Goal: Task Accomplishment & Management: Complete application form

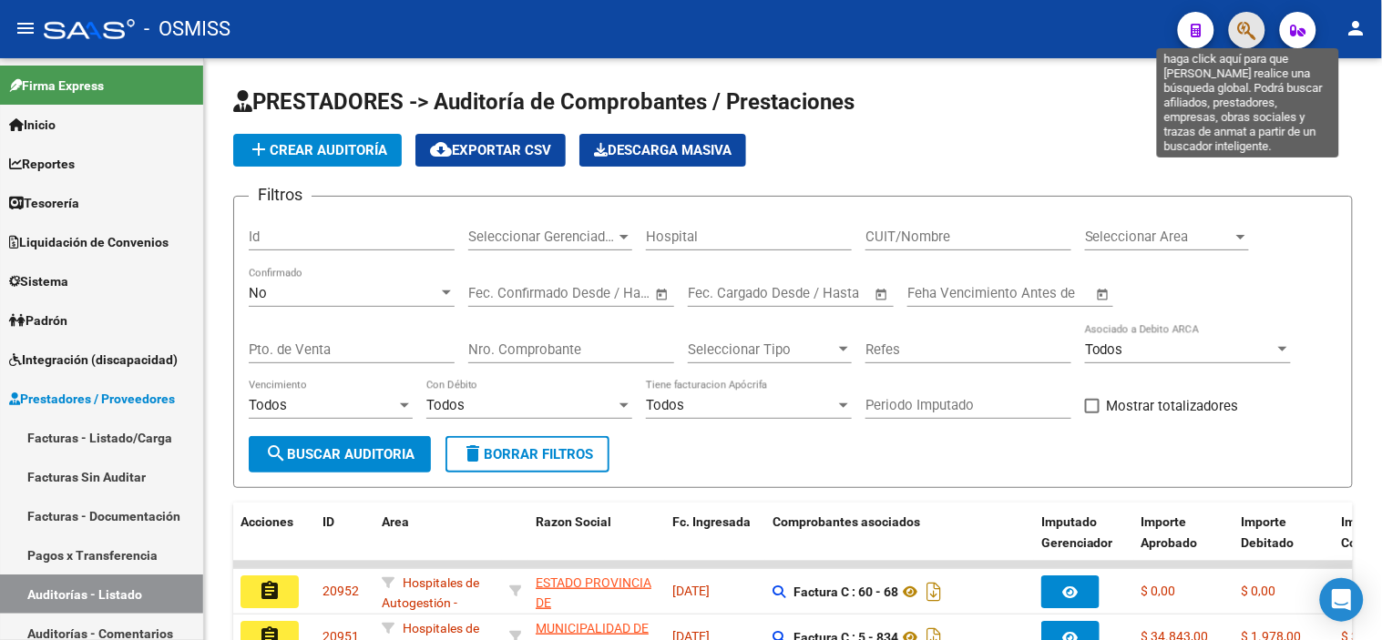
click at [761, 33] on icon "button" at bounding box center [1247, 30] width 18 height 21
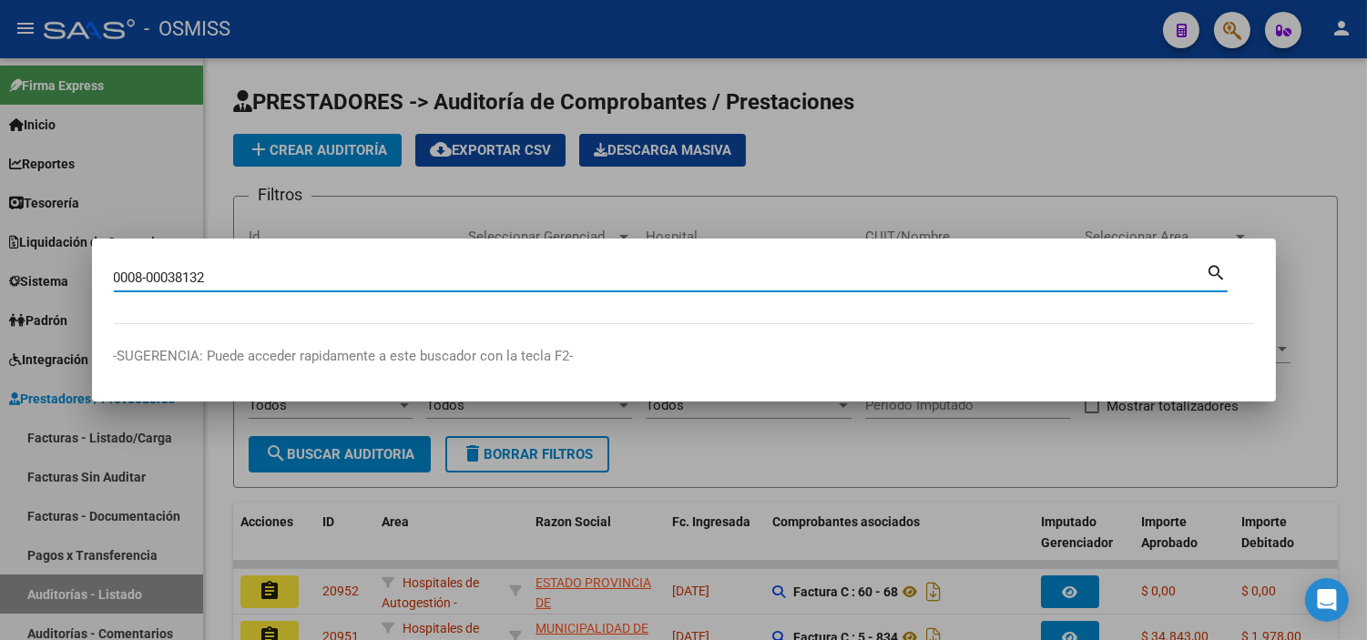
type input "0008-00038132"
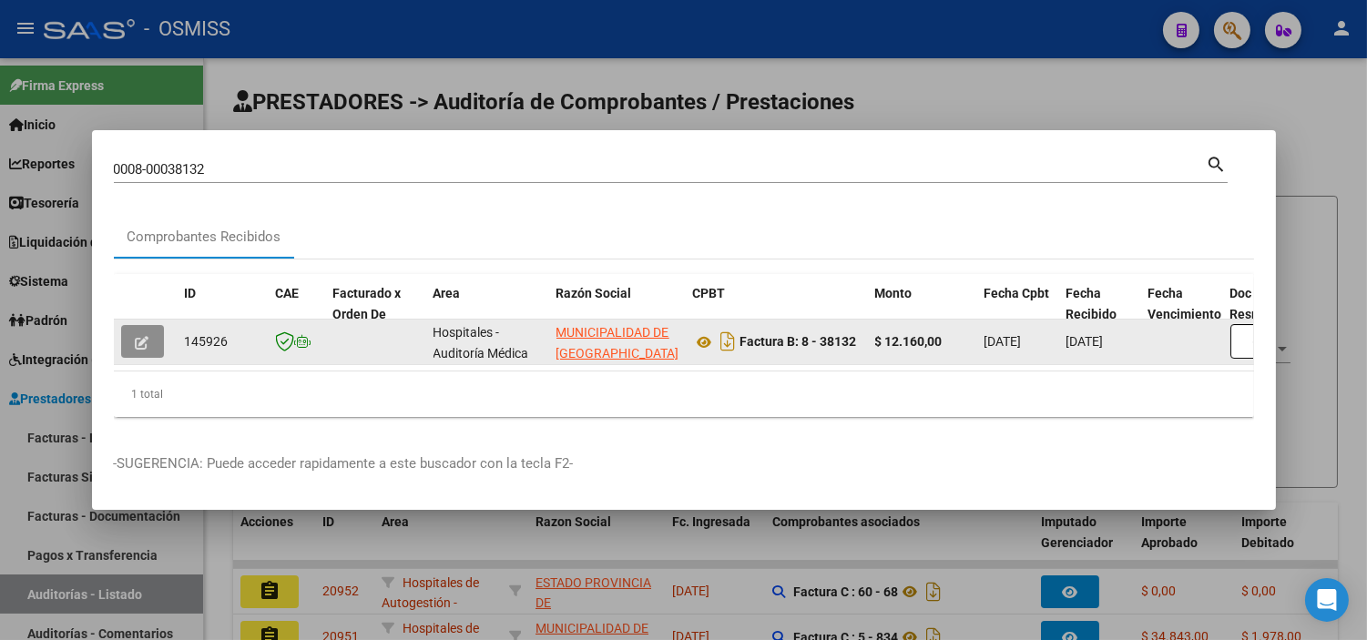
click at [151, 341] on button "button" at bounding box center [142, 341] width 43 height 33
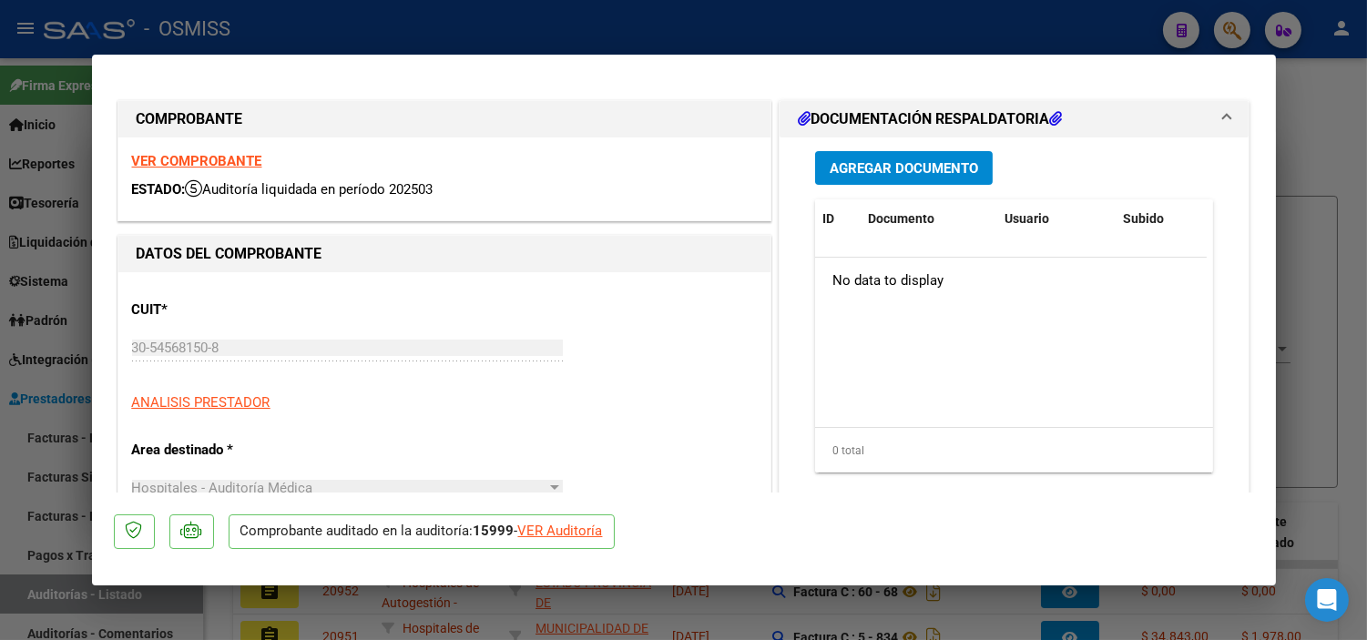
type input "[DATE]"
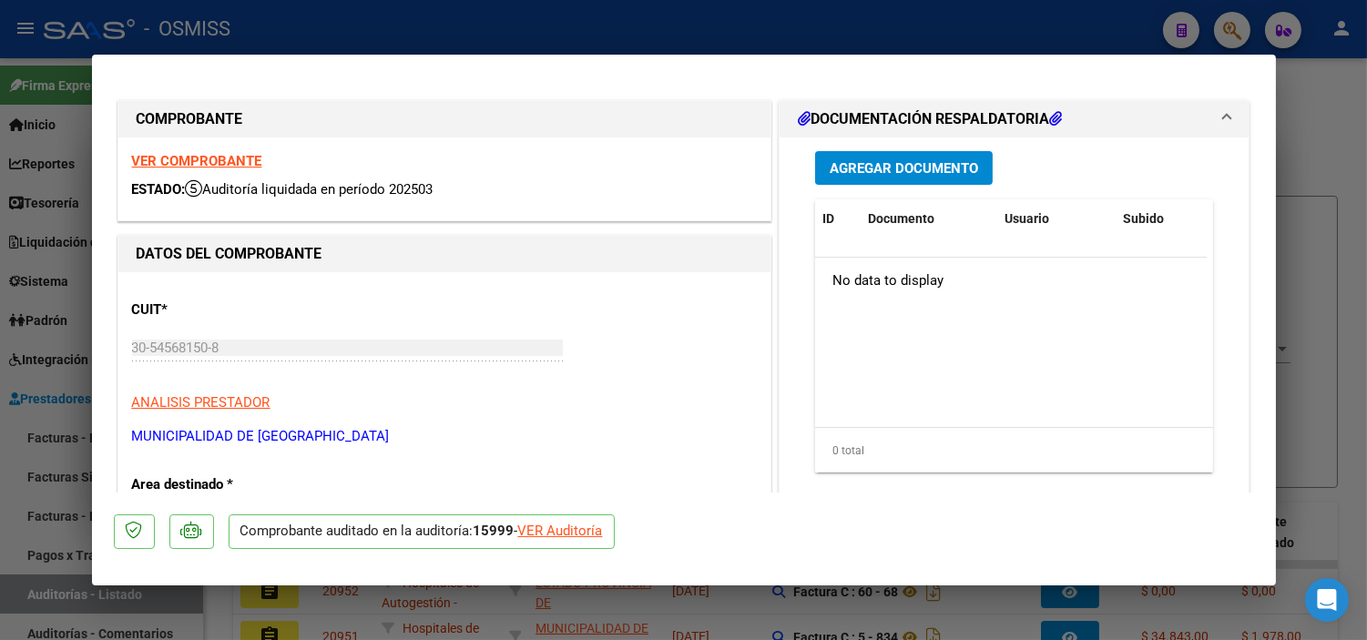
click at [557, 540] on div "VER Auditoría" at bounding box center [560, 531] width 85 height 21
type input "$ 0,00"
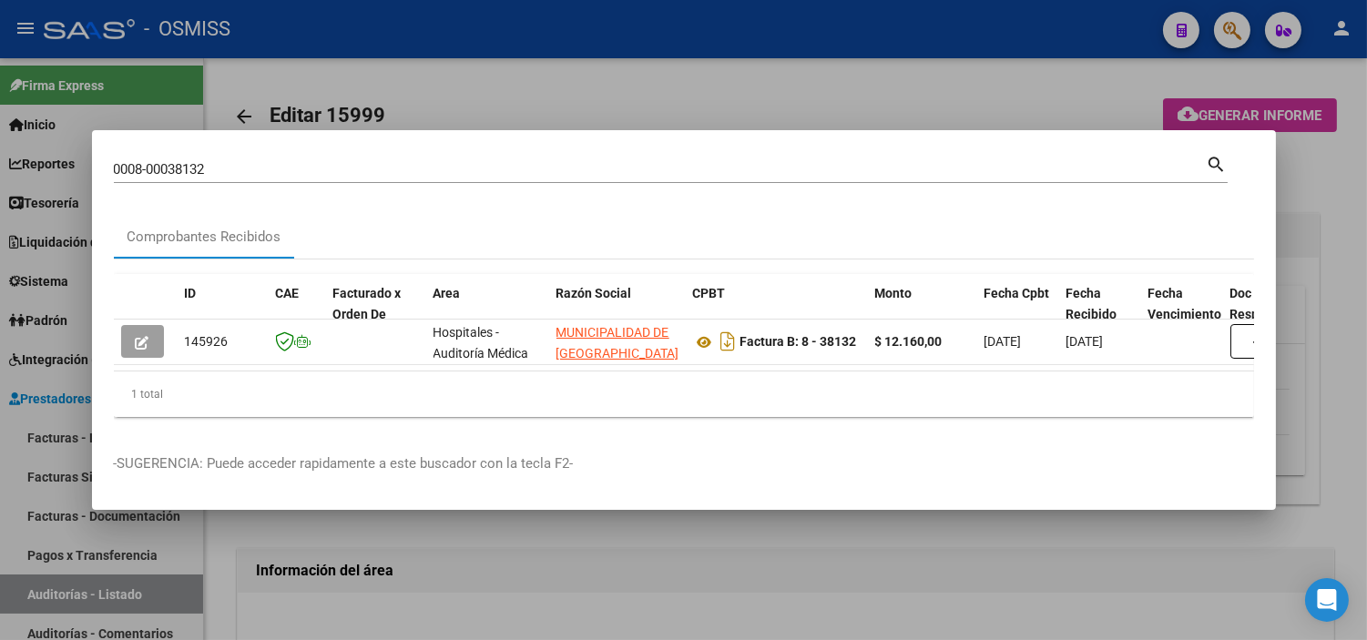
click at [501, 577] on div at bounding box center [683, 320] width 1367 height 640
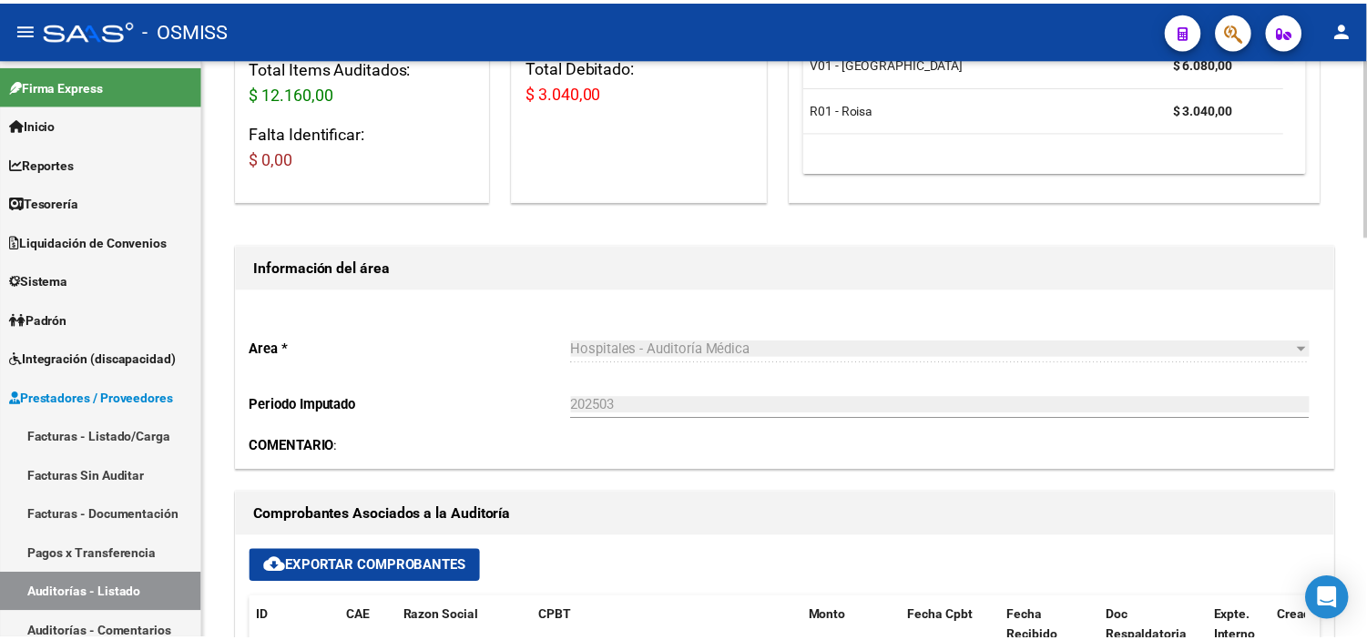
scroll to position [506, 0]
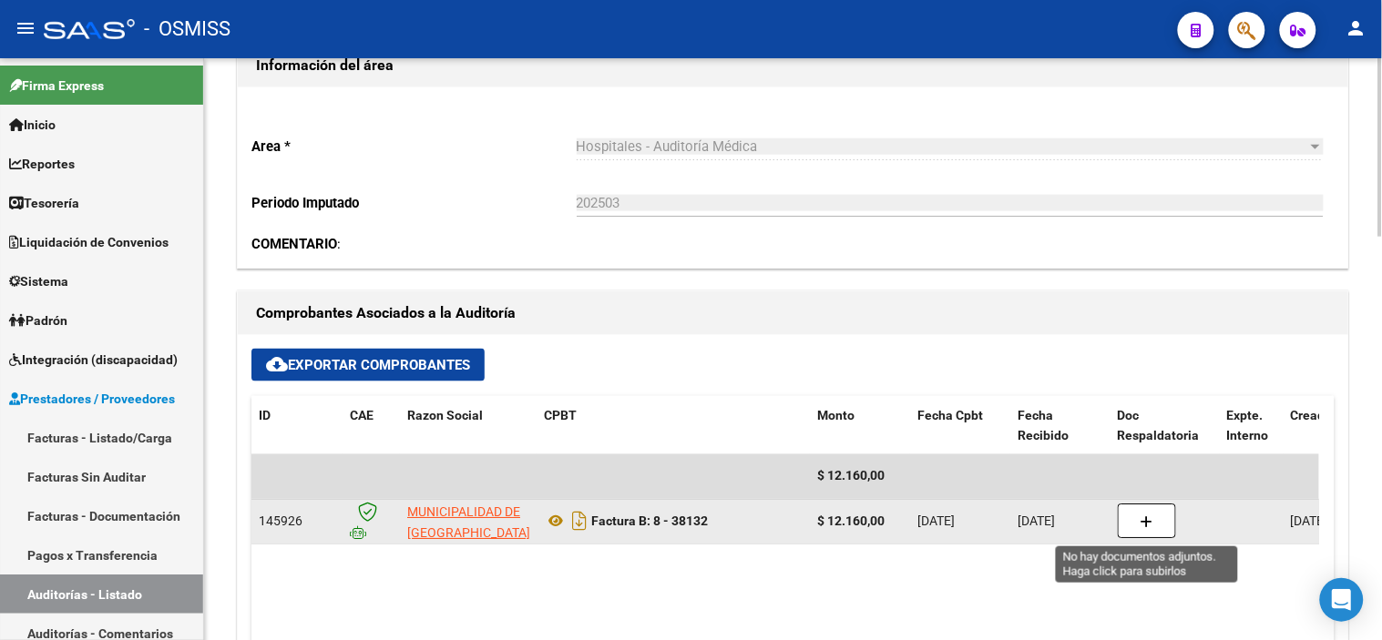
click at [761, 532] on button "button" at bounding box center [1147, 522] width 58 height 35
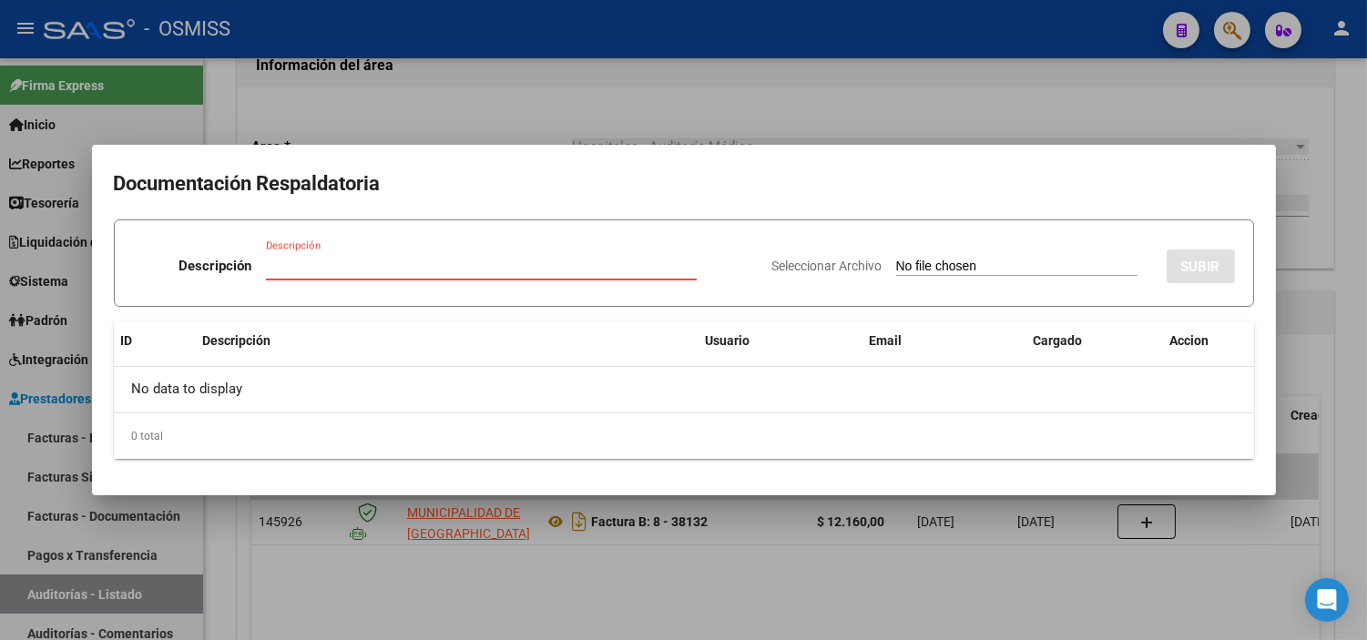
click at [761, 116] on div at bounding box center [683, 320] width 1367 height 640
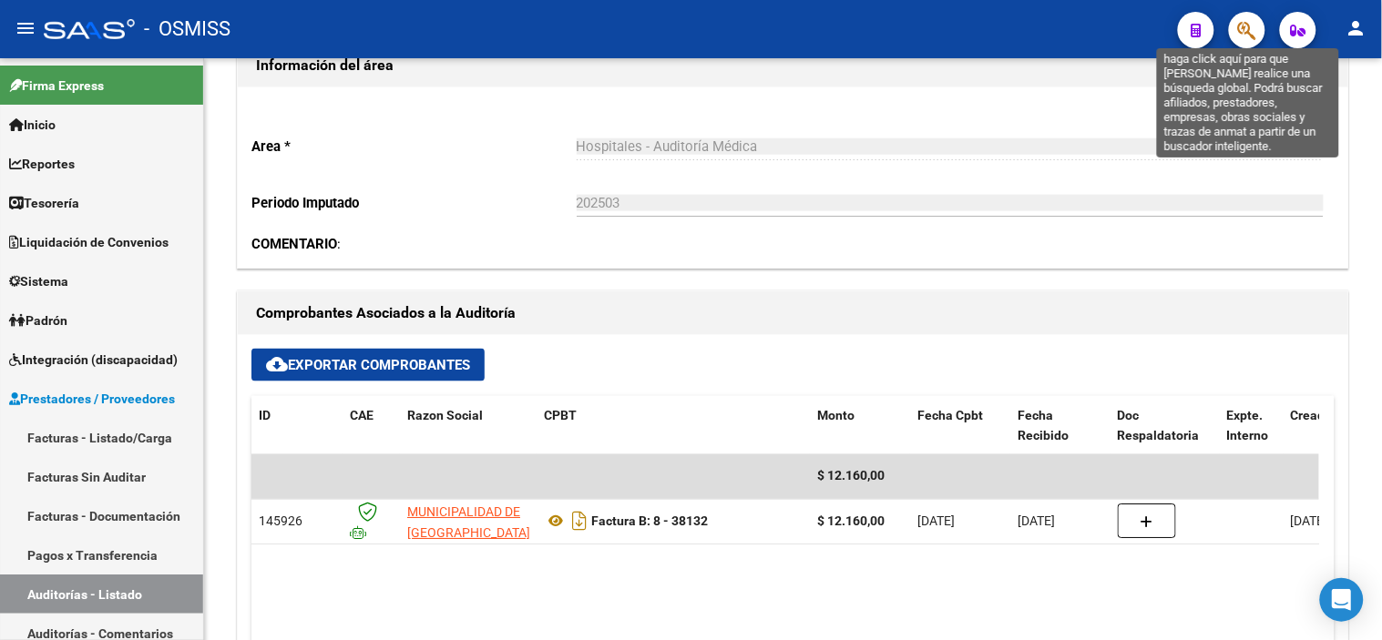
click at [761, 27] on icon "button" at bounding box center [1247, 30] width 18 height 21
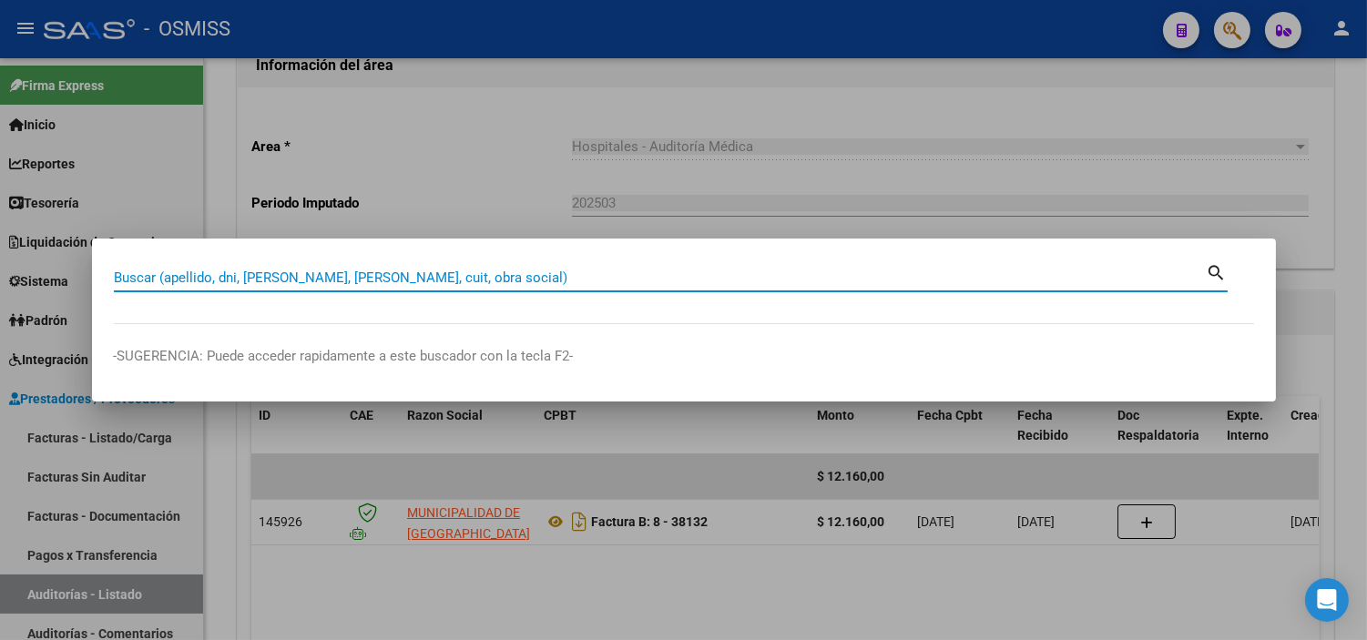
paste input "0008-00038130"
type input "0008-00038130"
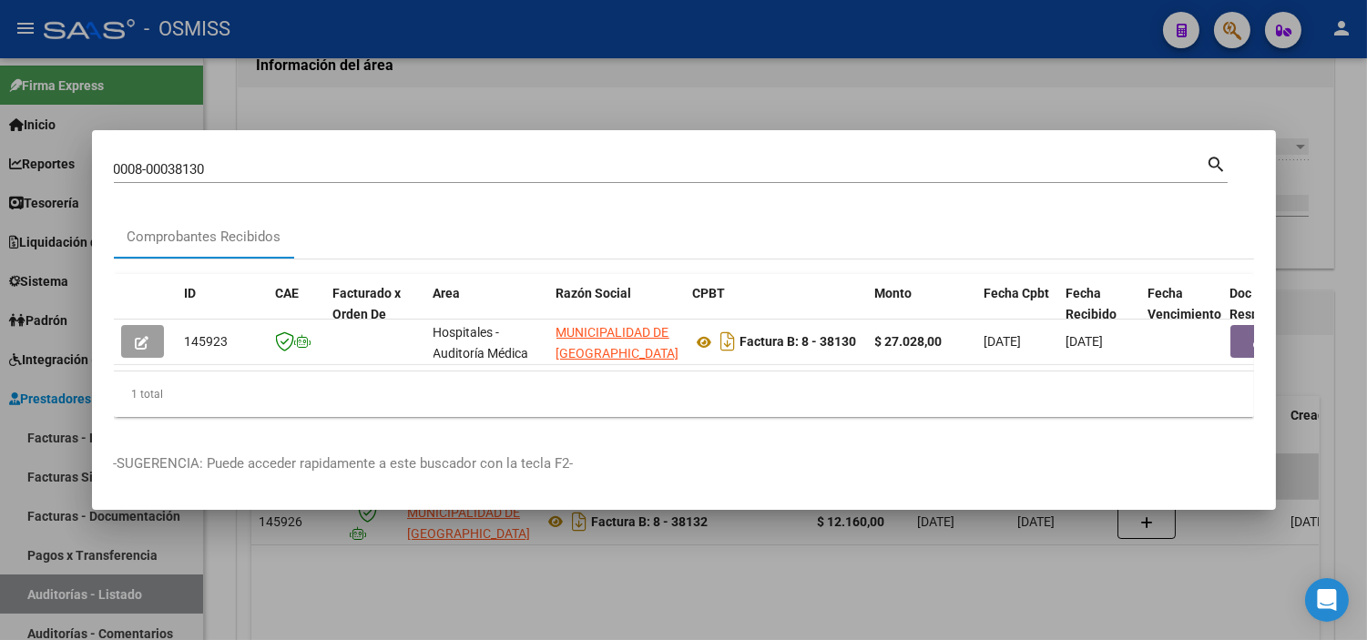
click at [109, 341] on mat-dialog-content "0008-00038130 Buscar (apellido, dni, cuil, nro traspaso, cuit, obra social) sea…" at bounding box center [684, 292] width 1184 height 280
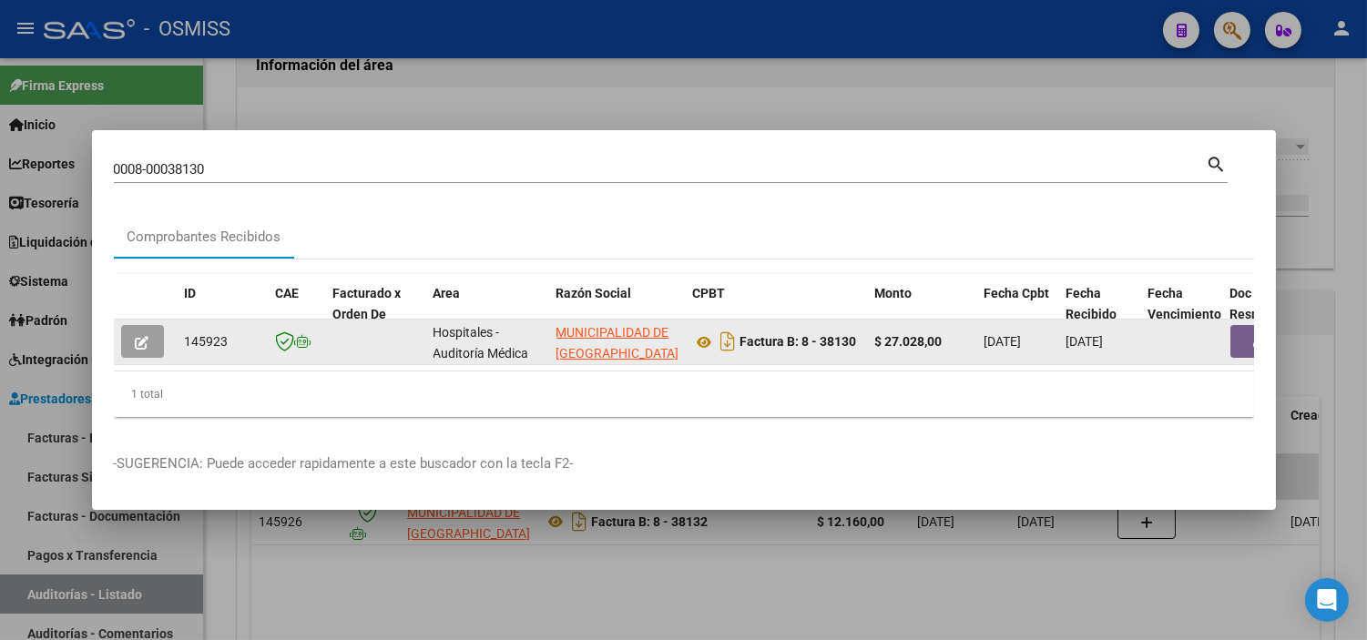
click at [131, 341] on button "button" at bounding box center [142, 341] width 43 height 33
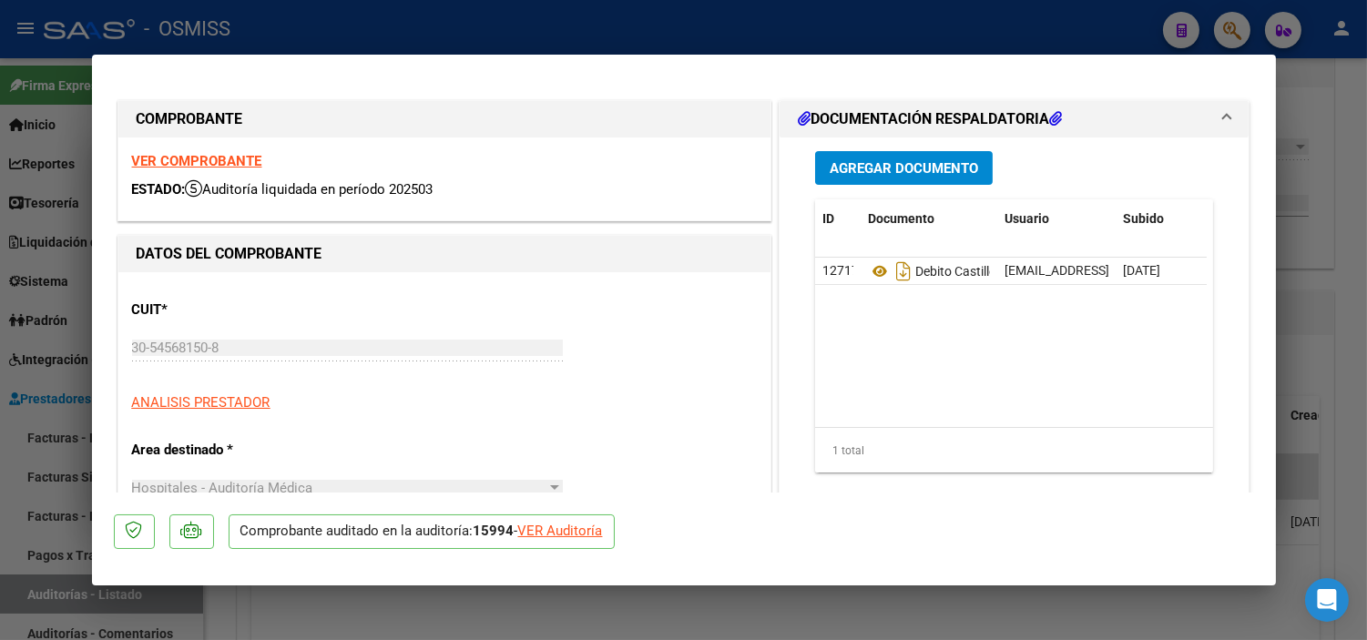
type input "[DATE]"
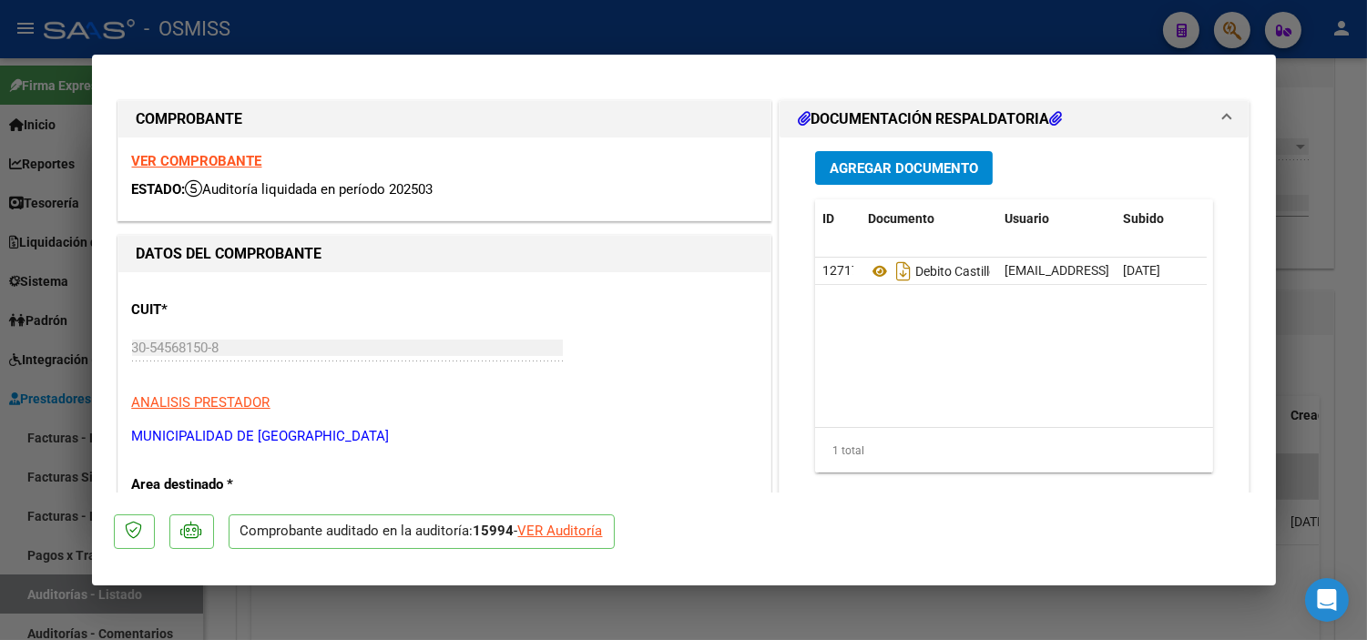
click at [546, 526] on div "VER Auditoría" at bounding box center [560, 531] width 85 height 21
type input "$ 0,00"
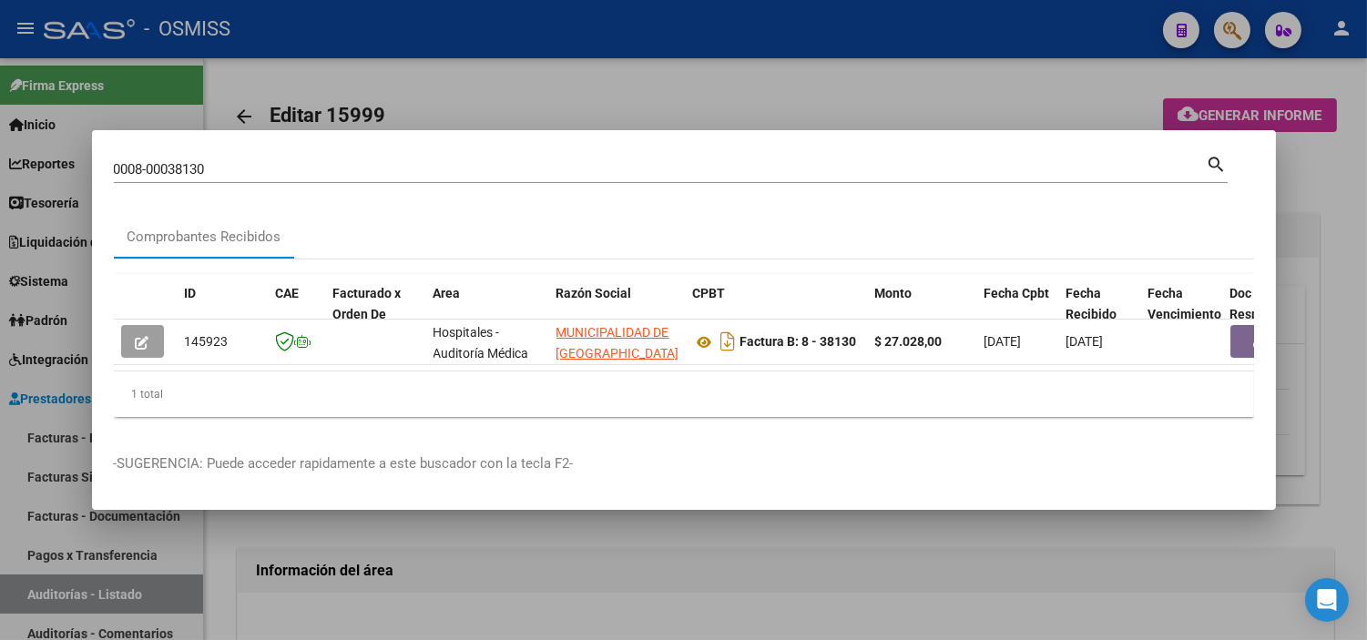
click at [210, 537] on div at bounding box center [683, 320] width 1367 height 640
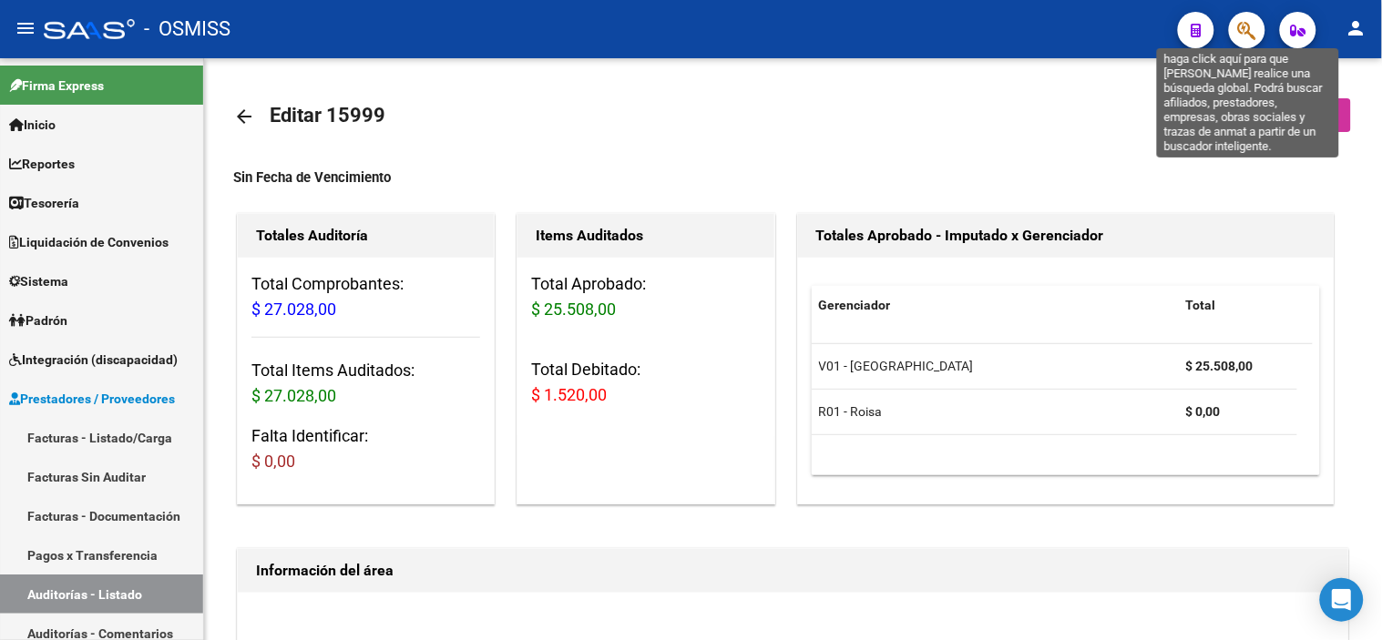
click at [761, 39] on icon "button" at bounding box center [1247, 30] width 18 height 21
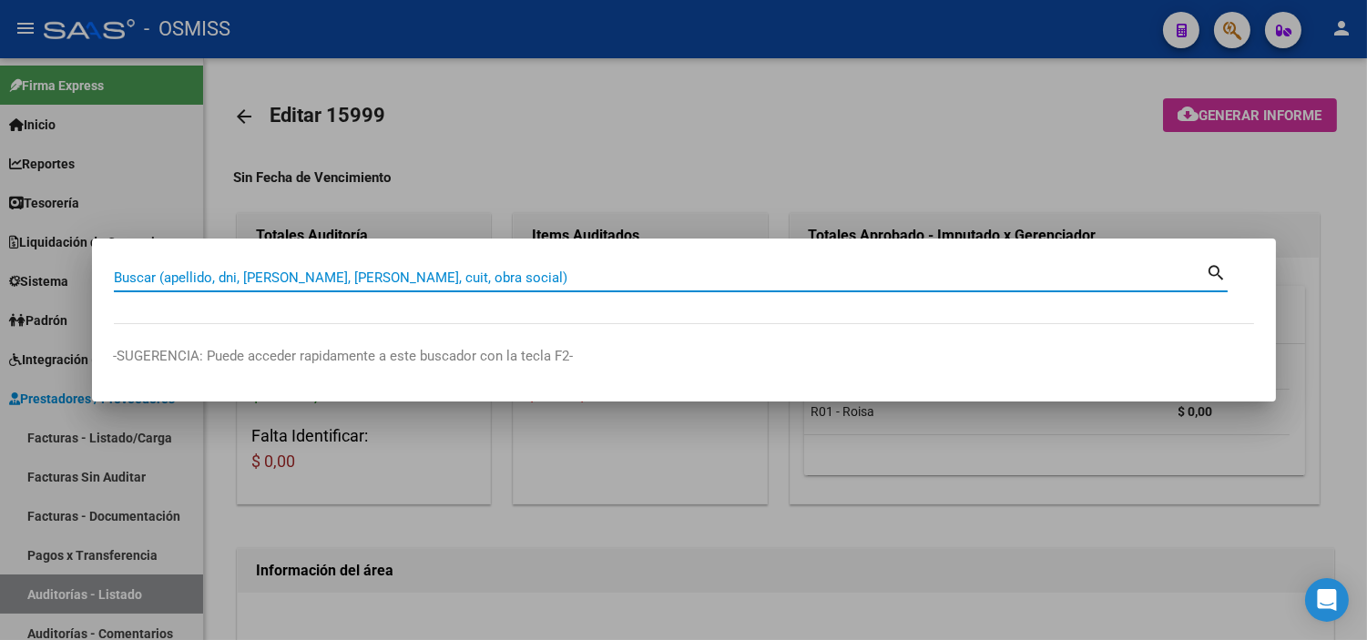
paste input "0008-00024452"
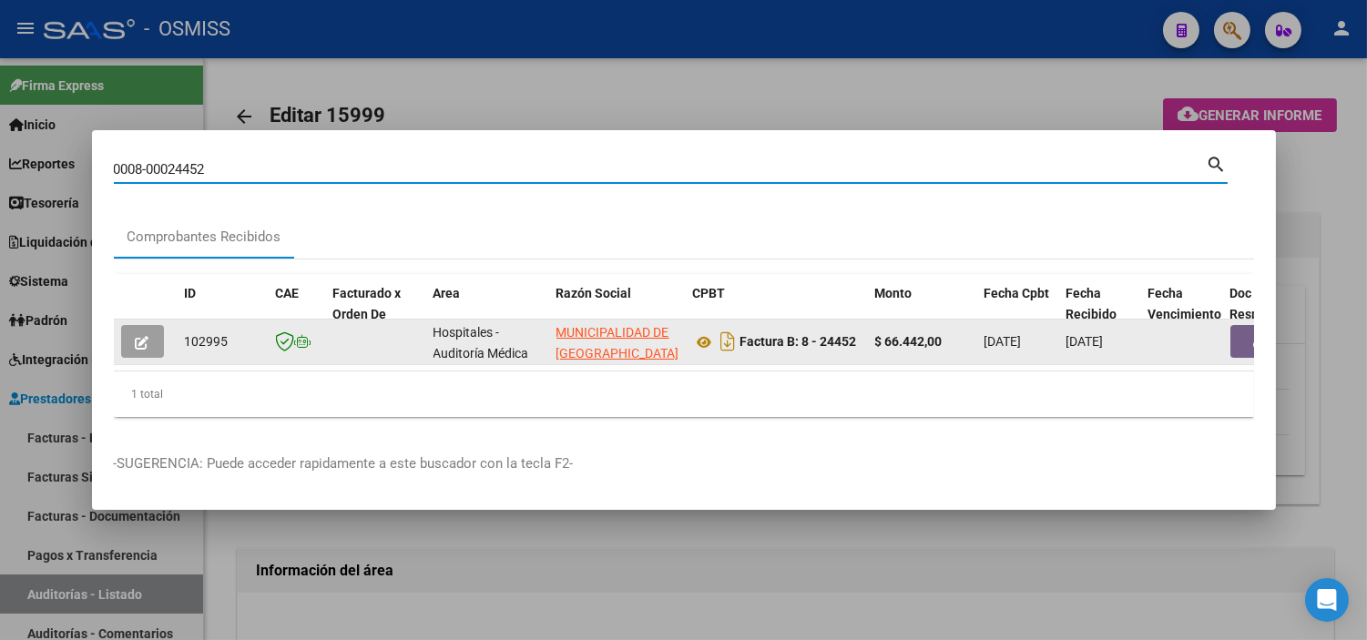
click at [761, 342] on button "button" at bounding box center [1260, 341] width 58 height 33
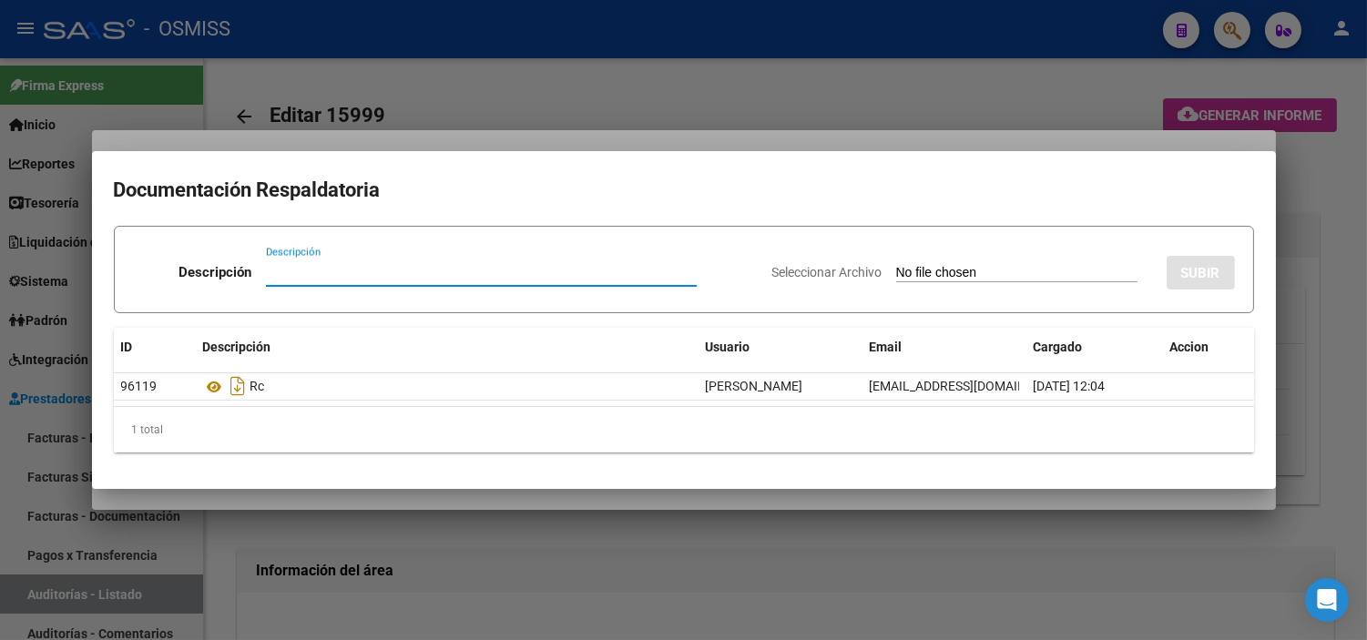
click at [561, 39] on div at bounding box center [683, 320] width 1367 height 640
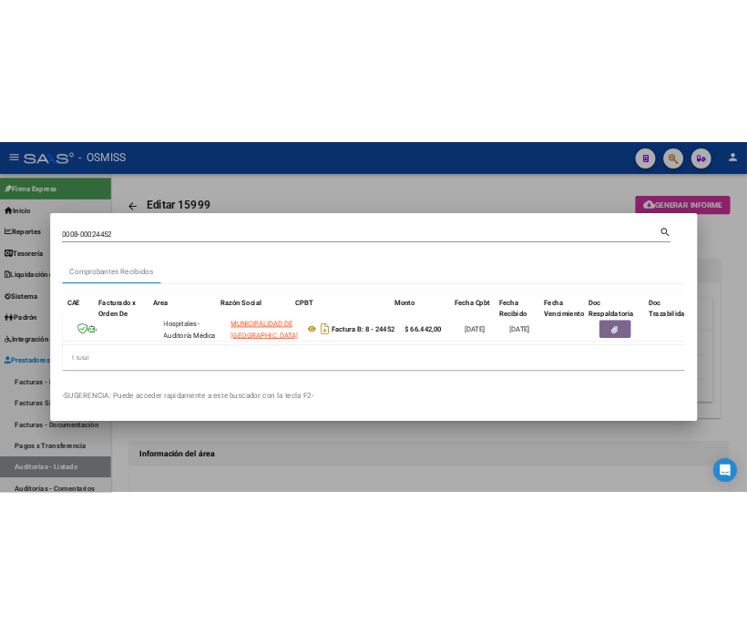
scroll to position [0, 253]
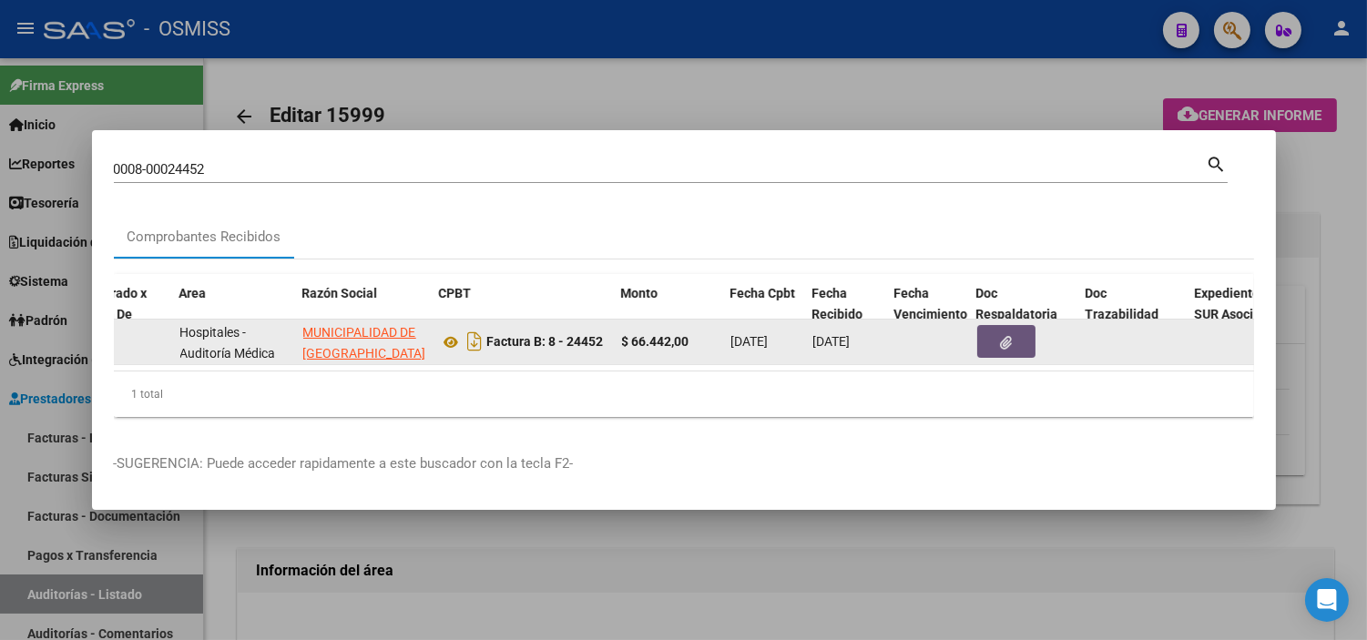
click at [761, 334] on button "button" at bounding box center [1006, 341] width 58 height 33
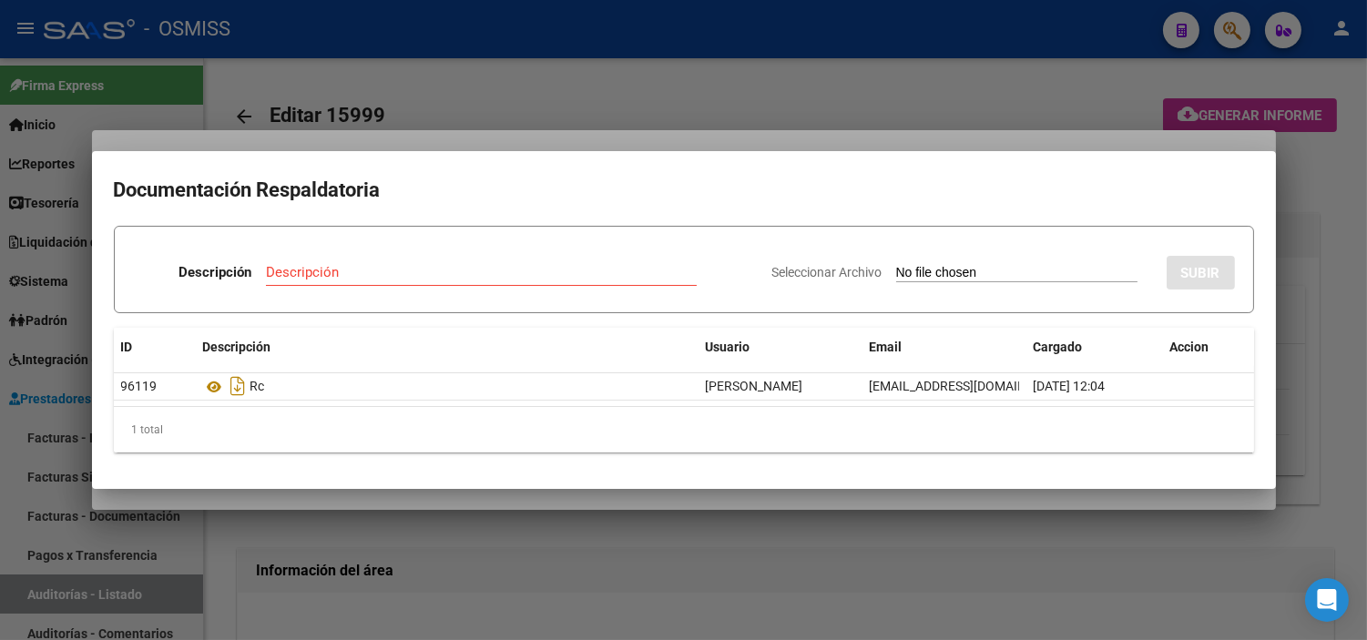
click at [533, 28] on div at bounding box center [683, 320] width 1367 height 640
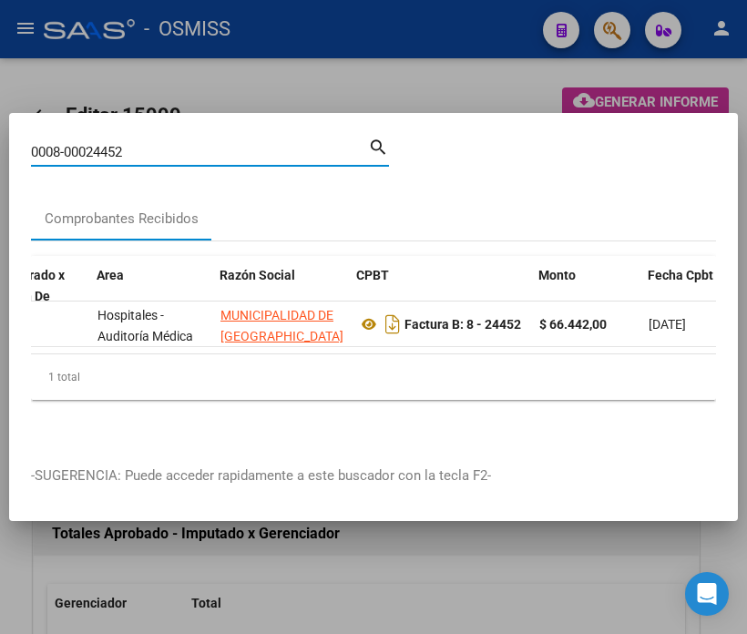
click at [149, 147] on input "0008-00024452" at bounding box center [199, 152] width 337 height 16
type input "0008-38132"
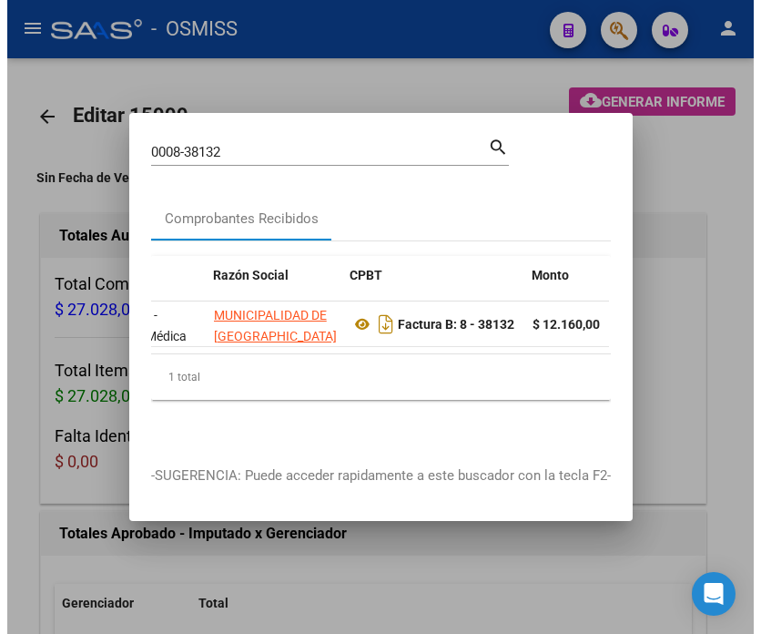
scroll to position [0, 0]
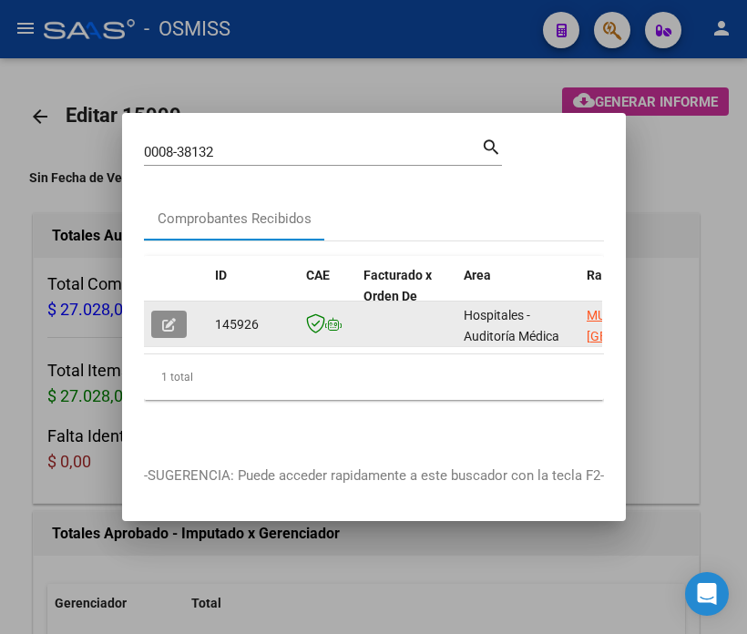
click at [151, 323] on button "button" at bounding box center [169, 324] width 36 height 27
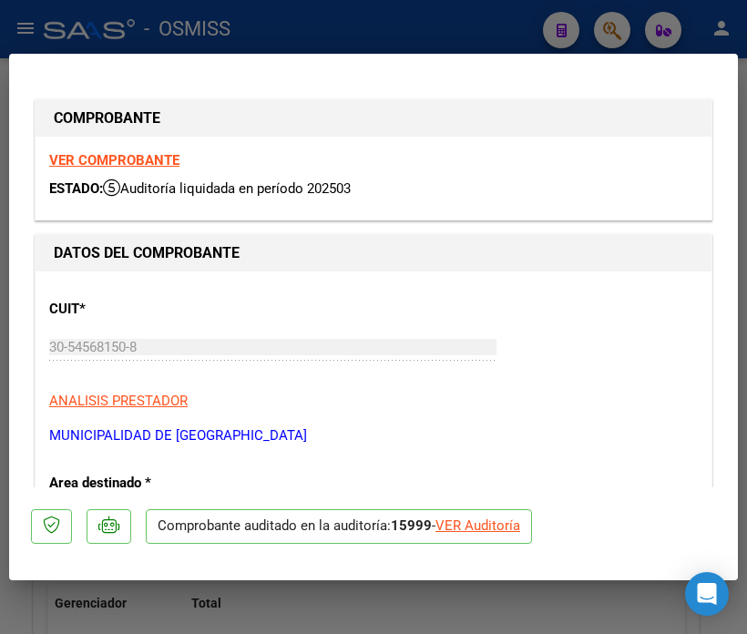
type input "[DATE]"
click at [495, 523] on div "VER Auditoría" at bounding box center [477, 526] width 85 height 21
type input "$ 0,00"
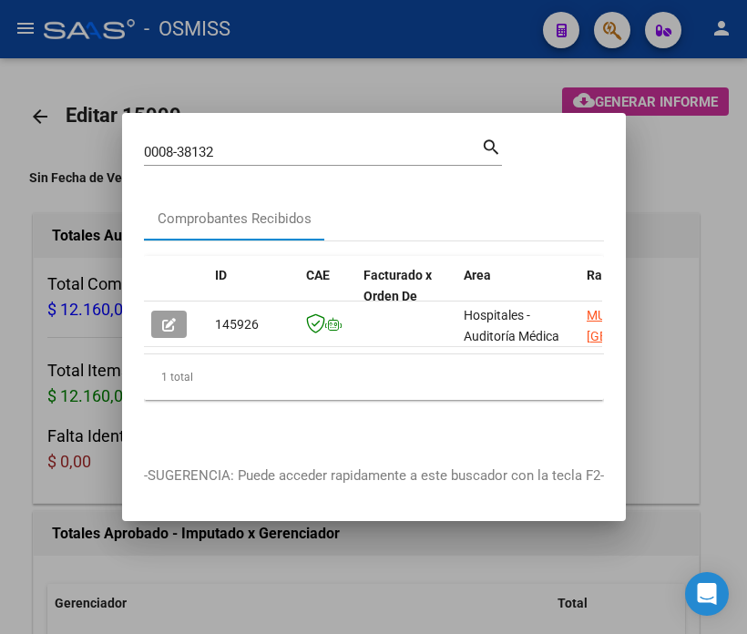
click at [97, 396] on div at bounding box center [373, 317] width 747 height 634
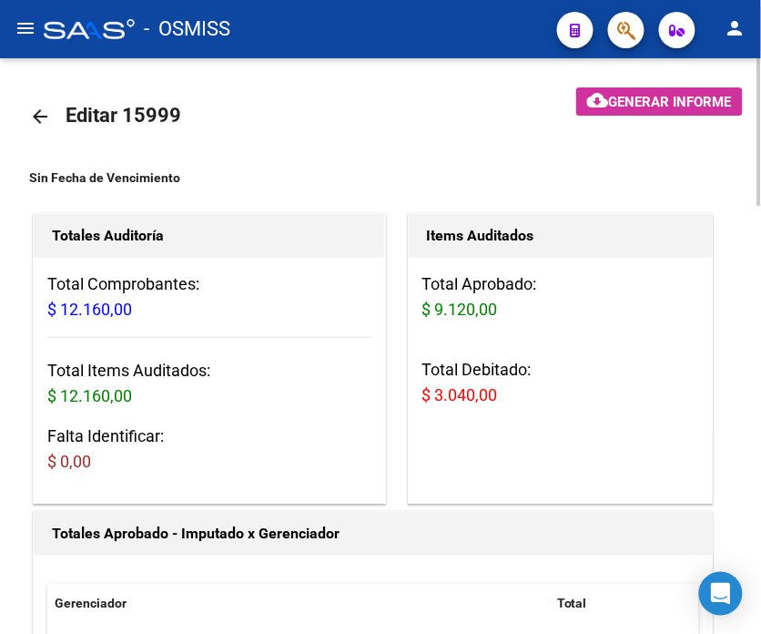
click at [347, 449] on h3 "Falta Identificar: $ 0,00" at bounding box center [209, 449] width 324 height 51
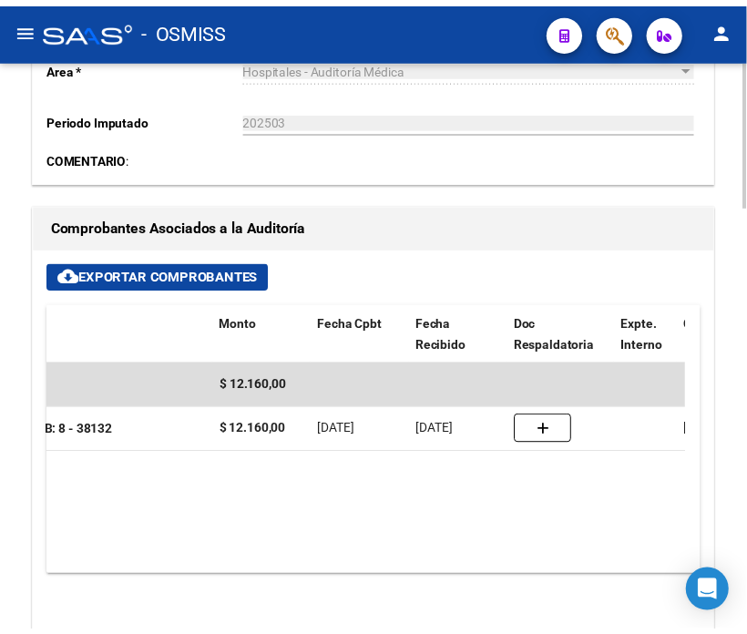
scroll to position [0, 404]
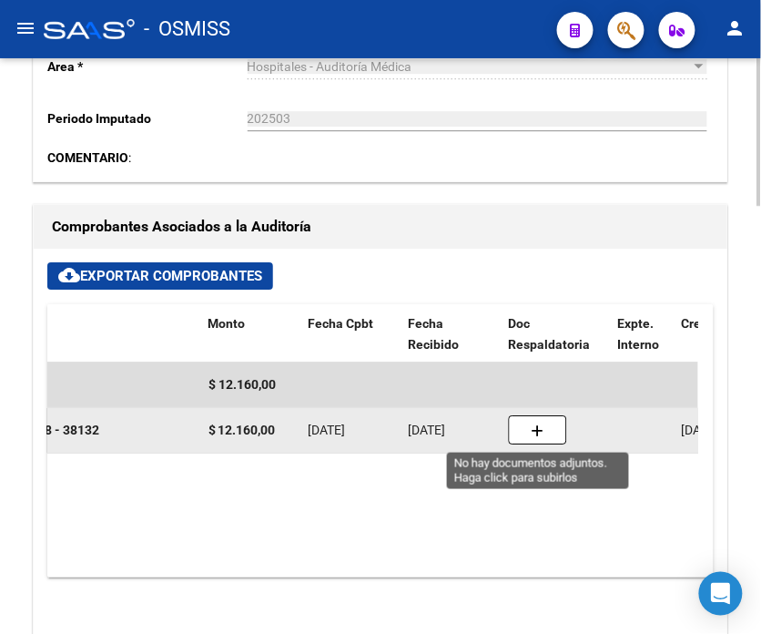
click at [548, 424] on button "button" at bounding box center [538, 429] width 58 height 29
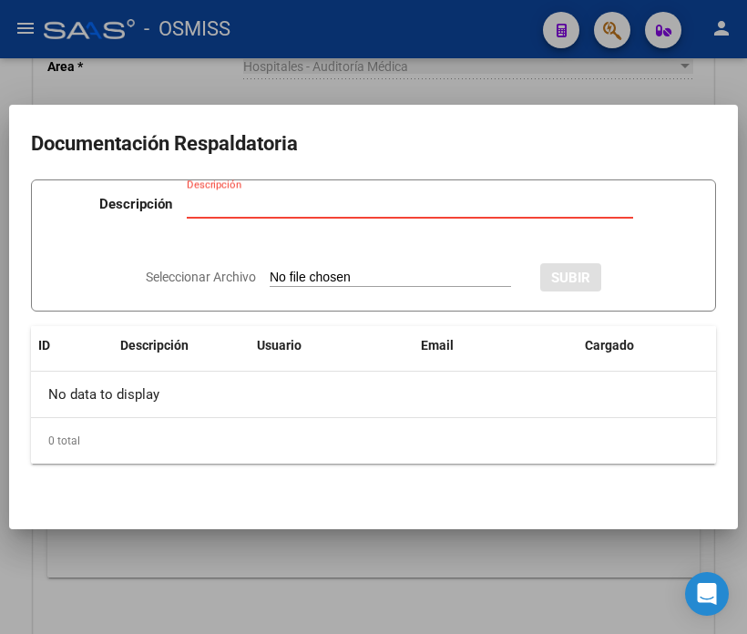
type input "C:\fakepath\NC MUNICIPALIDAD GRAL [GEOGRAPHIC_DATA] 38132.pdf"
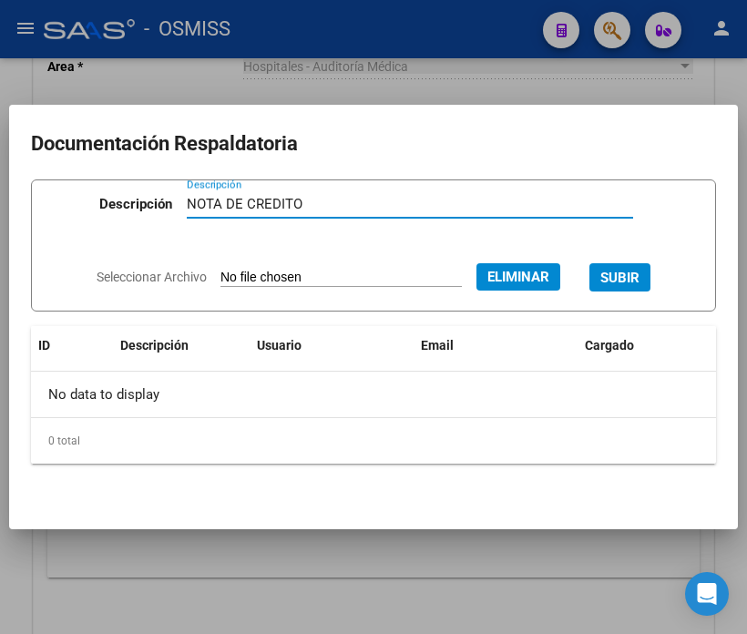
type input "NOTA DE CREDITO"
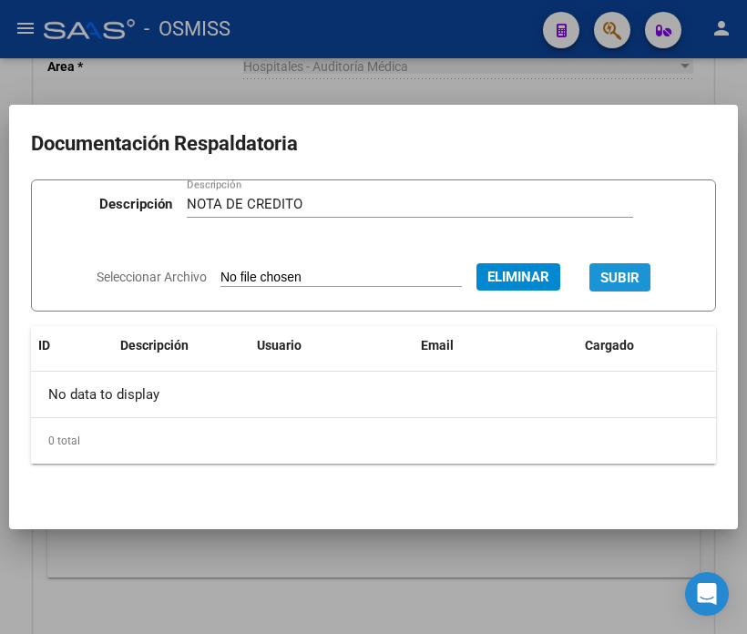
click at [633, 270] on span "SUBIR" at bounding box center [619, 278] width 39 height 16
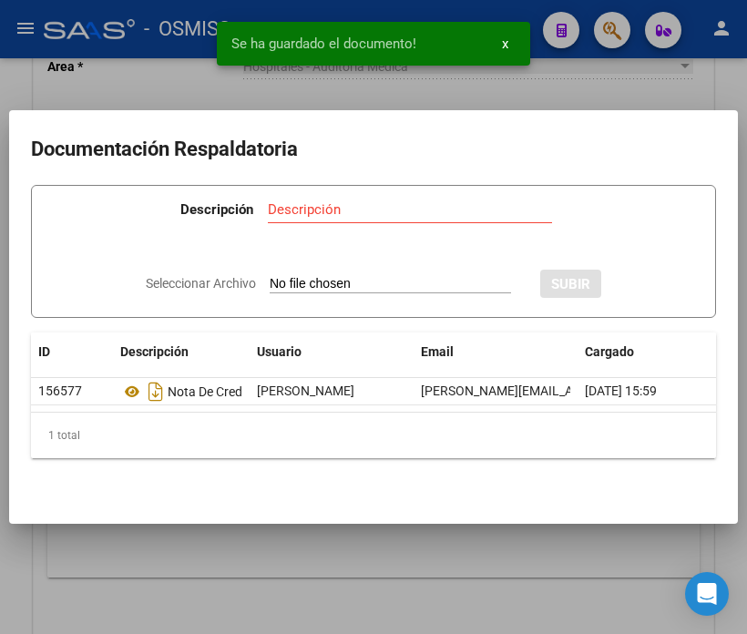
click at [231, 66] on div "Se ha guardado el documento! x" at bounding box center [373, 43] width 357 height 87
click at [155, 60] on div at bounding box center [373, 317] width 747 height 634
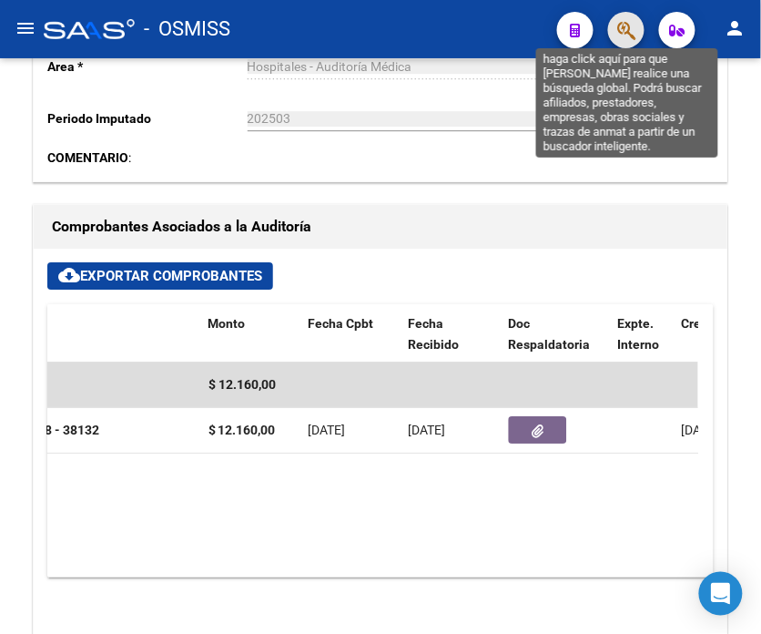
click at [629, 40] on icon "button" at bounding box center [627, 30] width 18 height 21
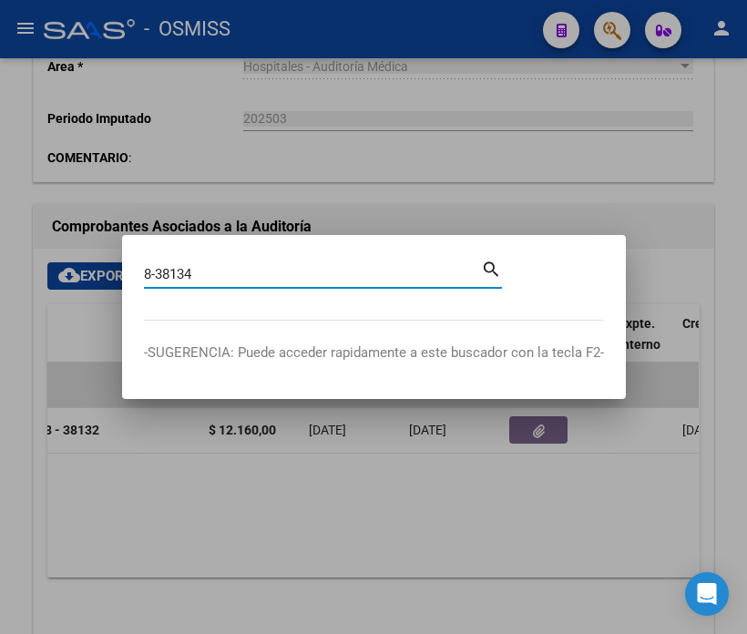
type input "8-38134"
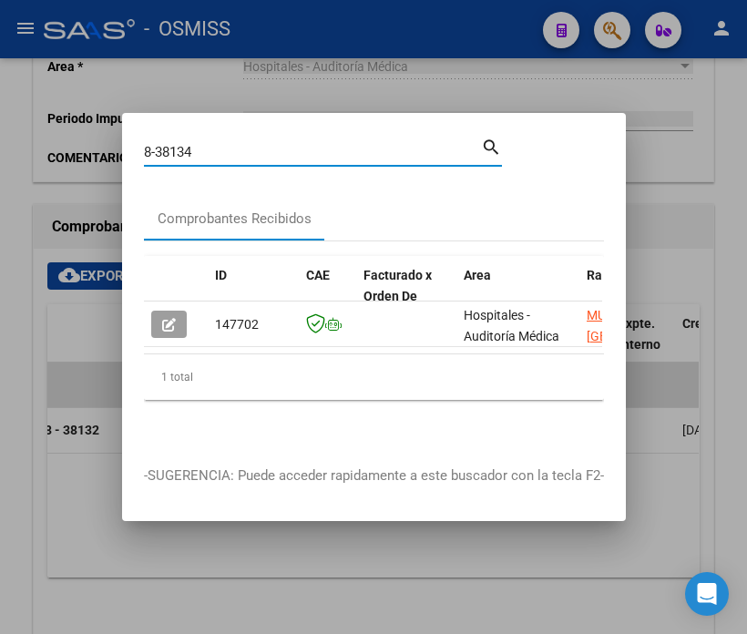
click at [319, 146] on input "8-38134" at bounding box center [312, 152] width 337 height 16
click at [317, 146] on input "8-38134" at bounding box center [312, 152] width 337 height 16
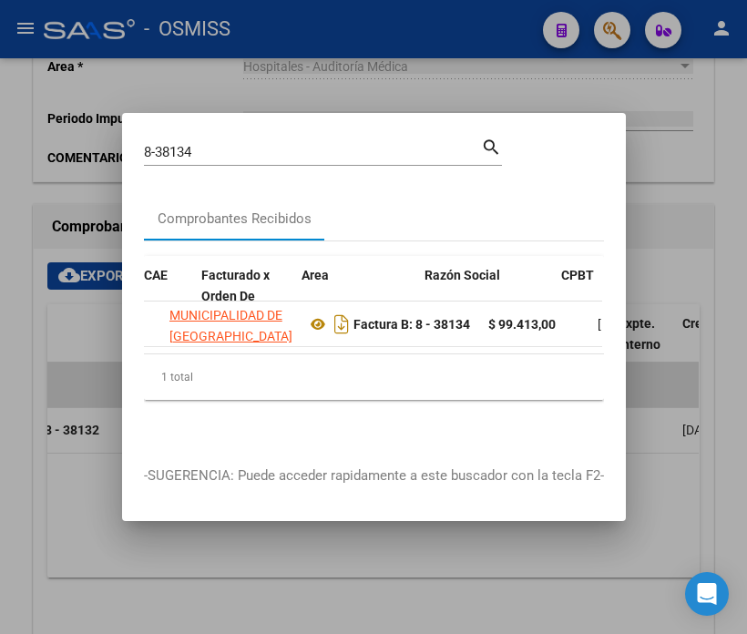
scroll to position [0, 0]
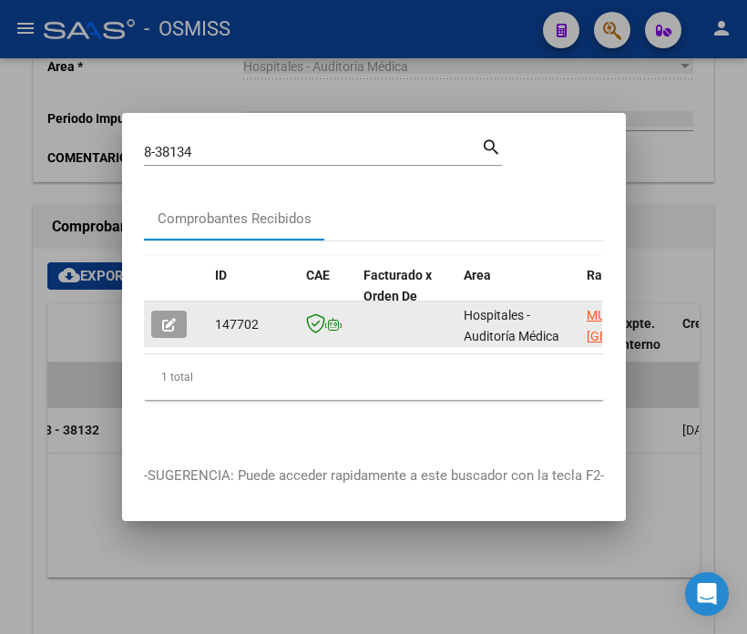
click at [170, 318] on icon "button" at bounding box center [169, 325] width 14 height 14
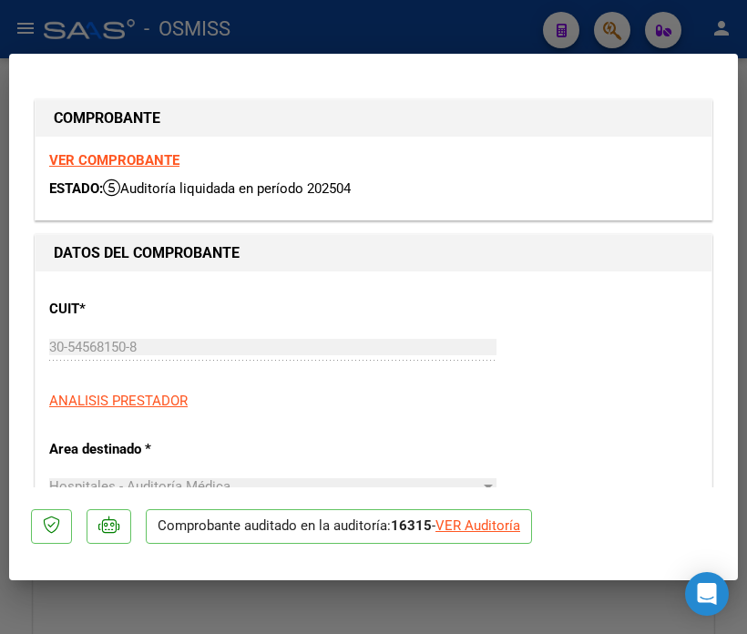
type input "[DATE]"
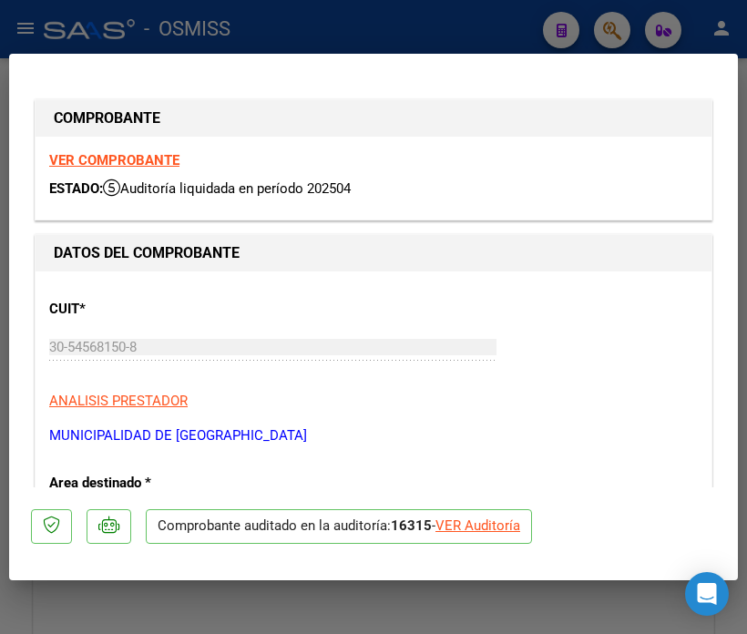
drag, startPoint x: 562, startPoint y: 343, endPoint x: 544, endPoint y: 364, distance: 27.8
click at [562, 343] on div "CUIT * 30-54568150-8 Ingresar CUIT ANALISIS PRESTADOR MUNICIPALIDAD DE GRAL SAN…" at bounding box center [373, 365] width 649 height 160
click at [529, 522] on p "Comprobante auditado en la auditoría: 16315 - VER Auditoría" at bounding box center [339, 527] width 386 height 36
click at [519, 529] on div "VER Auditoría" at bounding box center [477, 526] width 85 height 21
type input "$ 0,00"
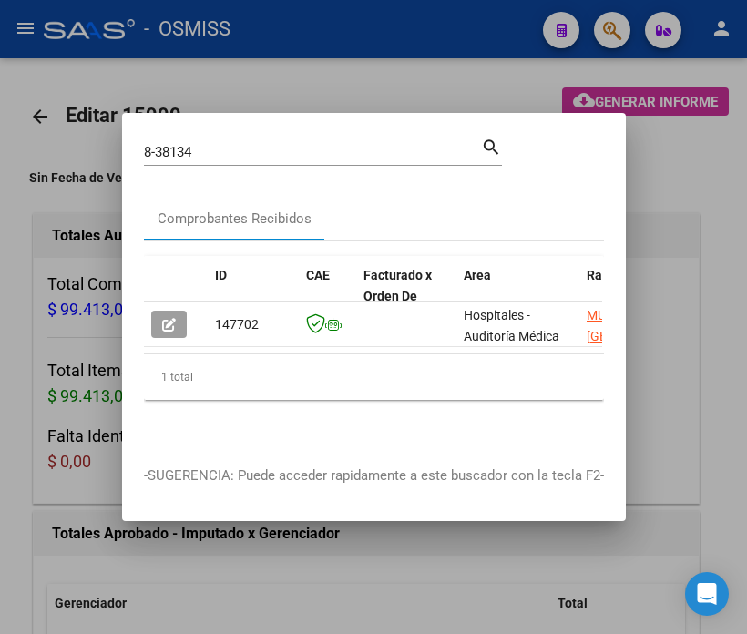
click at [77, 508] on div at bounding box center [373, 317] width 747 height 634
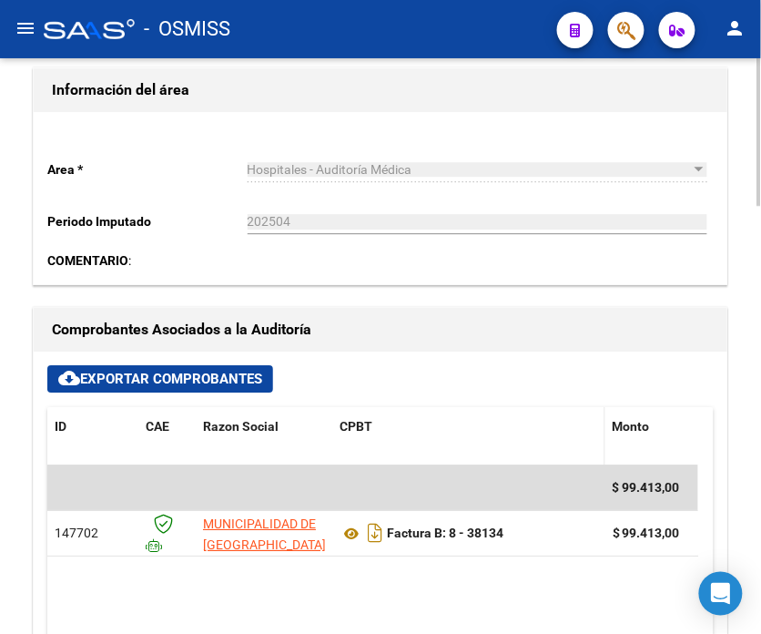
scroll to position [809, 0]
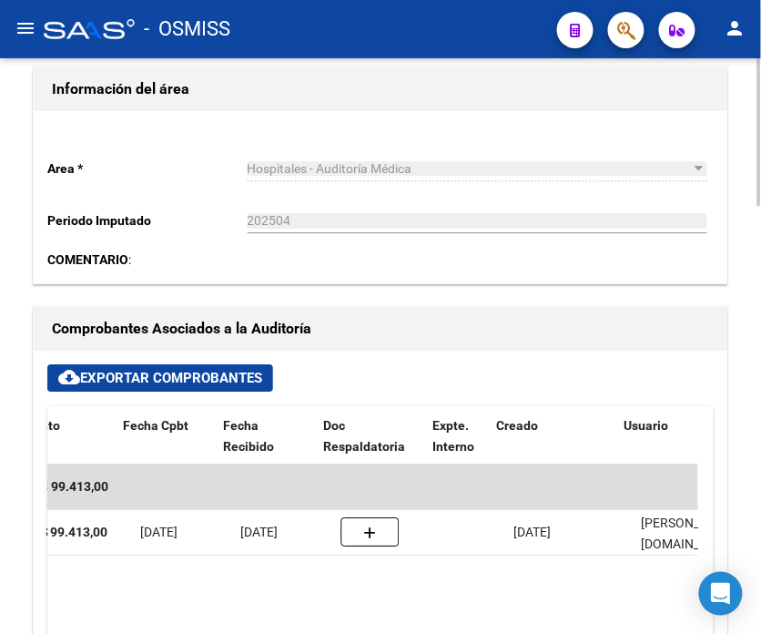
drag, startPoint x: 388, startPoint y: 567, endPoint x: 478, endPoint y: 569, distance: 90.2
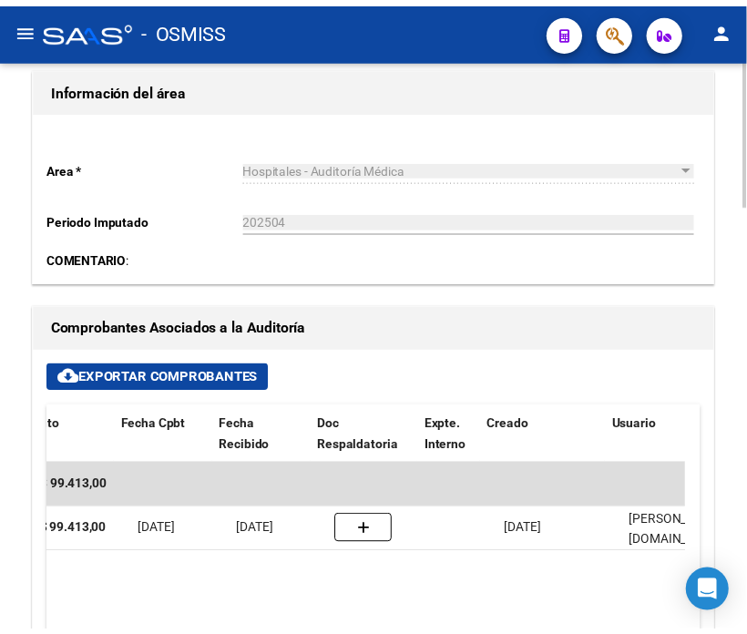
scroll to position [0, 622]
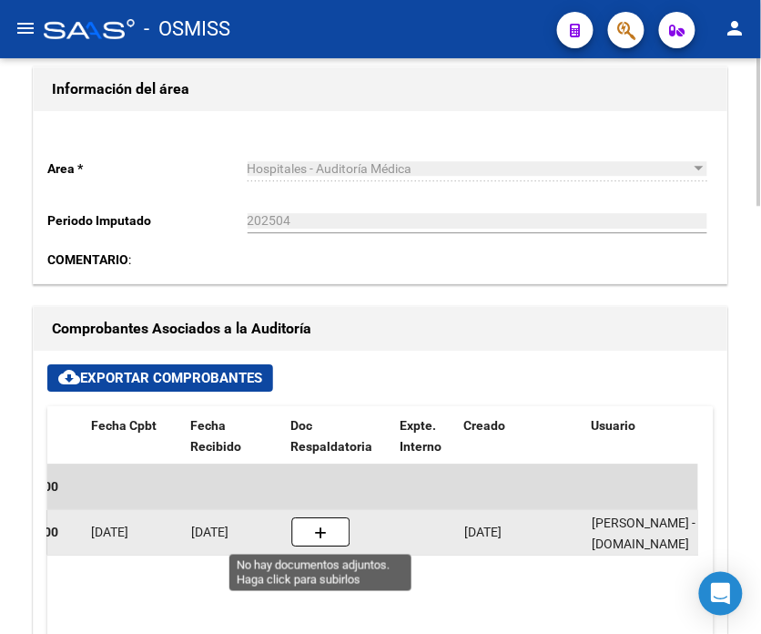
click at [332, 534] on button "button" at bounding box center [320, 531] width 58 height 29
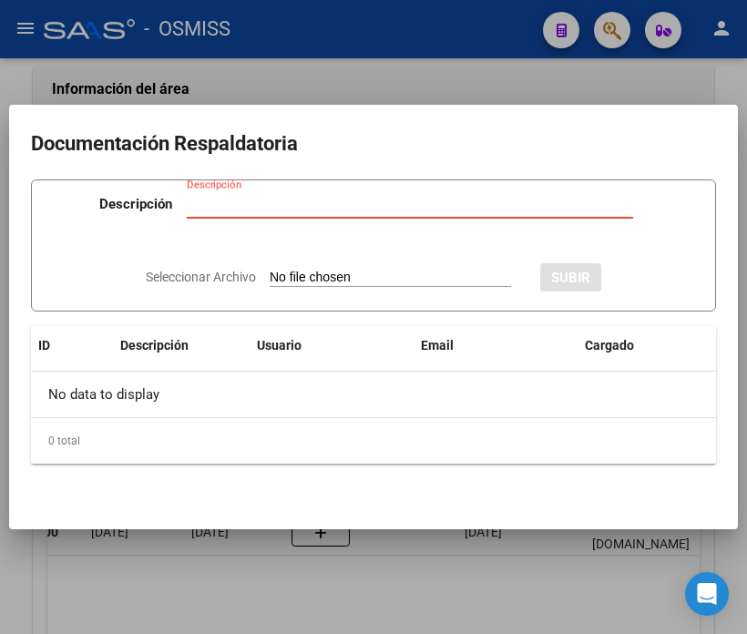
type input "C:\fakepath\NC MUNICIPALIADAD DE SAN MARTIN FC08-38134.pdf"
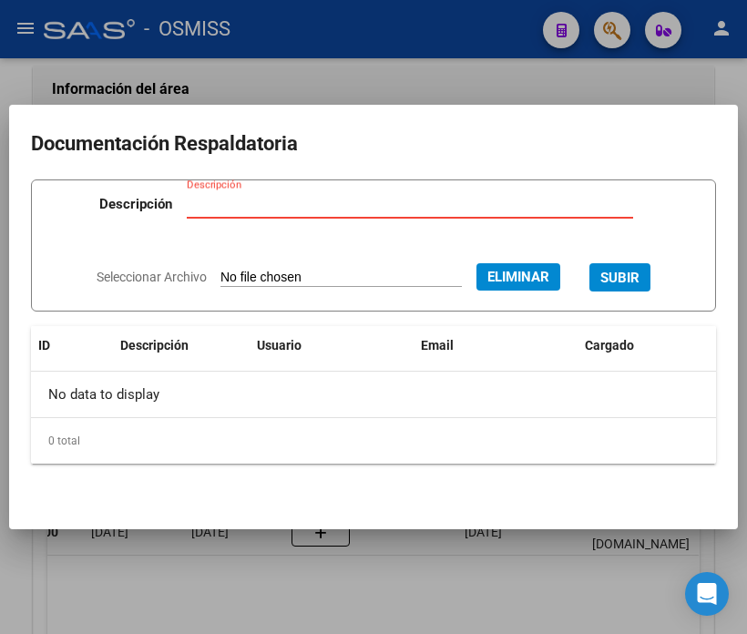
click at [243, 192] on div "Descripción" at bounding box center [410, 203] width 446 height 27
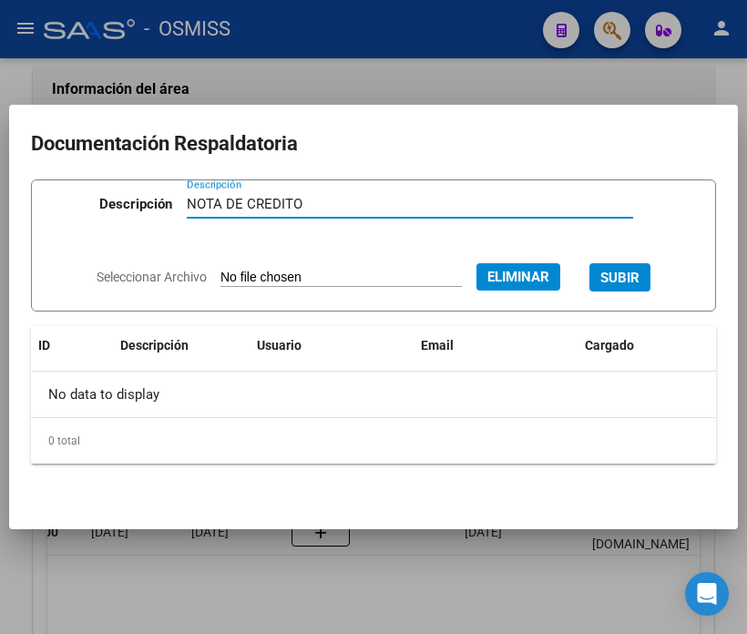
type input "NOTA DE CREDITO"
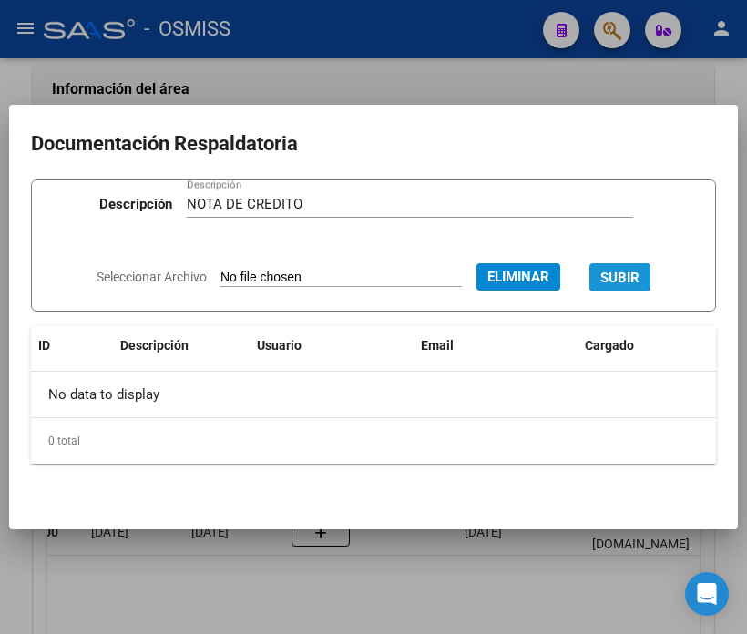
click at [639, 281] on span "SUBIR" at bounding box center [619, 278] width 39 height 16
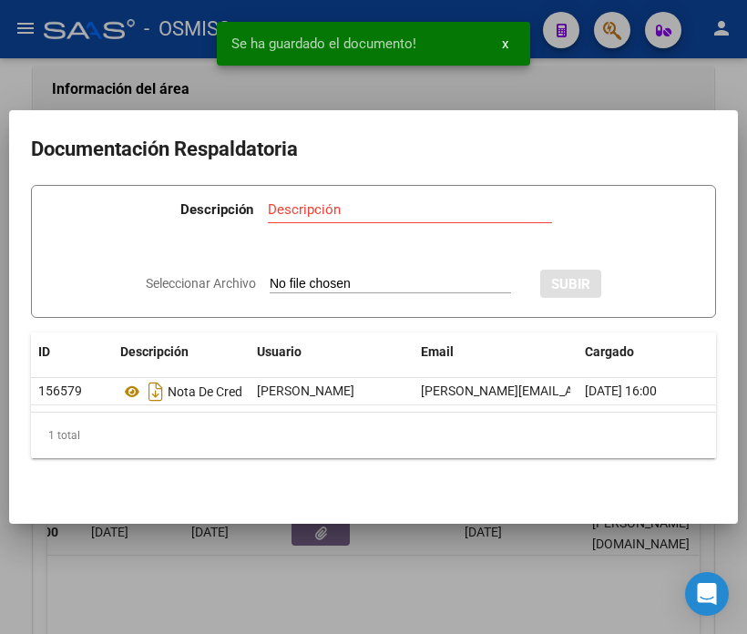
click at [186, 88] on div at bounding box center [373, 317] width 747 height 634
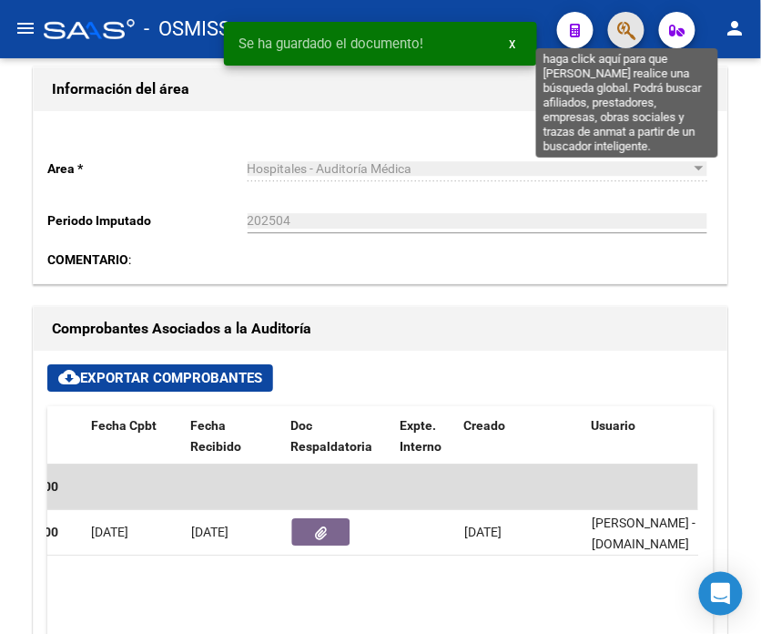
click at [626, 27] on icon "button" at bounding box center [627, 30] width 18 height 21
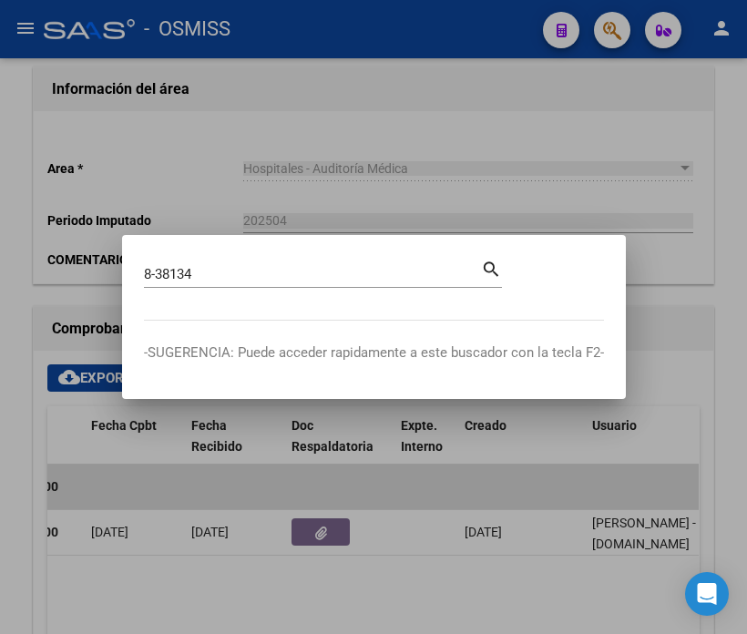
click at [209, 275] on input "8-38134" at bounding box center [312, 274] width 337 height 16
type input "8-38130"
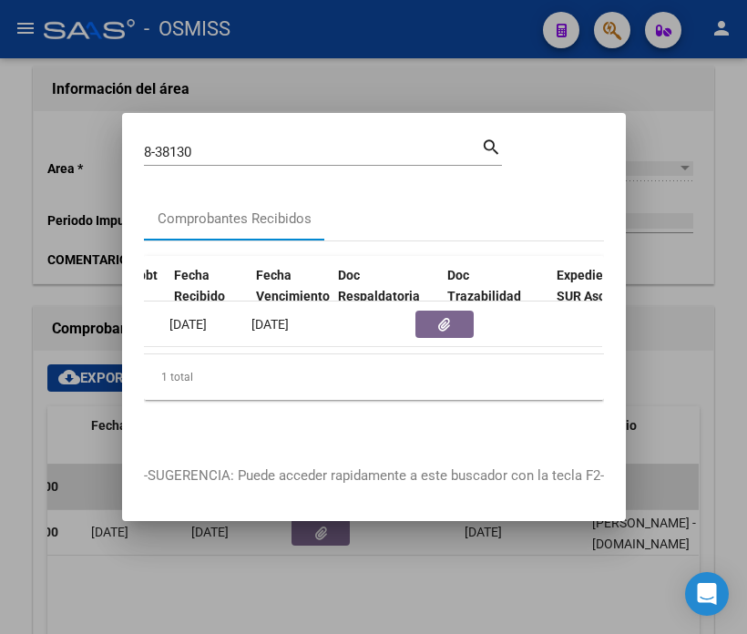
scroll to position [0, 950]
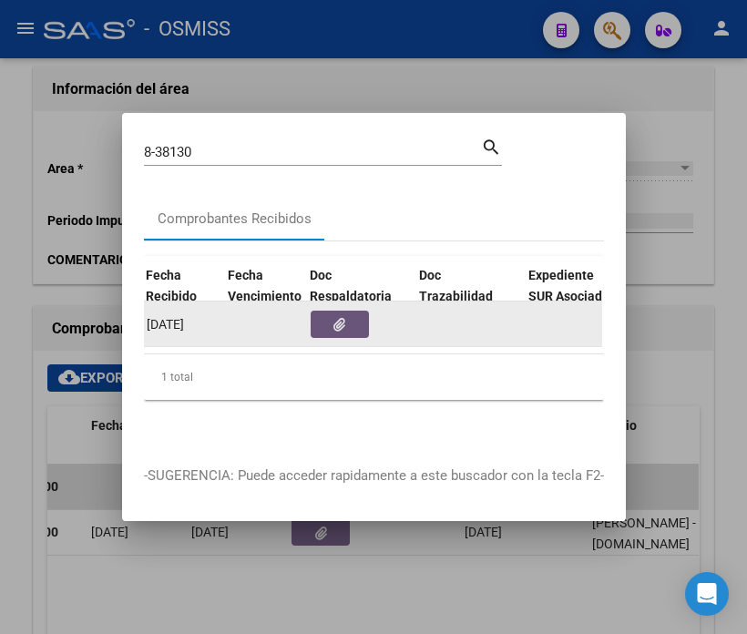
click at [360, 316] on button "button" at bounding box center [340, 324] width 58 height 27
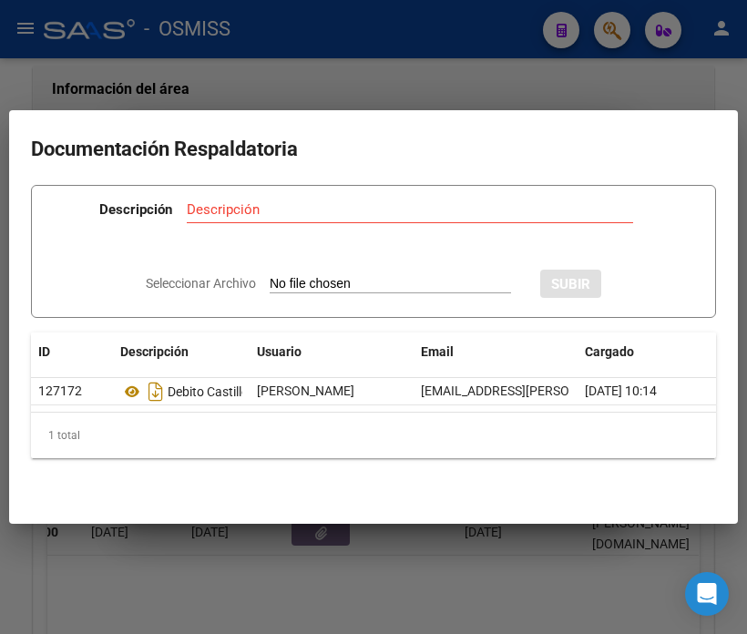
click at [68, 43] on div at bounding box center [373, 317] width 747 height 634
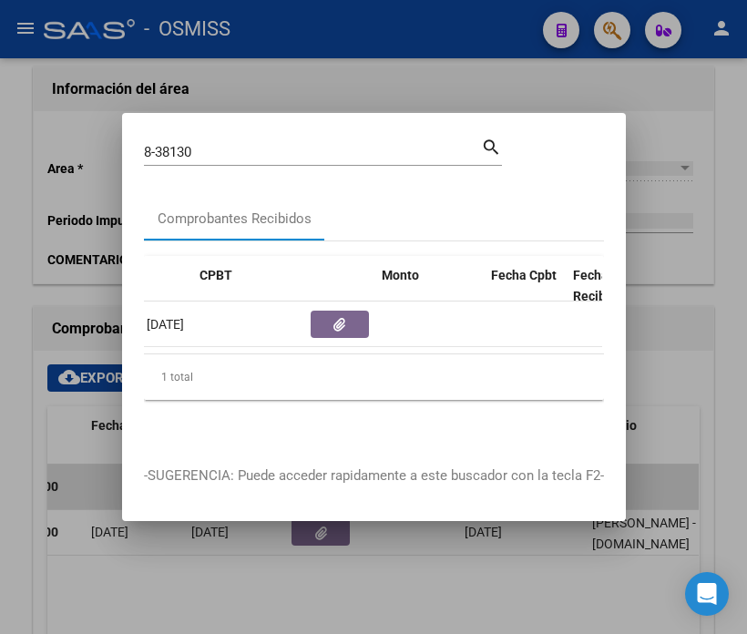
scroll to position [0, 0]
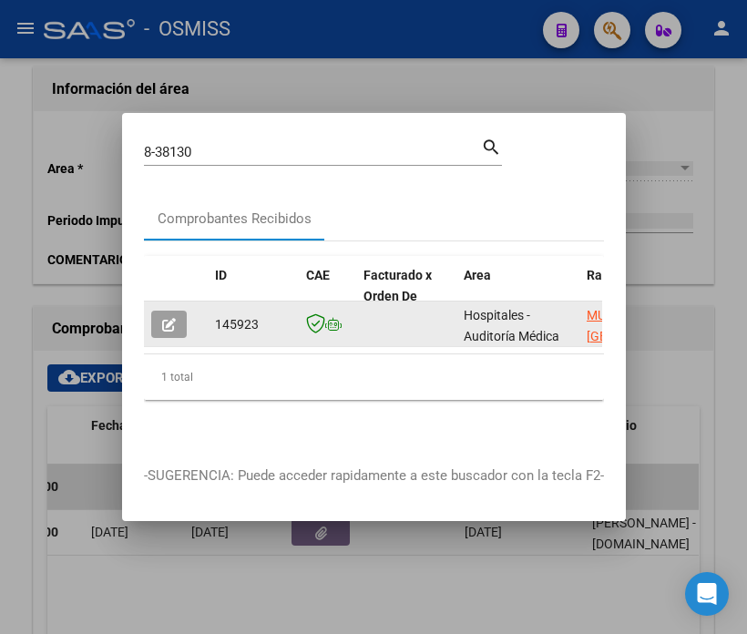
click at [168, 318] on icon "button" at bounding box center [169, 325] width 14 height 14
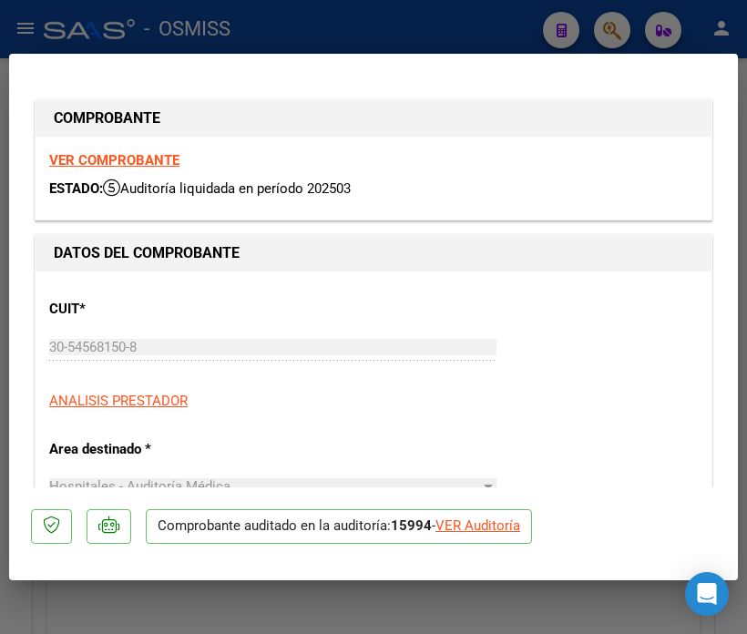
type input "[DATE]"
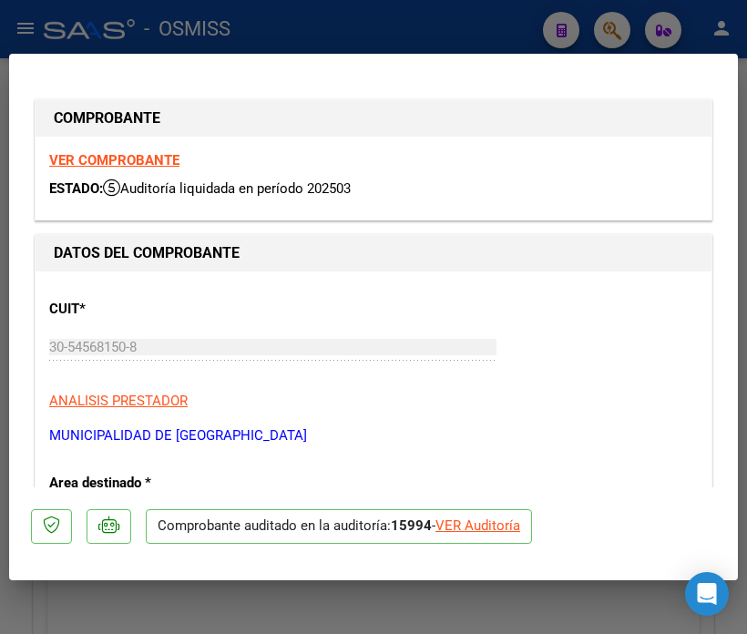
click at [450, 533] on div "VER Auditoría" at bounding box center [477, 526] width 85 height 21
type input "$ 0,00"
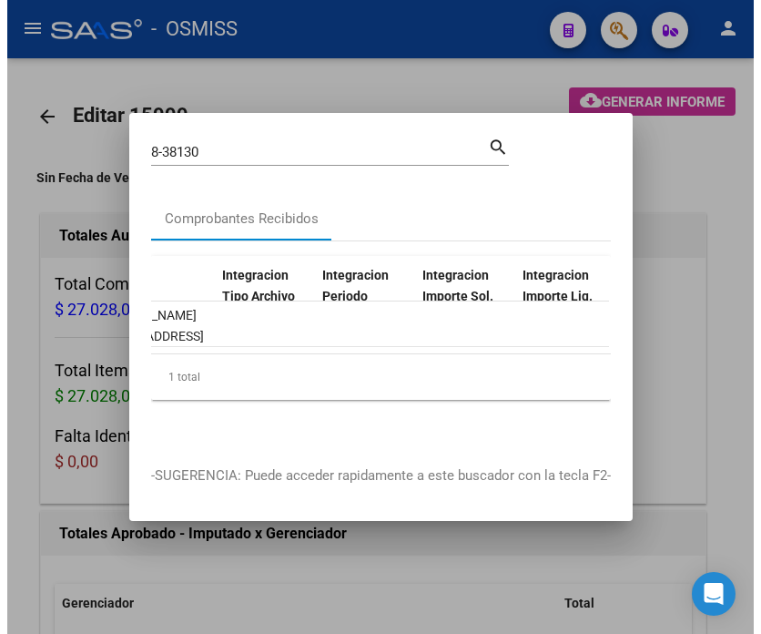
scroll to position [0, 2974]
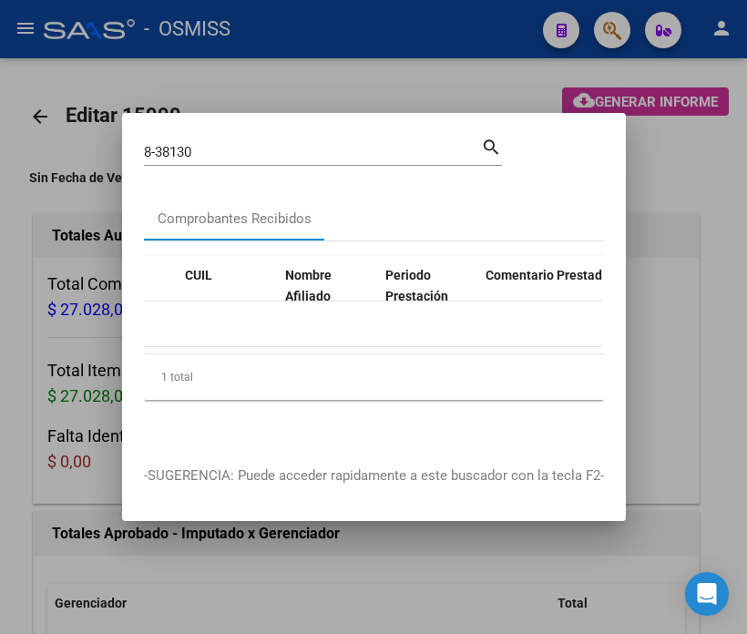
click at [665, 342] on div at bounding box center [373, 317] width 747 height 634
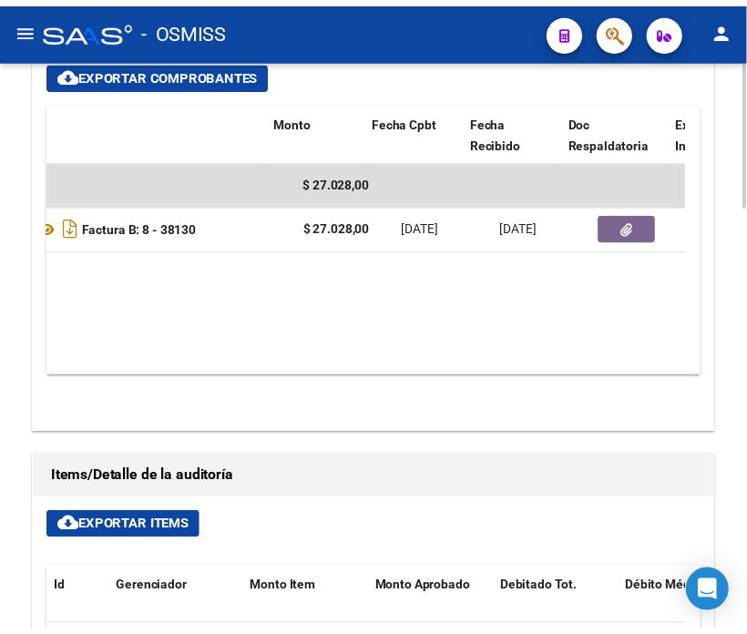
scroll to position [0, 430]
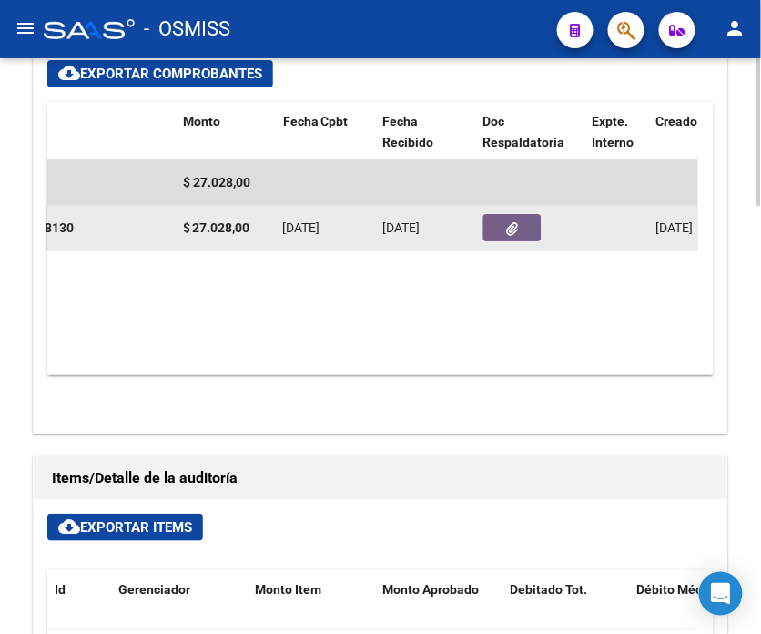
click at [508, 224] on icon "button" at bounding box center [513, 229] width 12 height 14
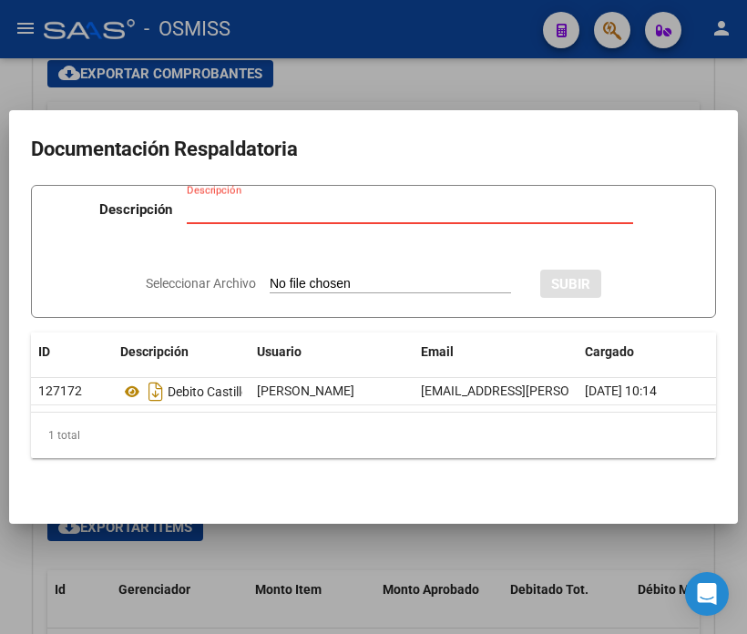
type input "C:\fakepath\NC MUNICIPALIADAD DE SAN MARTIN FC08-38130.pdf"
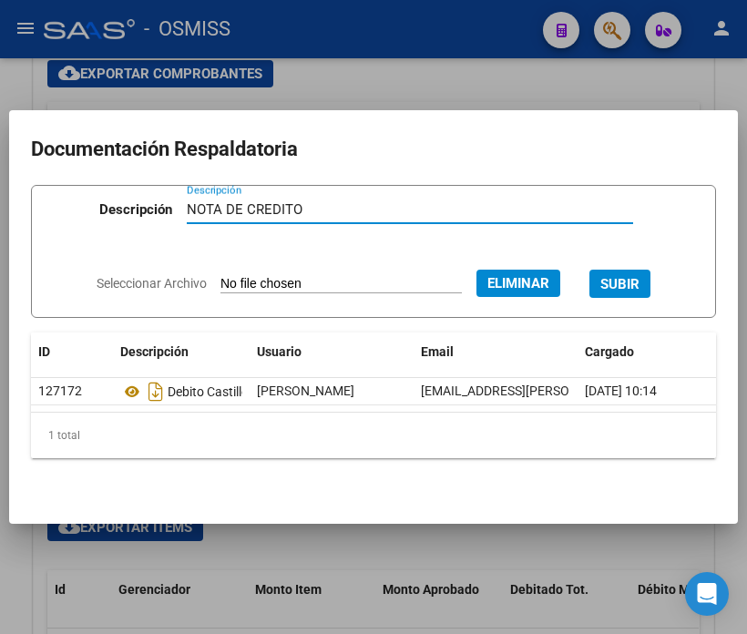
type input "NOTA DE CREDITO"
click at [643, 285] on button "SUBIR" at bounding box center [619, 284] width 61 height 28
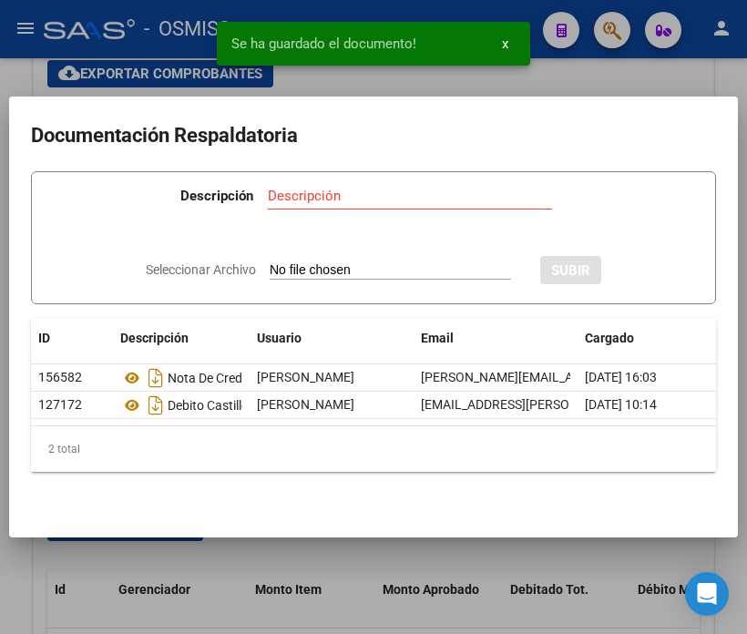
click at [179, 76] on div at bounding box center [373, 317] width 747 height 634
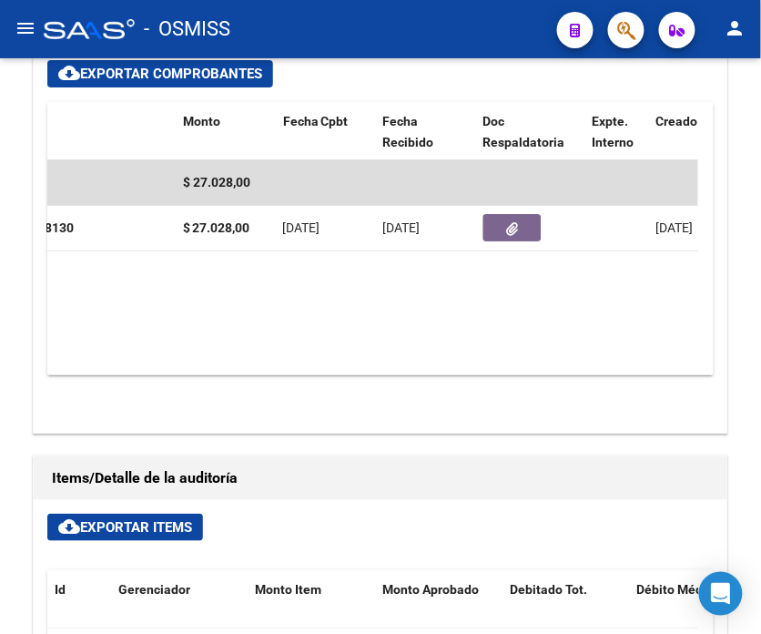
click at [640, 40] on button "button" at bounding box center [626, 30] width 36 height 36
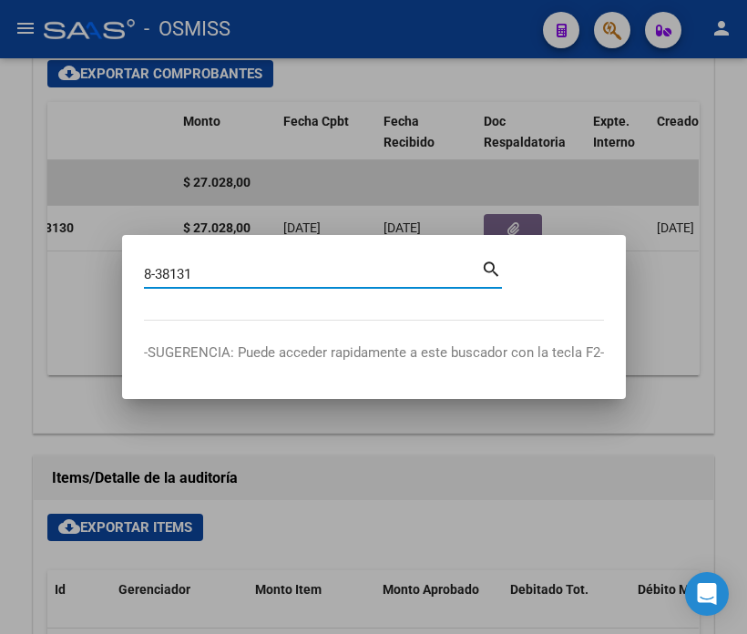
type input "8-38131"
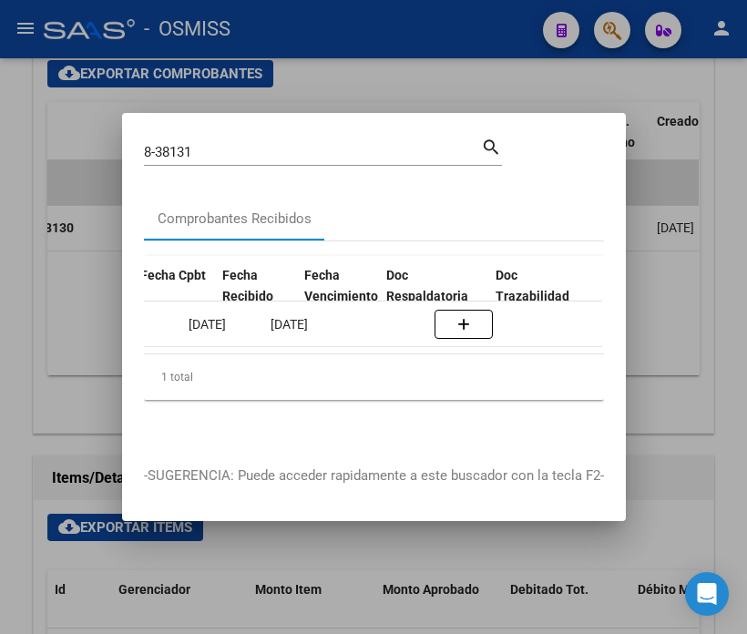
scroll to position [0, 874]
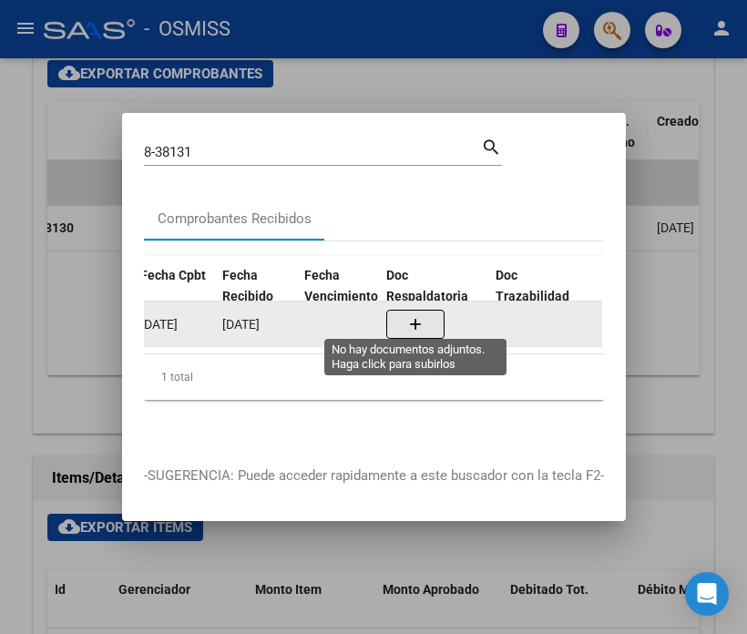
click at [440, 310] on button "button" at bounding box center [415, 324] width 58 height 29
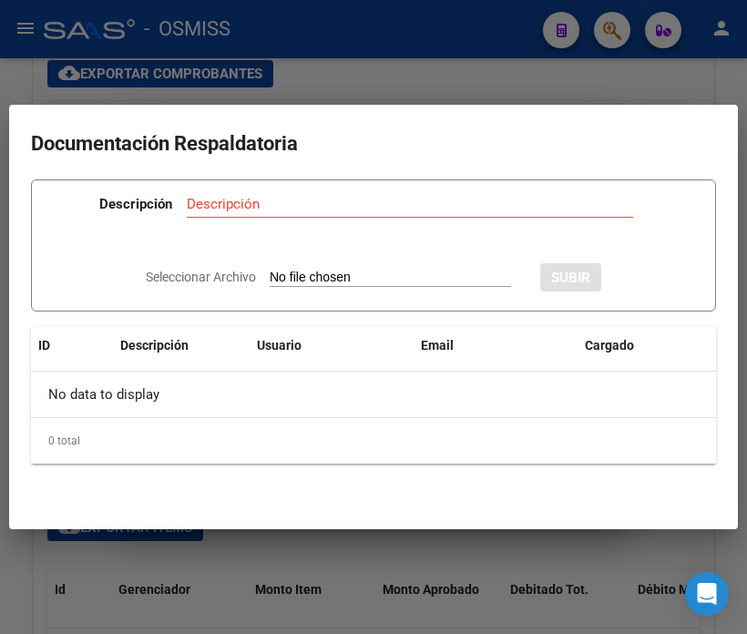
click at [301, 46] on div at bounding box center [373, 317] width 747 height 634
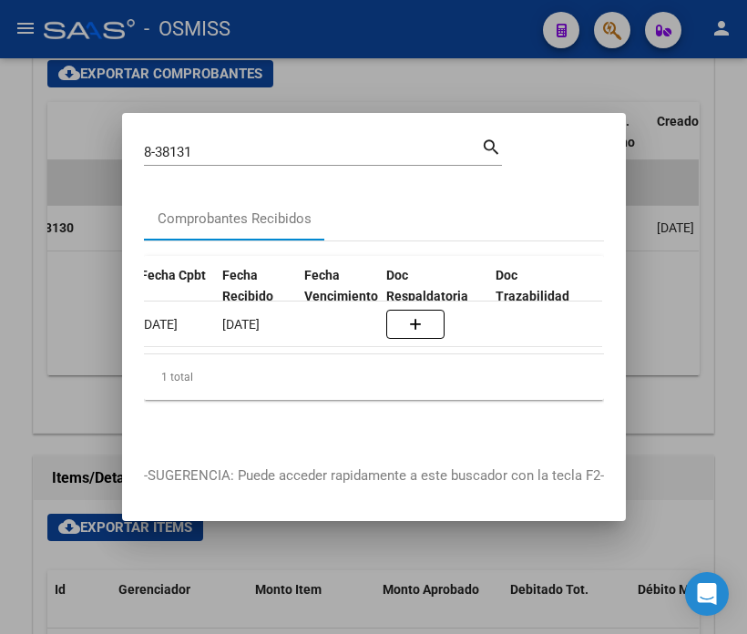
scroll to position [0, 0]
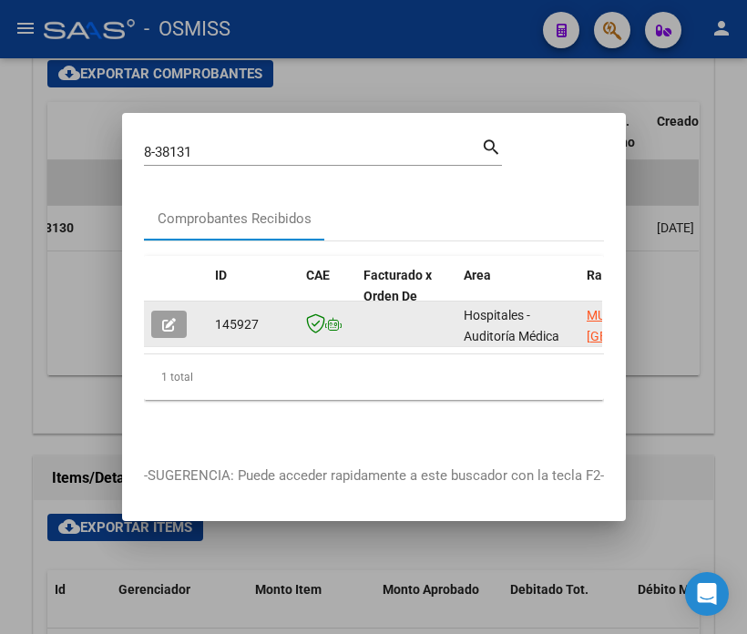
click at [179, 312] on button "button" at bounding box center [169, 324] width 36 height 27
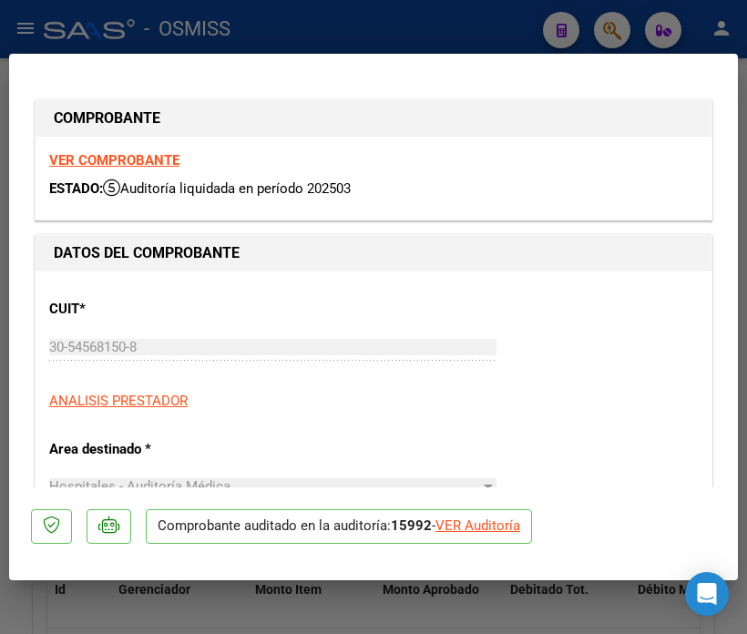
type input "[DATE]"
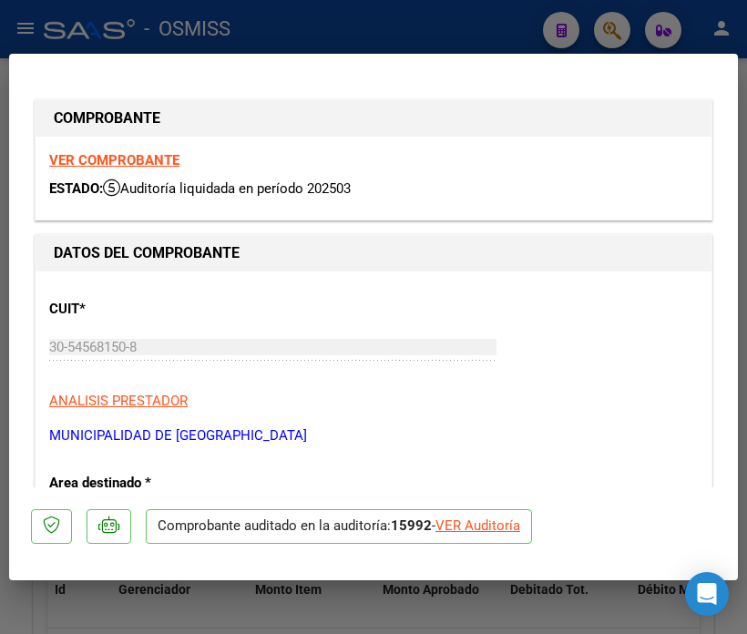
click at [465, 523] on div "VER Auditoría" at bounding box center [477, 526] width 85 height 21
type input "$ 0,00"
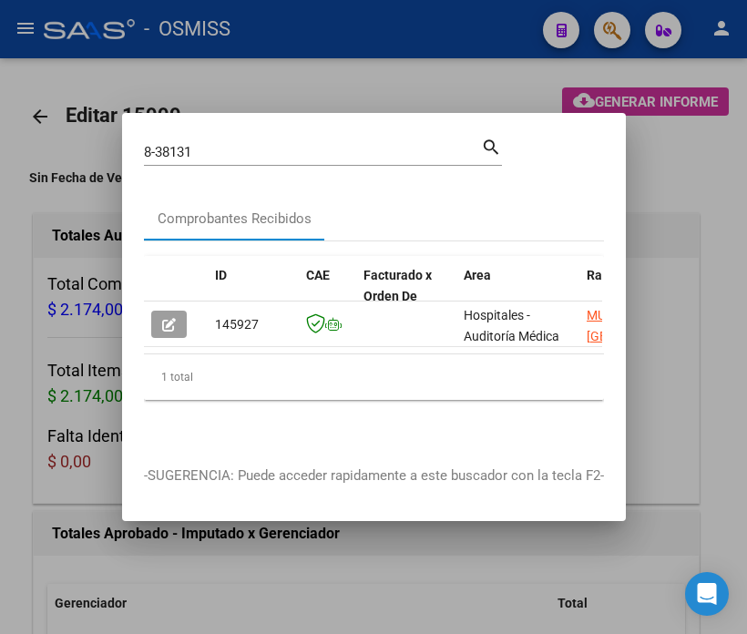
click at [622, 422] on mat-dialog-content "8-38131 Buscar (apellido, dni, cuil, nro traspaso, cuit, obra social) search Co…" at bounding box center [374, 289] width 504 height 309
click at [670, 317] on div at bounding box center [373, 317] width 747 height 634
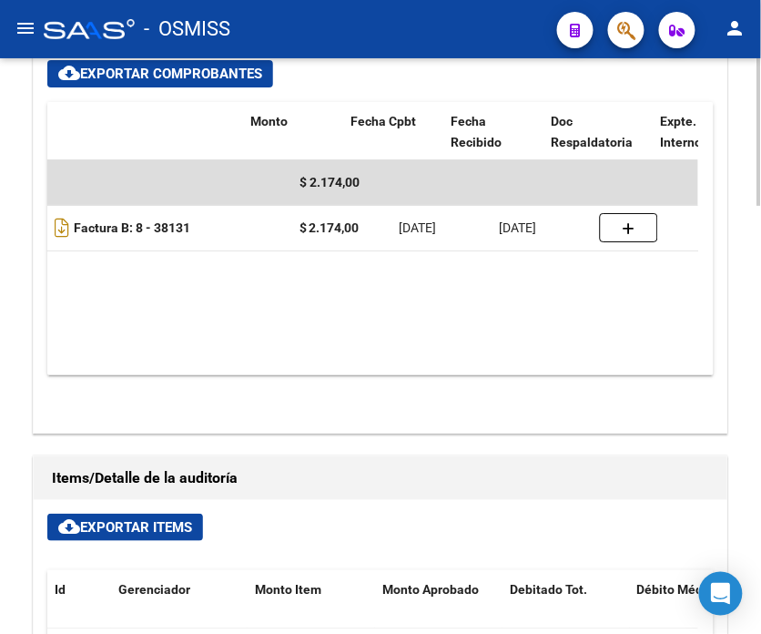
scroll to position [0, 448]
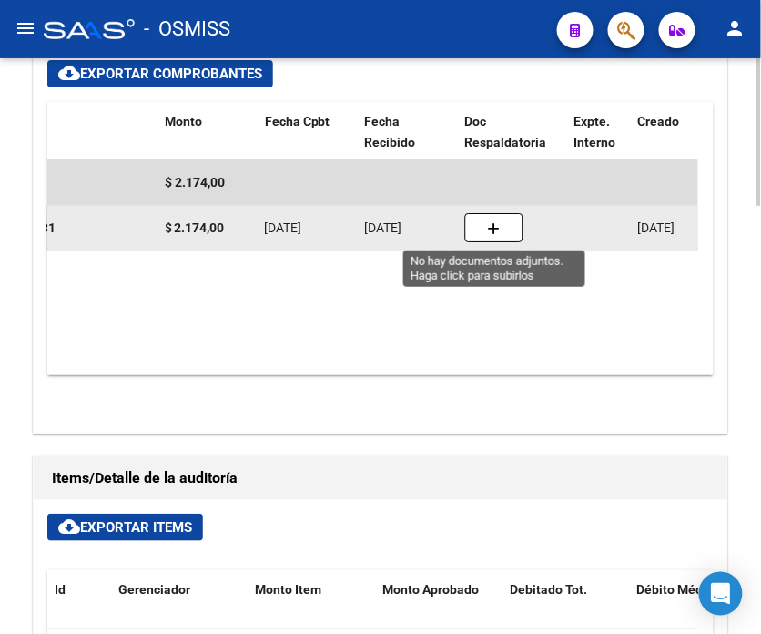
click at [485, 232] on button "button" at bounding box center [494, 227] width 58 height 29
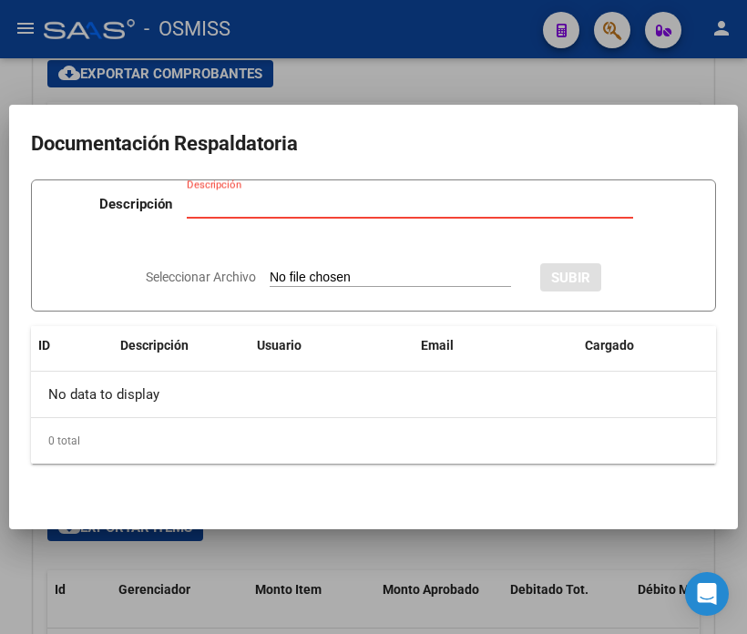
type input "C:\fakepath\NC MUNICIPALIADAD DE SAN MARTIN FC08-38131.pdf"
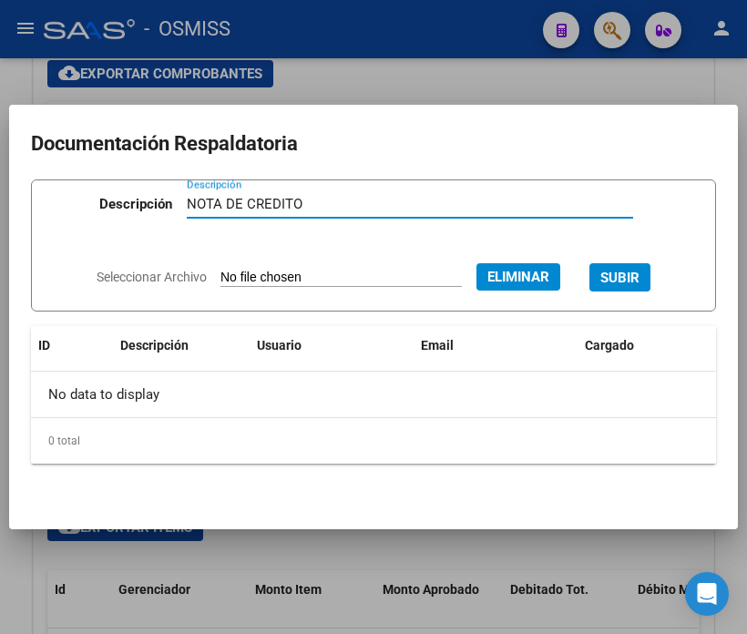
type input "NOTA DE CREDITO"
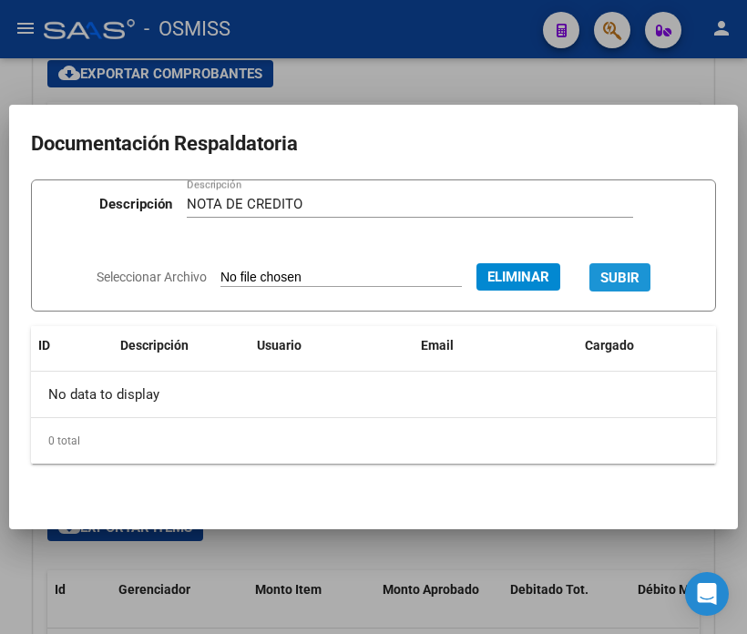
click at [639, 280] on span "SUBIR" at bounding box center [619, 278] width 39 height 16
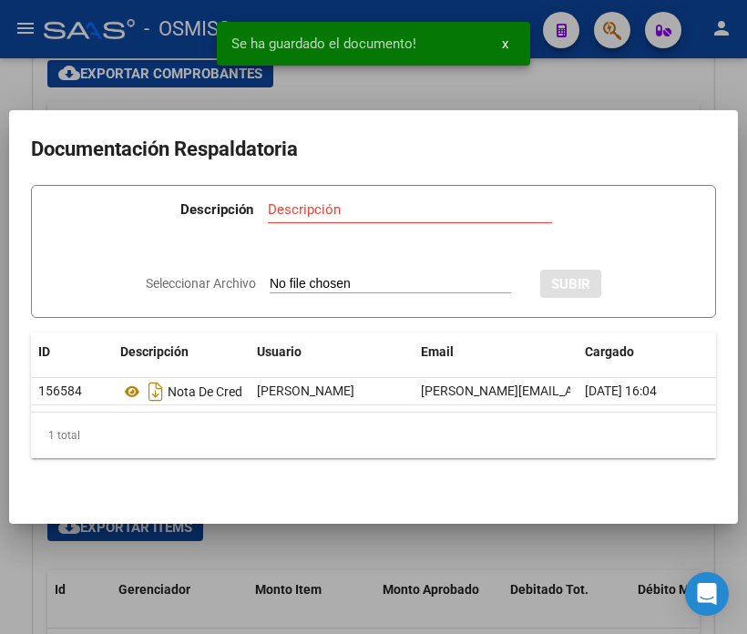
click at [516, 85] on div "Se ha guardado el documento! x" at bounding box center [373, 43] width 357 height 87
click at [539, 74] on div "Se ha guardado el documento! x" at bounding box center [373, 43] width 357 height 87
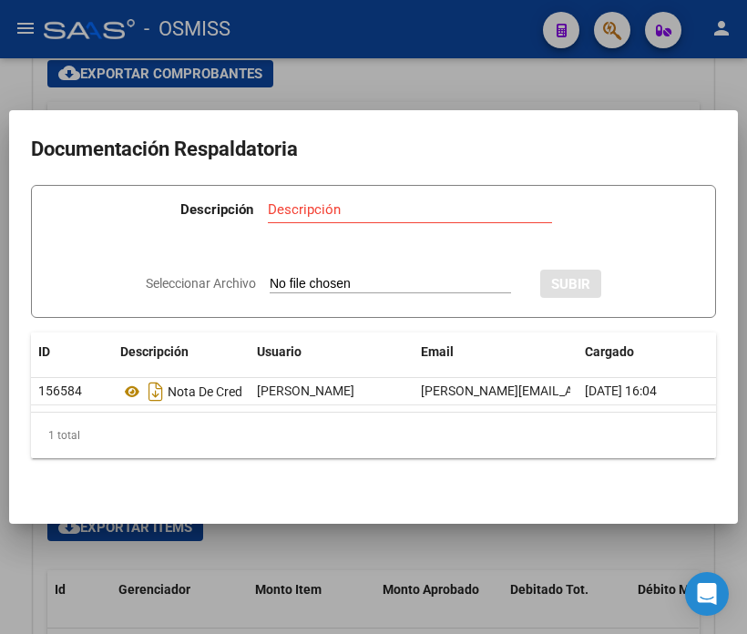
click at [234, 77] on div at bounding box center [373, 317] width 747 height 634
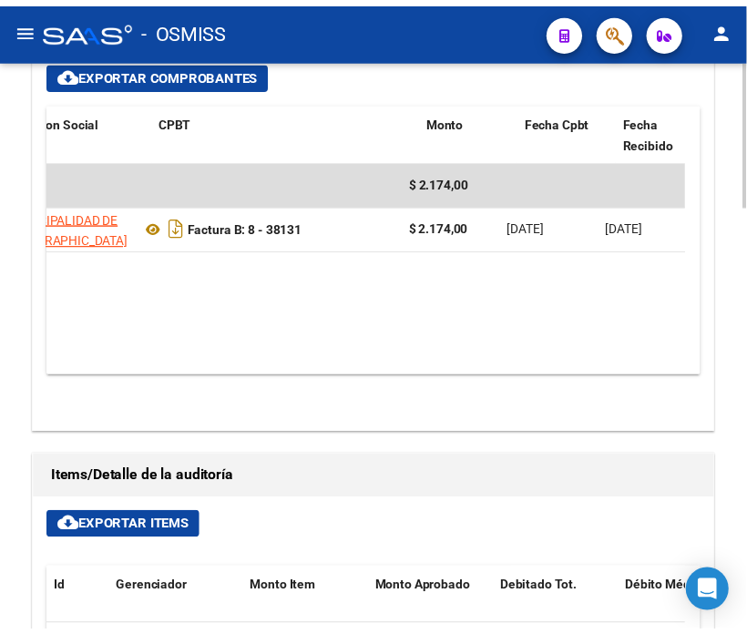
scroll to position [0, 178]
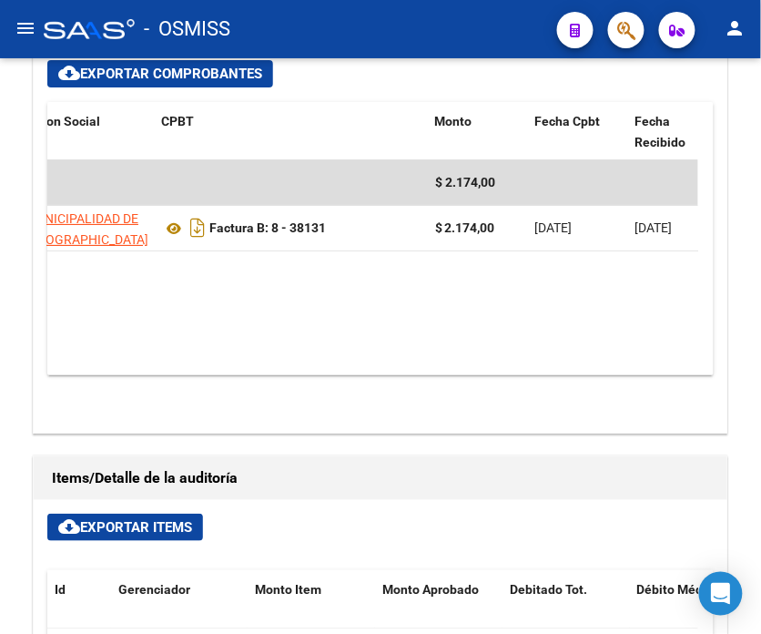
click at [614, 44] on div at bounding box center [619, 29] width 51 height 37
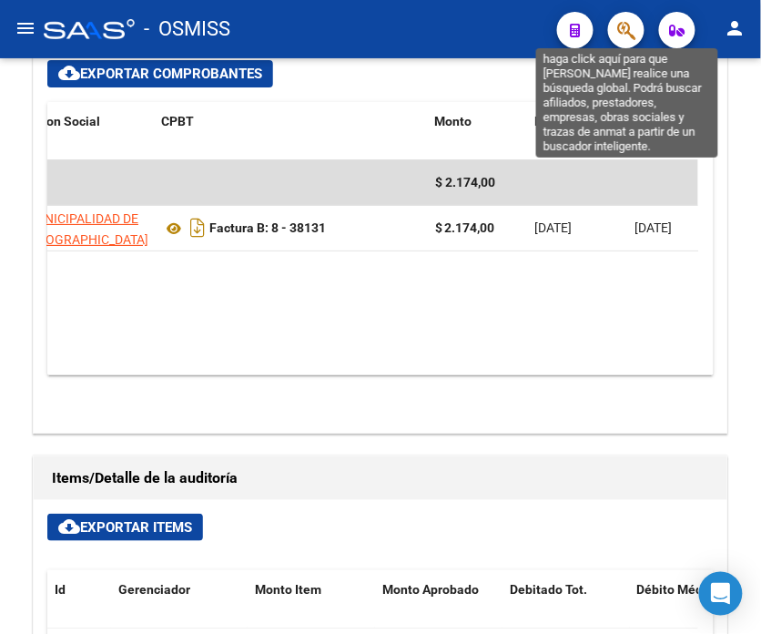
click at [627, 27] on icon "button" at bounding box center [627, 30] width 18 height 21
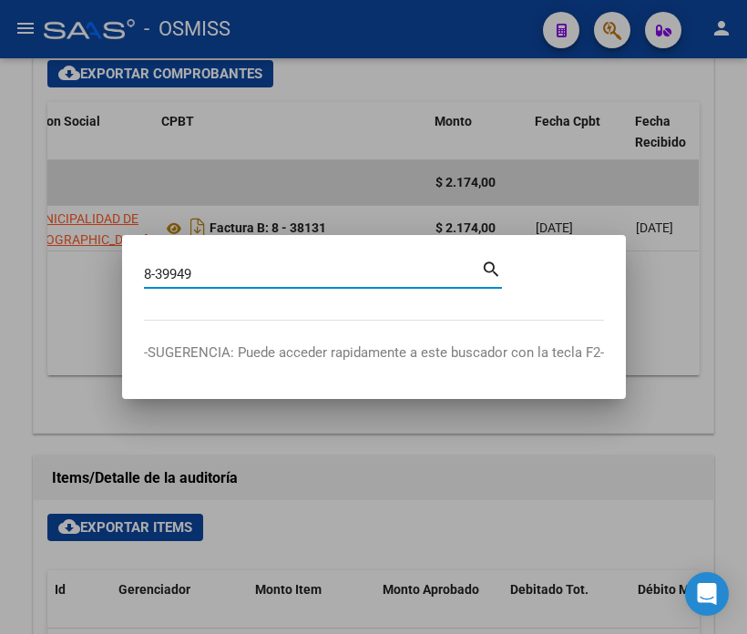
type input "8-39949"
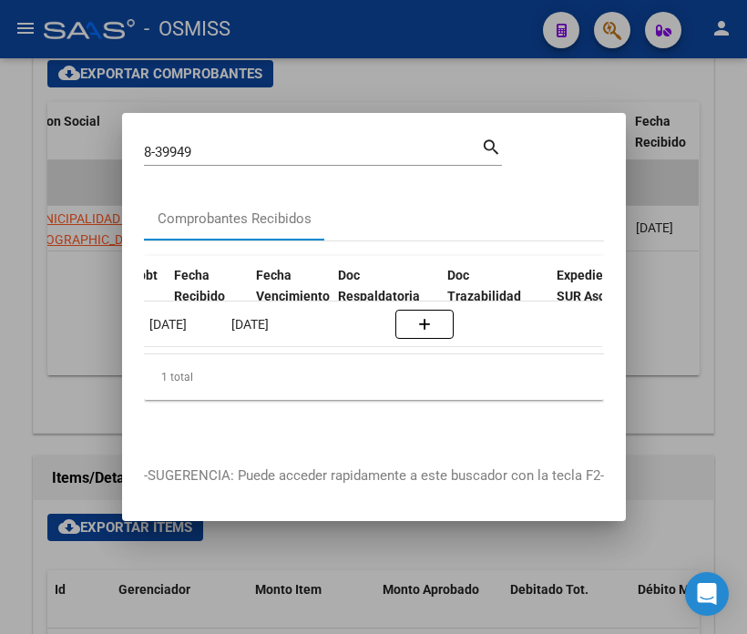
scroll to position [0, 960]
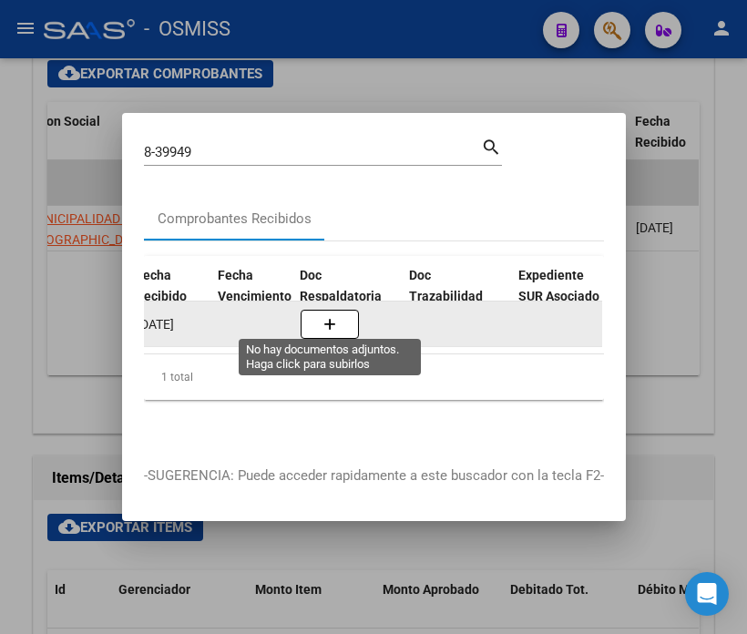
click at [341, 310] on button "button" at bounding box center [330, 324] width 58 height 29
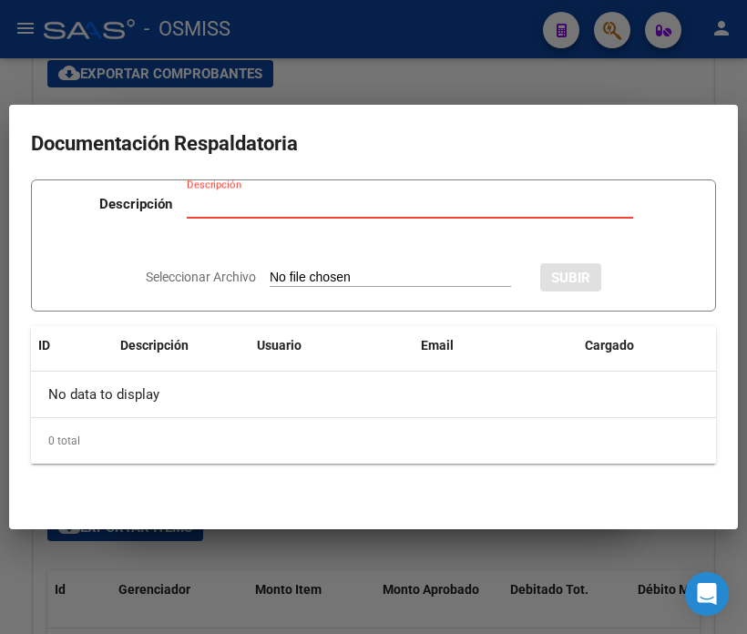
type input "C:\fakepath\NC MUNICIPALIADAD DE SAN MARTIN FC08-39949.pdf"
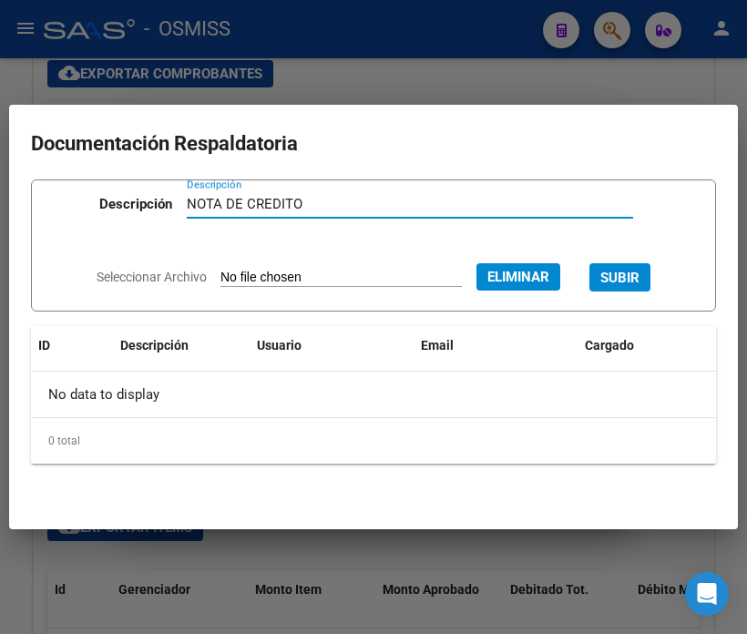
type input "NOTA DE CREDITO"
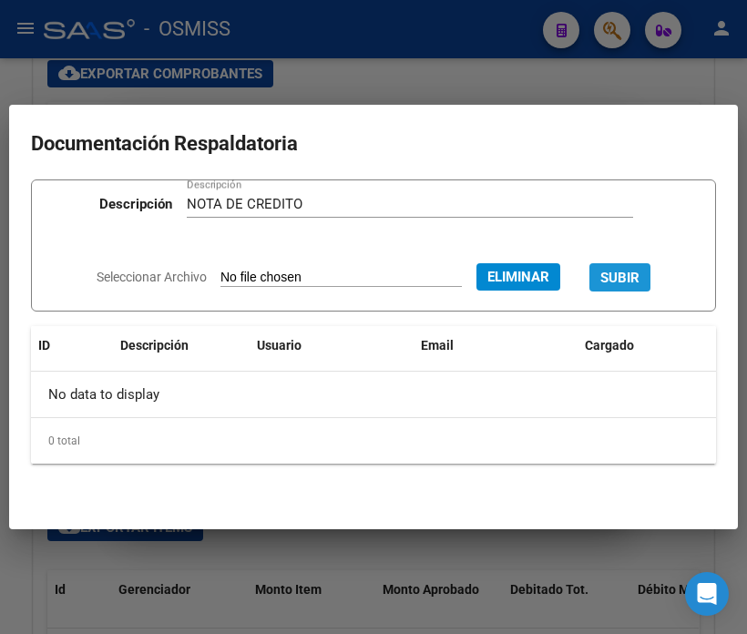
click at [647, 291] on button "SUBIR" at bounding box center [619, 277] width 61 height 28
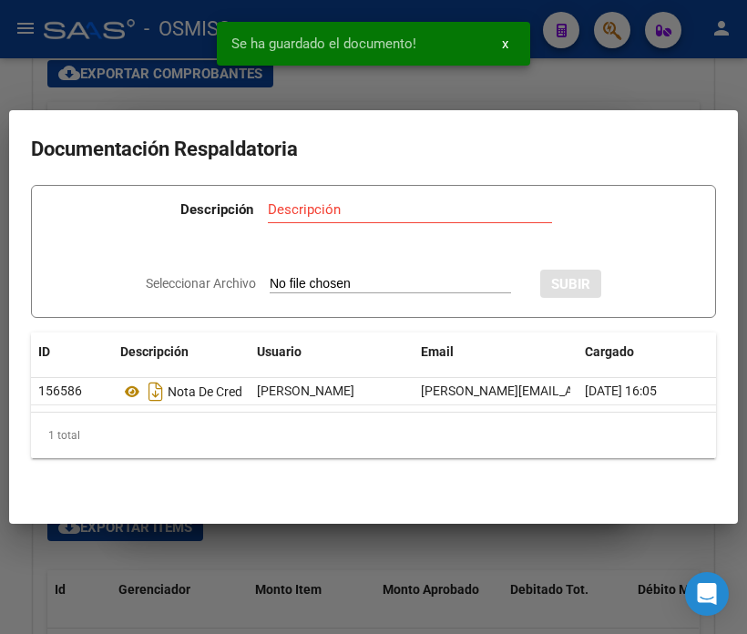
click at [138, 97] on div at bounding box center [373, 317] width 747 height 634
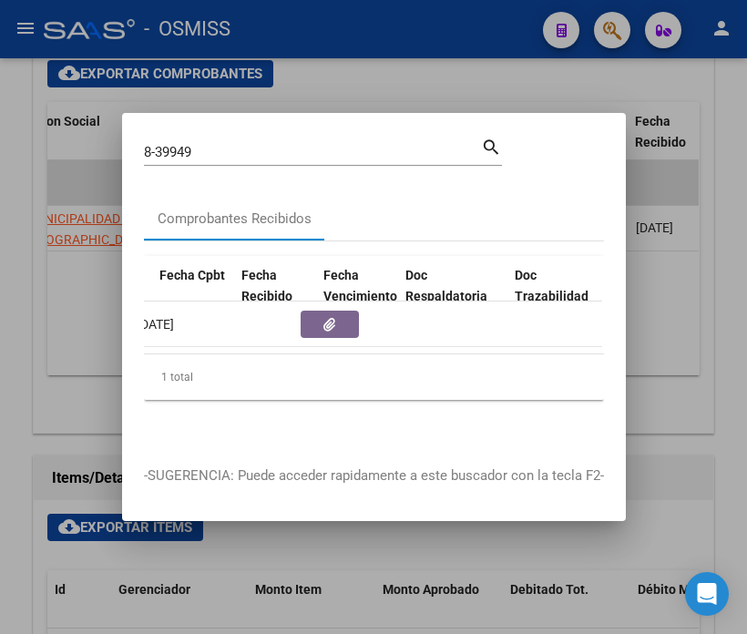
scroll to position [0, 0]
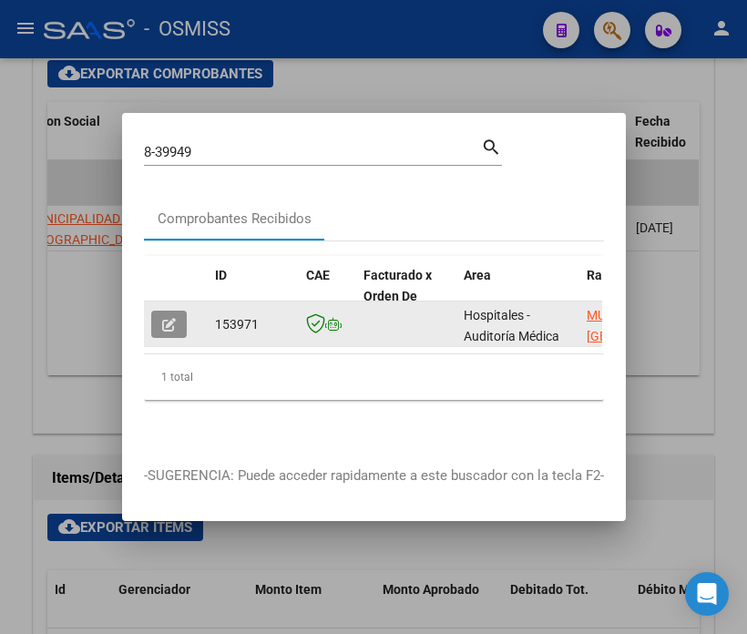
click at [155, 328] on button "button" at bounding box center [169, 324] width 36 height 27
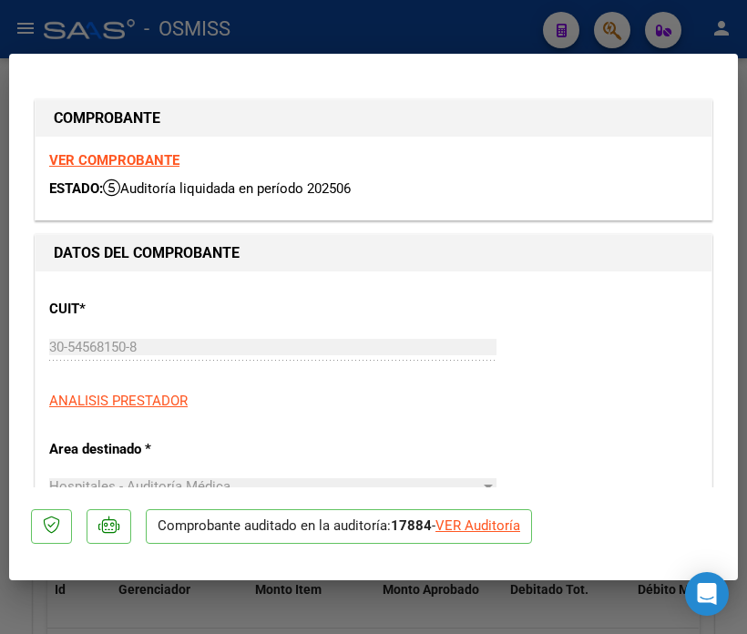
type input "[DATE]"
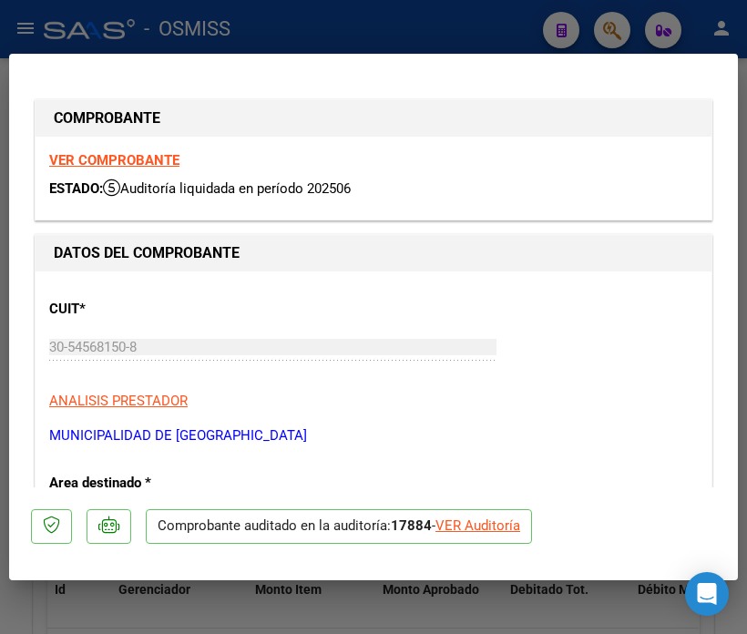
click at [481, 522] on div "VER Auditoría" at bounding box center [477, 526] width 85 height 21
type input "$ 0,00"
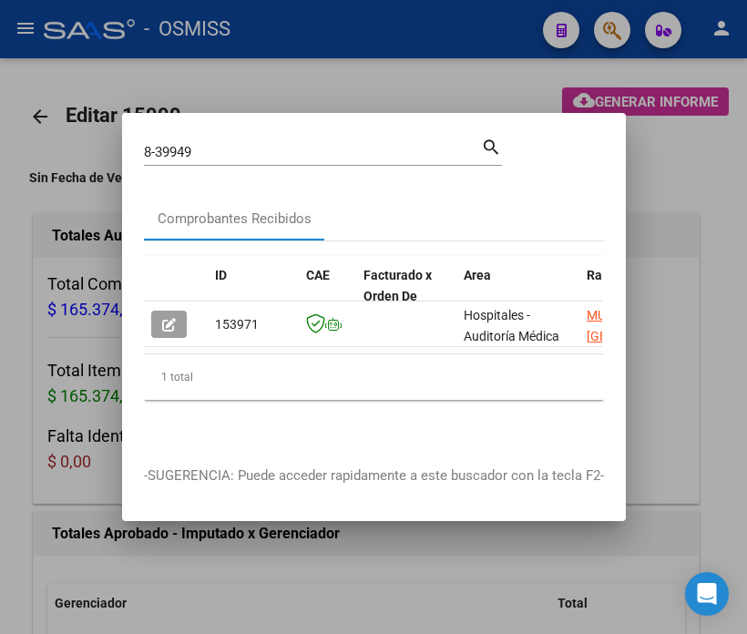
click at [76, 495] on div at bounding box center [373, 317] width 747 height 634
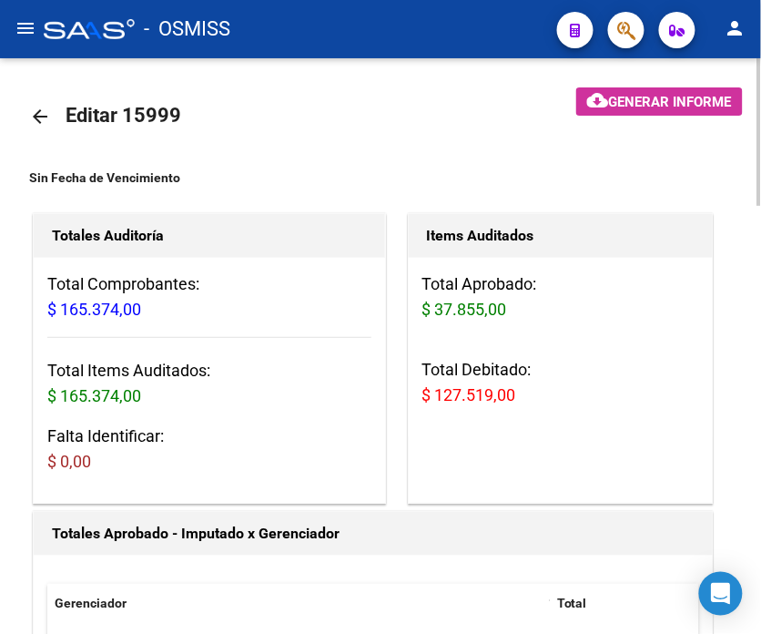
click at [608, 12] on button "button" at bounding box center [626, 30] width 36 height 36
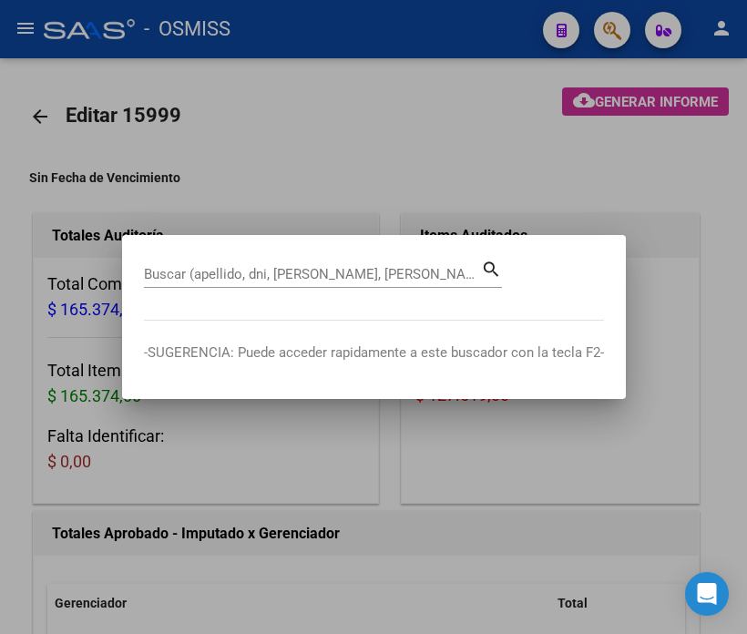
click at [267, 168] on div at bounding box center [373, 317] width 747 height 634
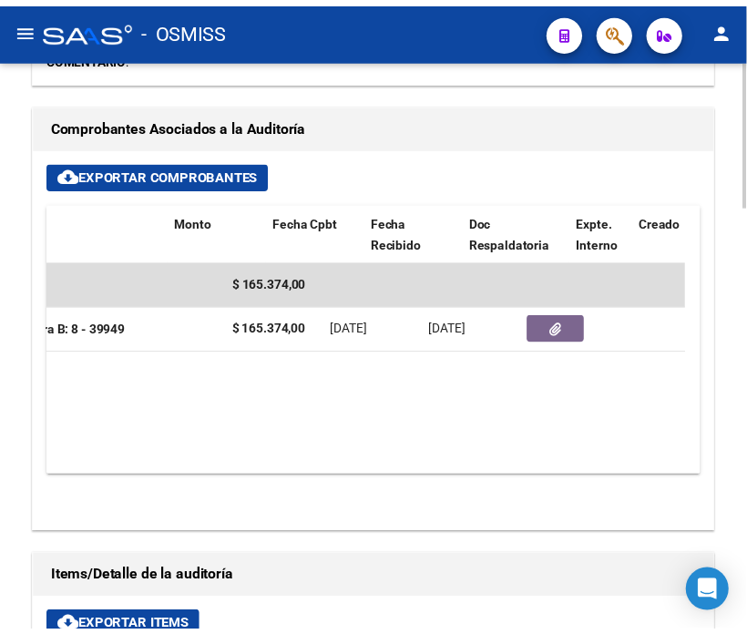
scroll to position [0, 505]
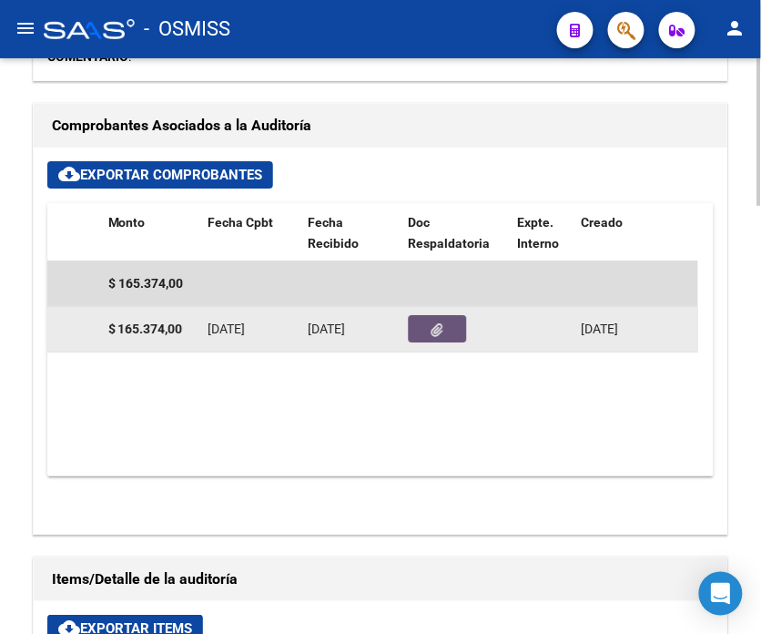
click at [435, 332] on icon "button" at bounding box center [439, 330] width 12 height 14
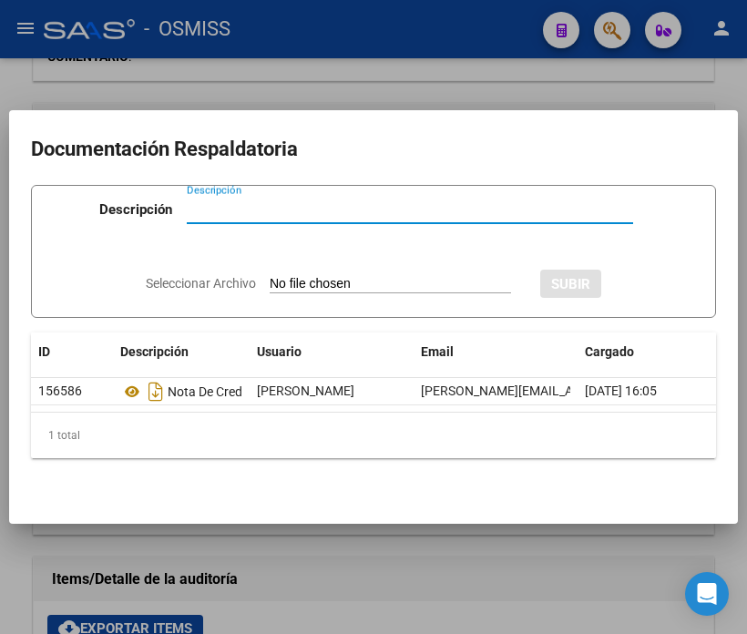
click at [292, 88] on div at bounding box center [373, 317] width 747 height 634
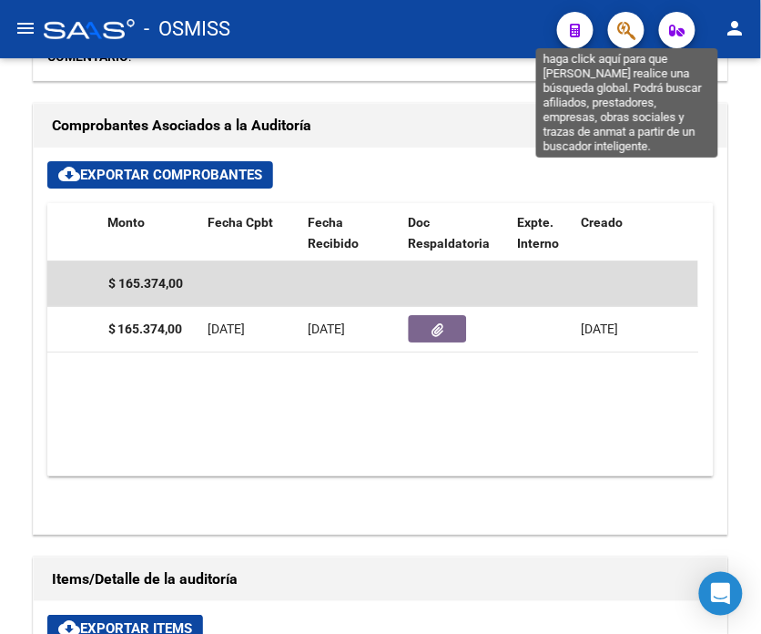
click at [627, 33] on icon "button" at bounding box center [627, 30] width 18 height 21
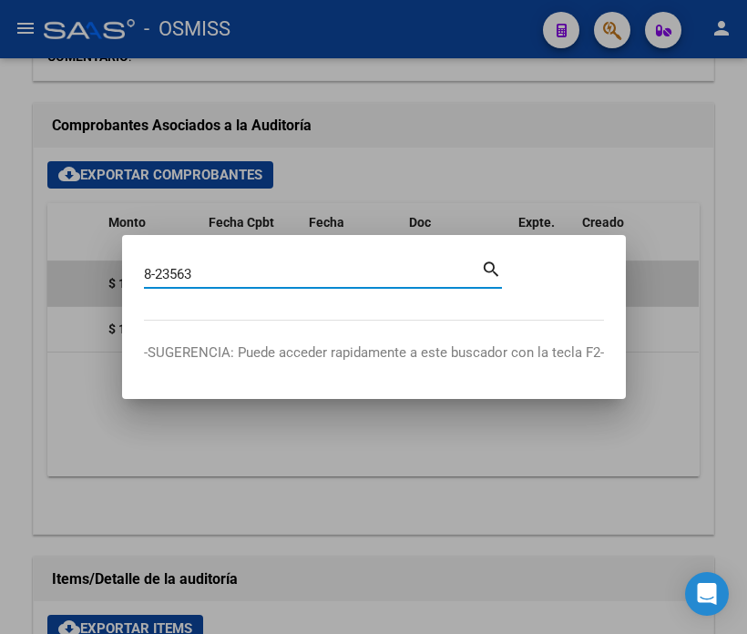
type input "8-23563"
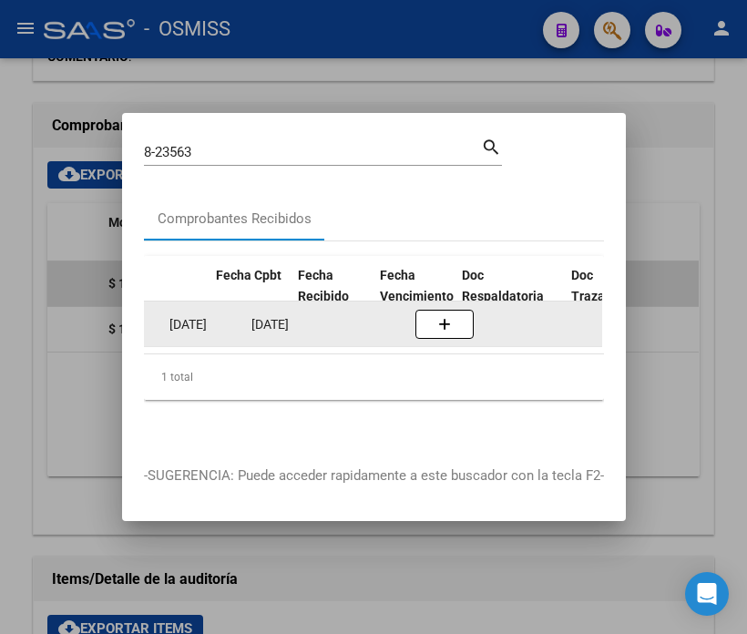
scroll to position [0, 884]
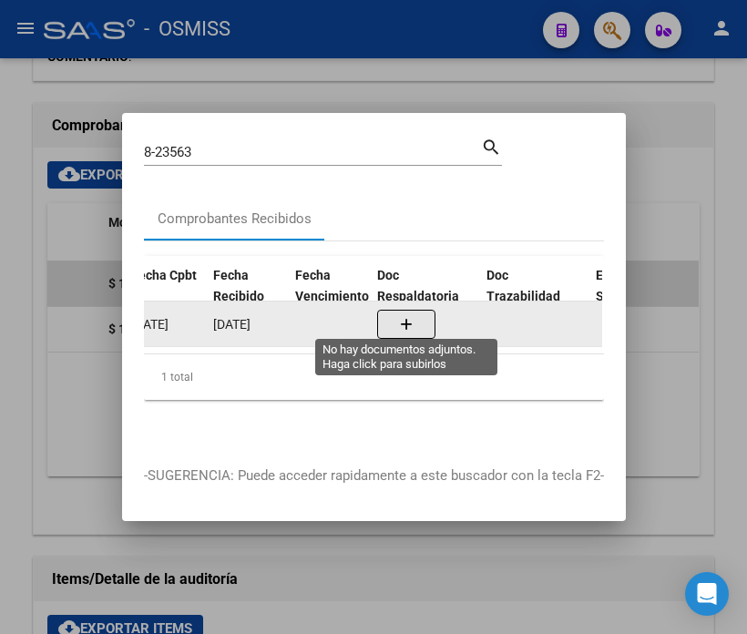
click at [396, 310] on button "button" at bounding box center [406, 324] width 58 height 29
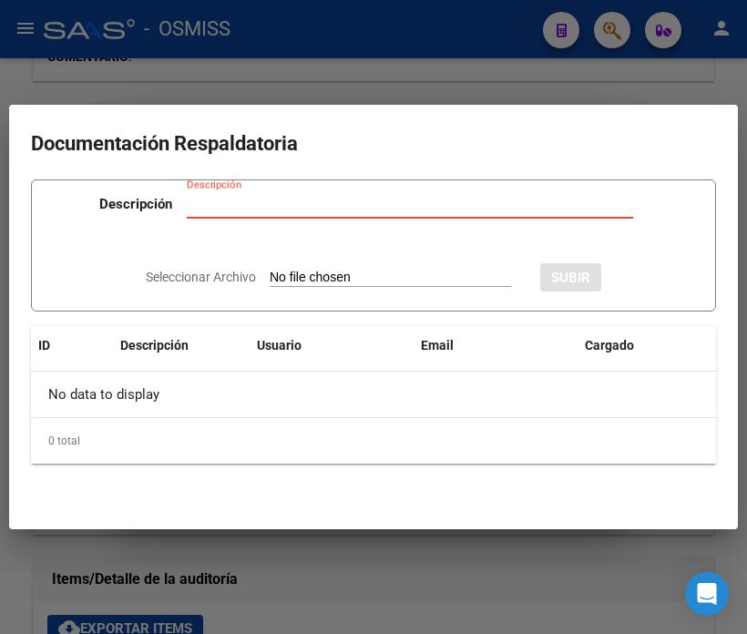
type input "C:\fakepath\NC MUNICIPALIADAD DE SAN MARTIN FC08-23563.pdf"
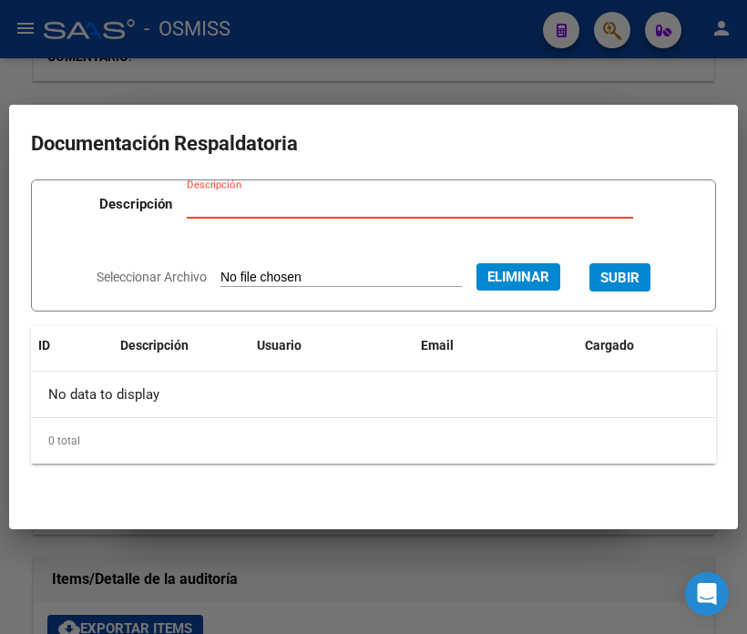
click at [344, 207] on input "Descripción" at bounding box center [410, 204] width 446 height 16
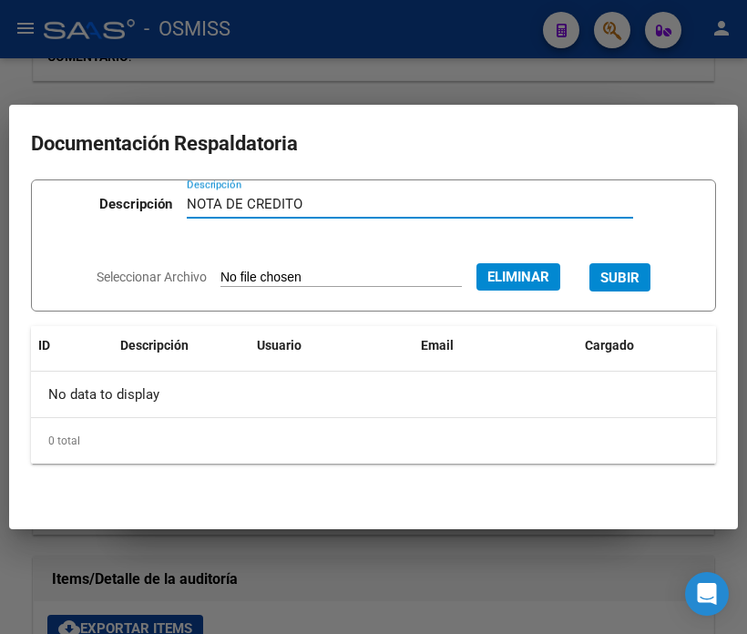
type input "NOTA DE CREDITO"
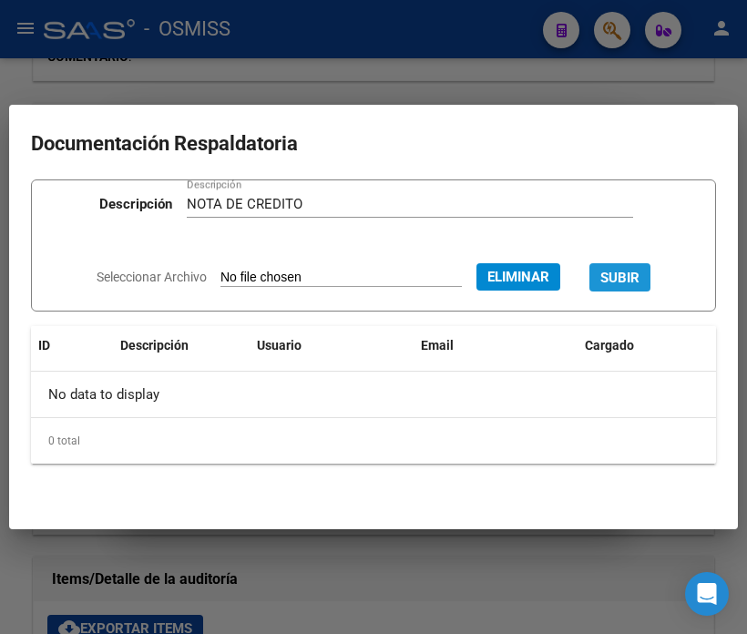
click at [650, 260] on div "Seleccionar Archivo Eliminar SUBIR" at bounding box center [374, 275] width 554 height 53
click at [638, 277] on span "SUBIR" at bounding box center [619, 278] width 39 height 16
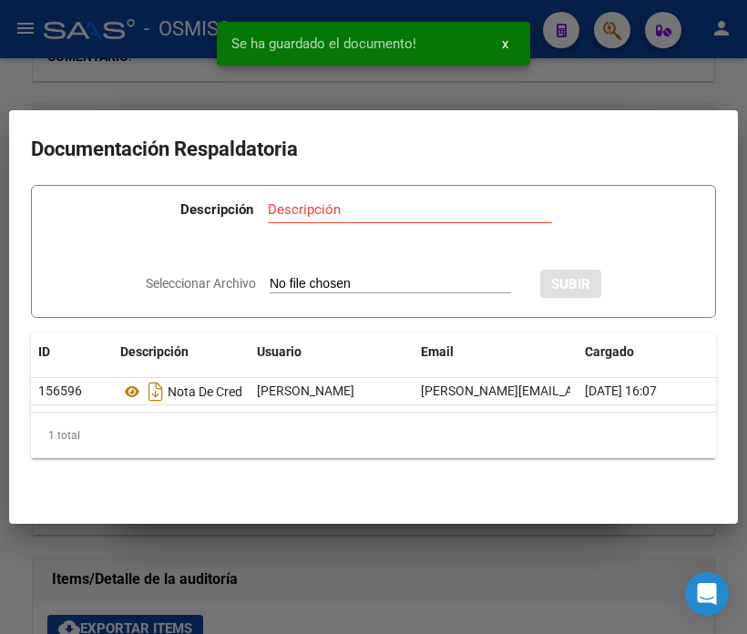
click at [129, 52] on div at bounding box center [373, 317] width 747 height 634
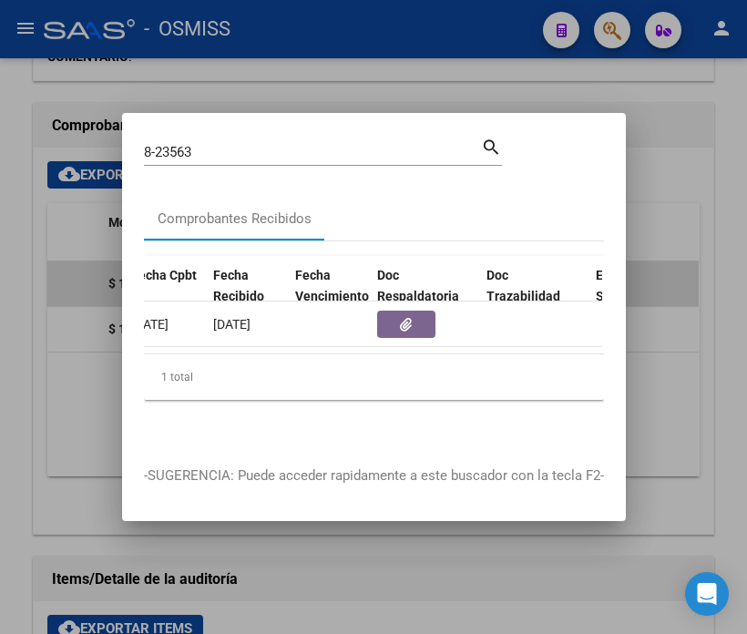
click at [224, 149] on input "8-23563" at bounding box center [312, 152] width 337 height 16
type input "8-23566"
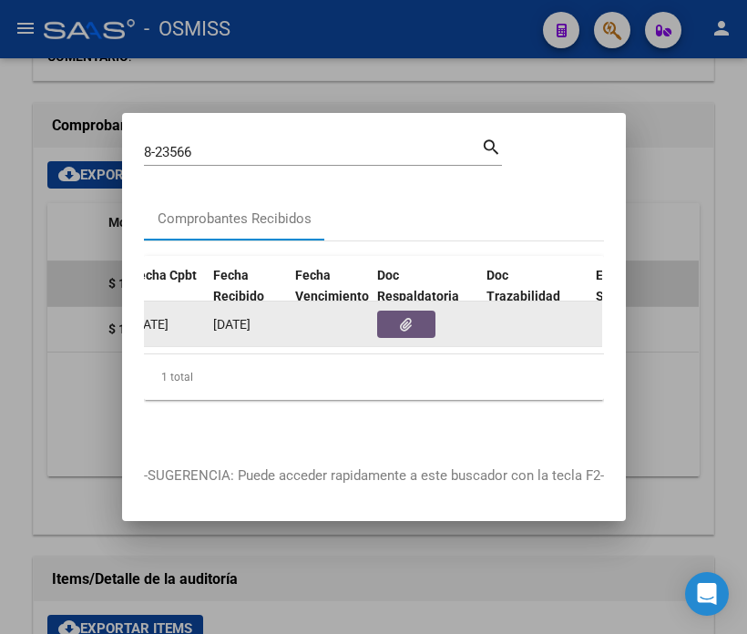
click at [408, 318] on icon "button" at bounding box center [406, 325] width 12 height 14
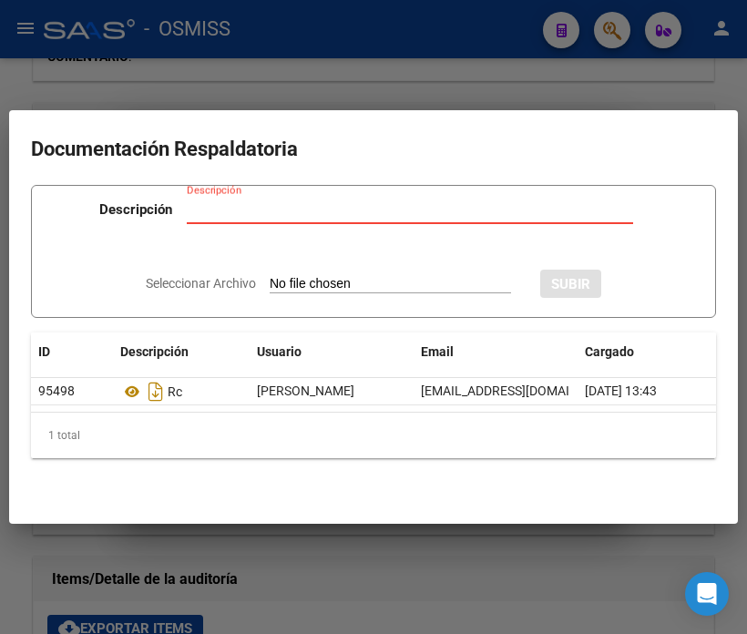
type input "C:\fakepath\NC MUNICIPALIADAD DE SAN MARTIN FC08-23566.pdf"
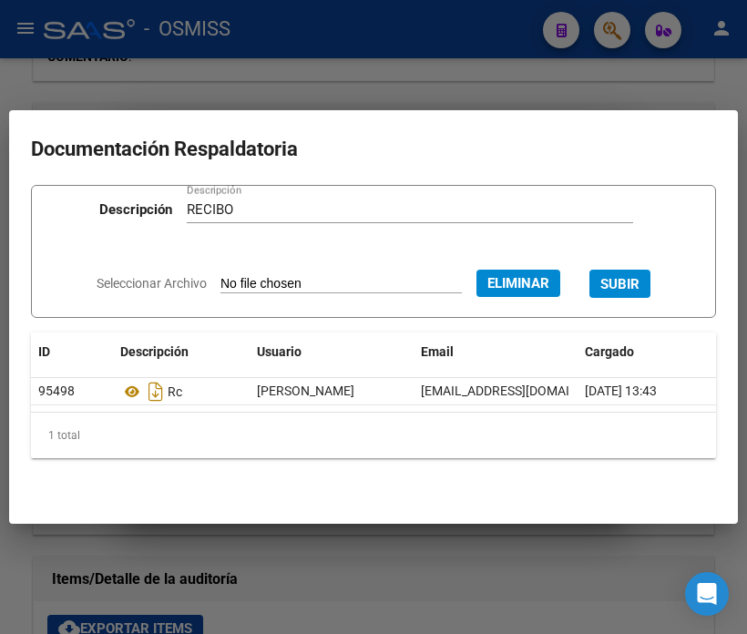
click at [248, 196] on div "RECIBO Descripción" at bounding box center [410, 209] width 446 height 27
drag, startPoint x: 241, startPoint y: 198, endPoint x: 91, endPoint y: 188, distance: 150.6
click at [91, 188] on div "Descripción RECIBO Descripción" at bounding box center [373, 213] width 647 height 55
type input "NOTA DE CREDITO"
click at [639, 284] on span "SUBIR" at bounding box center [619, 284] width 39 height 16
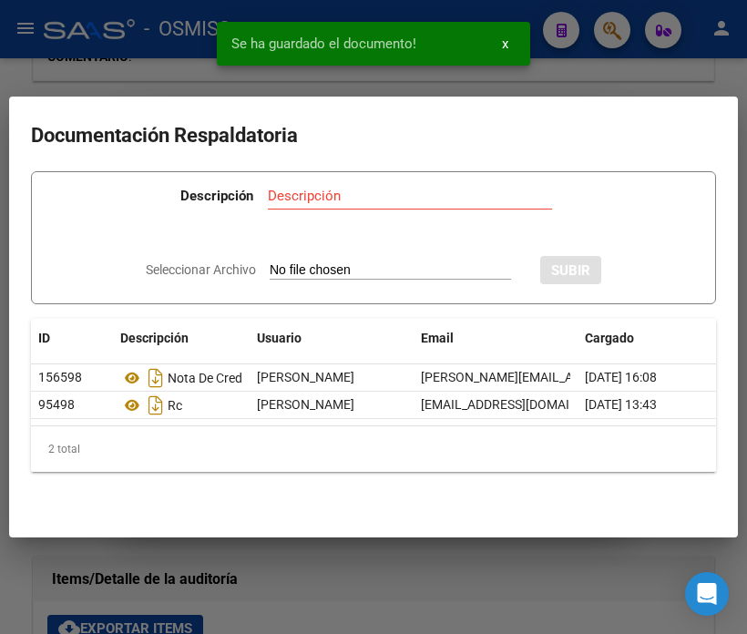
click at [113, 62] on div at bounding box center [373, 317] width 747 height 634
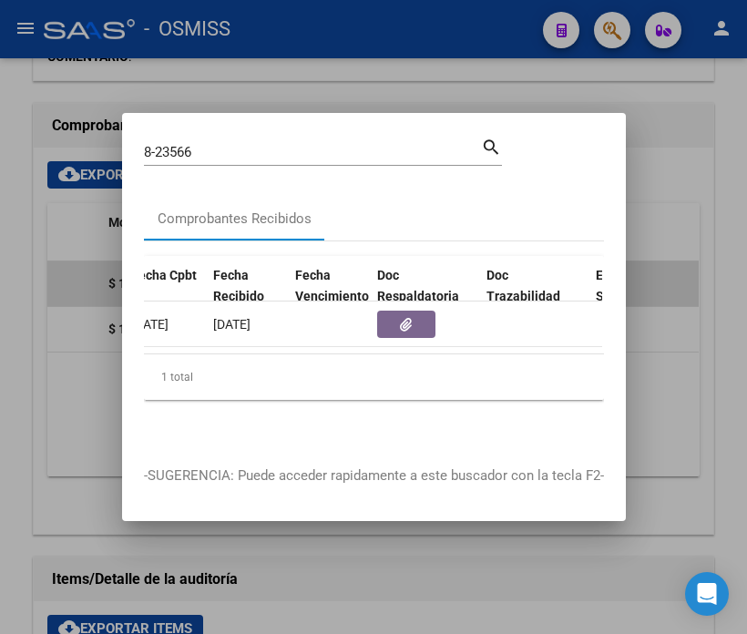
click at [225, 144] on input "8-23566" at bounding box center [312, 152] width 337 height 16
type input "8-24452"
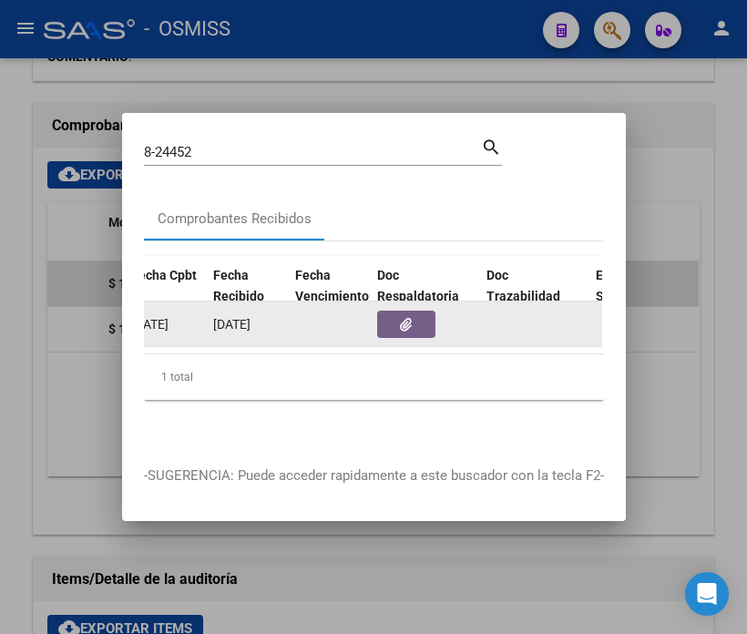
click at [414, 319] on button "button" at bounding box center [406, 324] width 58 height 27
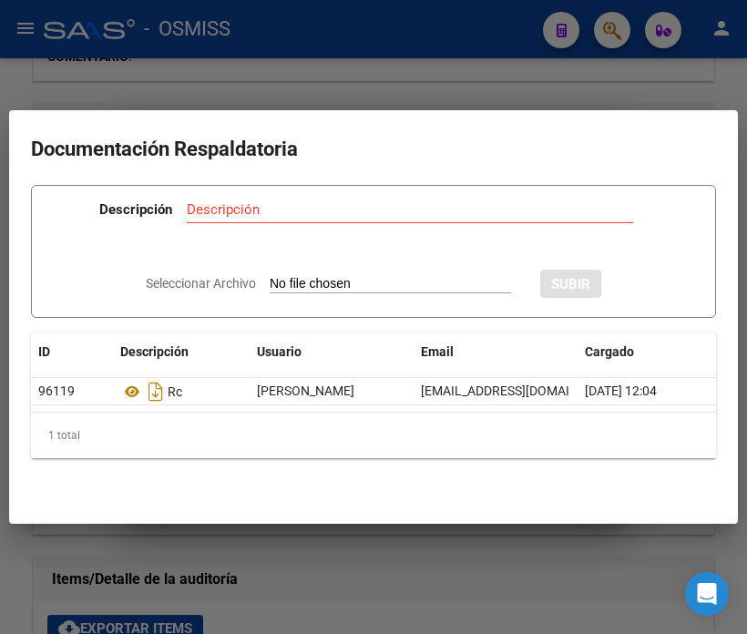
click at [259, 615] on div at bounding box center [373, 317] width 747 height 634
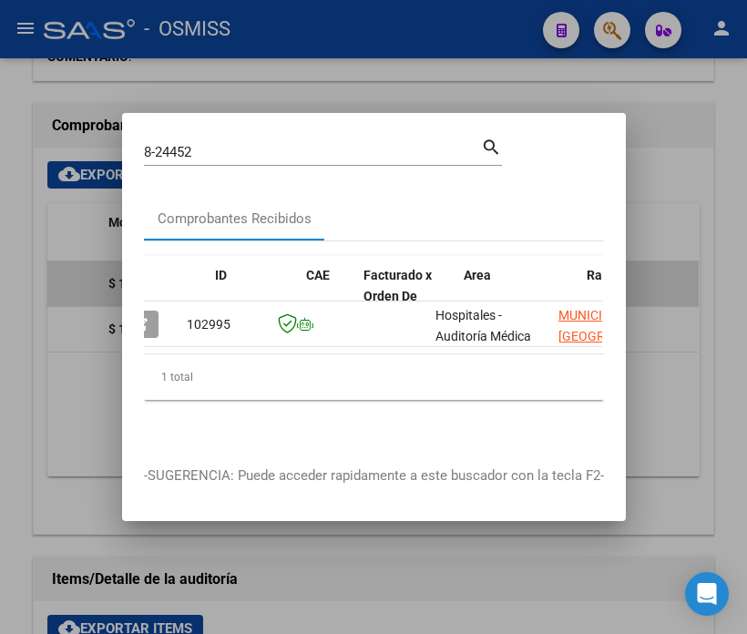
scroll to position [0, 0]
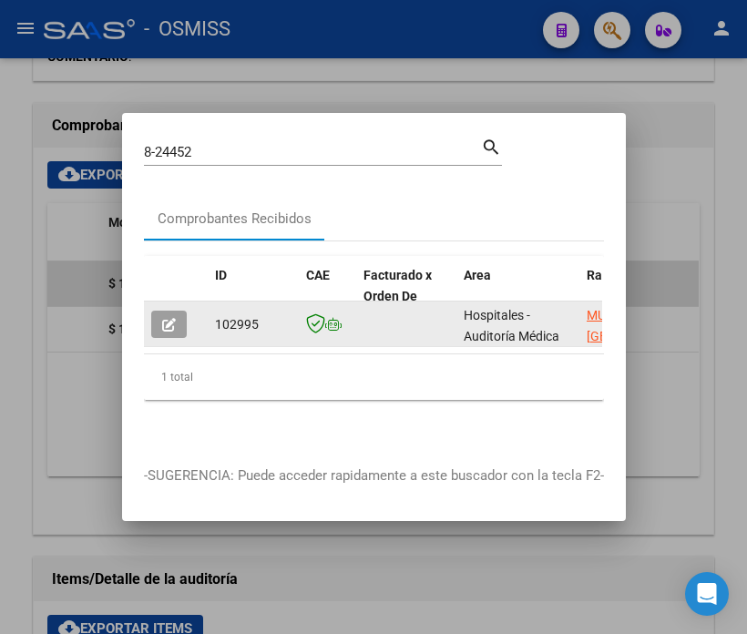
click at [178, 301] on datatable-body-cell at bounding box center [176, 323] width 64 height 45
click at [177, 311] on button "button" at bounding box center [169, 324] width 36 height 27
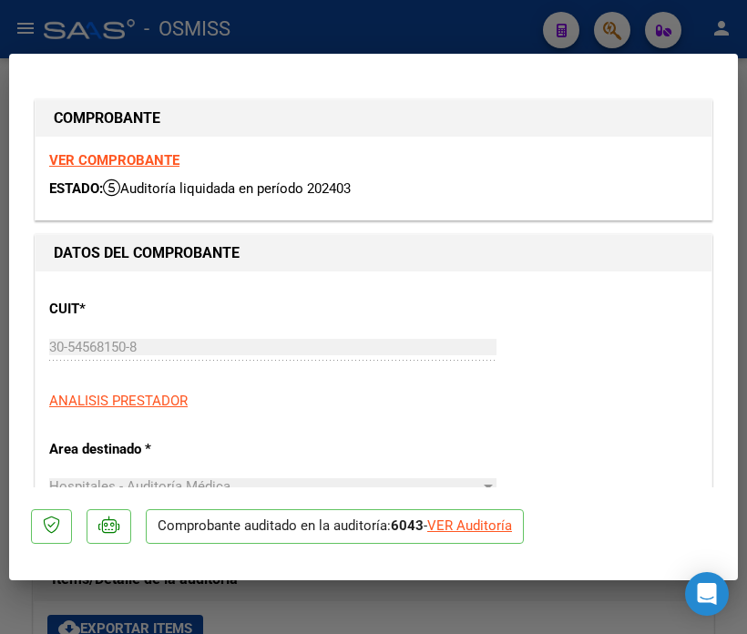
type input "[DATE]"
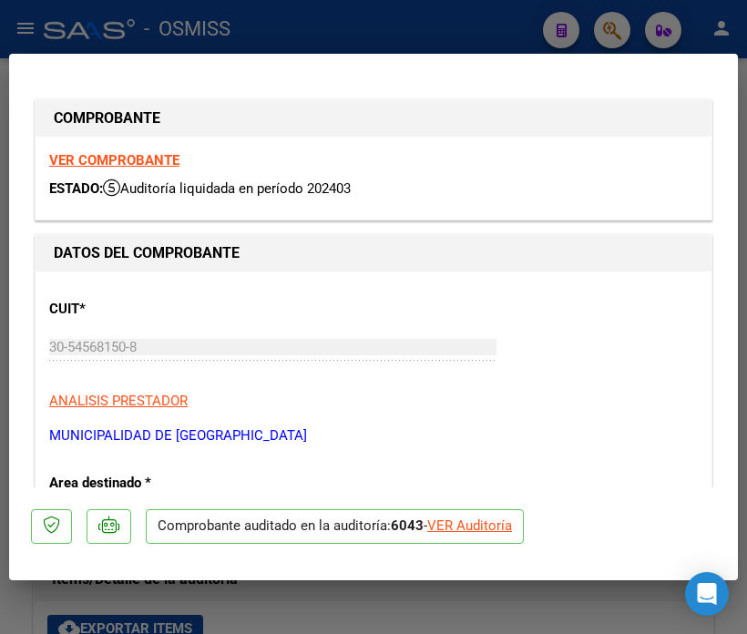
click at [471, 525] on div "VER Auditoría" at bounding box center [469, 526] width 85 height 21
type input "$ 0,00"
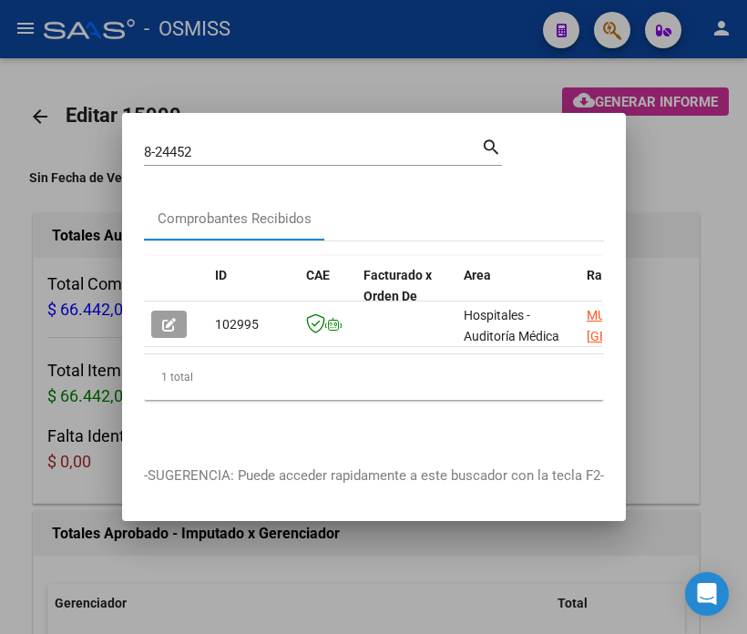
click at [352, 554] on div at bounding box center [373, 317] width 747 height 634
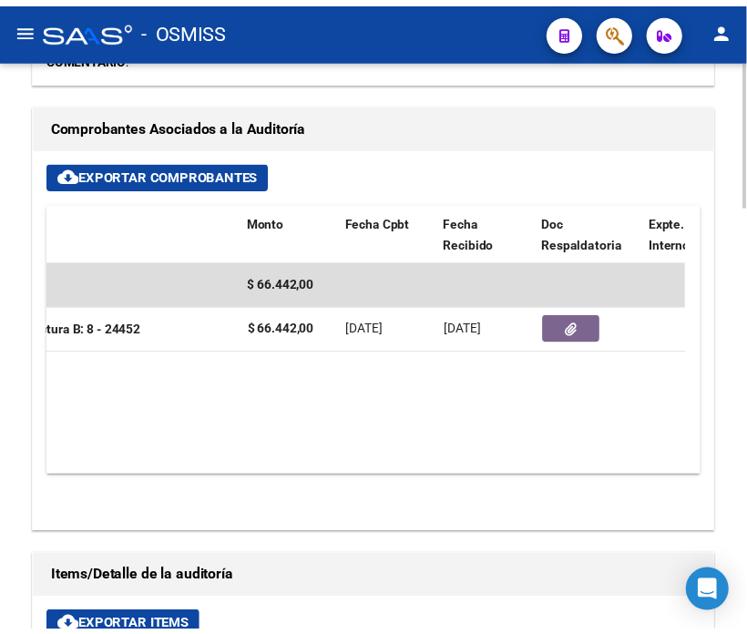
scroll to position [0, 406]
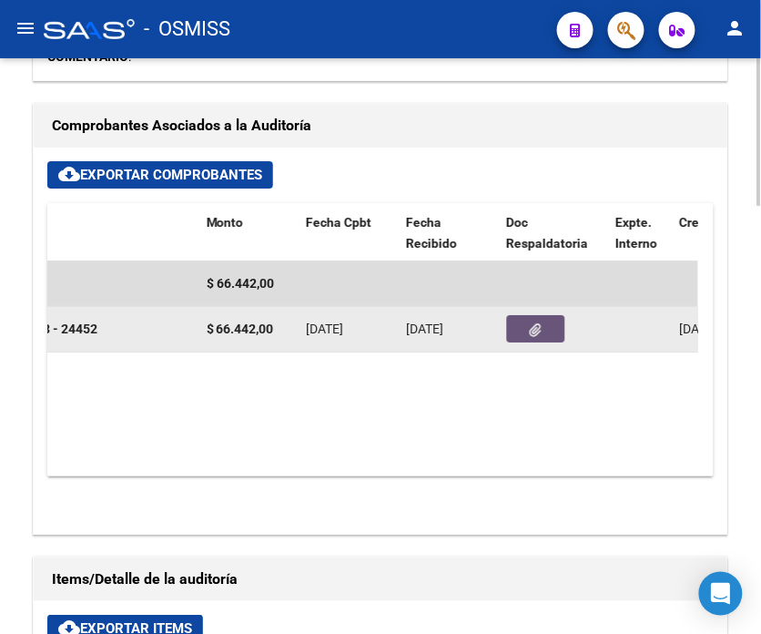
click at [547, 326] on button "button" at bounding box center [536, 328] width 58 height 27
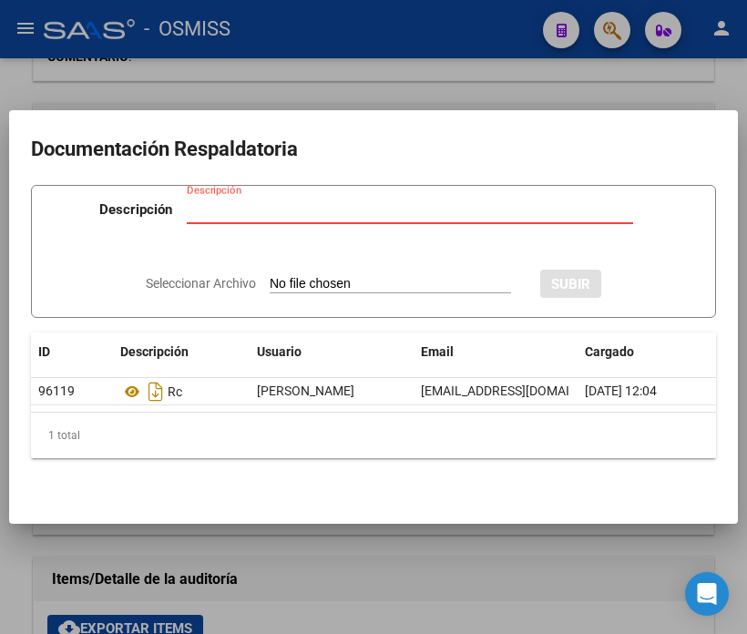
type input "C:\fakepath\NC MUNICIPALIADAD DE SAN MARTIN FC08-24452.pdf"
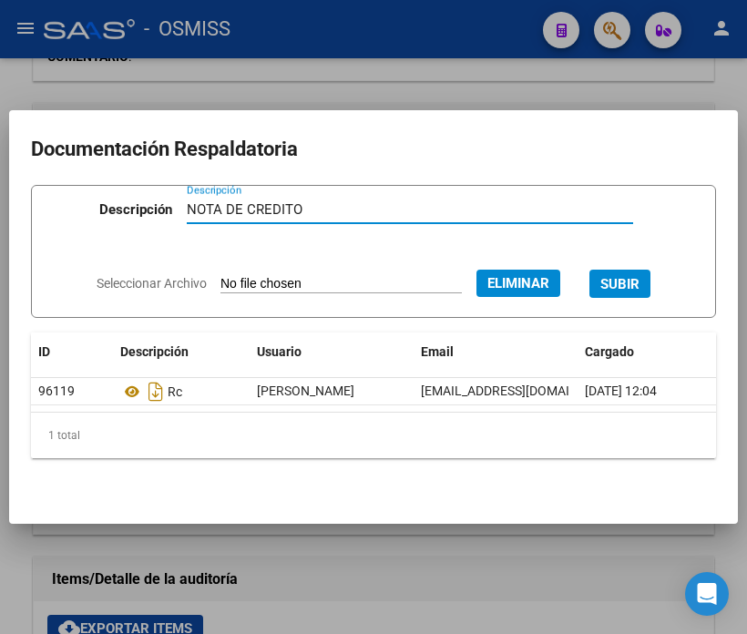
type input "NOTA DE CREDITO"
click at [638, 287] on button "SUBIR" at bounding box center [619, 284] width 61 height 28
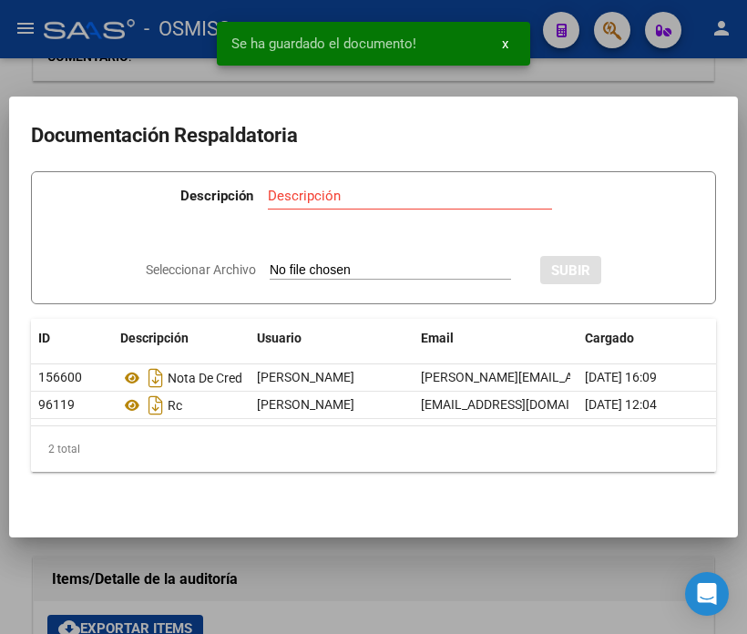
click at [160, 60] on div at bounding box center [373, 317] width 747 height 634
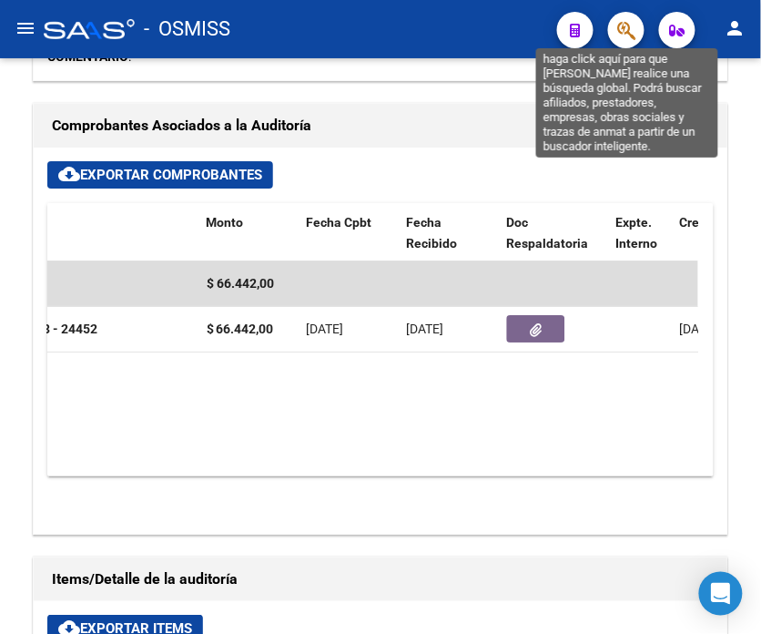
click at [628, 31] on icon "button" at bounding box center [627, 30] width 18 height 21
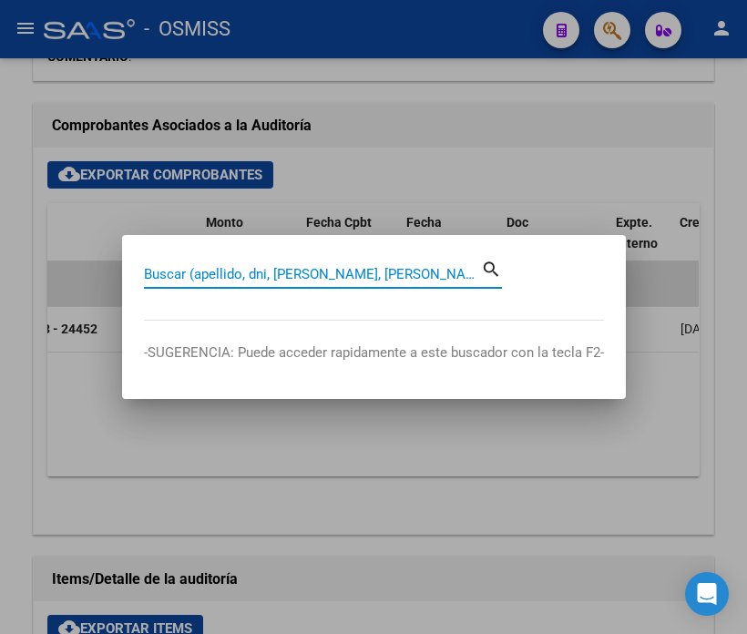
click at [292, 281] on input "Buscar (apellido, dni, [PERSON_NAME], [PERSON_NAME], cuit, obra social)" at bounding box center [312, 274] width 337 height 16
type input "8-23564"
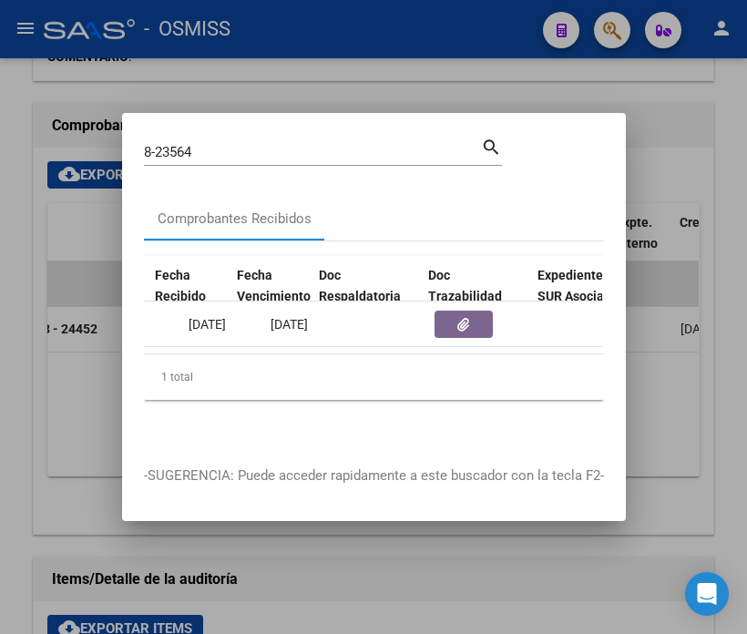
scroll to position [0, 997]
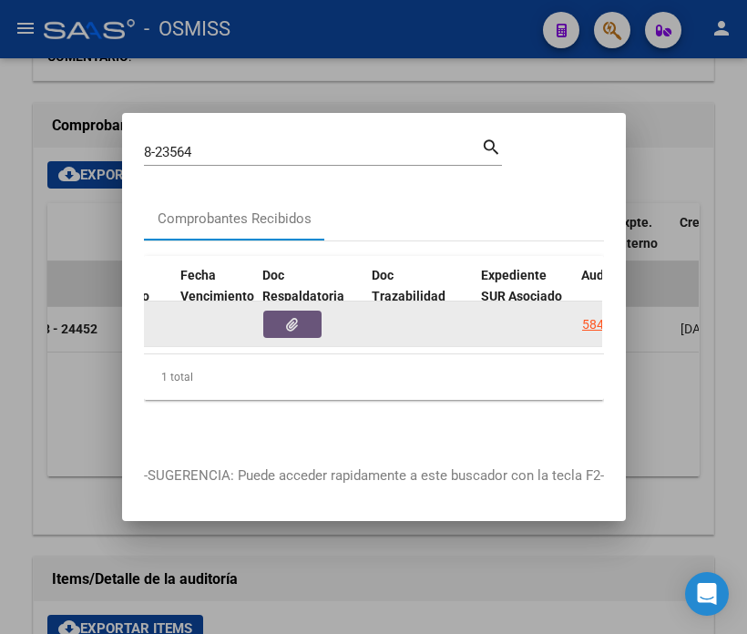
click at [302, 314] on button "button" at bounding box center [292, 324] width 58 height 27
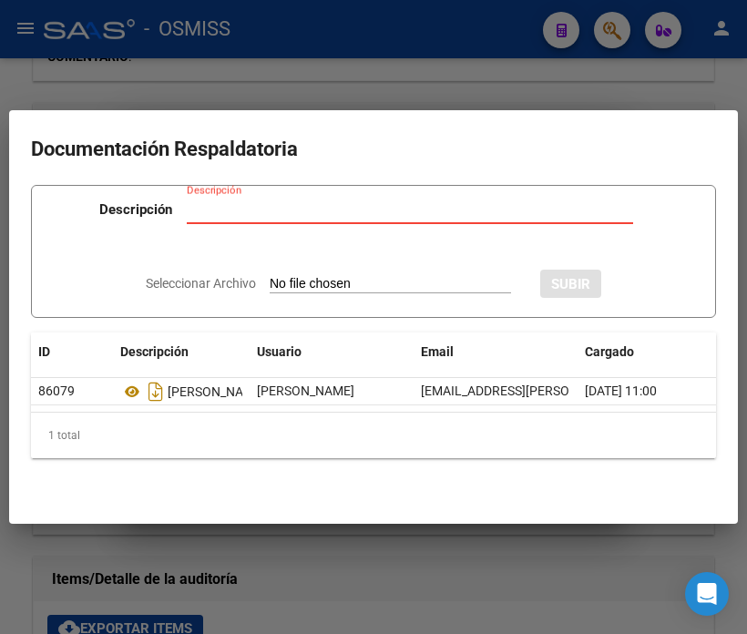
type input "C:\fakepath\NC MUNICIPALIADAD DE SAN MARTIN FC08-23564.pdf"
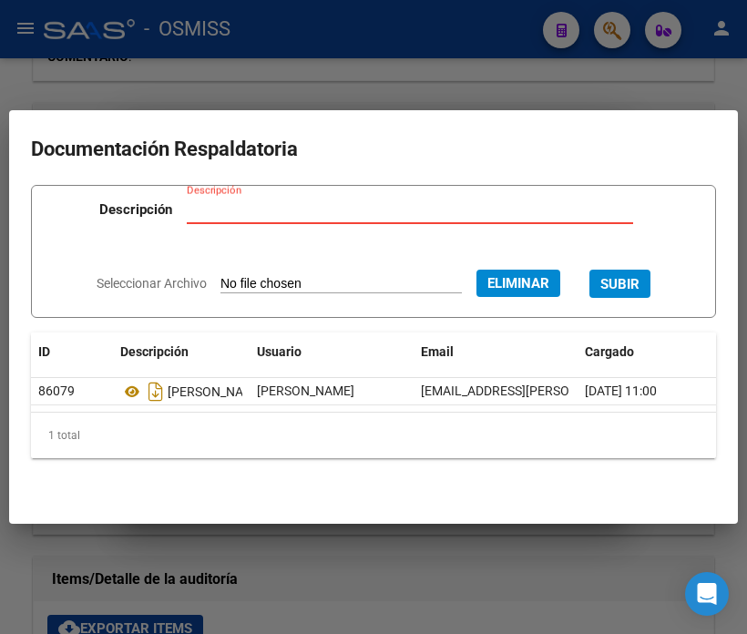
click at [347, 209] on input "Descripción" at bounding box center [410, 209] width 446 height 16
type input "NHOTA DE CREDITO"
click at [639, 280] on span "SUBIR" at bounding box center [619, 284] width 39 height 16
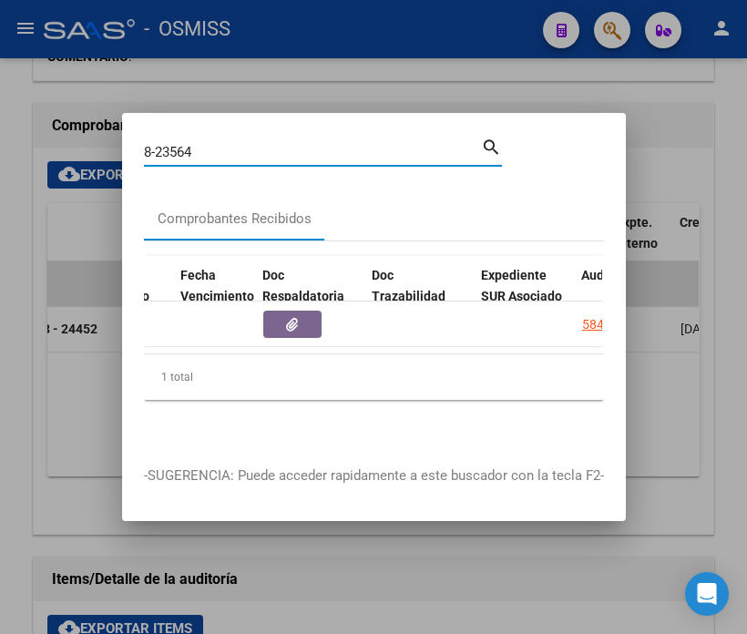
click at [208, 148] on input "8-23564" at bounding box center [312, 152] width 337 height 16
drag, startPoint x: 208, startPoint y: 148, endPoint x: 167, endPoint y: 150, distance: 41.1
click at [167, 150] on input "8-23564" at bounding box center [312, 152] width 337 height 16
type input "8-26527"
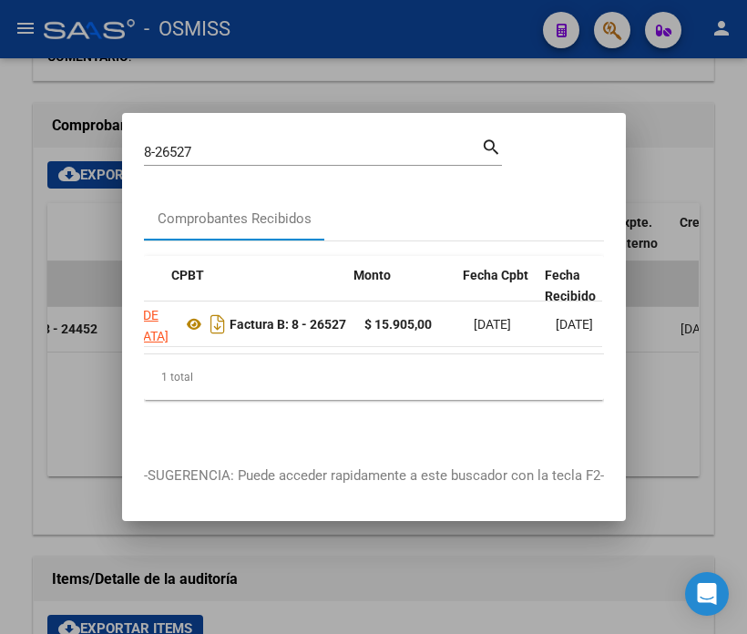
scroll to position [0, 532]
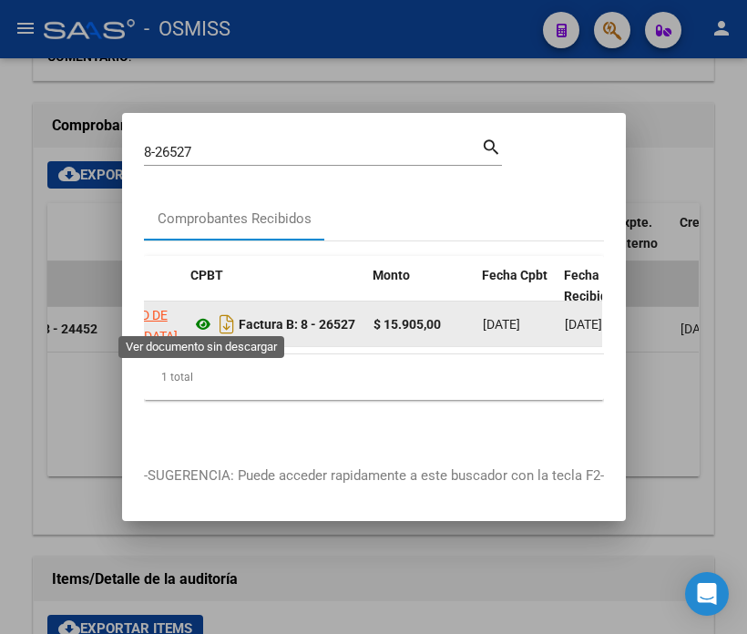
click at [196, 322] on icon at bounding box center [203, 324] width 24 height 22
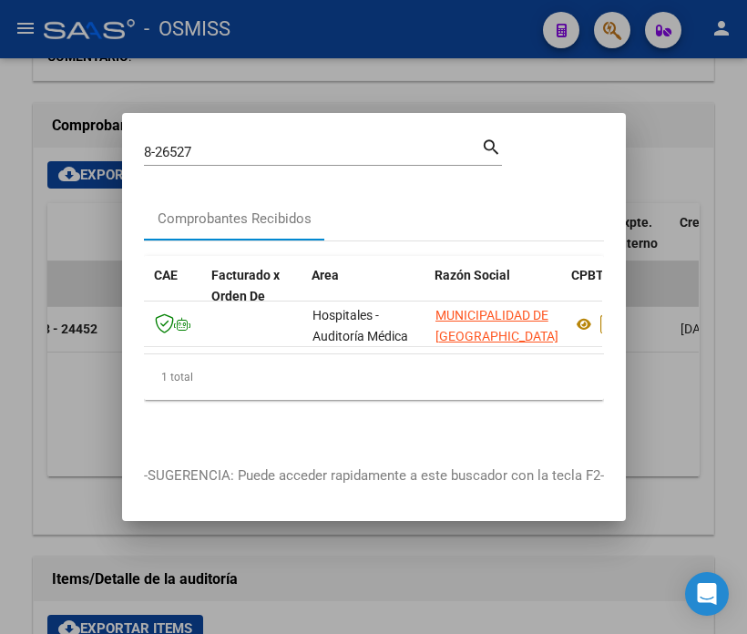
scroll to position [0, 0]
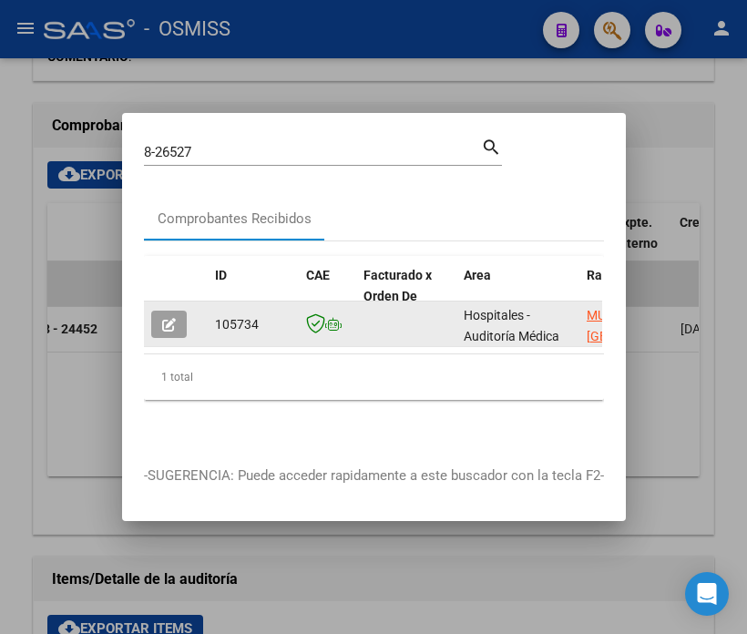
click at [174, 316] on span "button" at bounding box center [169, 324] width 14 height 16
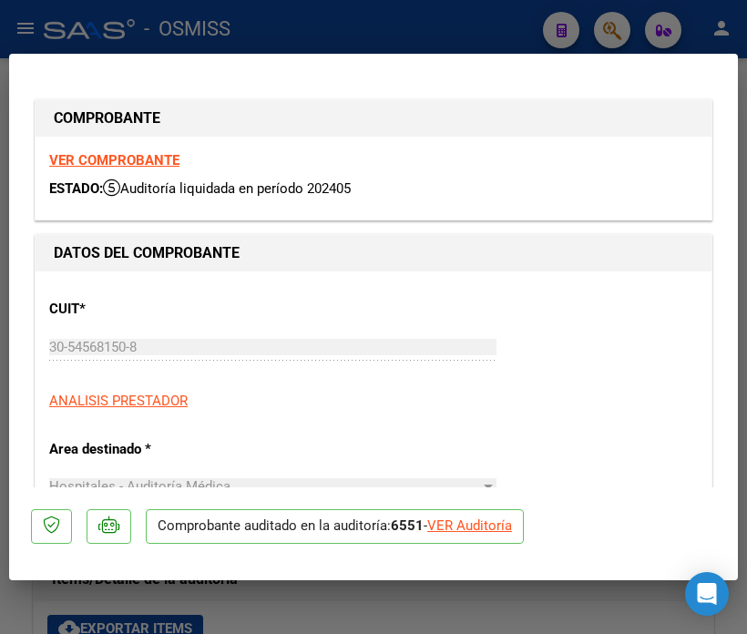
type input "[DATE]"
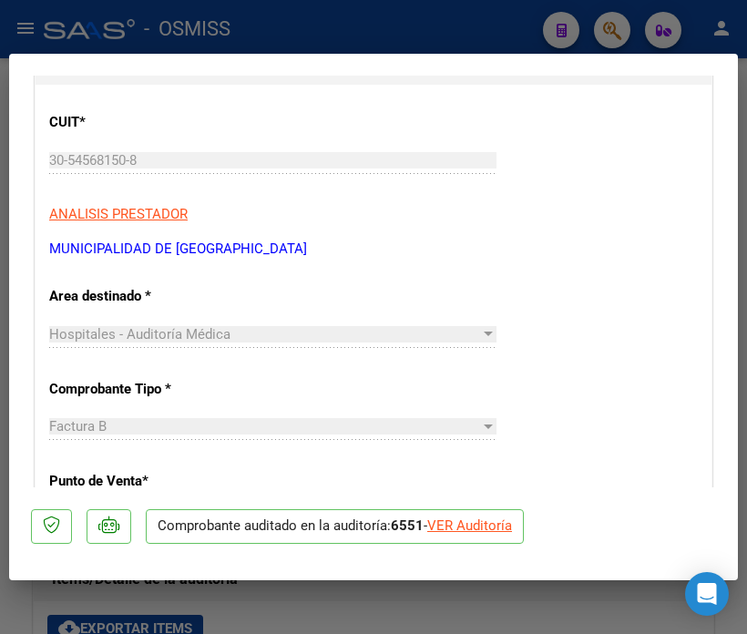
scroll to position [202, 0]
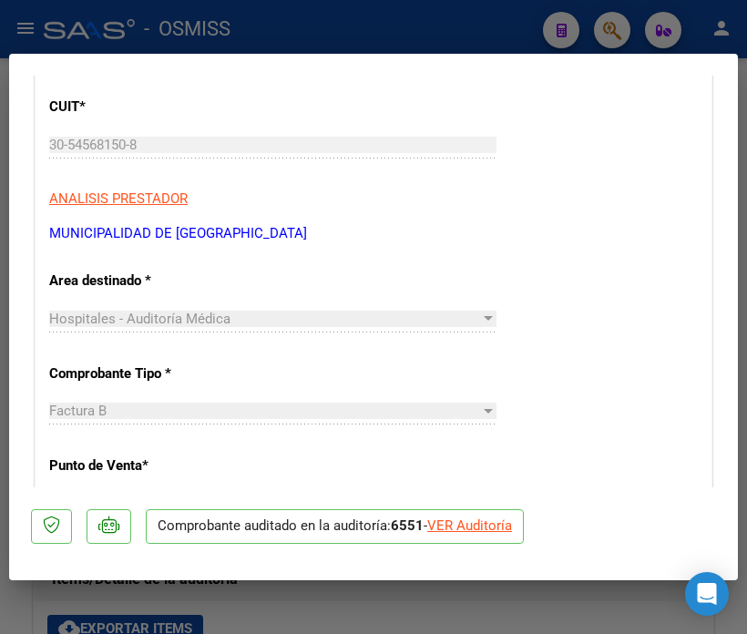
click at [458, 528] on div "VER Auditoría" at bounding box center [469, 526] width 85 height 21
type input "$ 0,00"
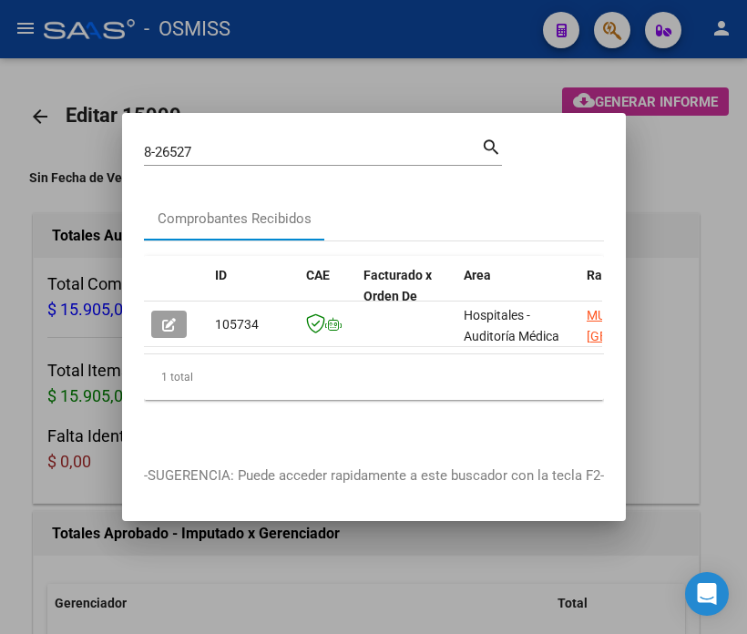
click at [70, 489] on div at bounding box center [373, 317] width 747 height 634
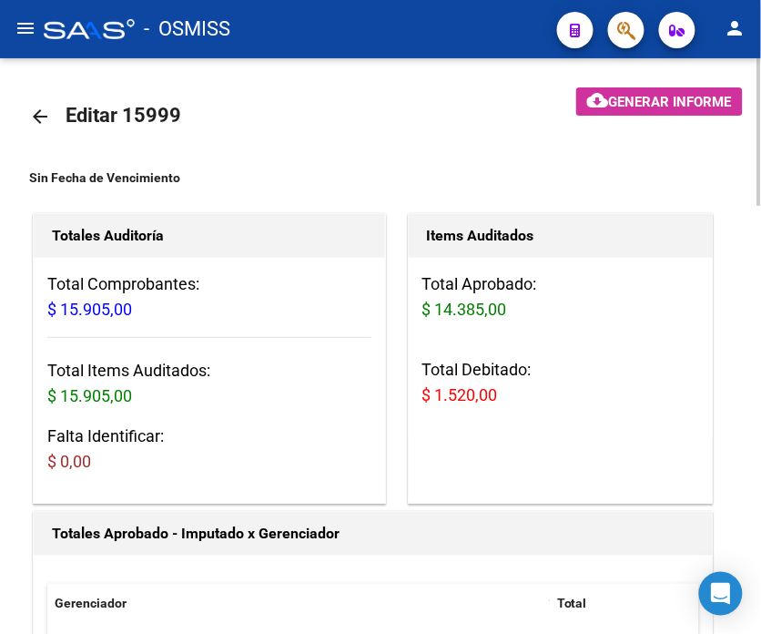
click at [516, 422] on div "Total Aprobado: $ 14.385,00 Total Debitado: $ 1.520,00" at bounding box center [561, 347] width 305 height 179
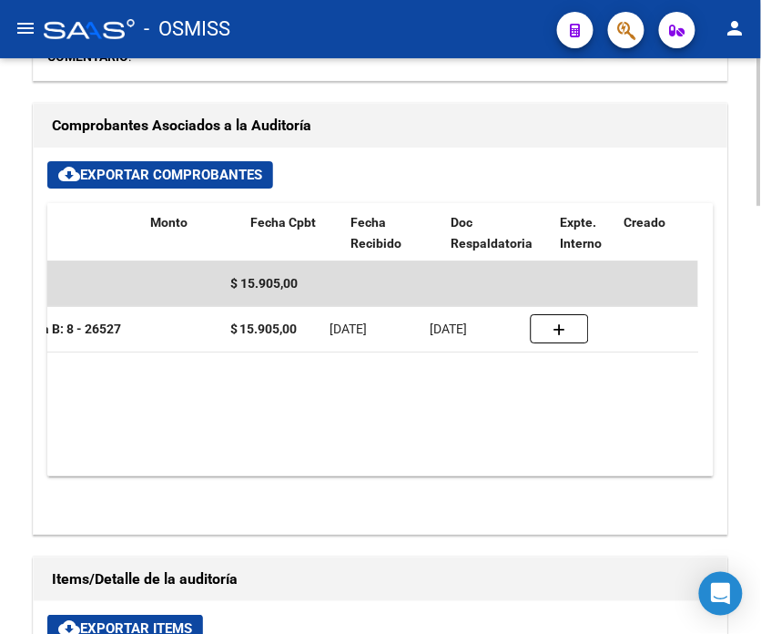
scroll to position [0, 578]
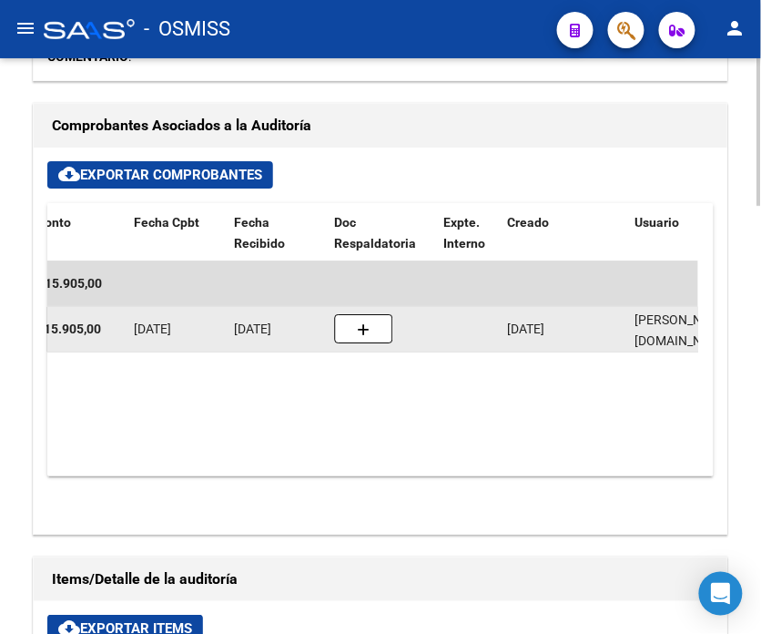
click at [367, 344] on datatable-body-cell at bounding box center [382, 329] width 109 height 45
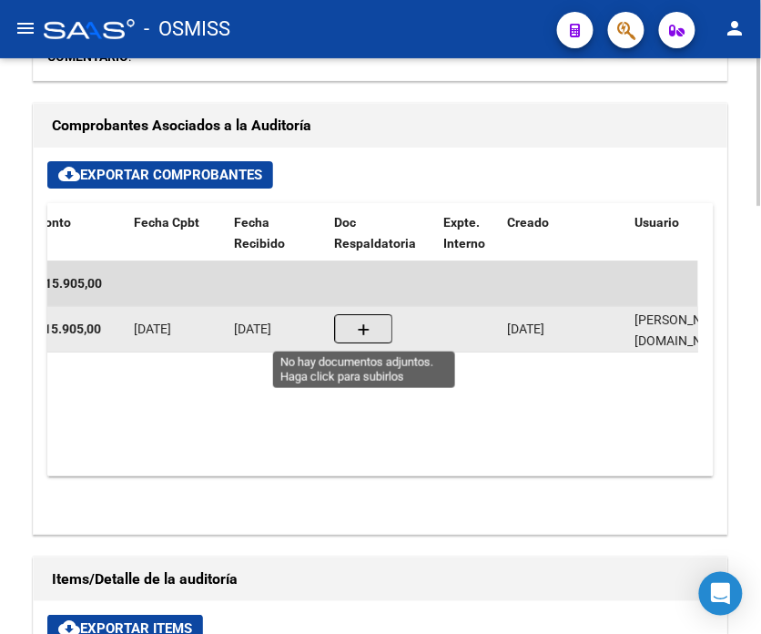
click at [360, 342] on button "button" at bounding box center [364, 328] width 58 height 29
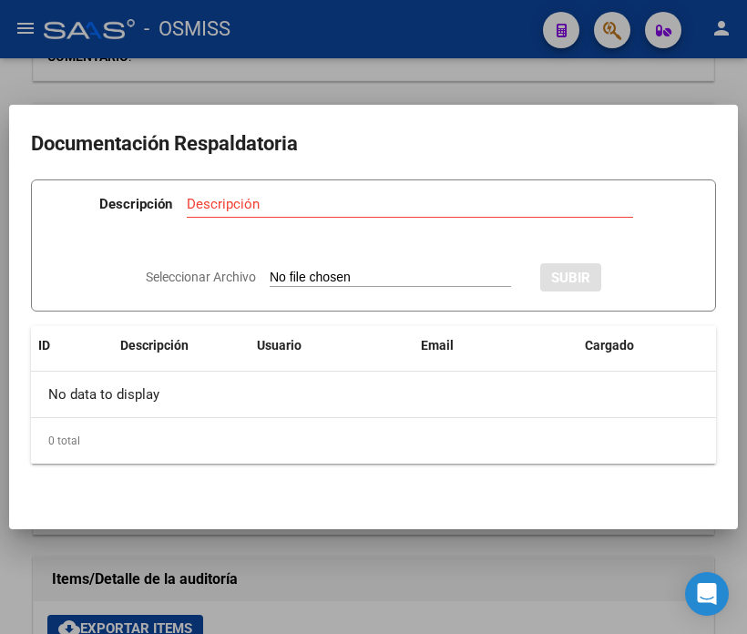
click at [182, 556] on div at bounding box center [373, 317] width 747 height 634
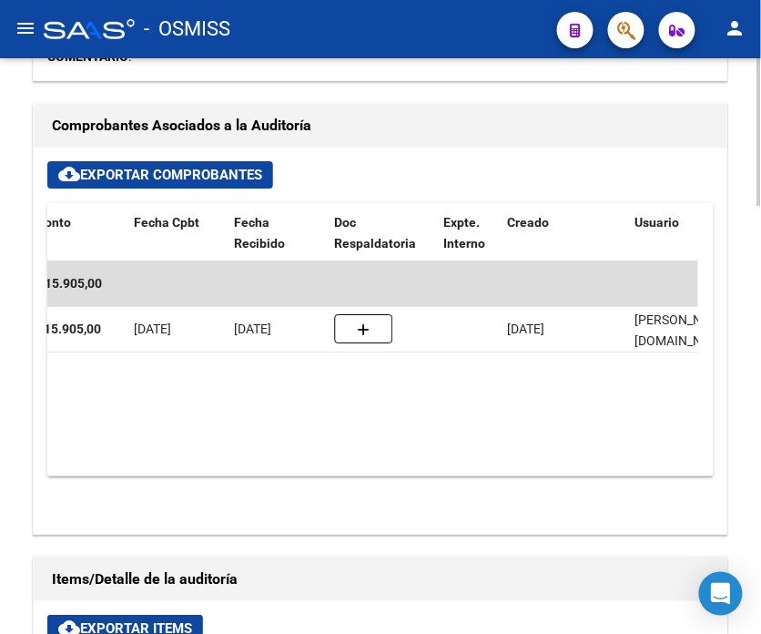
drag, startPoint x: 379, startPoint y: 478, endPoint x: 275, endPoint y: 479, distance: 103.8
click at [275, 479] on div "cloud_download Exportar Comprobantes ID CAE Razon Social CPBT Monto Fecha Cpbt …" at bounding box center [381, 341] width 694 height 386
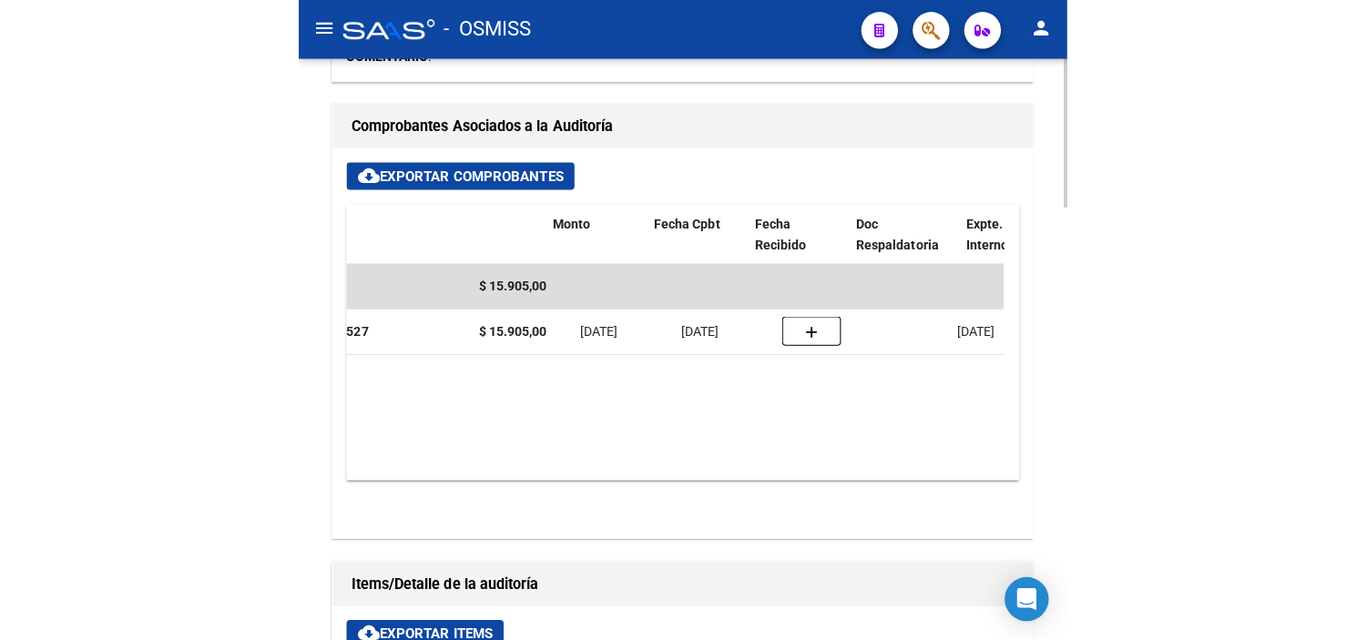
scroll to position [0, 361]
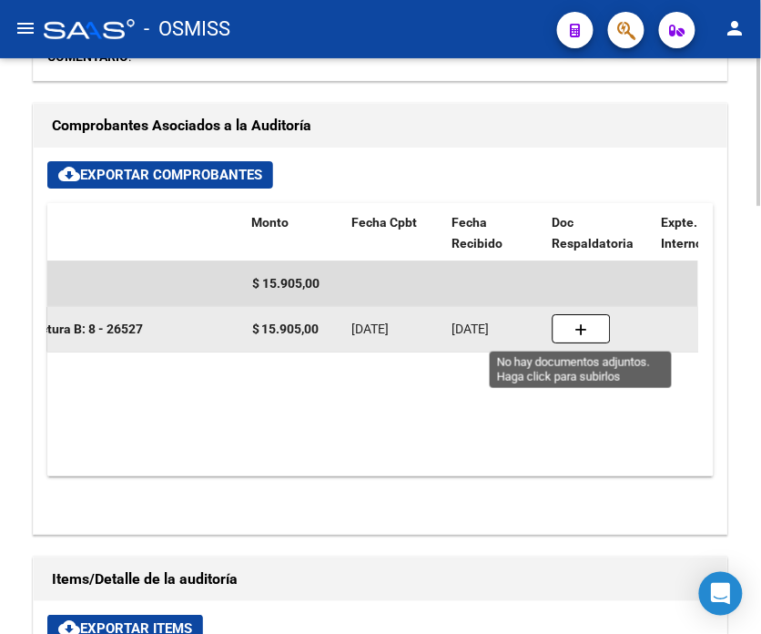
click at [576, 328] on icon "button" at bounding box center [582, 330] width 13 height 14
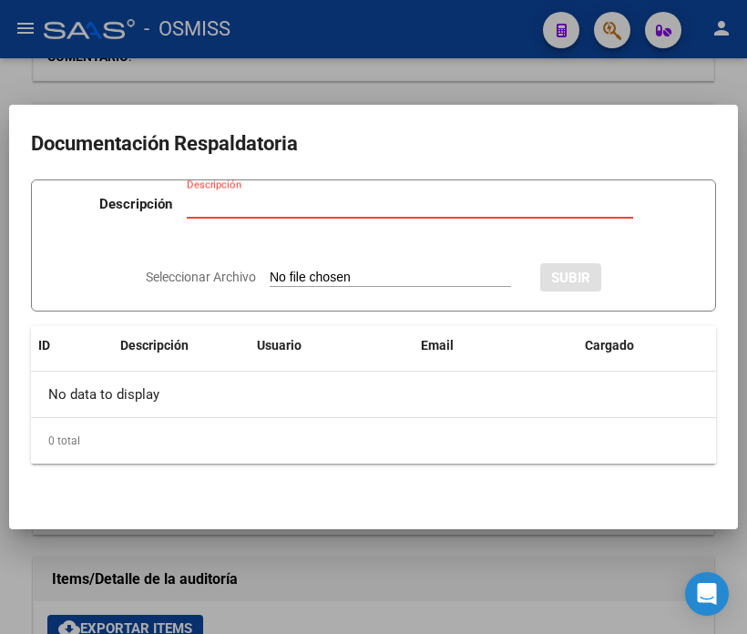
type input "C:\fakepath\NC MUNICIPALIADAD DE SAN MARTIN FC08-26527.pdf"
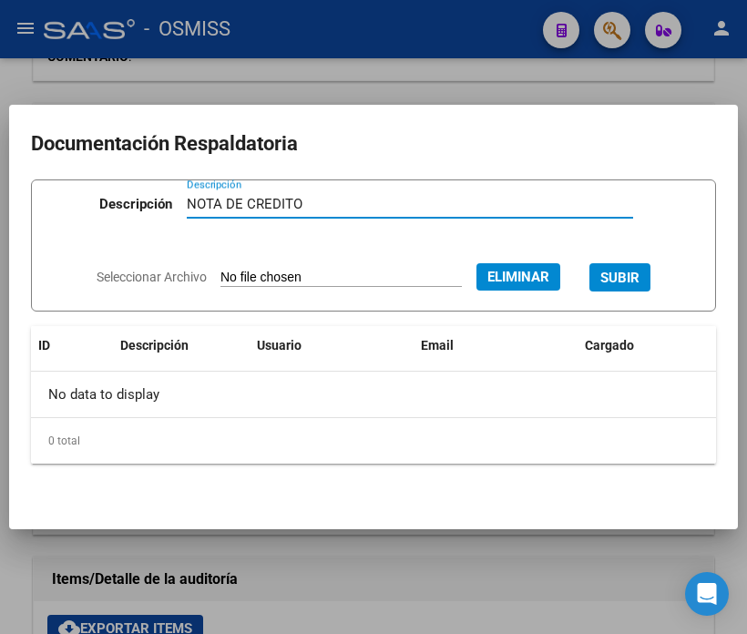
type input "NOTA DE CREDITO"
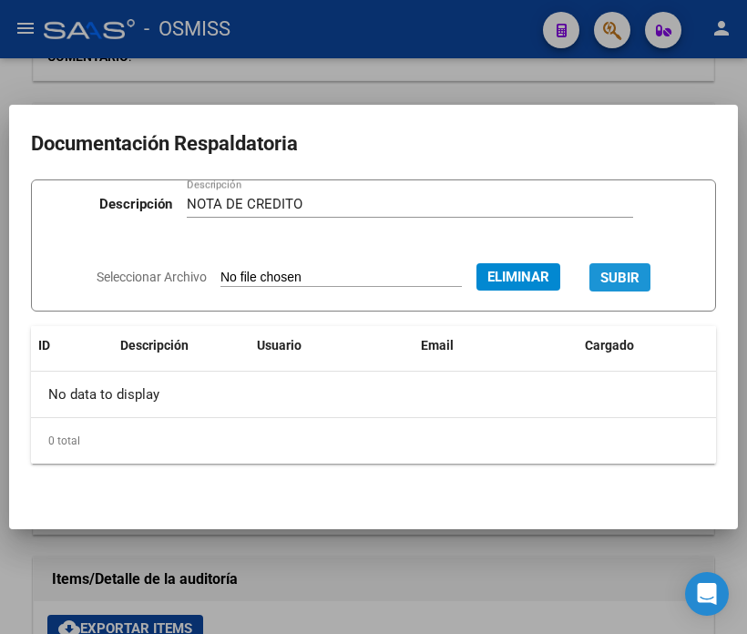
click at [636, 281] on span "SUBIR" at bounding box center [619, 278] width 39 height 16
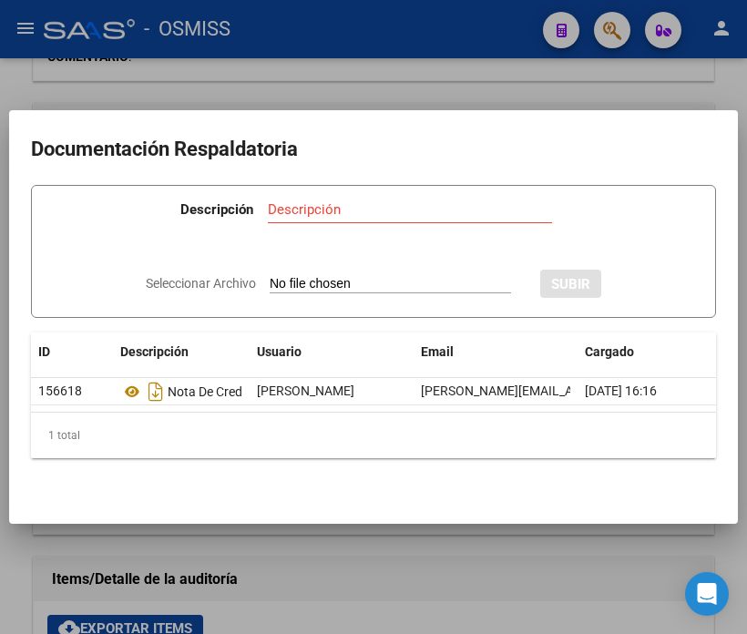
click at [352, 559] on div at bounding box center [373, 317] width 747 height 634
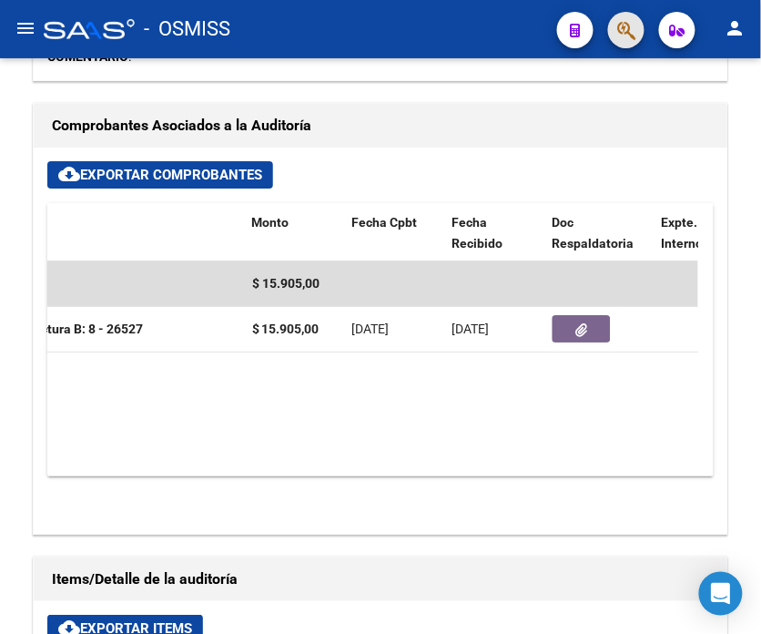
click at [630, 18] on span "button" at bounding box center [627, 30] width 18 height 37
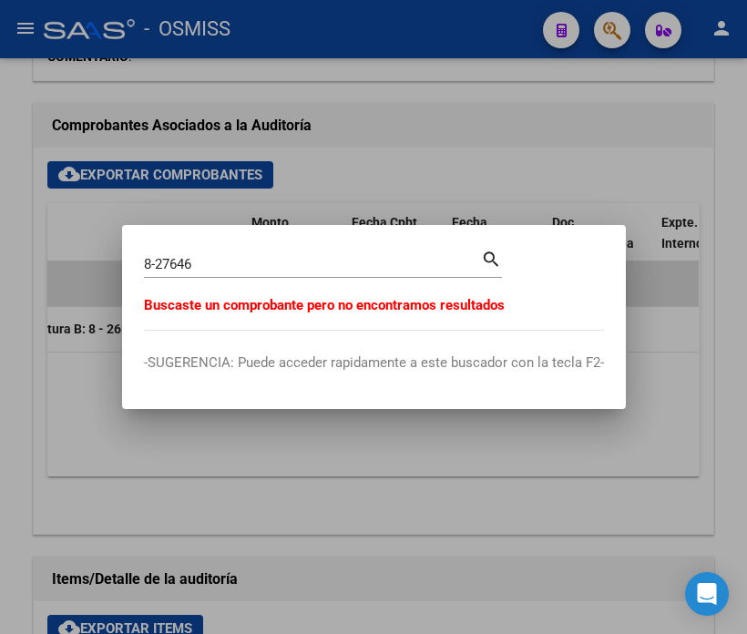
click at [466, 265] on input "8-27646" at bounding box center [312, 264] width 337 height 16
click at [541, 261] on mat-dialog-content "8-27646 Buscar (apellido, dni, [PERSON_NAME], [PERSON_NAME], cuit, obra social)…" at bounding box center [374, 289] width 504 height 84
click at [203, 264] on input "8-27646" at bounding box center [312, 264] width 337 height 16
click at [291, 257] on input "8-27646" at bounding box center [312, 264] width 337 height 16
drag, startPoint x: 291, startPoint y: 257, endPoint x: 221, endPoint y: 264, distance: 70.5
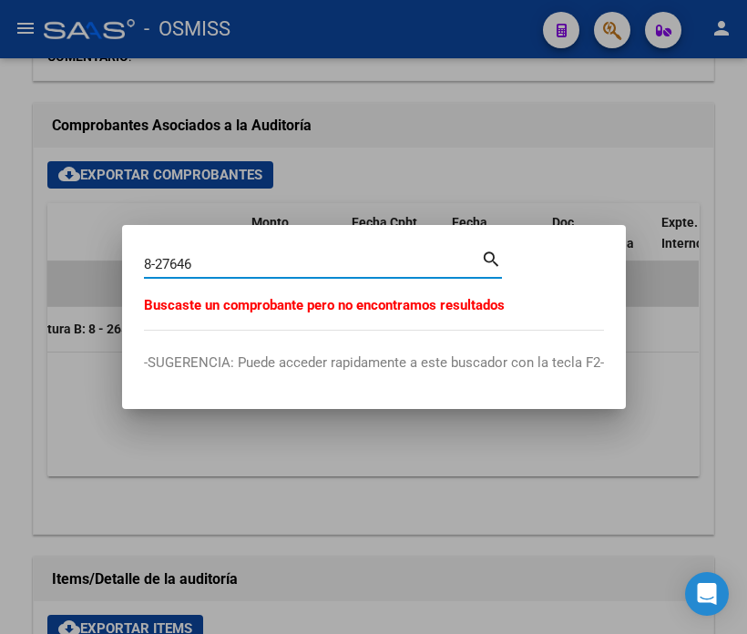
click at [221, 264] on input "8-27646" at bounding box center [312, 264] width 337 height 16
click at [217, 267] on input "8-27646" at bounding box center [312, 264] width 337 height 16
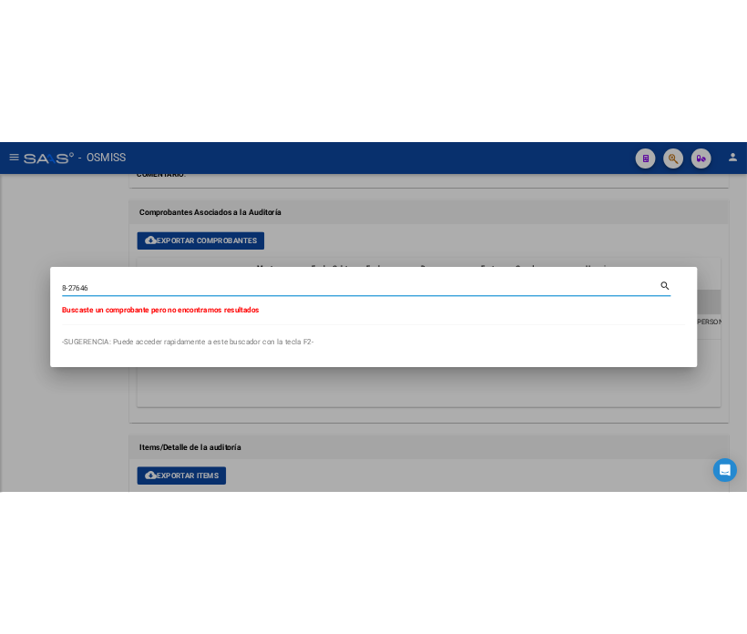
scroll to position [0, 252]
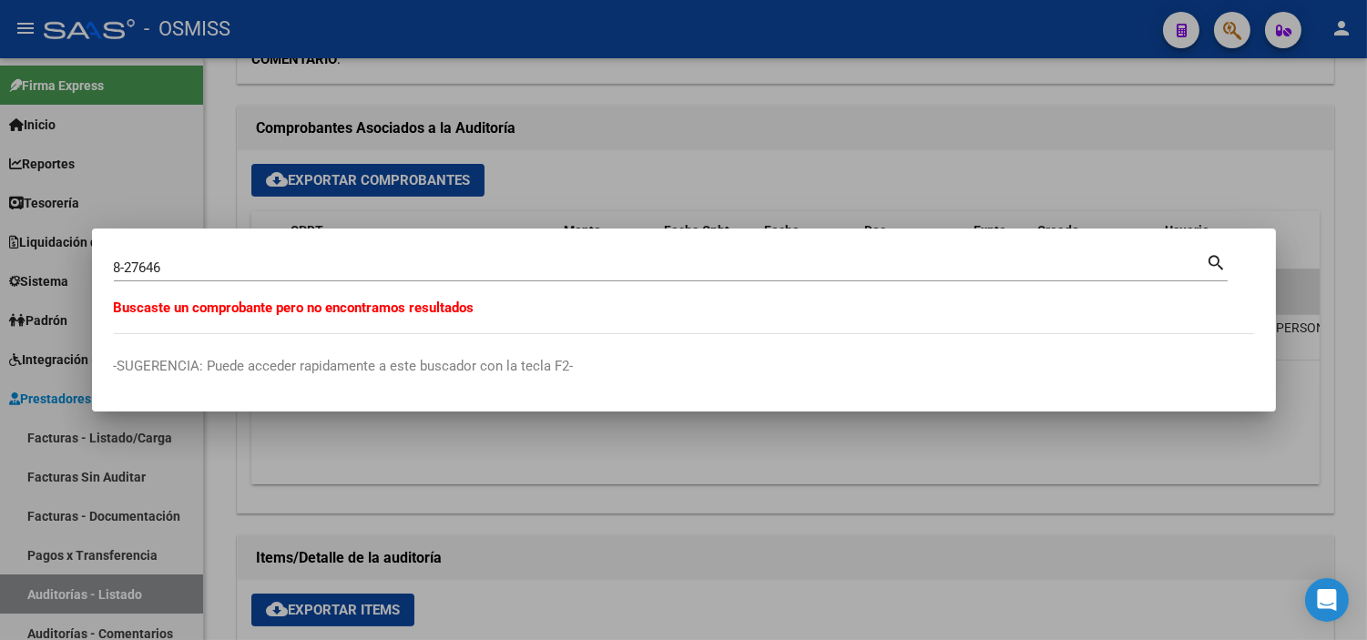
click at [377, 281] on div "8-27646 Buscar (apellido, dni, [PERSON_NAME], nro traspaso, cuit, obra social) …" at bounding box center [671, 274] width 1114 height 48
click at [377, 271] on input "8-27646" at bounding box center [660, 268] width 1093 height 16
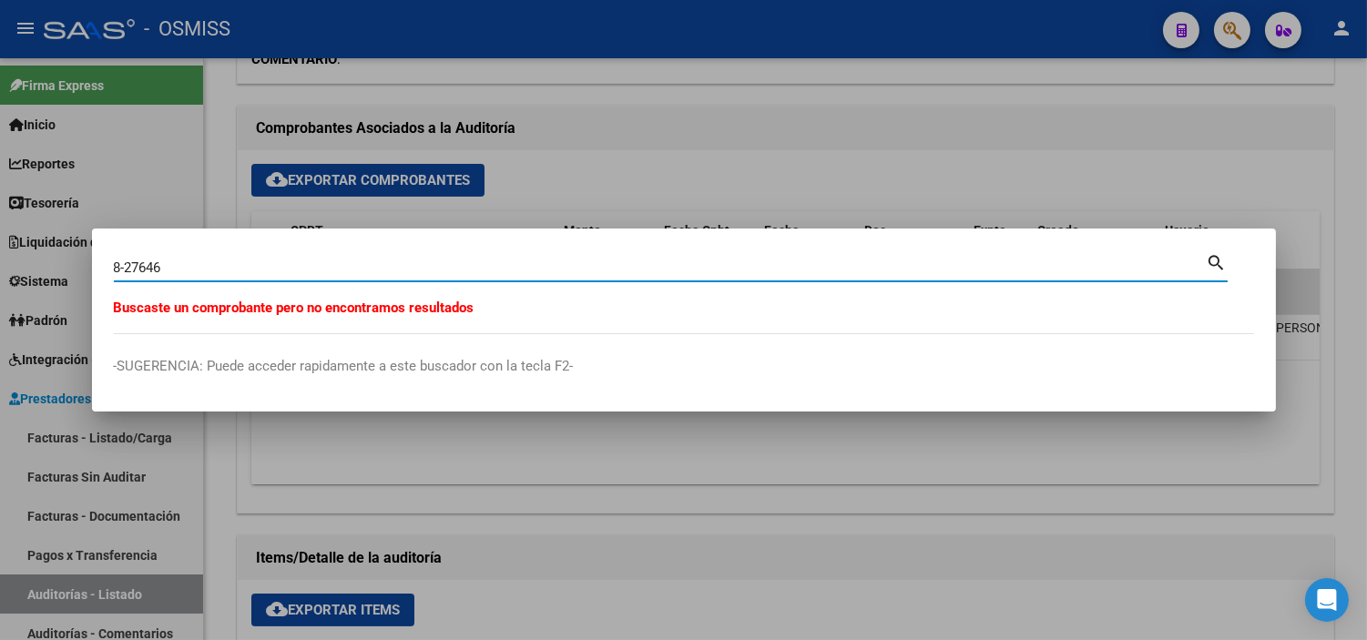
click at [377, 271] on input "8-27646" at bounding box center [660, 268] width 1093 height 16
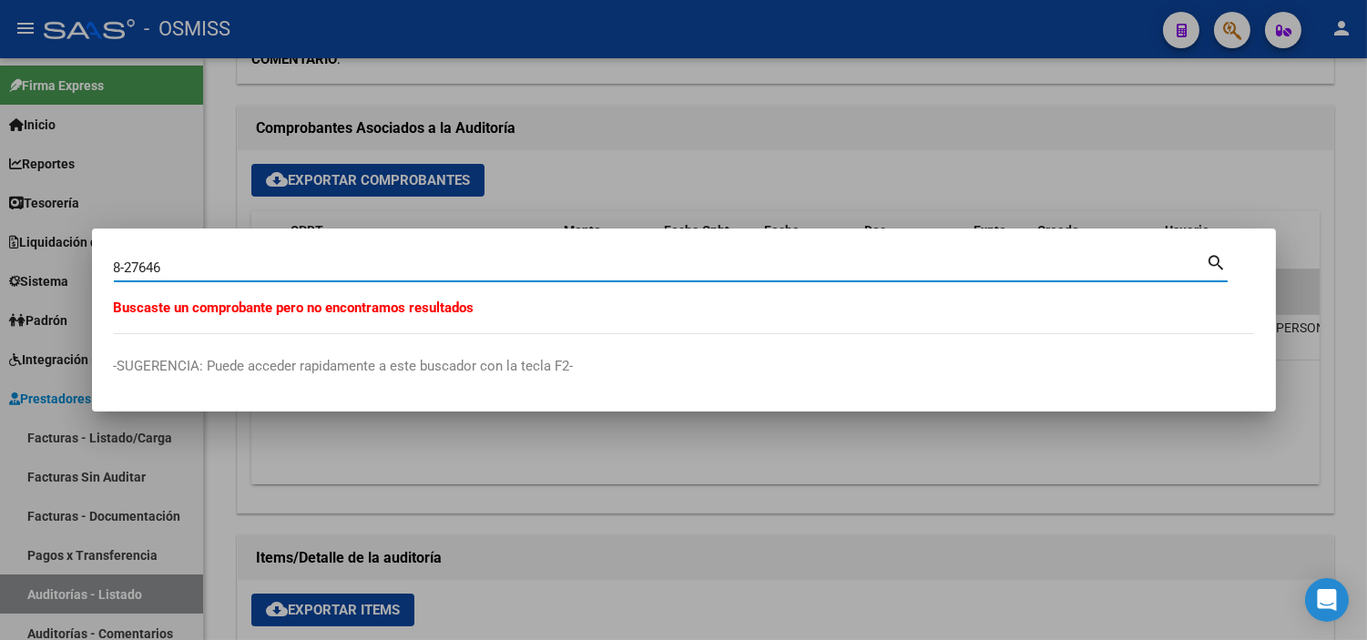
click at [377, 271] on input "8-27646" at bounding box center [660, 268] width 1093 height 16
click at [675, 350] on mat-dialog-container "8-27646 Buscar (apellido, dni, [PERSON_NAME], nro traspaso, cuit, obra social) …" at bounding box center [684, 321] width 1184 height 184
drag, startPoint x: 176, startPoint y: 267, endPoint x: 126, endPoint y: 270, distance: 50.2
click at [126, 270] on input "8-27646" at bounding box center [660, 268] width 1093 height 16
paste input "464"
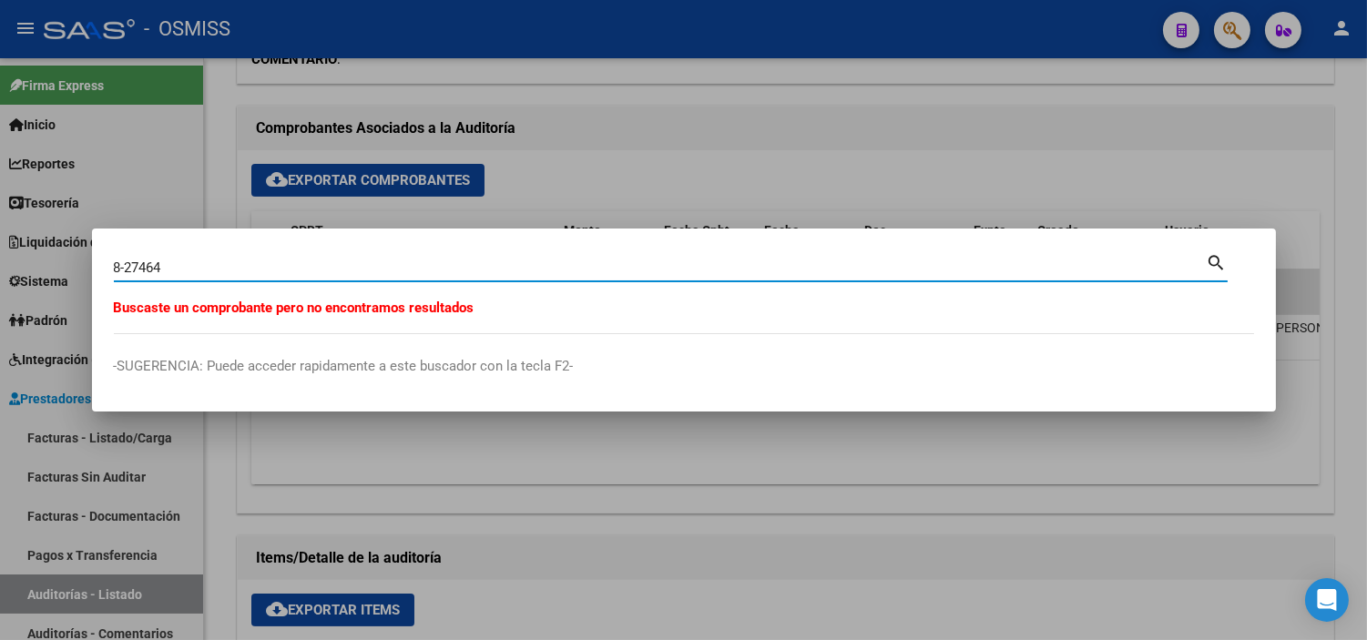
type input "8-27464"
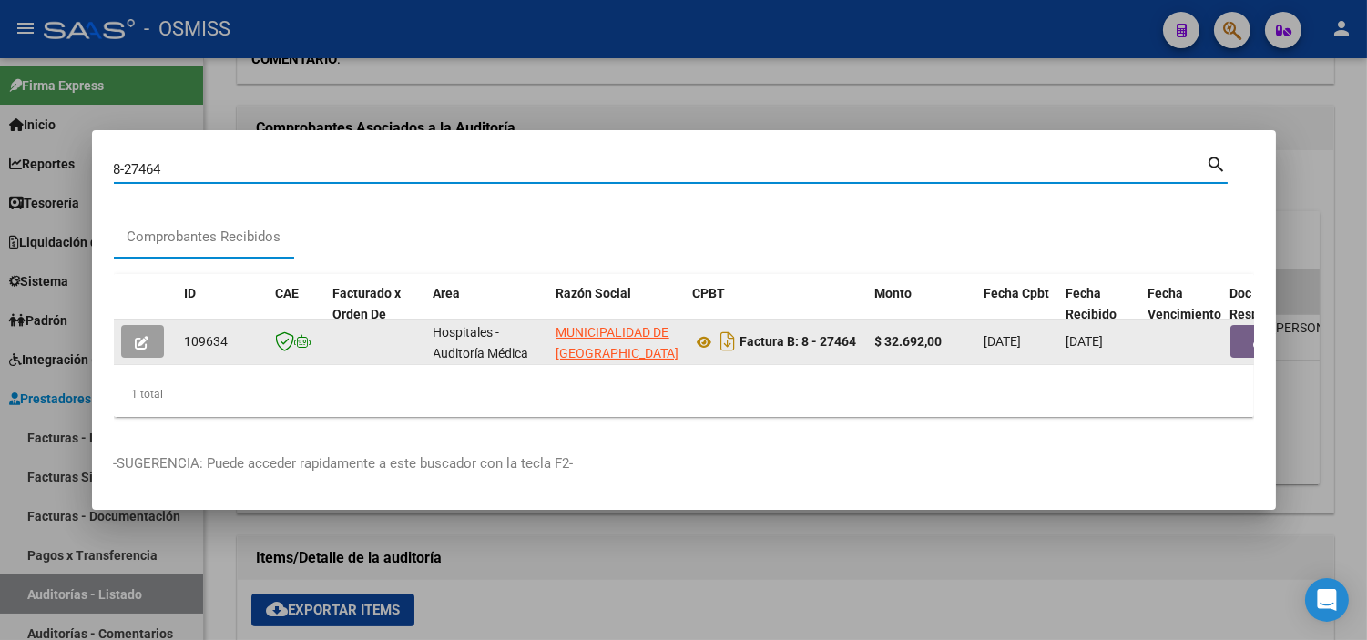
click at [761, 335] on button "button" at bounding box center [1260, 341] width 58 height 33
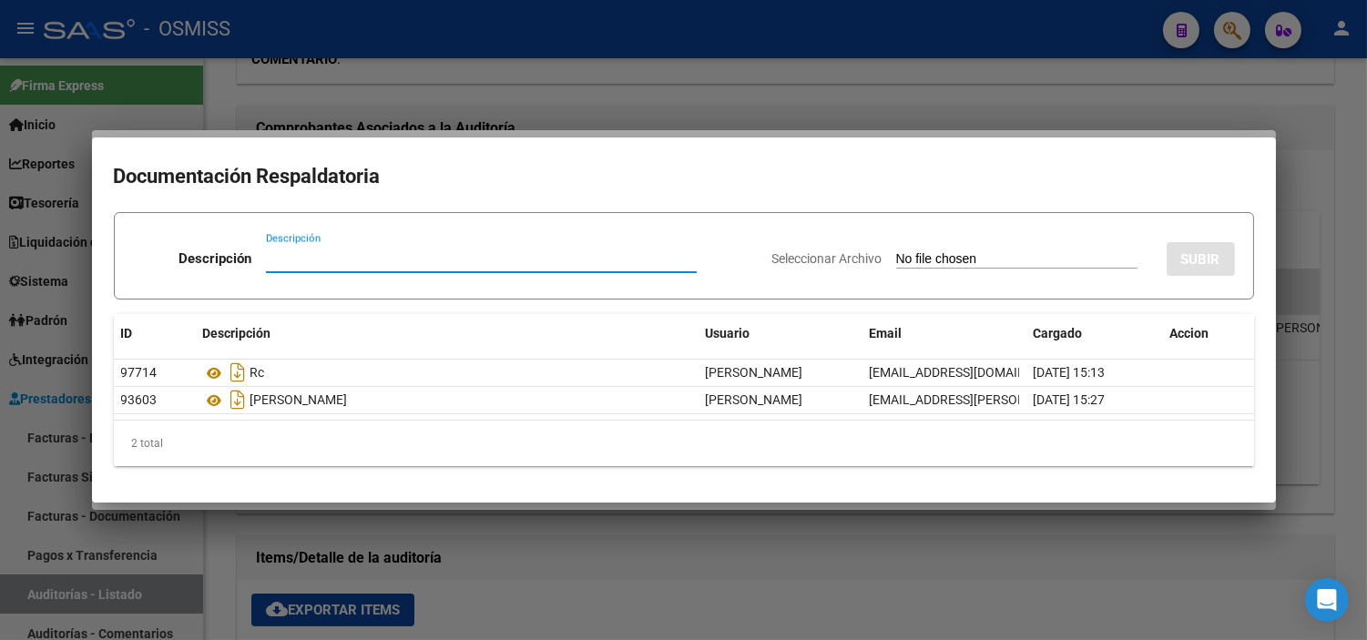
click at [761, 260] on input "Seleccionar Archivo" at bounding box center [1016, 259] width 241 height 17
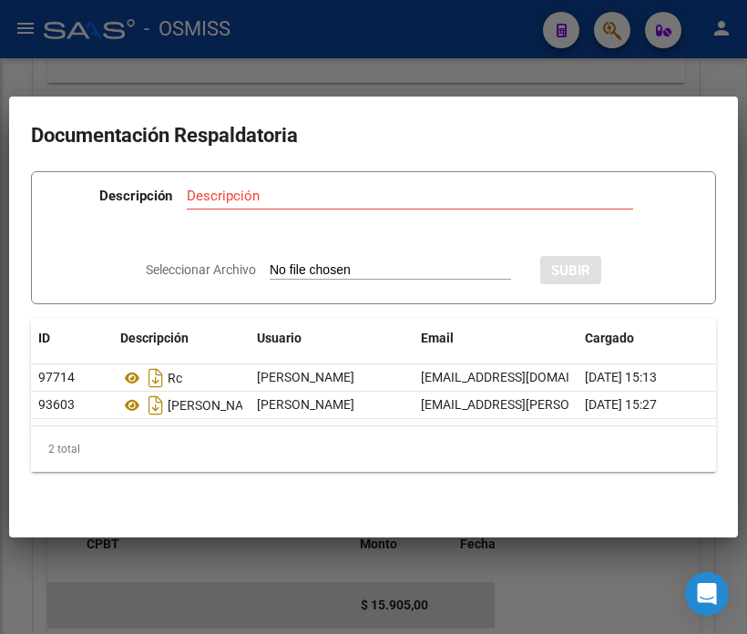
scroll to position [1012, 0]
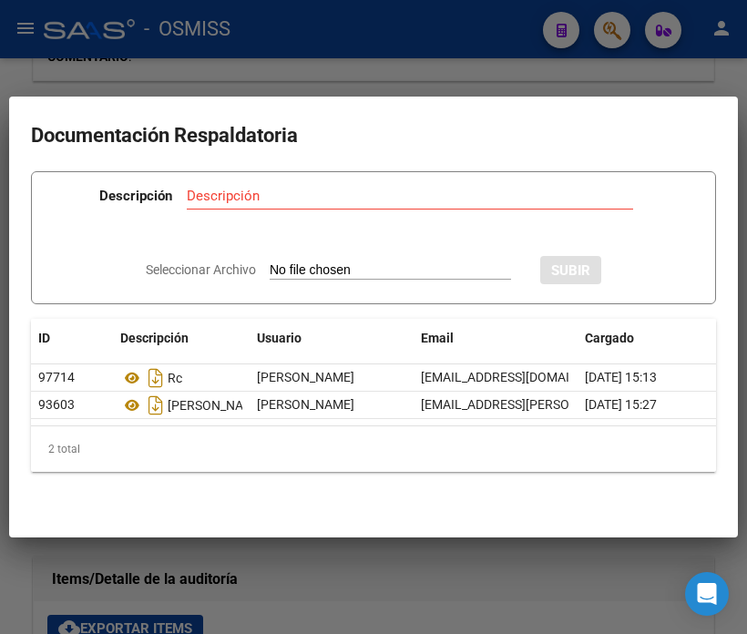
type input "C:\fakepath\NC MUNICIPALIADAD DE SAN MARTIN FC08-27646.pdf"
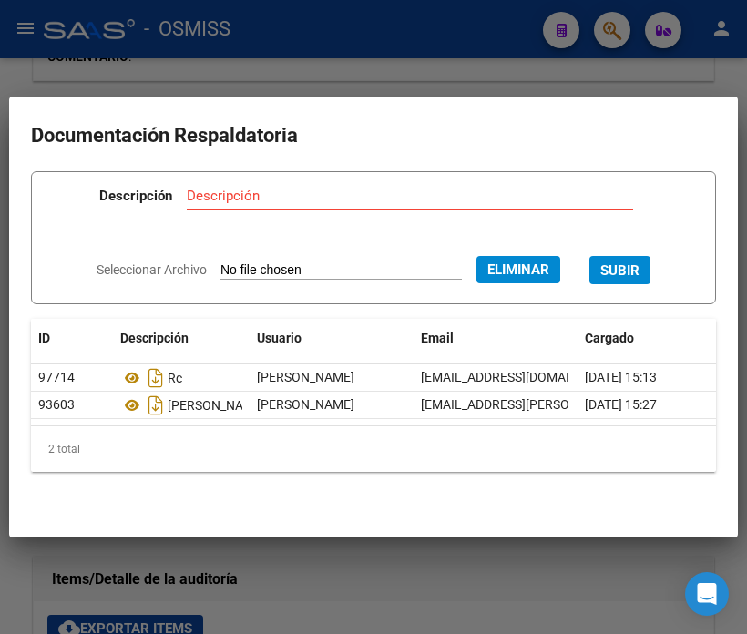
click at [259, 192] on input "Descripción" at bounding box center [410, 196] width 446 height 16
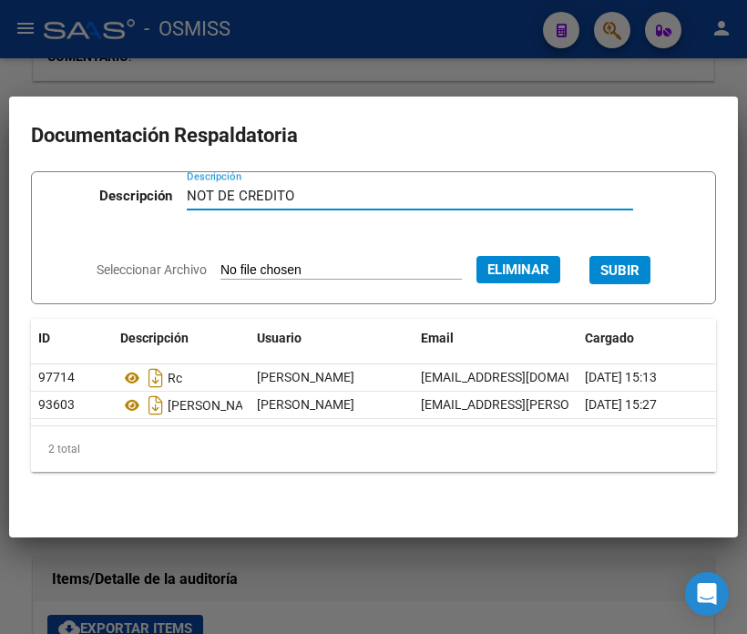
click at [215, 192] on input "NOT DE CREDITO" at bounding box center [410, 196] width 446 height 16
type input "NOTA DE CREDITO"
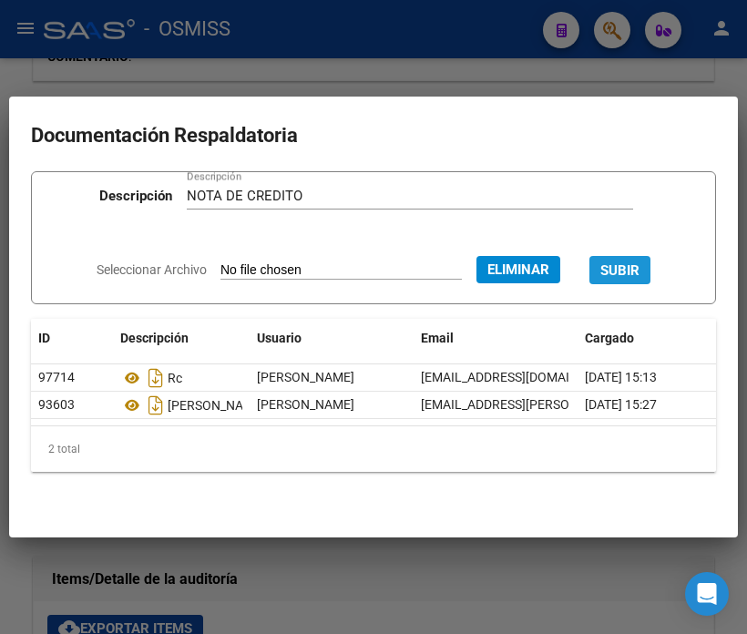
click at [630, 264] on span "SUBIR" at bounding box center [619, 270] width 39 height 16
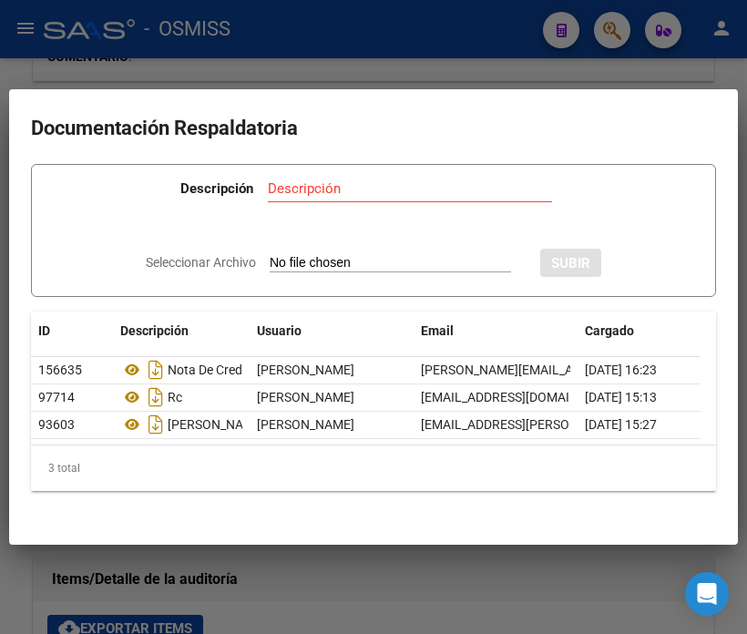
click at [329, 52] on div at bounding box center [373, 317] width 747 height 634
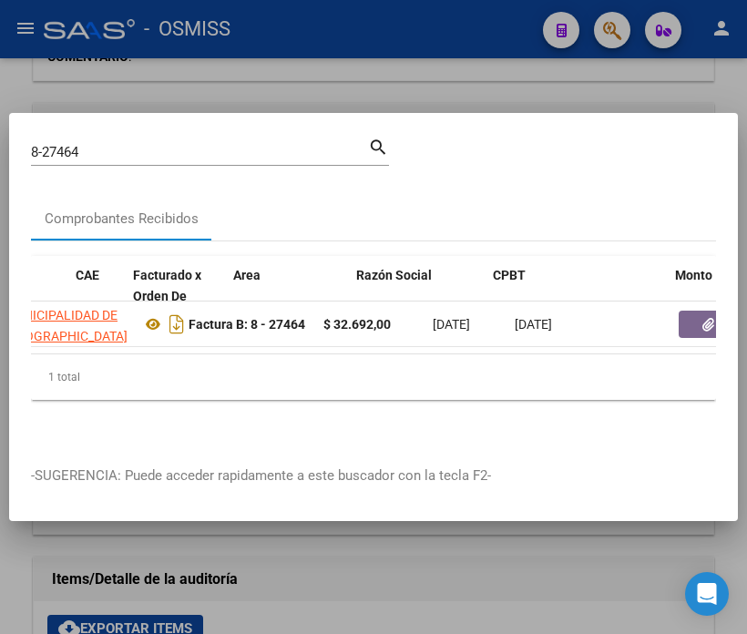
scroll to position [0, 105]
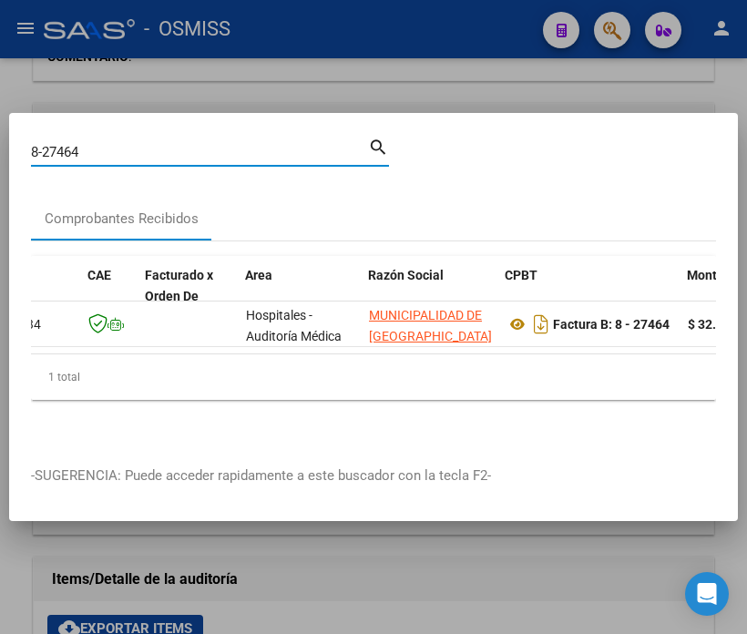
click at [97, 144] on input "8-27464" at bounding box center [199, 152] width 337 height 16
drag, startPoint x: 97, startPoint y: 140, endPoint x: 68, endPoint y: 138, distance: 28.3
click at [68, 144] on input "8-27464" at bounding box center [199, 152] width 337 height 16
type input "8-26528"
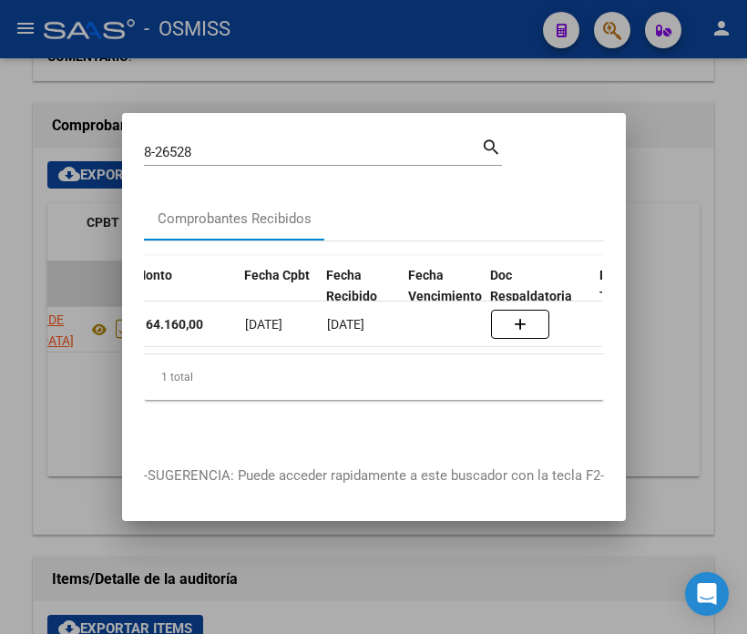
scroll to position [0, 845]
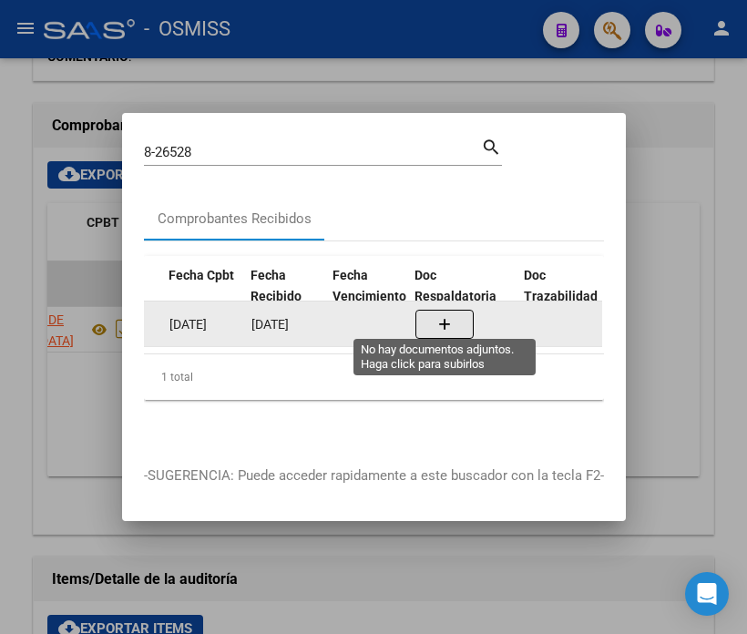
click at [444, 318] on icon "button" at bounding box center [444, 325] width 13 height 14
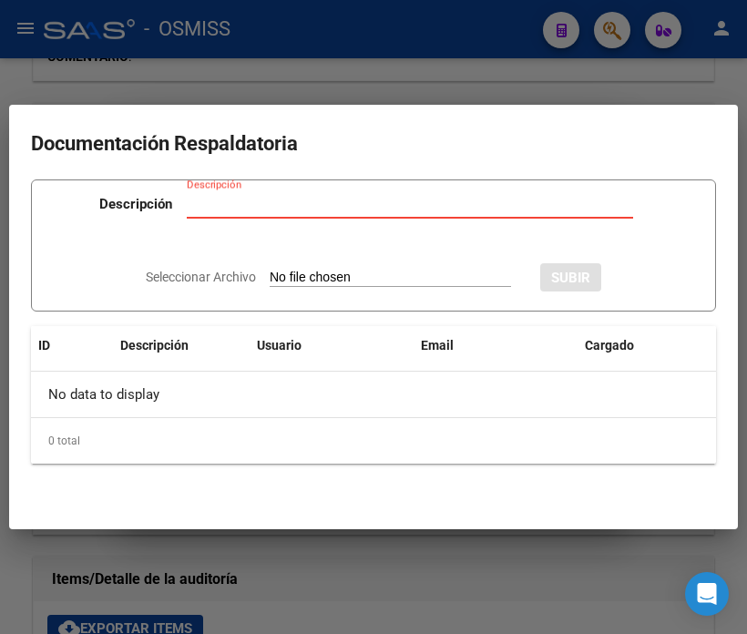
type input "C:\fakepath\NC MUNICIPALIADAD DE SAN MARTIN FC08-26528.pdf"
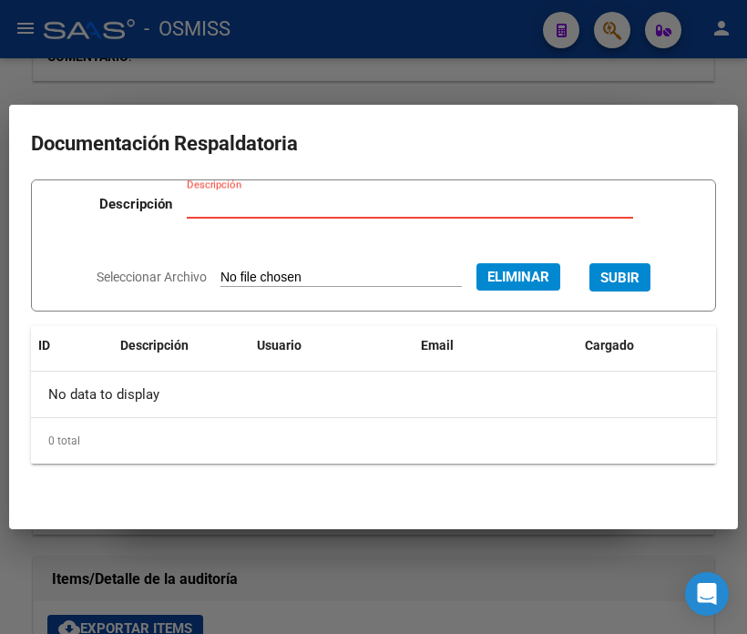
click at [359, 203] on input "Descripción" at bounding box center [410, 204] width 446 height 16
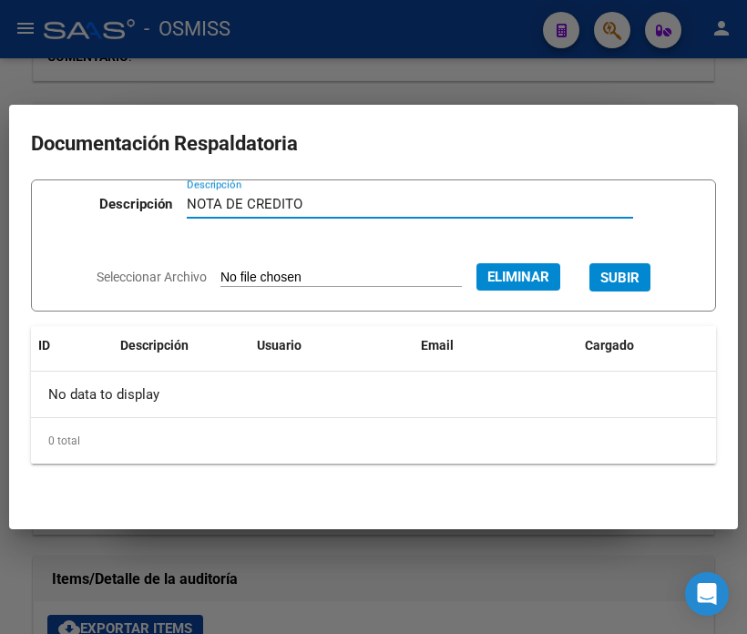
type input "NOTA DE CREDITO"
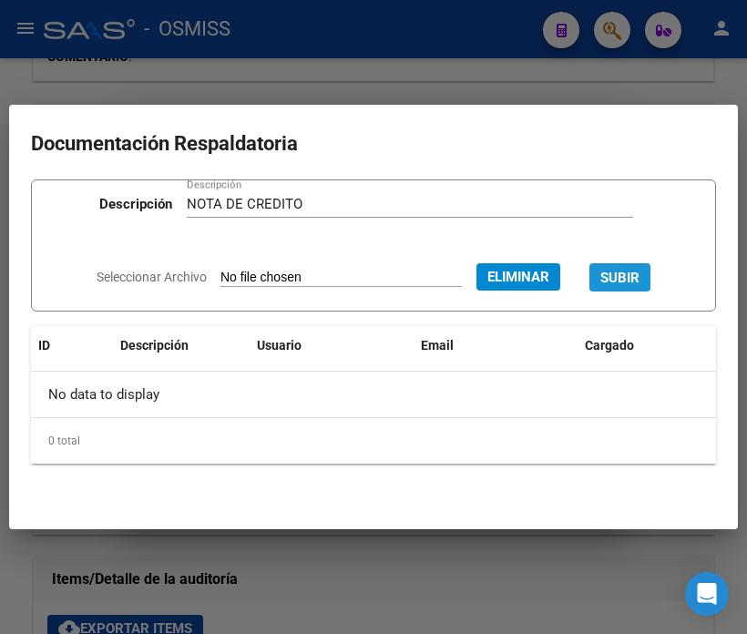
click at [619, 287] on button "SUBIR" at bounding box center [619, 277] width 61 height 28
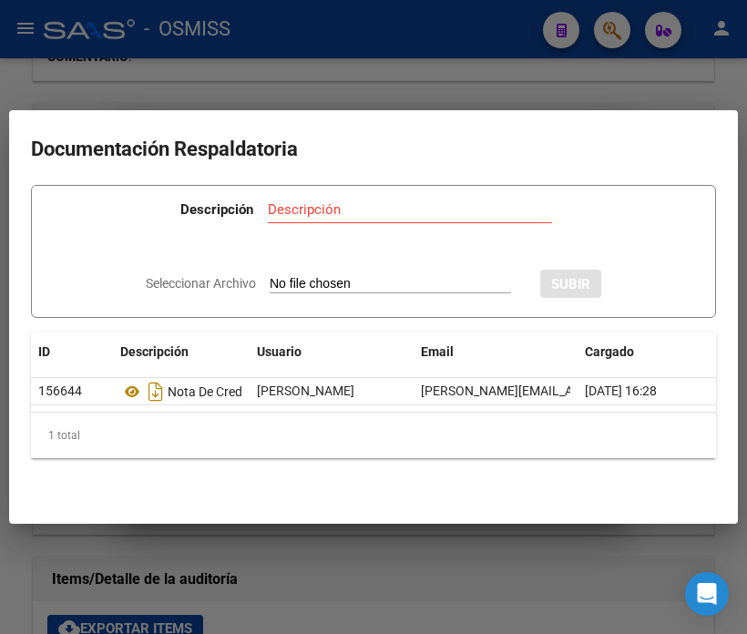
click at [277, 66] on div at bounding box center [373, 317] width 747 height 634
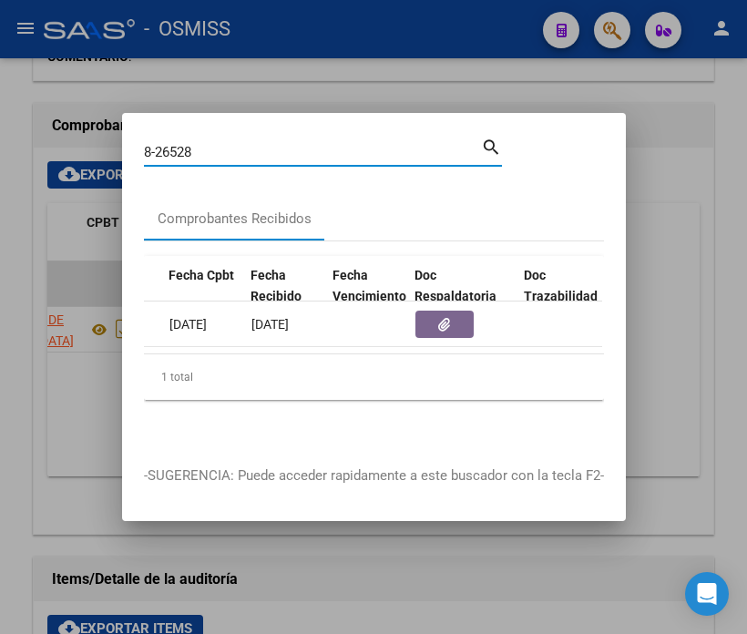
drag, startPoint x: 215, startPoint y: 147, endPoint x: 165, endPoint y: 141, distance: 50.4
click at [165, 144] on input "8-26528" at bounding box center [312, 152] width 337 height 16
type input "8-25471"
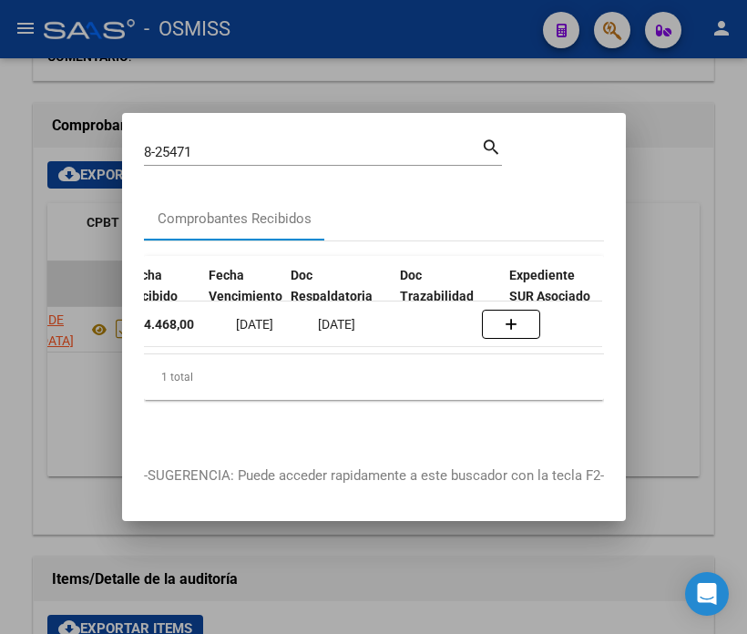
scroll to position [0, 1026]
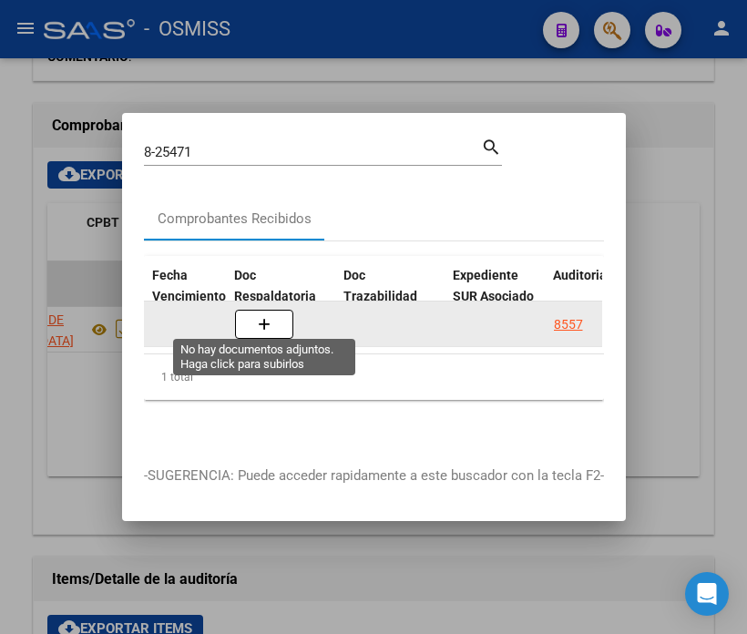
click at [278, 319] on button "button" at bounding box center [264, 324] width 58 height 29
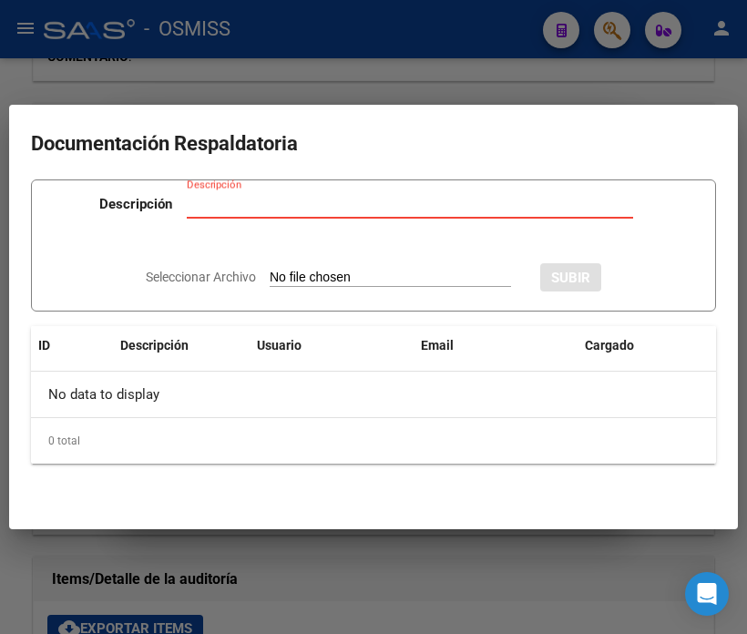
type input "C:\fakepath\NC MUNICIPALIADAD DE SAN MARTIN FC08-25471.pdf"
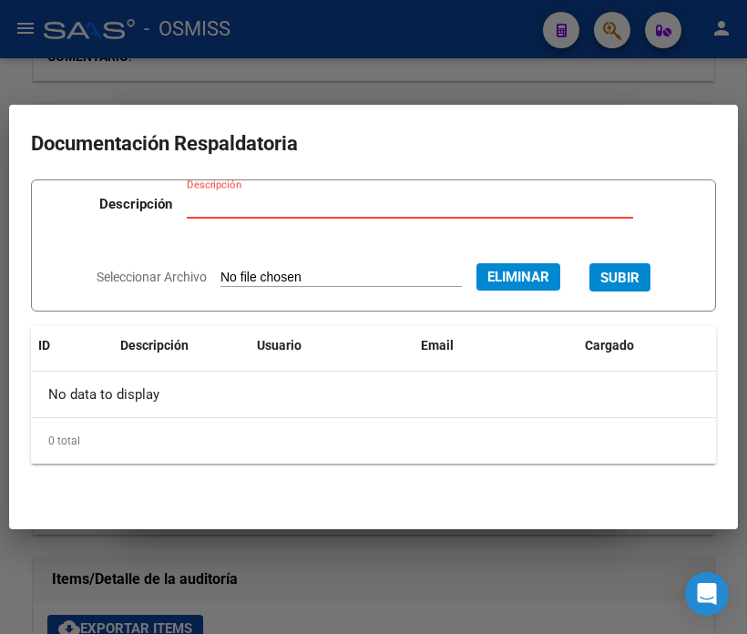
click at [320, 202] on input "Descripción" at bounding box center [410, 204] width 446 height 16
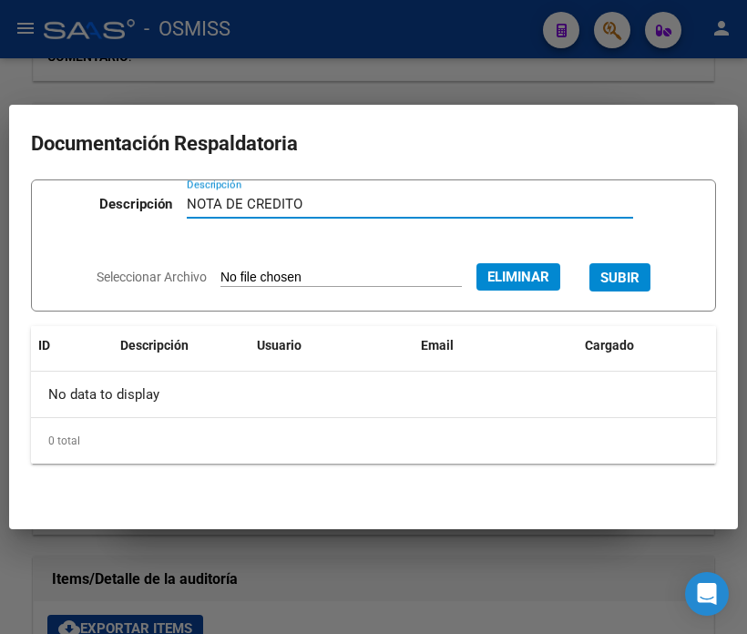
type input "NOTA DE CREDITO"
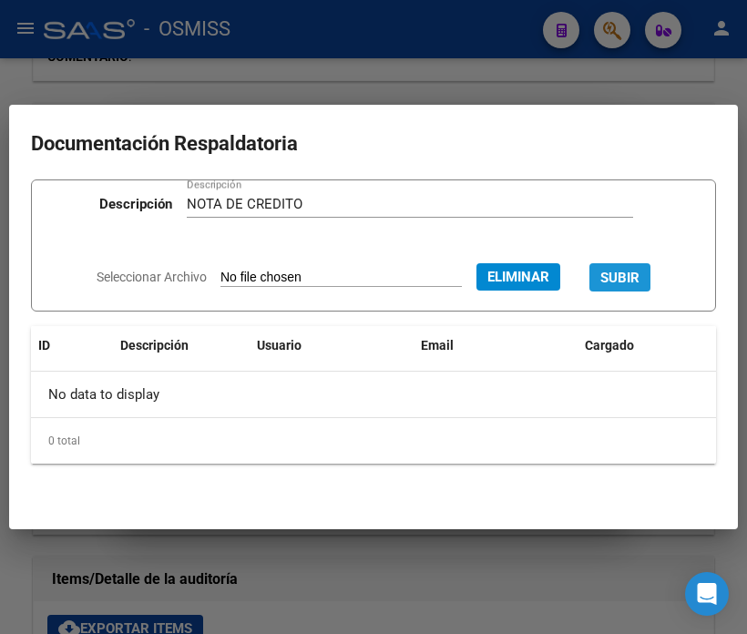
click at [639, 274] on span "SUBIR" at bounding box center [619, 278] width 39 height 16
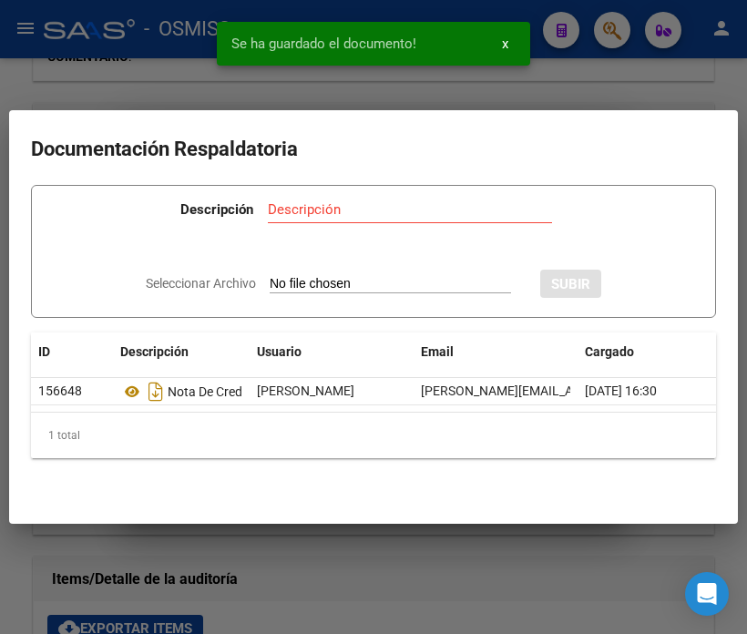
click at [130, 67] on div at bounding box center [373, 317] width 747 height 634
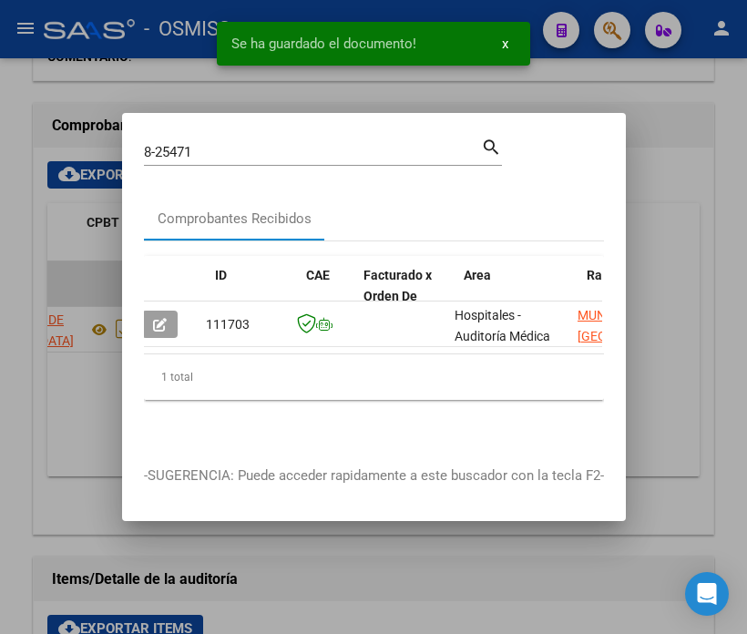
scroll to position [0, 0]
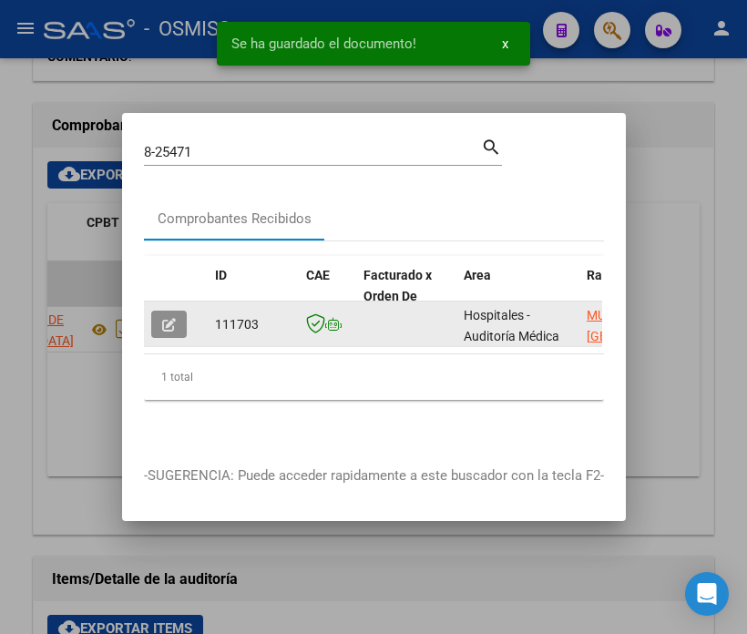
click at [165, 324] on button "button" at bounding box center [169, 324] width 36 height 27
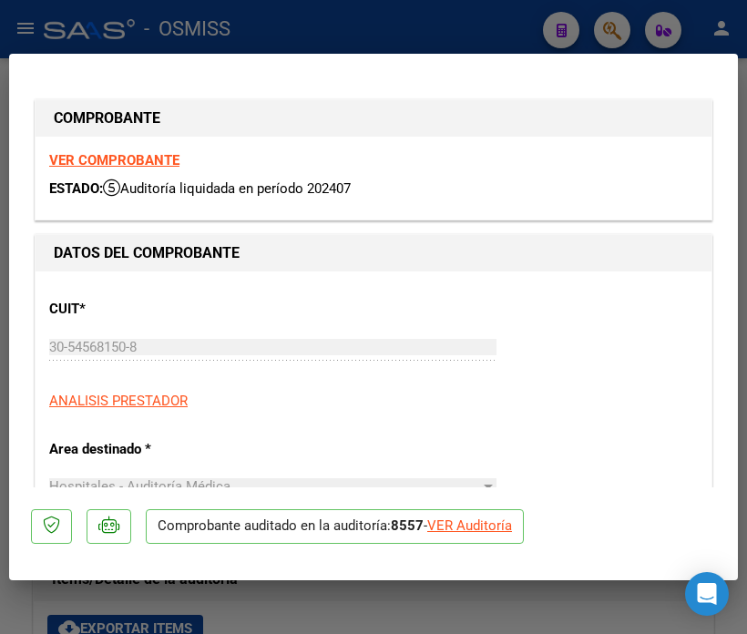
type input "[DATE]"
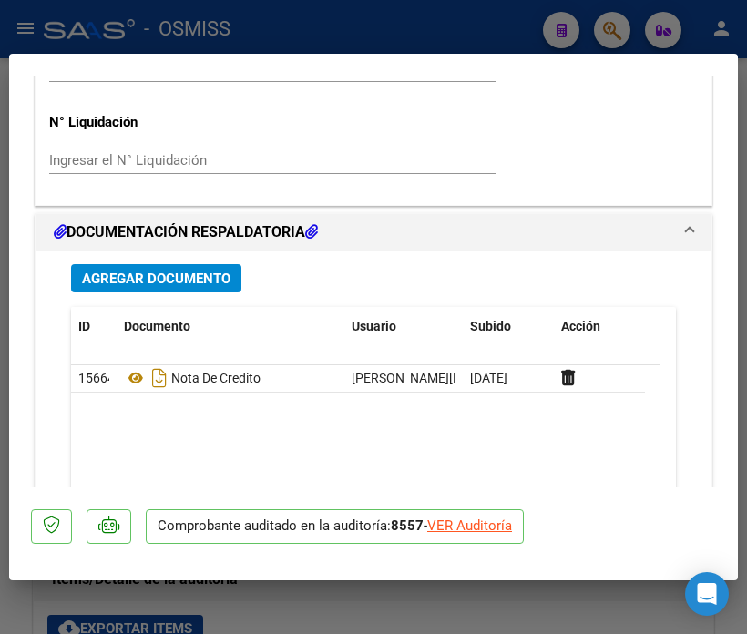
scroll to position [1416, 0]
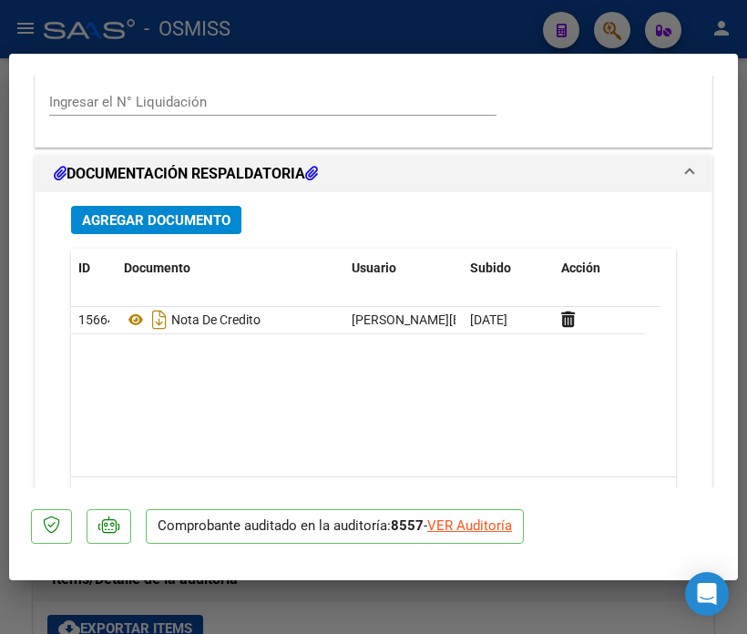
click at [478, 526] on div "VER Auditoría" at bounding box center [469, 526] width 85 height 21
type input "$ 0,00"
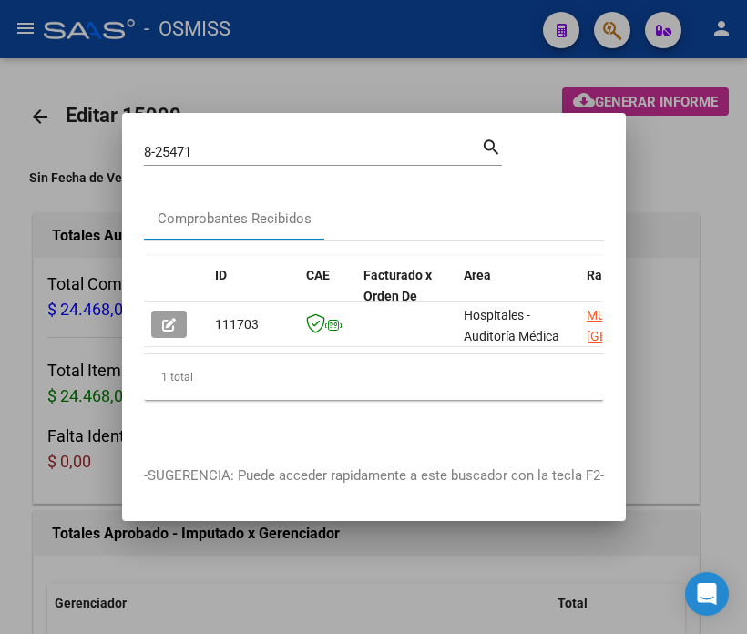
click at [652, 521] on div at bounding box center [373, 317] width 747 height 634
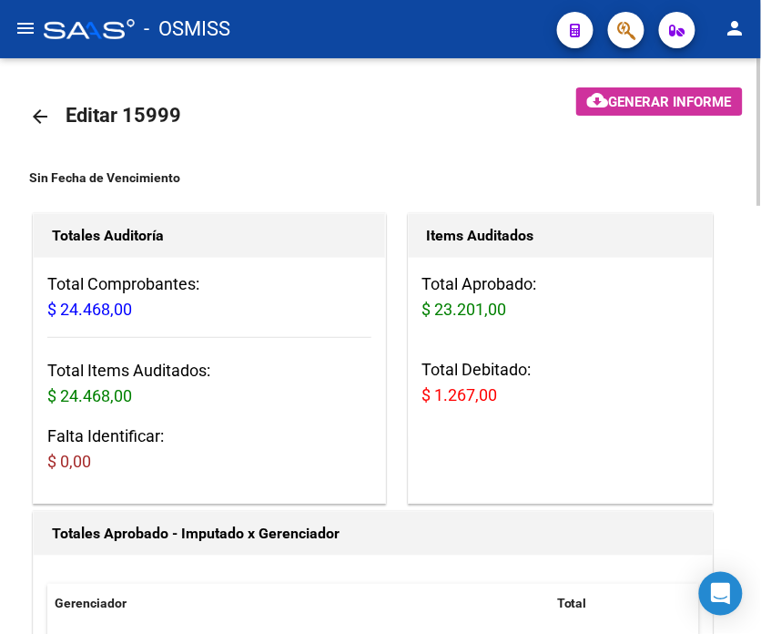
click at [242, 484] on div "Total Comprobantes: $ 24.468,00 Total Items Auditados: $ 24.468,00 Falta Identi…" at bounding box center [210, 380] width 352 height 245
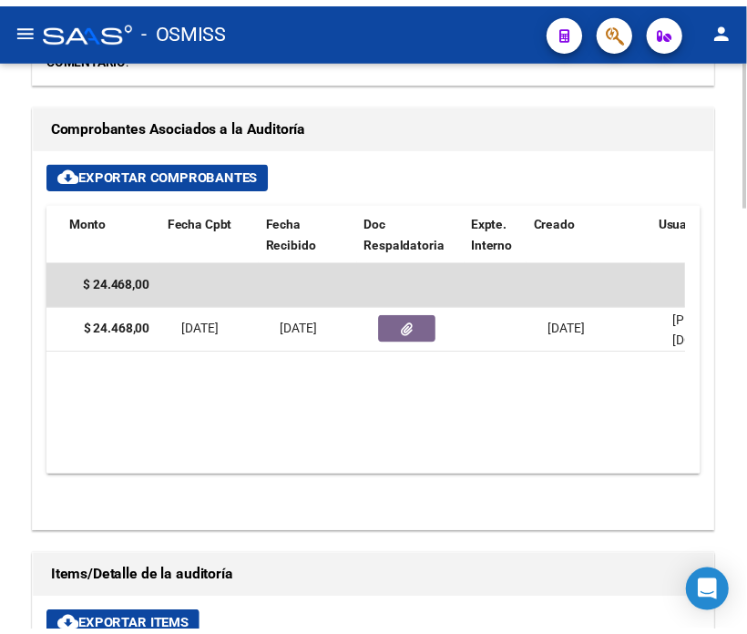
scroll to position [0, 542]
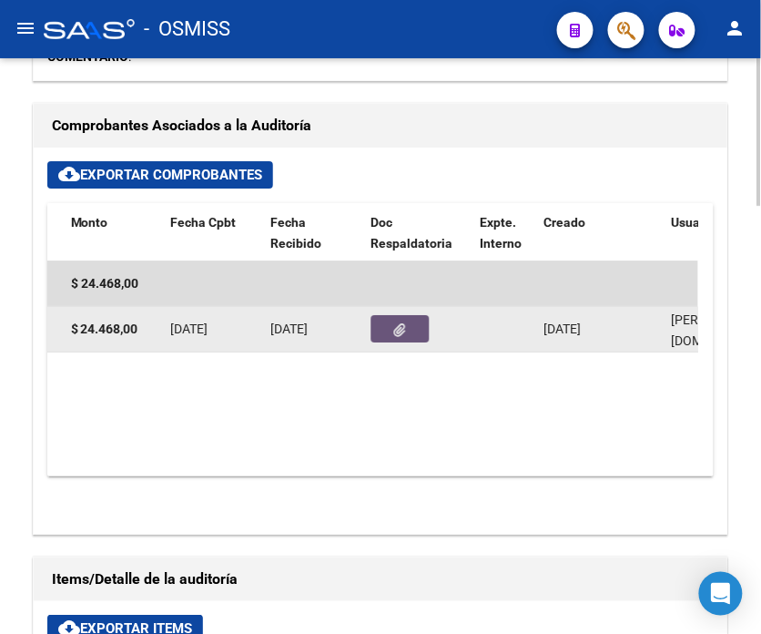
click at [393, 324] on button "button" at bounding box center [401, 328] width 58 height 27
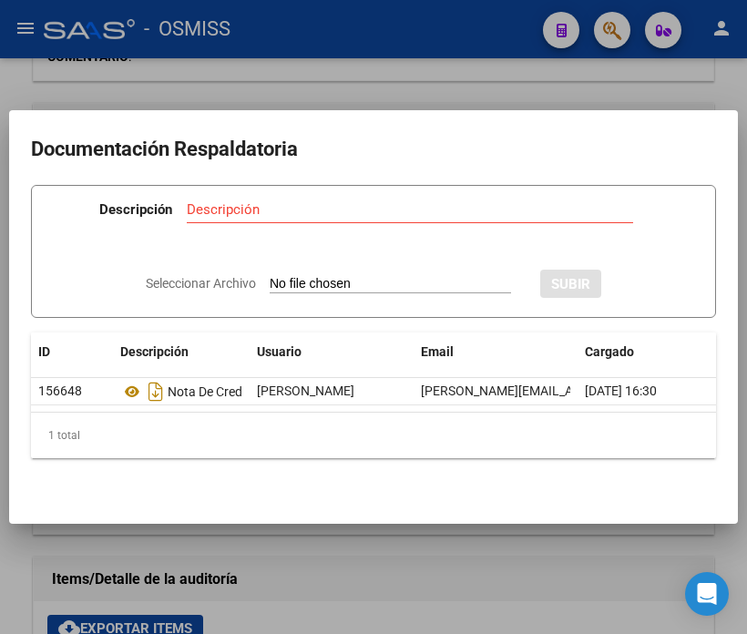
click at [326, 595] on div at bounding box center [373, 317] width 747 height 634
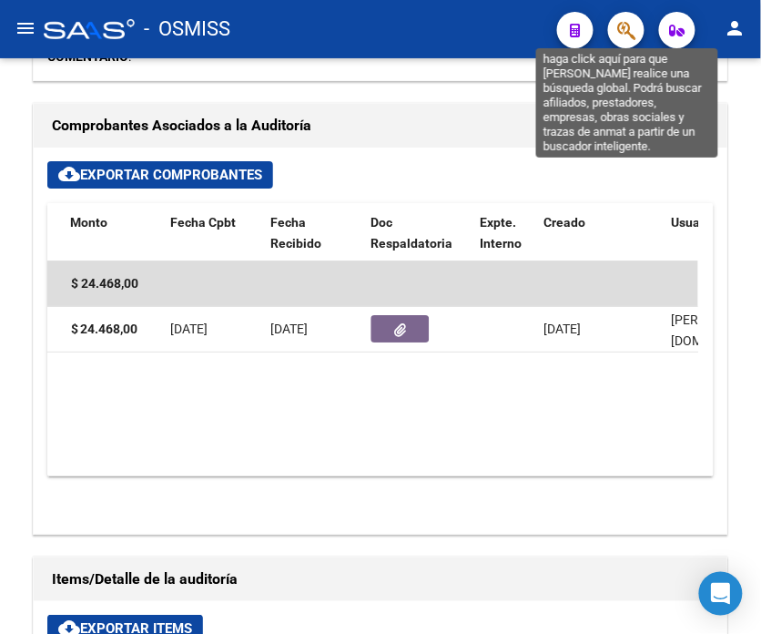
click at [622, 28] on icon "button" at bounding box center [627, 30] width 18 height 21
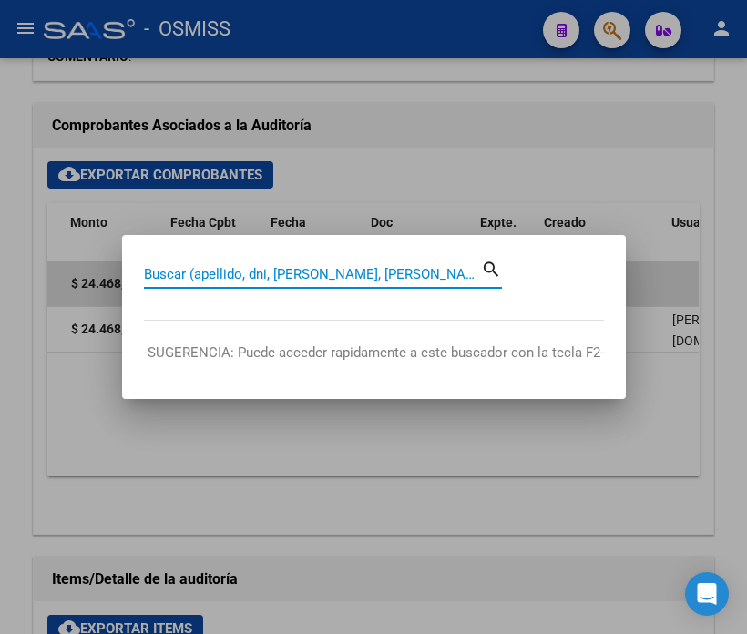
click at [359, 280] on input "Buscar (apellido, dni, [PERSON_NAME], [PERSON_NAME], cuit, obra social)" at bounding box center [312, 274] width 337 height 16
type input "8-29508"
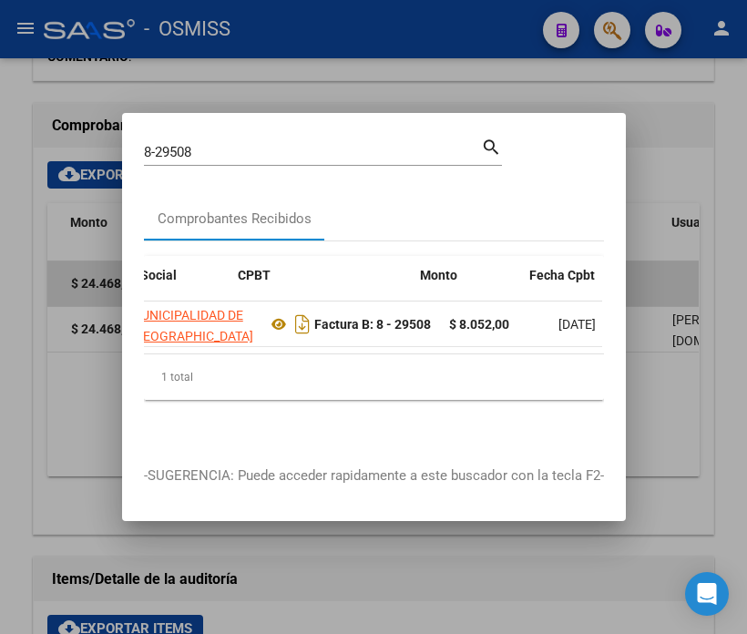
scroll to position [0, 874]
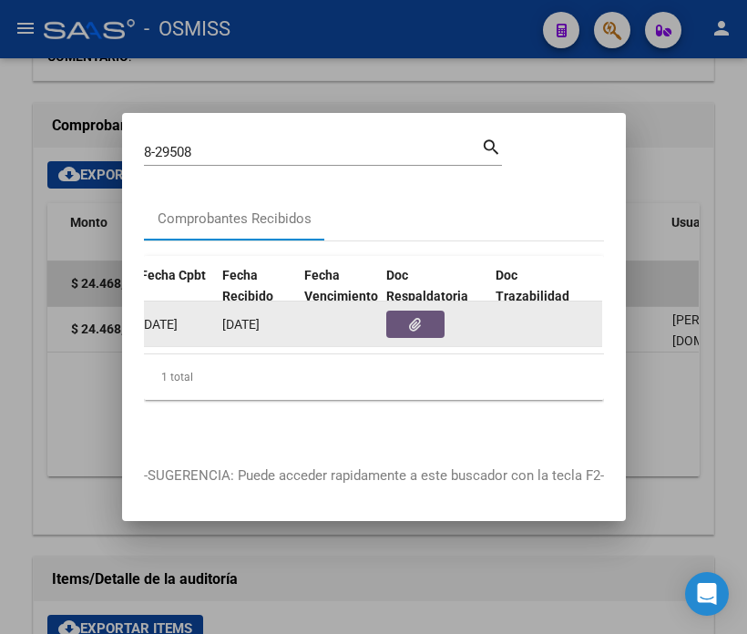
click at [417, 318] on icon "button" at bounding box center [415, 325] width 12 height 14
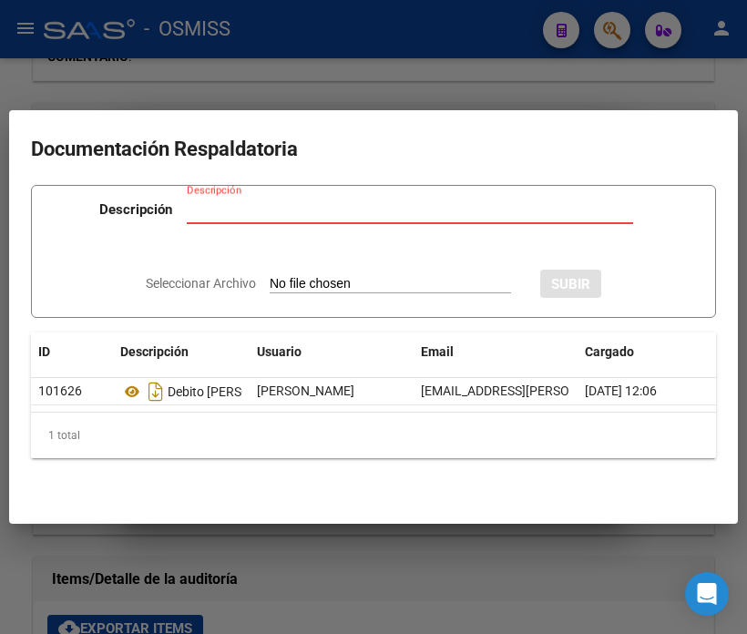
type input "C:\fakepath\NC MUNICIPALIADAD DE SAN MARTIN FC08-29508.pdf"
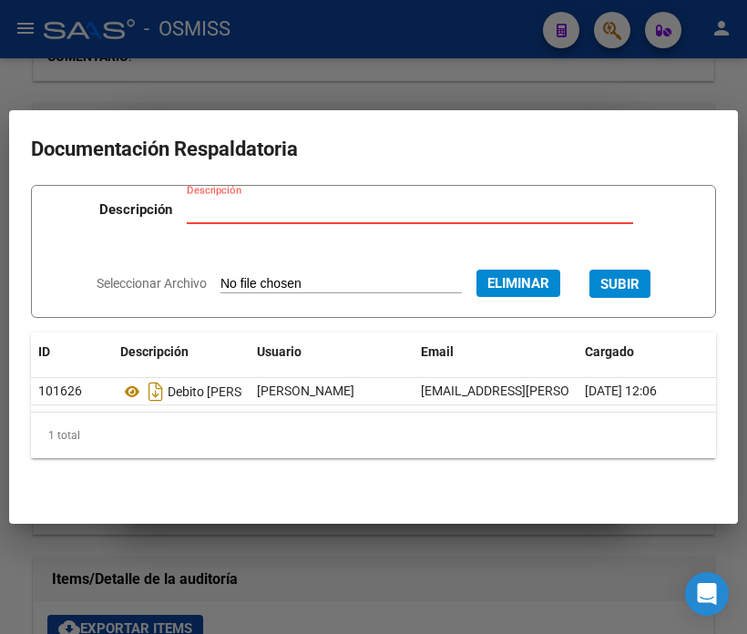
click at [310, 202] on input "Descripción" at bounding box center [410, 209] width 446 height 16
type input "NOTA DE CREDITO"
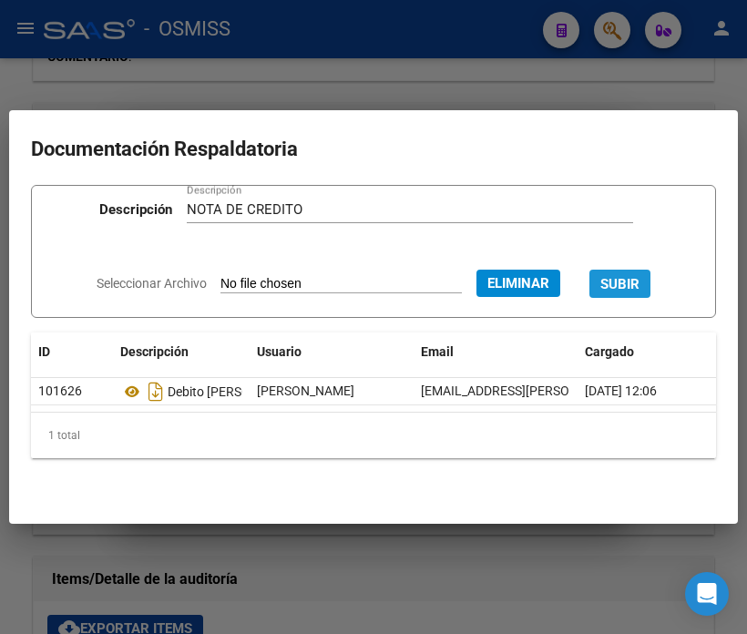
click at [627, 275] on span "SUBIR" at bounding box center [619, 283] width 39 height 16
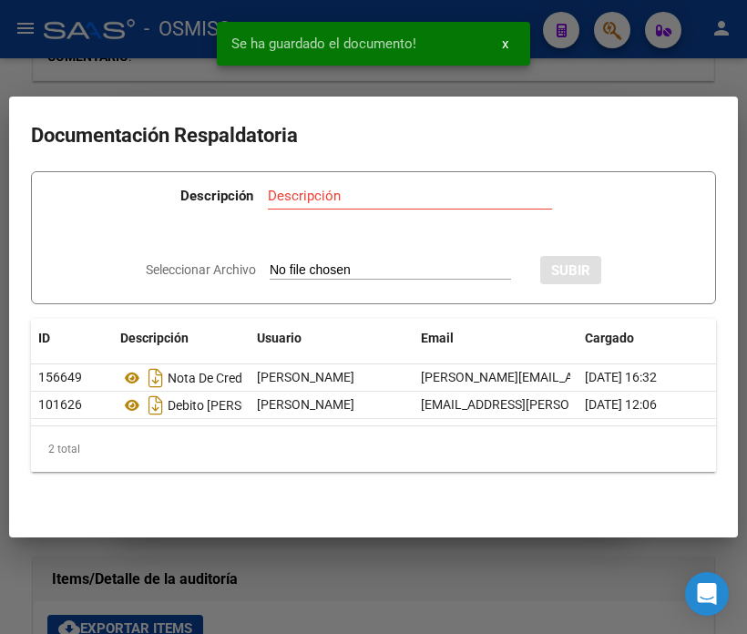
click at [123, 51] on div at bounding box center [373, 317] width 747 height 634
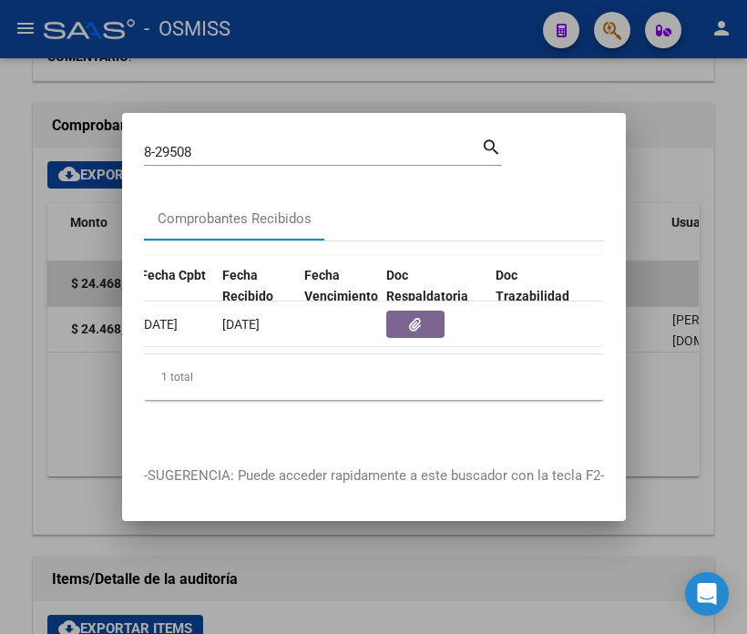
click at [250, 146] on input "8-29508" at bounding box center [312, 152] width 337 height 16
type input "8-25477"
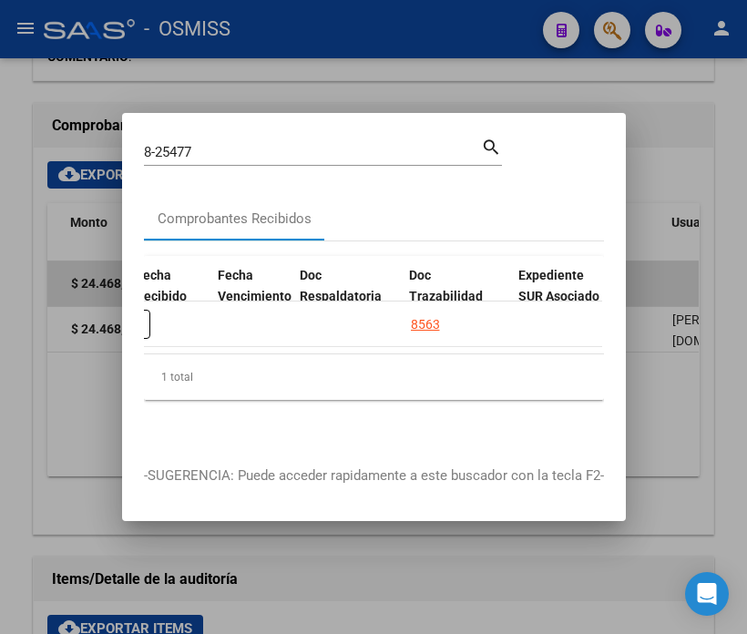
scroll to position [0, 913]
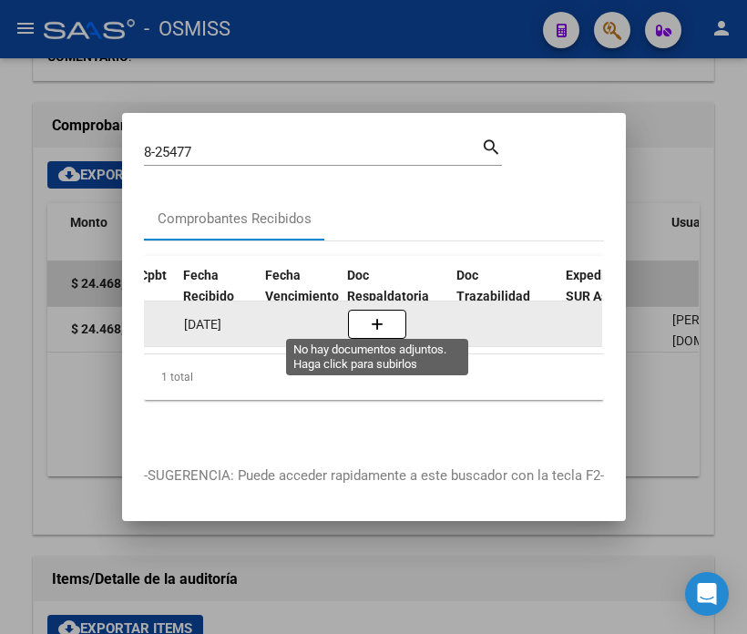
click at [383, 320] on button "button" at bounding box center [377, 324] width 58 height 29
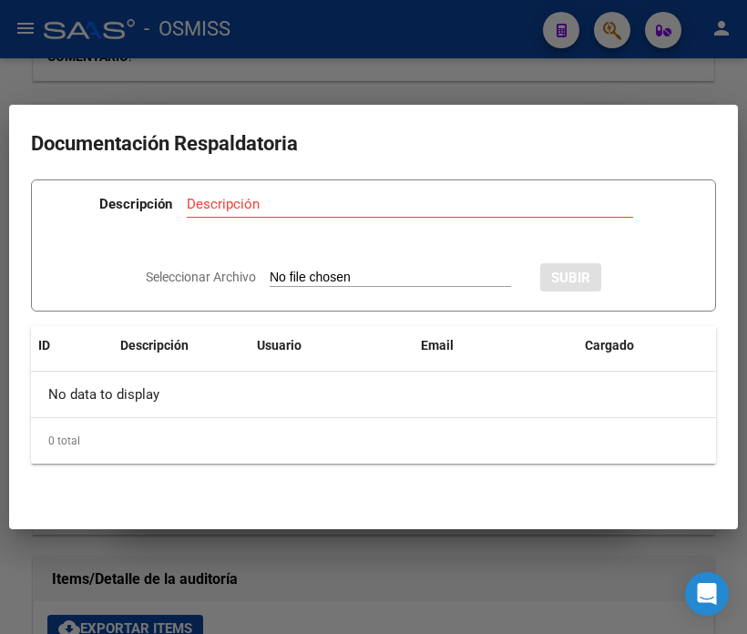
click at [257, 73] on div at bounding box center [373, 317] width 747 height 634
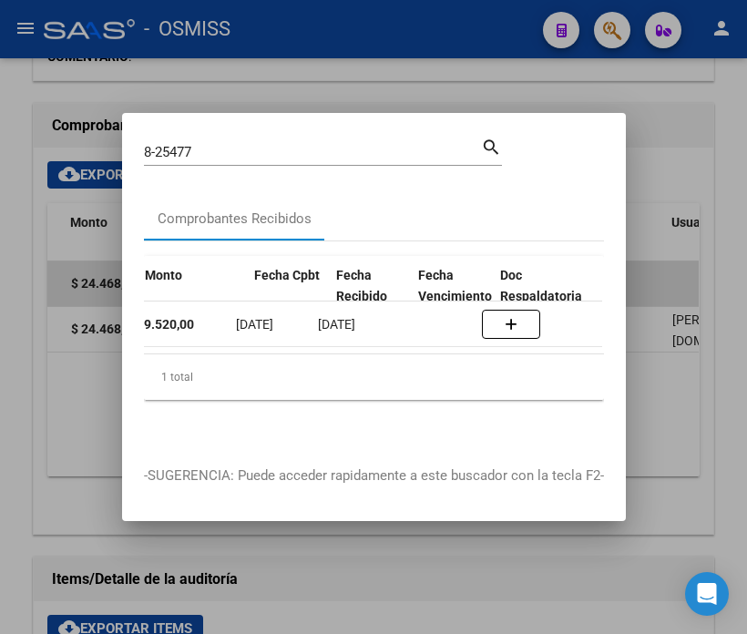
scroll to position [0, 874]
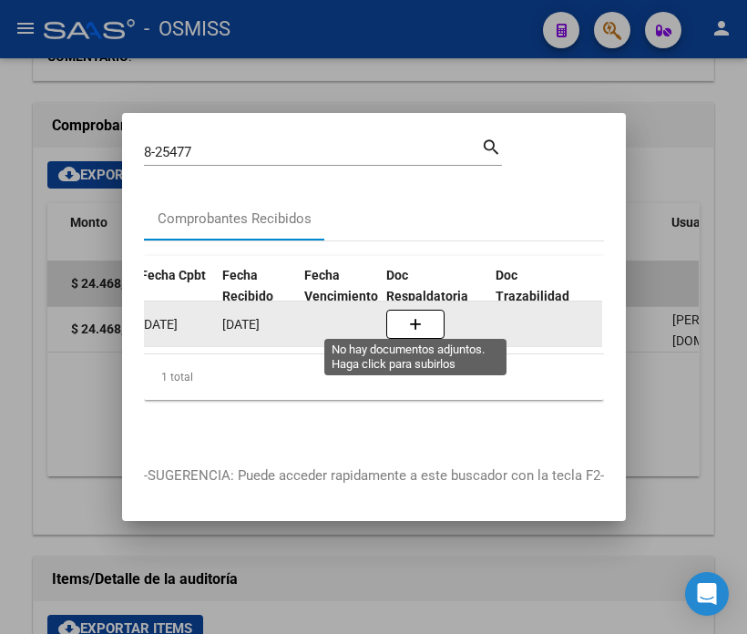
click at [410, 320] on icon "button" at bounding box center [415, 325] width 13 height 14
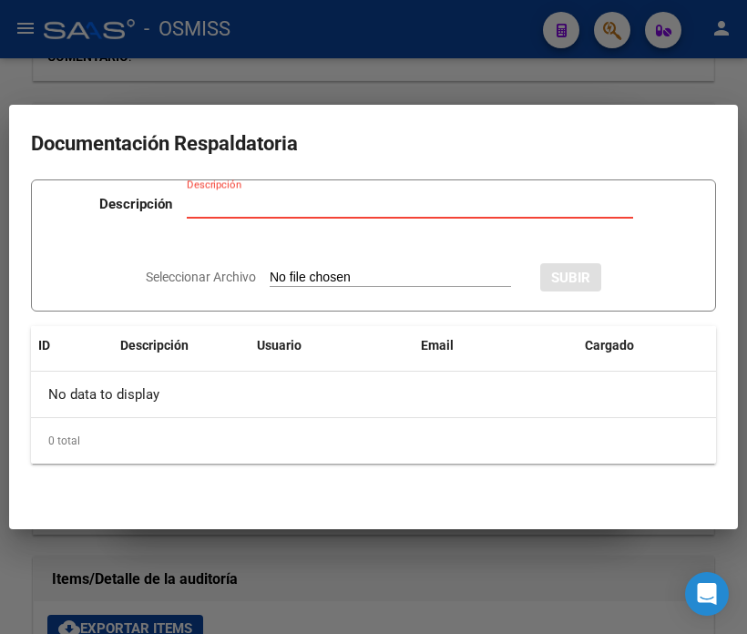
type input "C:\fakepath\NC MUNICIPALIADAD DE SAN MARTIN FC08-25477.pdf"
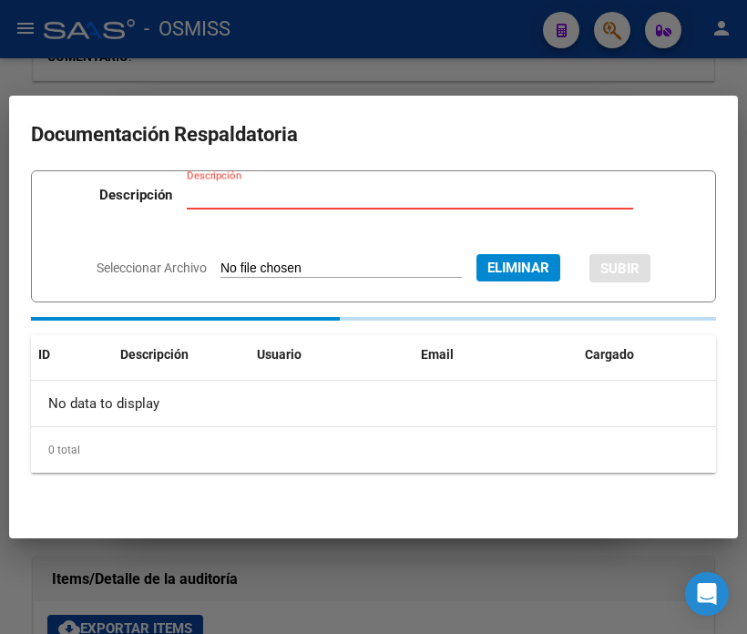
click at [285, 199] on input "Descripción" at bounding box center [410, 195] width 446 height 16
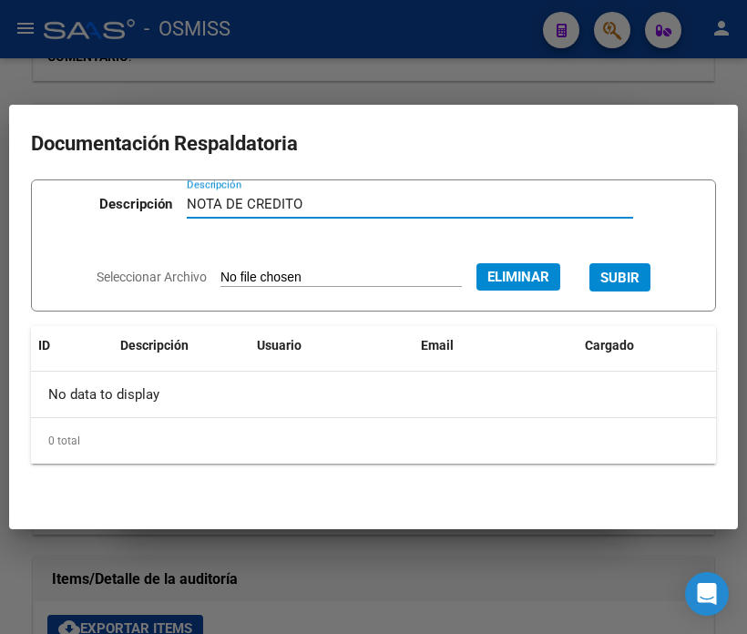
type input "NOTA DE CREDITO"
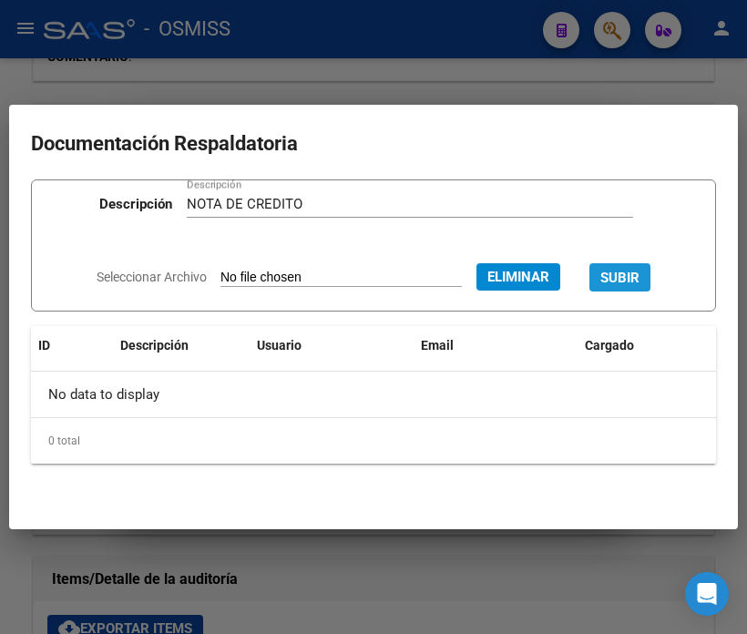
click at [639, 273] on span "SUBIR" at bounding box center [619, 278] width 39 height 16
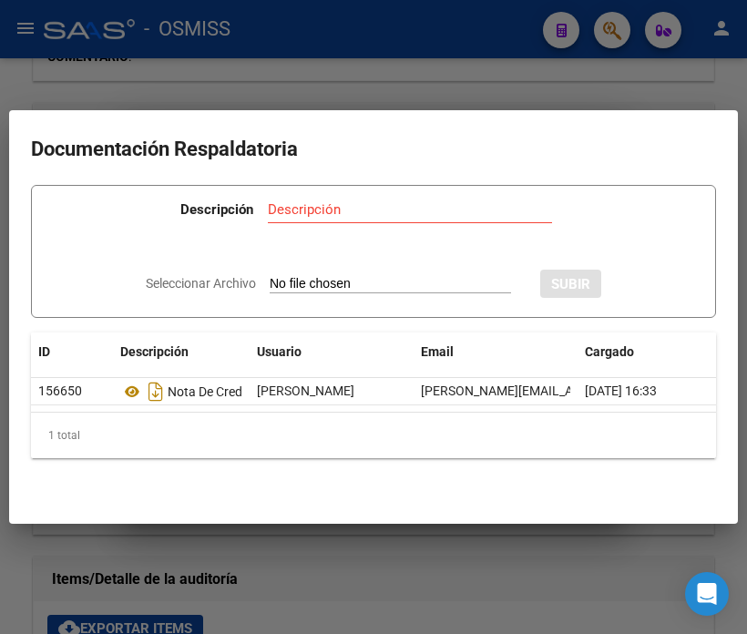
click at [352, 66] on div at bounding box center [373, 317] width 747 height 634
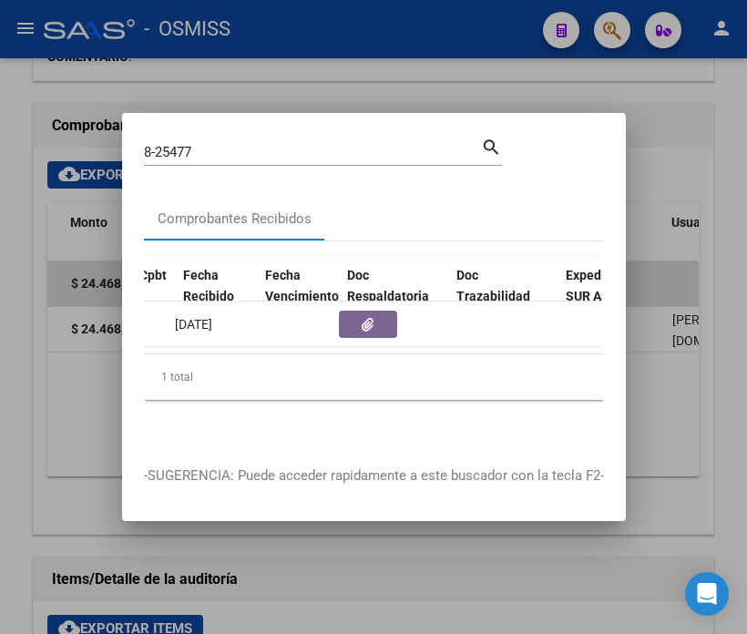
scroll to position [0, 913]
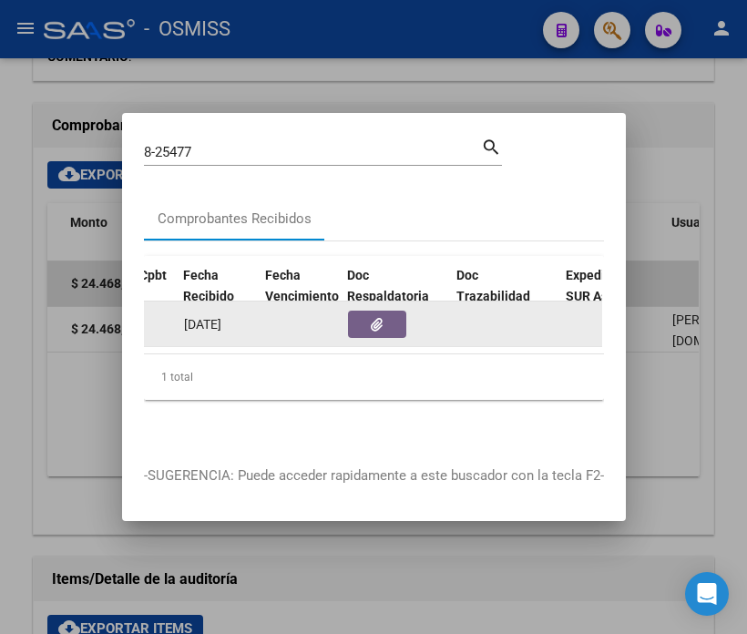
click at [389, 316] on button "button" at bounding box center [377, 324] width 58 height 27
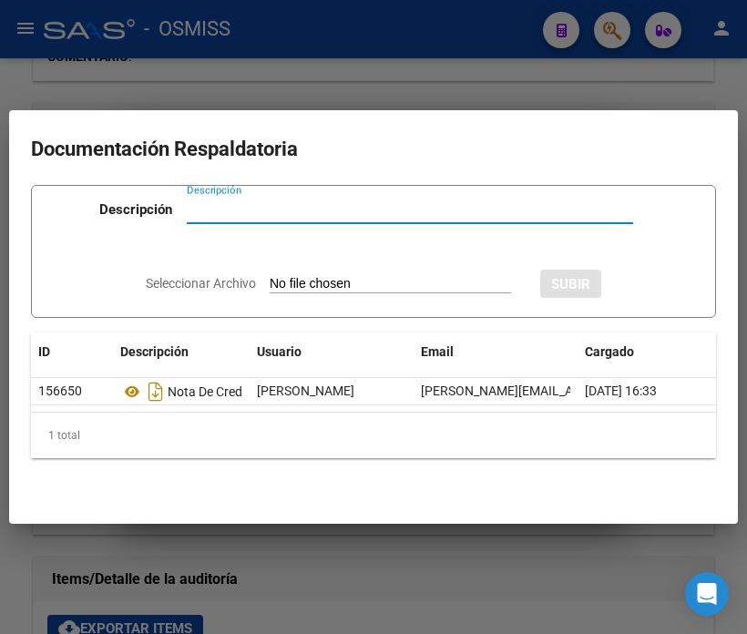
click at [179, 47] on div at bounding box center [373, 317] width 747 height 634
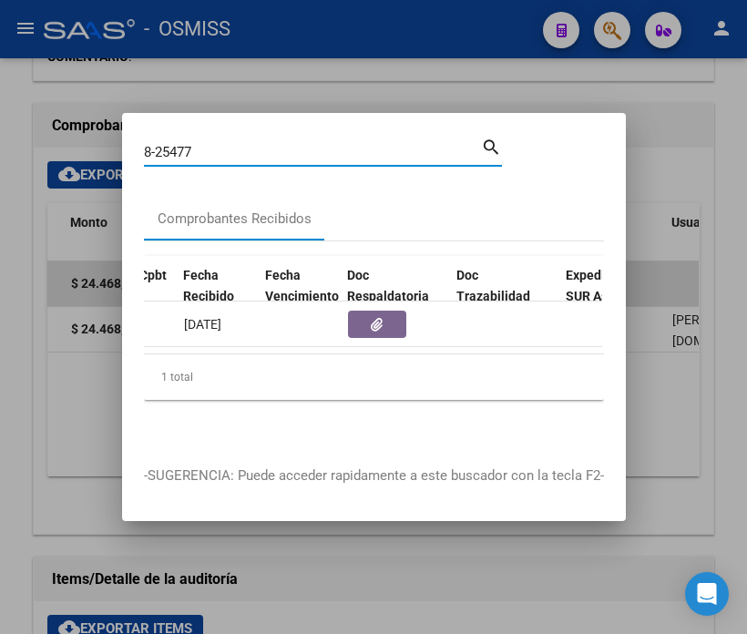
click at [208, 144] on input "8-25477" at bounding box center [312, 152] width 337 height 16
type input "8-32891"
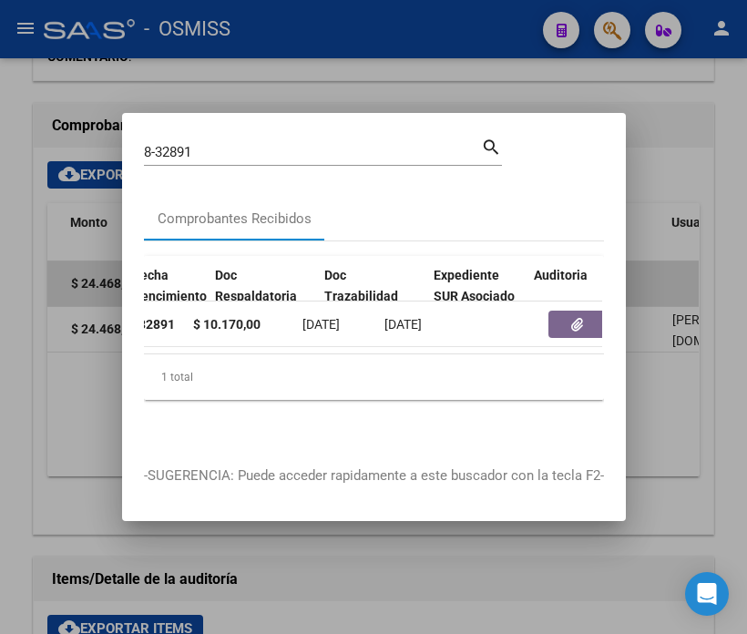
scroll to position [0, 1045]
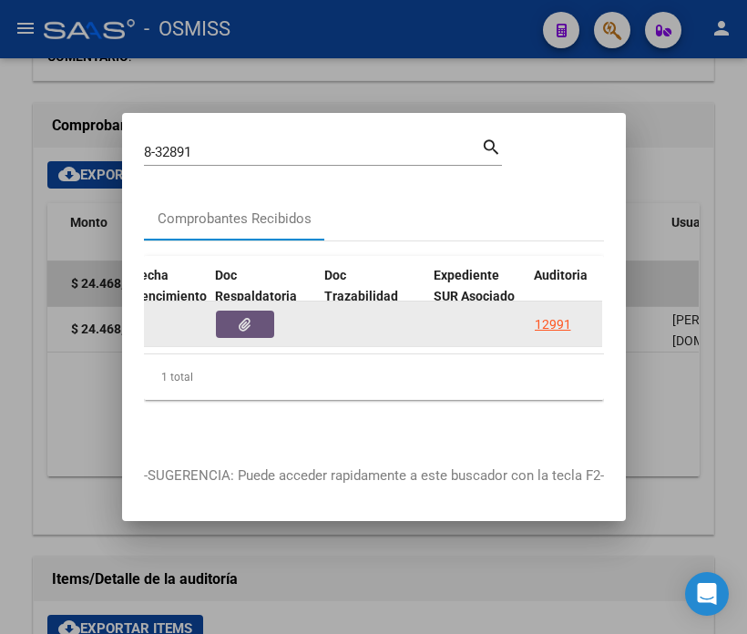
click at [237, 319] on button "button" at bounding box center [245, 324] width 58 height 27
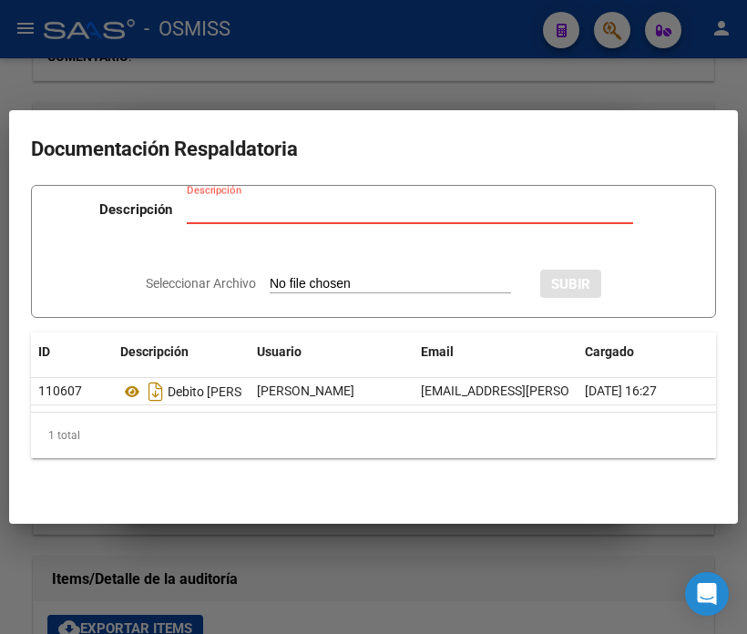
type input "C:\fakepath\NC MUNICIPALIADAD DE SAN MARTIN FC08-32891.pdf"
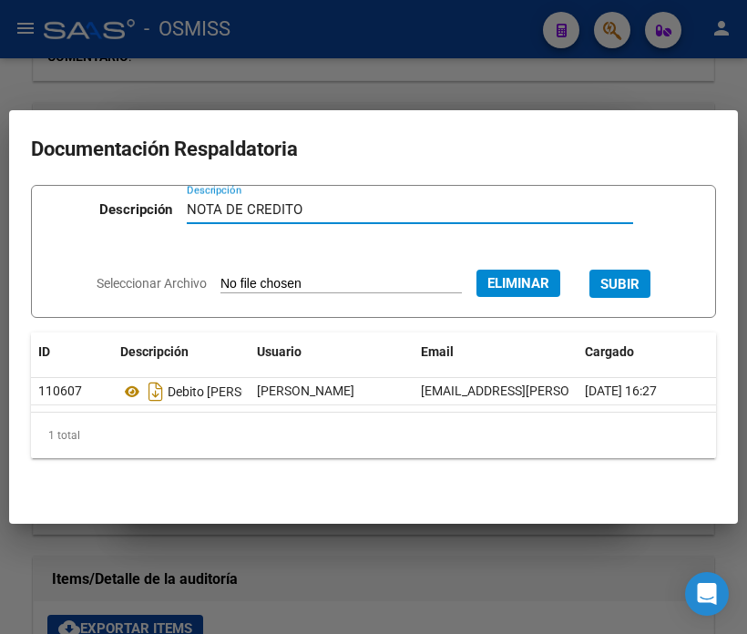
type input "NOTA DE CREDITO"
click at [631, 276] on span "SUBIR" at bounding box center [619, 284] width 39 height 16
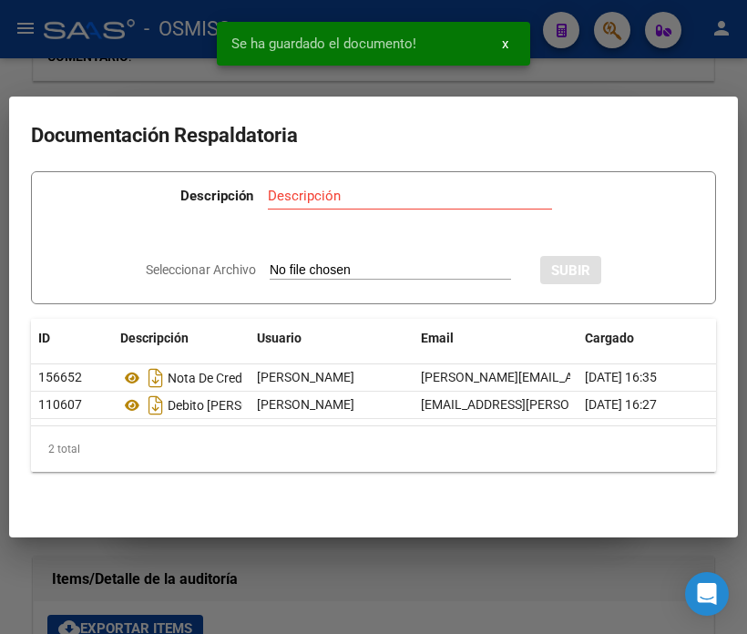
click at [126, 73] on div at bounding box center [373, 317] width 747 height 634
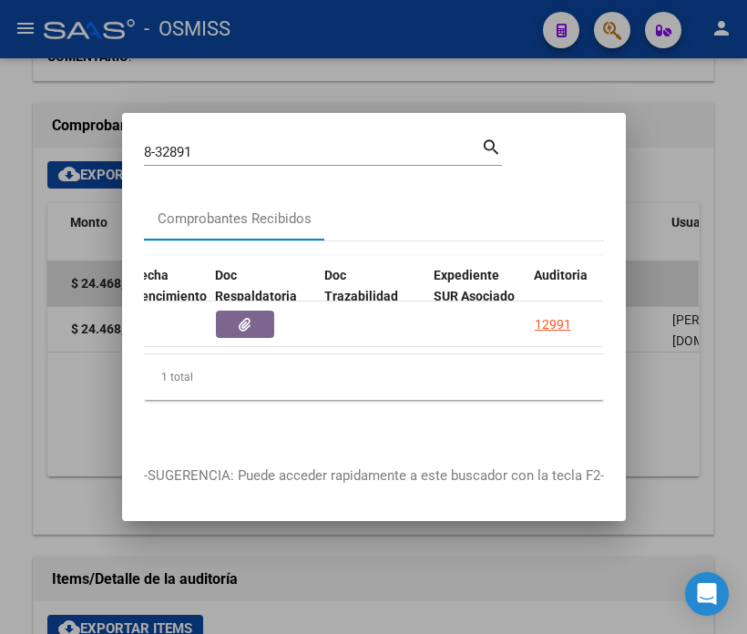
click at [198, 146] on input "8-32891" at bounding box center [312, 152] width 337 height 16
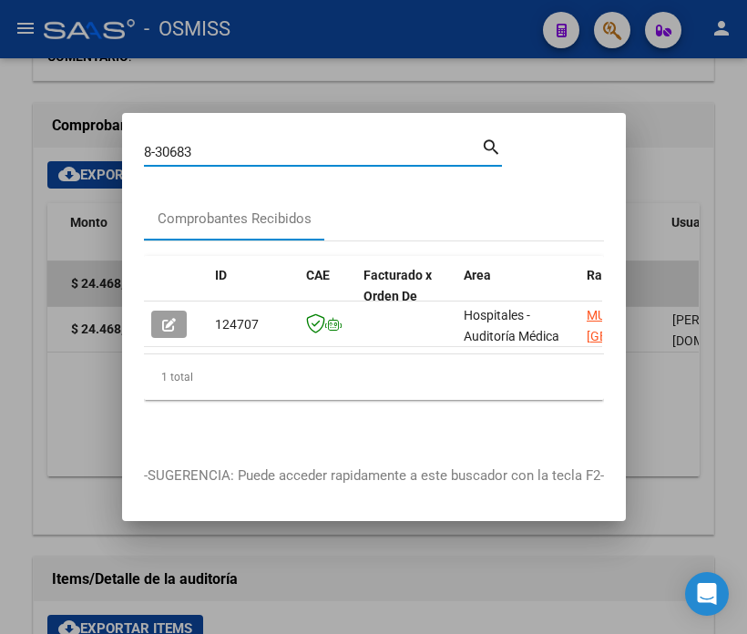
click at [225, 144] on input "8-30683" at bounding box center [312, 152] width 337 height 16
type input "8-32892"
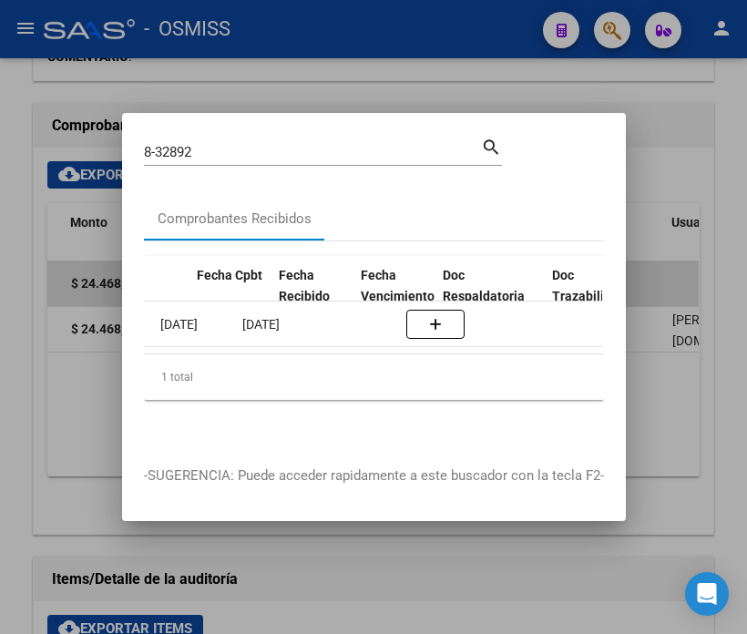
scroll to position [0, 913]
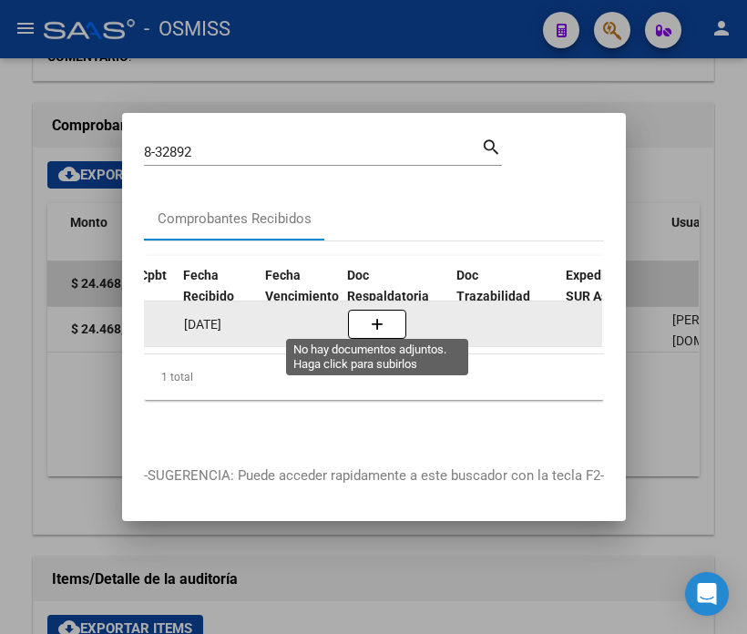
click at [359, 320] on button "button" at bounding box center [377, 324] width 58 height 29
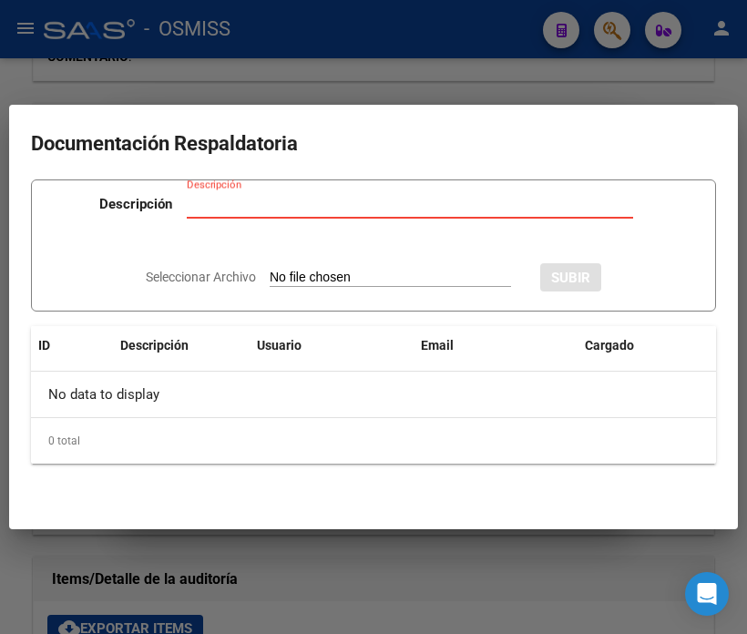
type input "C:\fakepath\NC MUNICIPALIADAD DE SAN MARTIN FC08-32892.pdf"
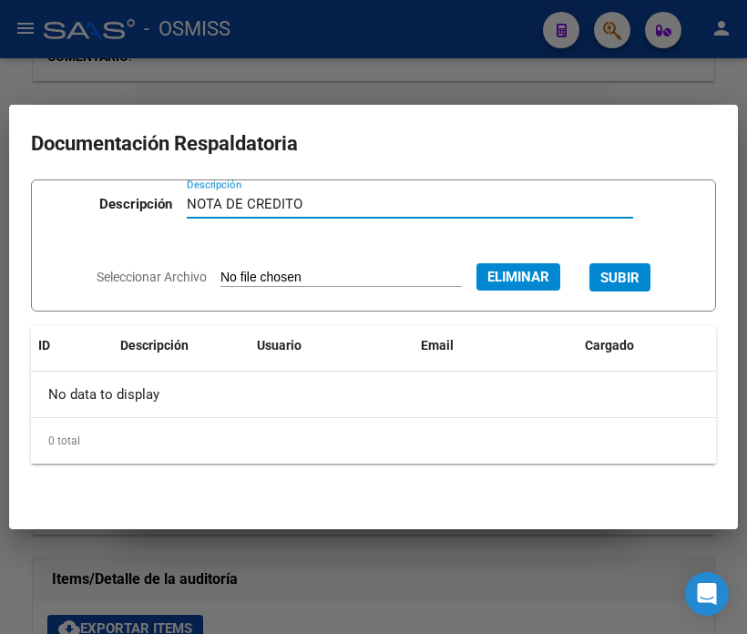
type input "NOTA DE CREDITO"
click at [634, 279] on span "SUBIR" at bounding box center [619, 278] width 39 height 16
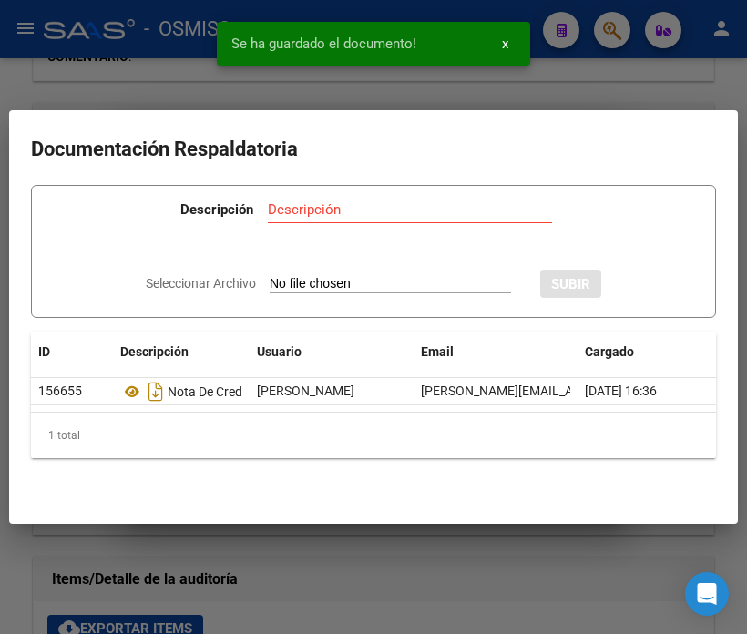
click at [385, 590] on div at bounding box center [373, 317] width 747 height 634
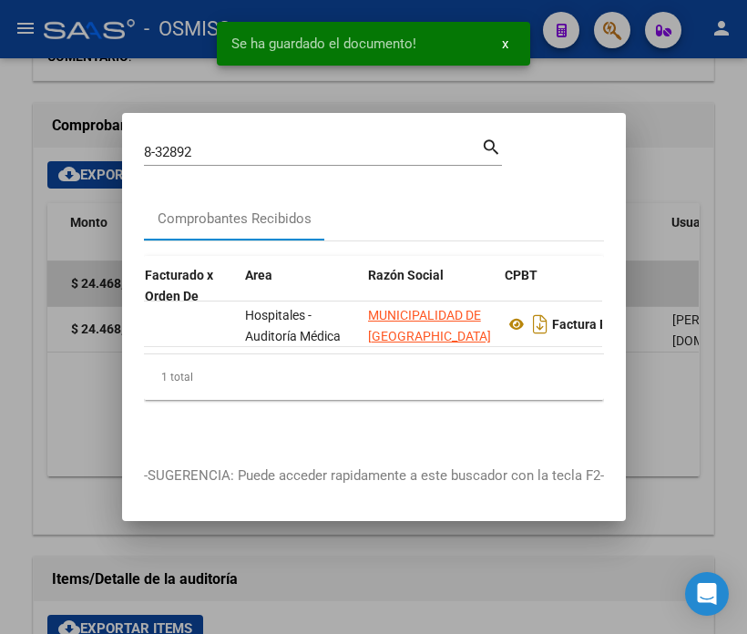
scroll to position [0, 361]
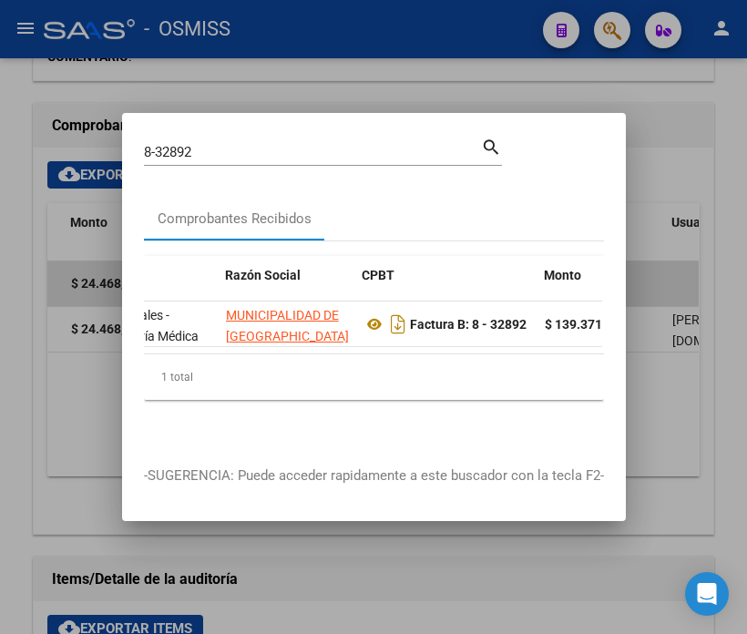
click at [225, 149] on input "8-32892" at bounding box center [312, 152] width 337 height 16
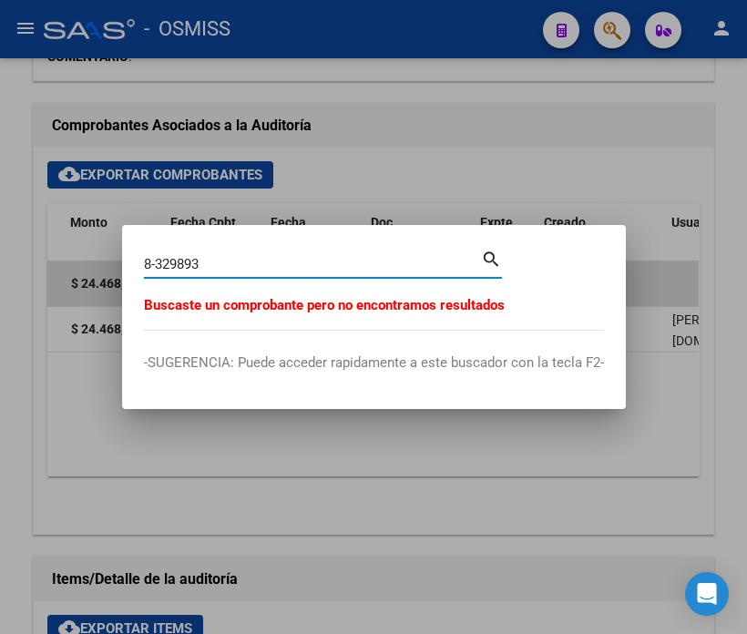
click at [182, 266] on input "8-329893" at bounding box center [312, 264] width 337 height 16
type input "8-32893"
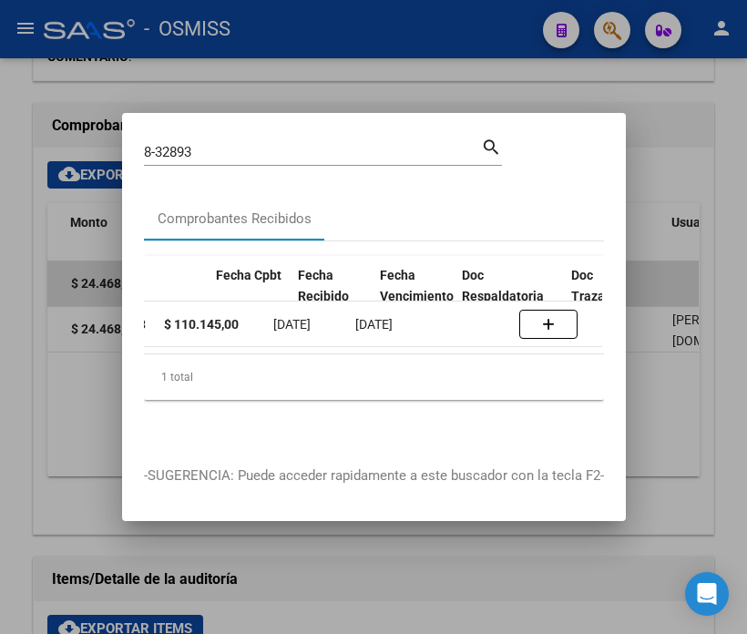
scroll to position [0, 798]
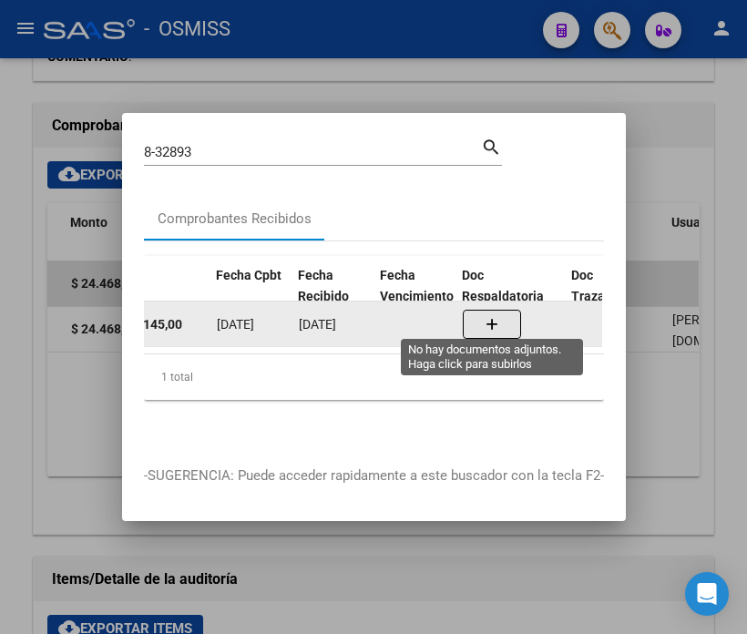
click at [502, 312] on button "button" at bounding box center [492, 324] width 58 height 29
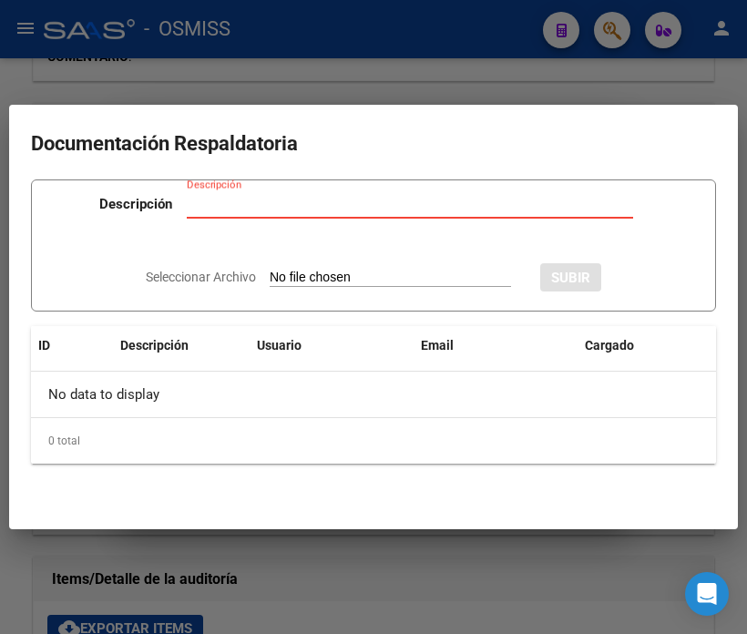
type input "C:\fakepath\NC MUNICIPALIADAD DE SAN MARTIN FC08-32893.pdf"
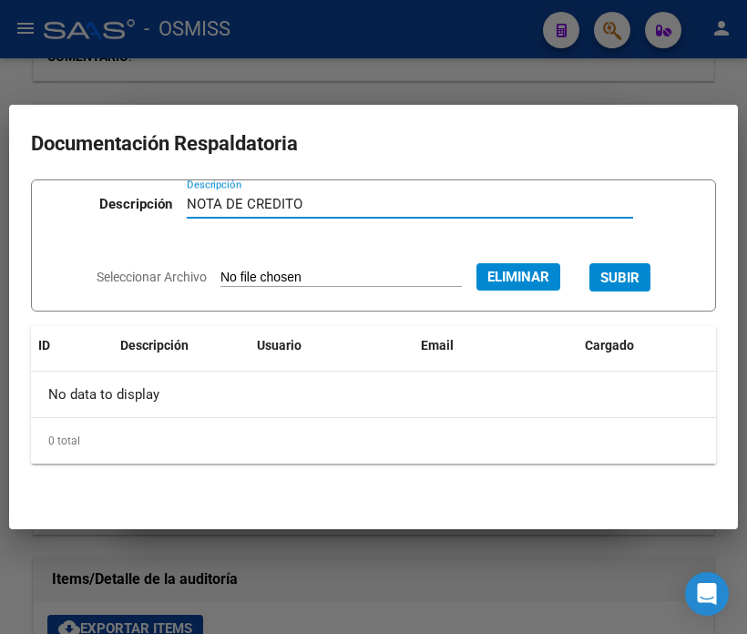
type input "NOTA DE CREDITO"
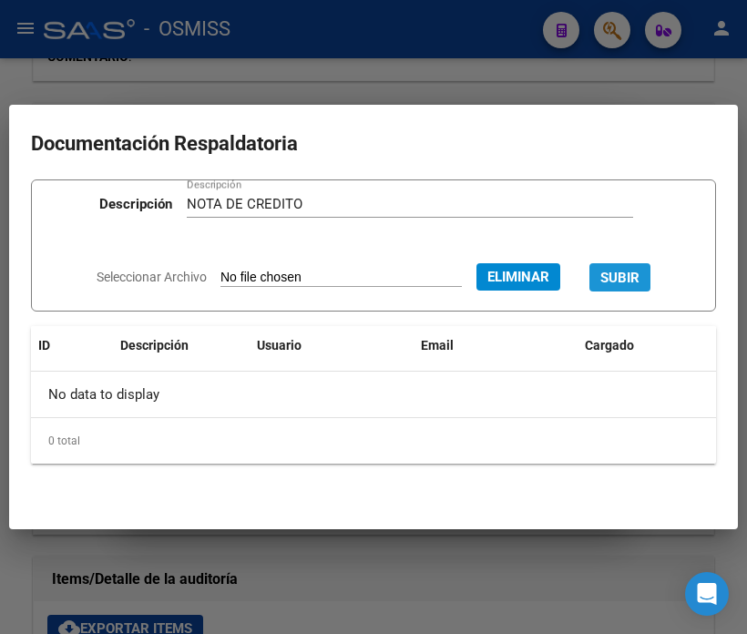
click at [650, 271] on button "SUBIR" at bounding box center [619, 277] width 61 height 28
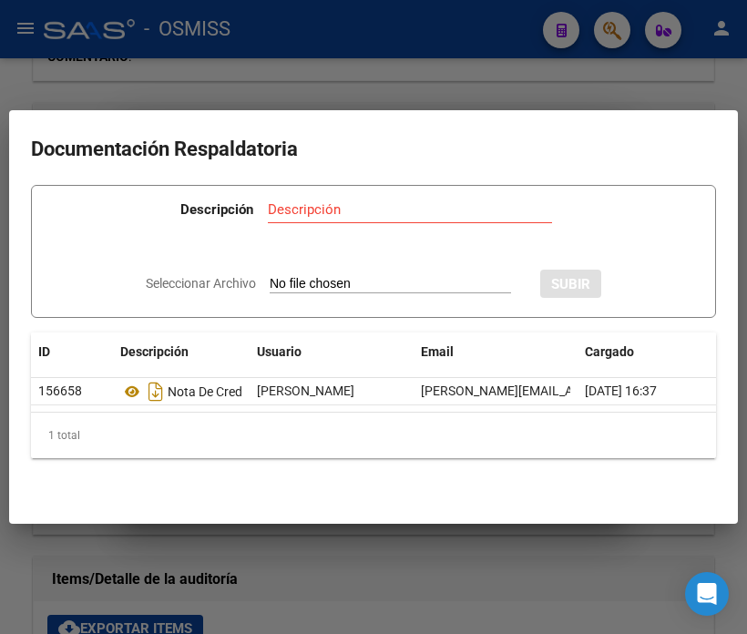
click at [153, 69] on div at bounding box center [373, 317] width 747 height 634
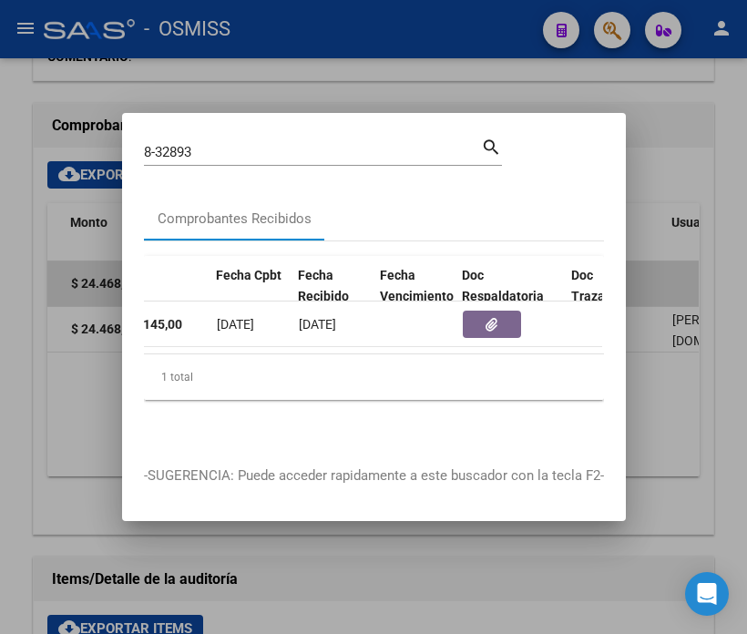
click at [206, 144] on input "8-32893" at bounding box center [312, 152] width 337 height 16
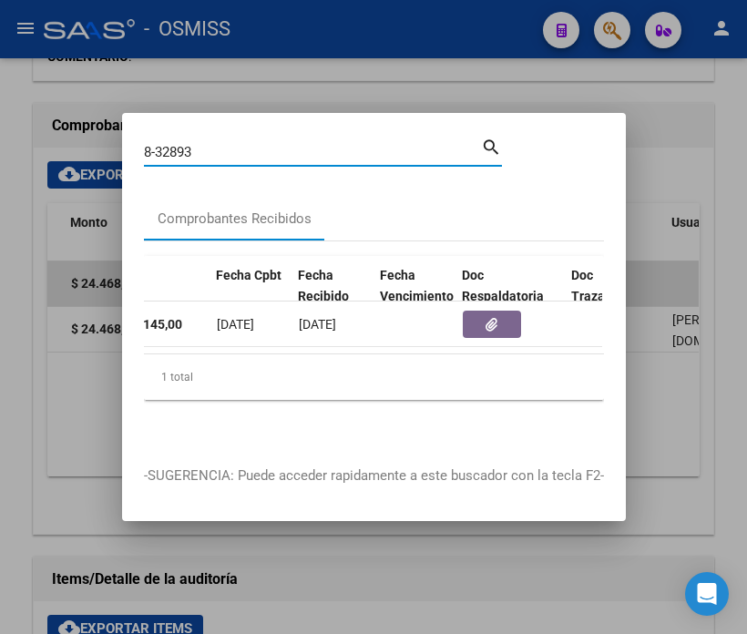
click at [206, 144] on input "8-32893" at bounding box center [312, 152] width 337 height 16
click at [226, 123] on mat-dialog-container "8-32893 Buscar (apellido, dni, cuil, nro traspaso, cuit, obra social) search Co…" at bounding box center [374, 317] width 504 height 409
click at [223, 148] on input "8-32893" at bounding box center [312, 152] width 337 height 16
type input "8-33928"
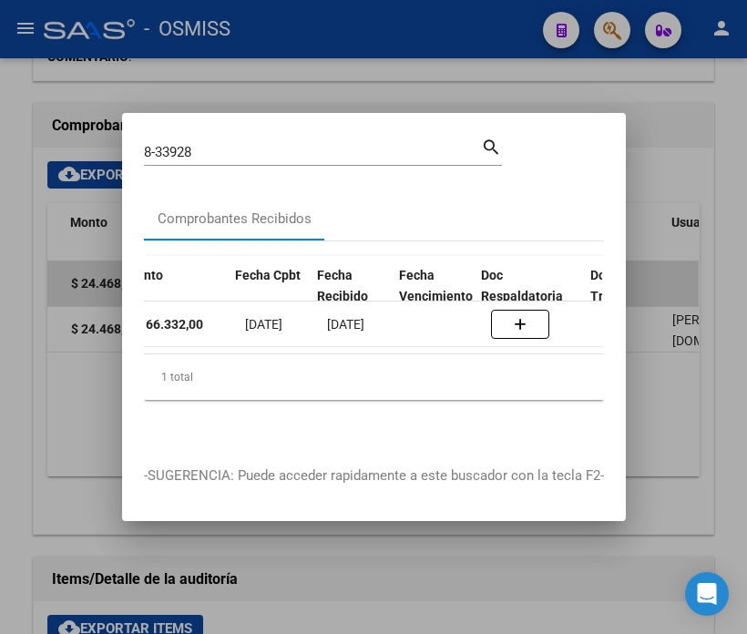
scroll to position [0, 779]
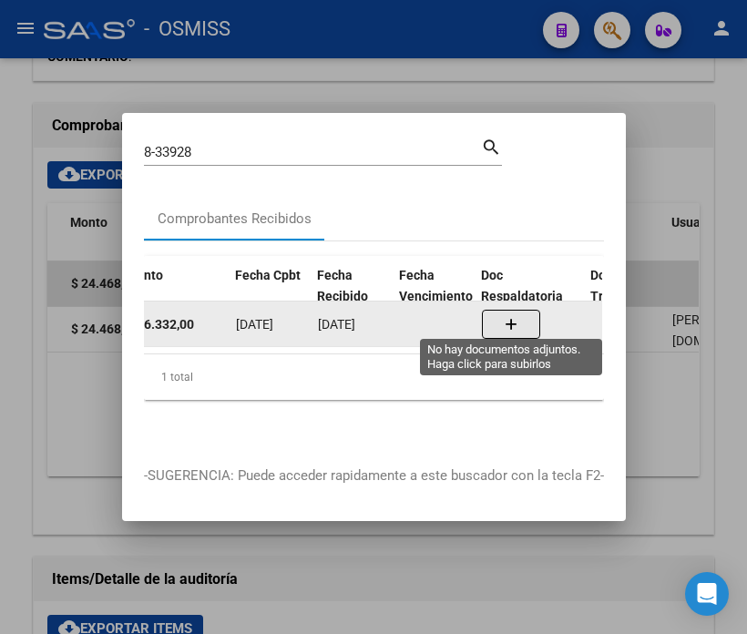
click at [532, 324] on button "button" at bounding box center [511, 324] width 58 height 29
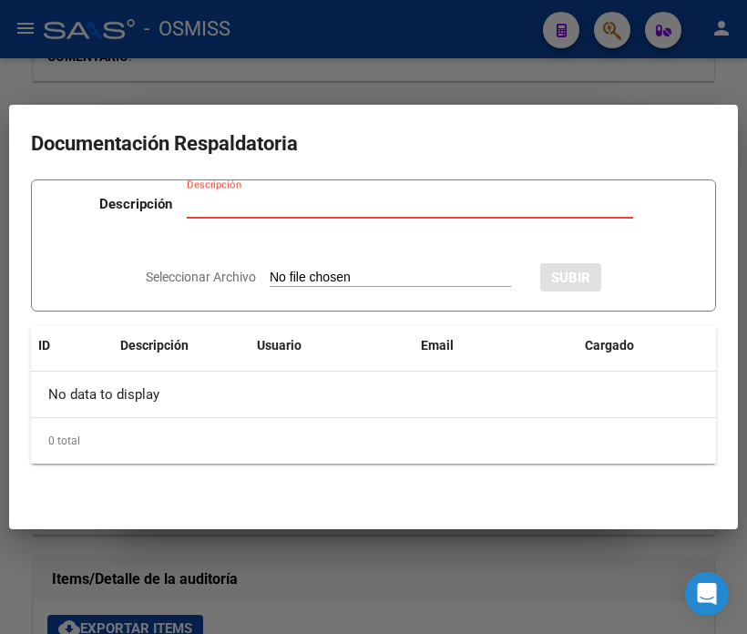
type input "C:\fakepath\NC MUNICIPALIADAD DE SAN MARTIN FC08-33928.pdf"
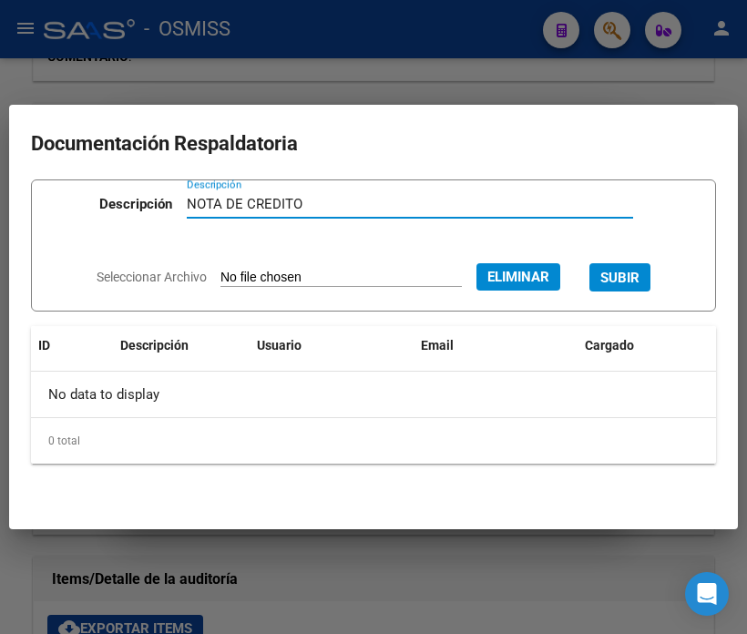
type input "NOTA DE CREDITO"
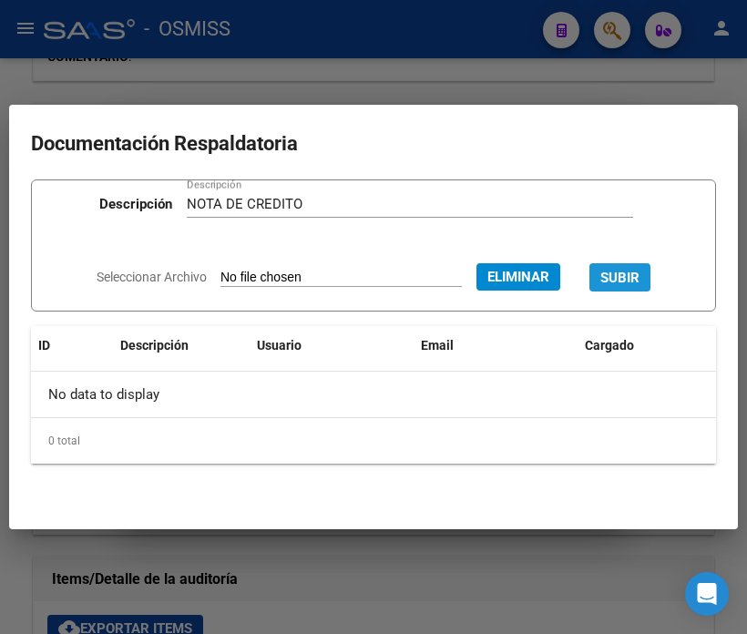
click at [638, 280] on span "SUBIR" at bounding box center [619, 278] width 39 height 16
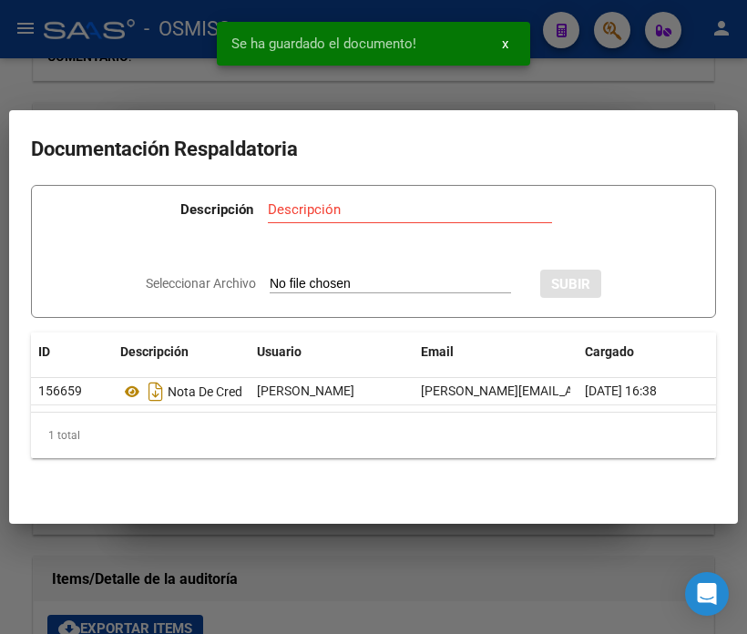
click at [148, 76] on div at bounding box center [373, 317] width 747 height 634
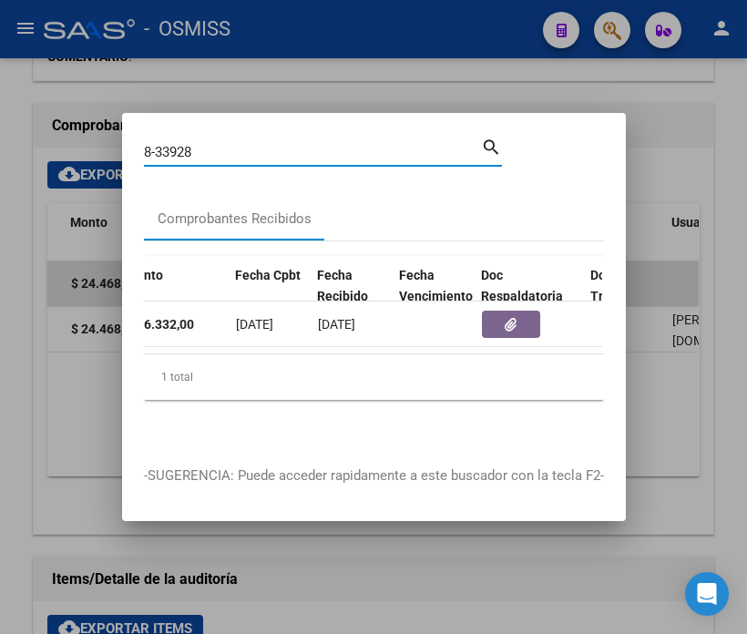
click at [204, 144] on input "8-33928" at bounding box center [312, 152] width 337 height 16
type input "8-33940"
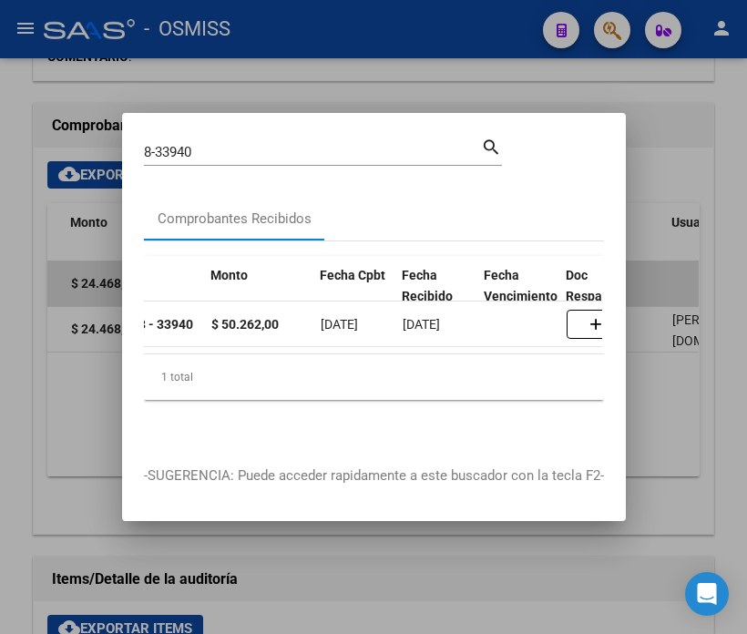
scroll to position [0, 760]
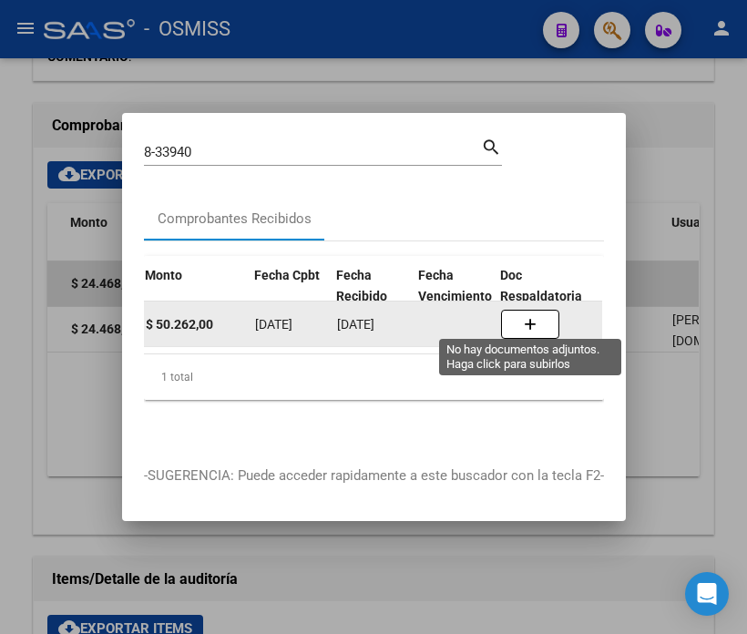
click at [530, 318] on icon "button" at bounding box center [530, 325] width 13 height 14
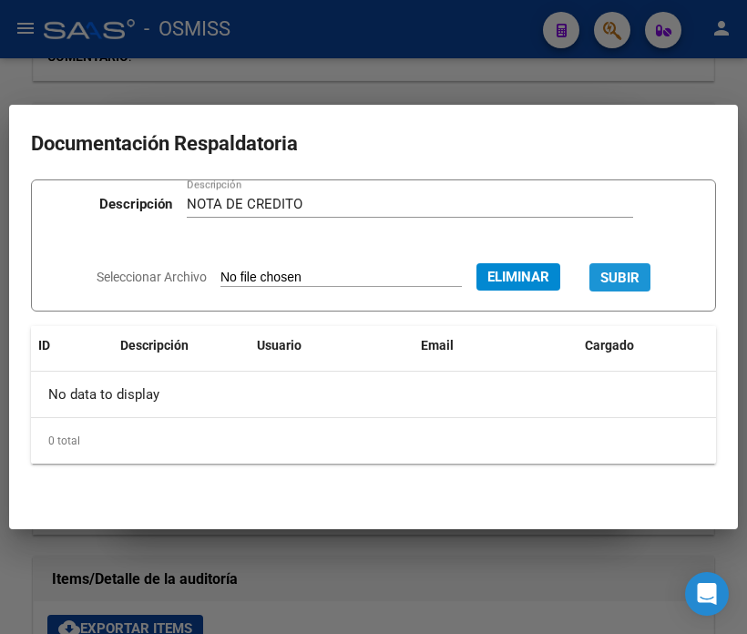
click at [636, 269] on span "SUBIR" at bounding box center [619, 277] width 39 height 16
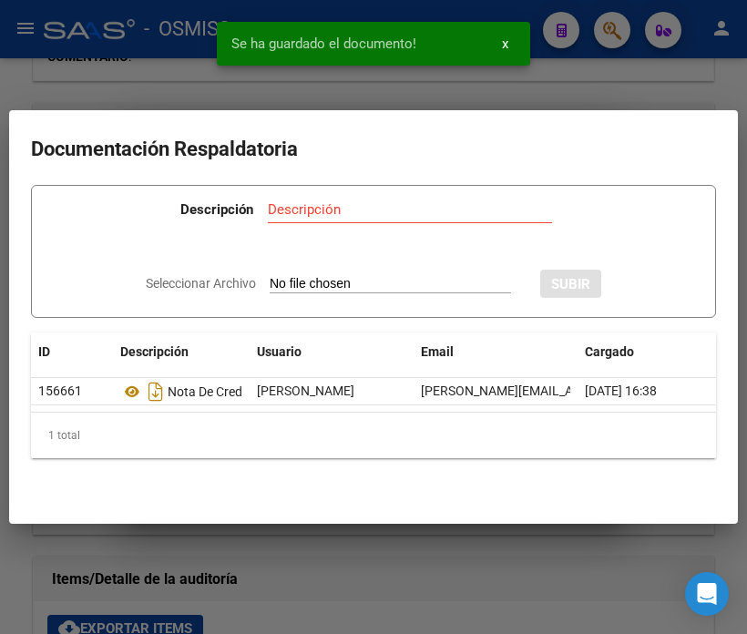
click at [213, 83] on div "Se ha guardado el documento! x" at bounding box center [373, 43] width 357 height 87
click at [130, 51] on div at bounding box center [373, 317] width 747 height 634
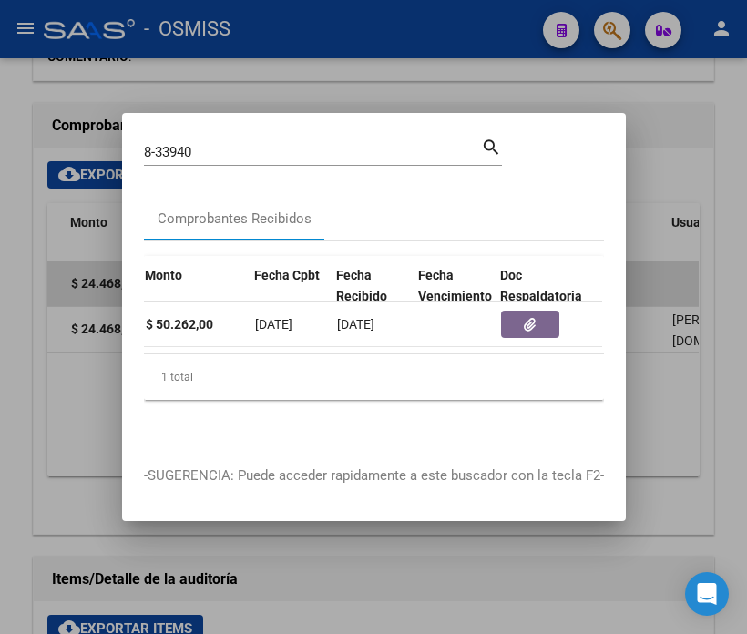
click at [213, 144] on input "8-33940" at bounding box center [312, 152] width 337 height 16
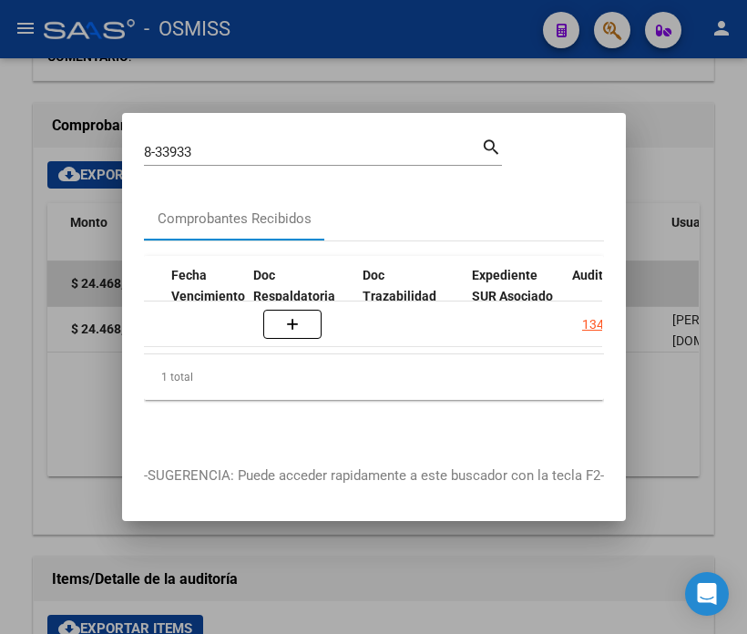
scroll to position [0, 1016]
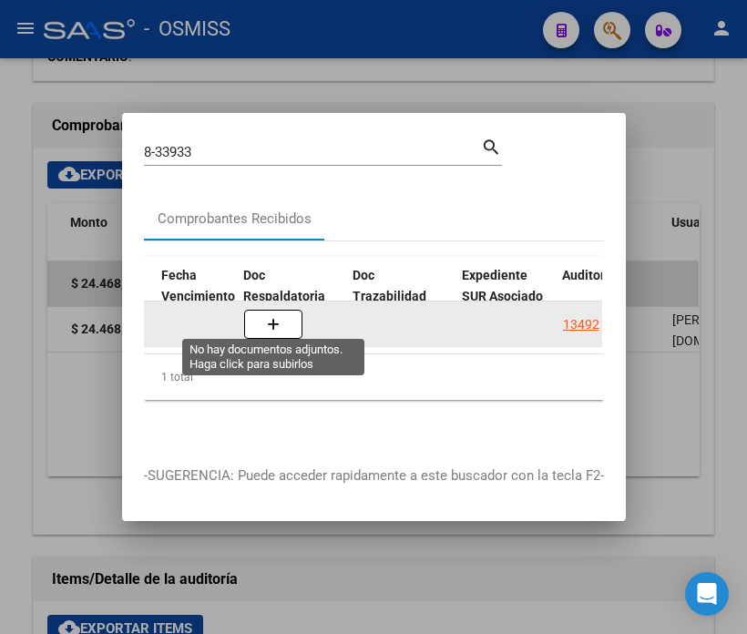
click at [289, 314] on button "button" at bounding box center [273, 324] width 58 height 29
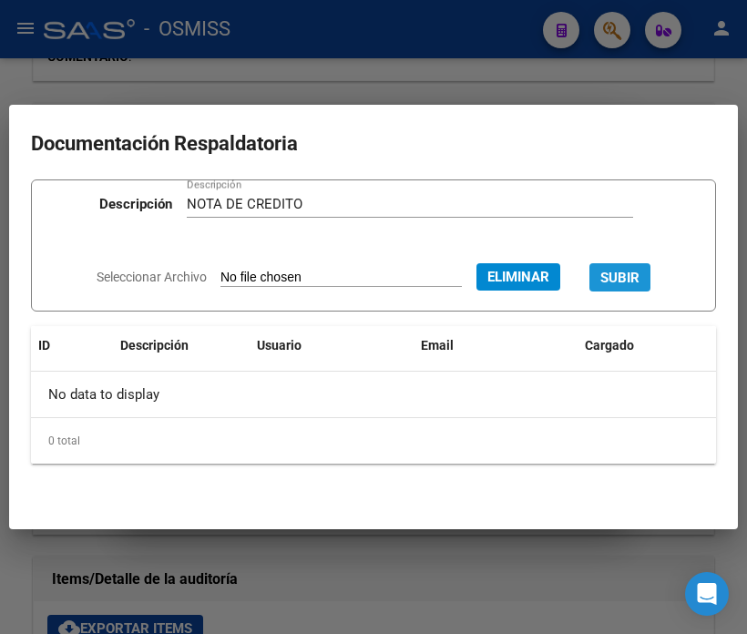
click at [639, 282] on span "SUBIR" at bounding box center [619, 278] width 39 height 16
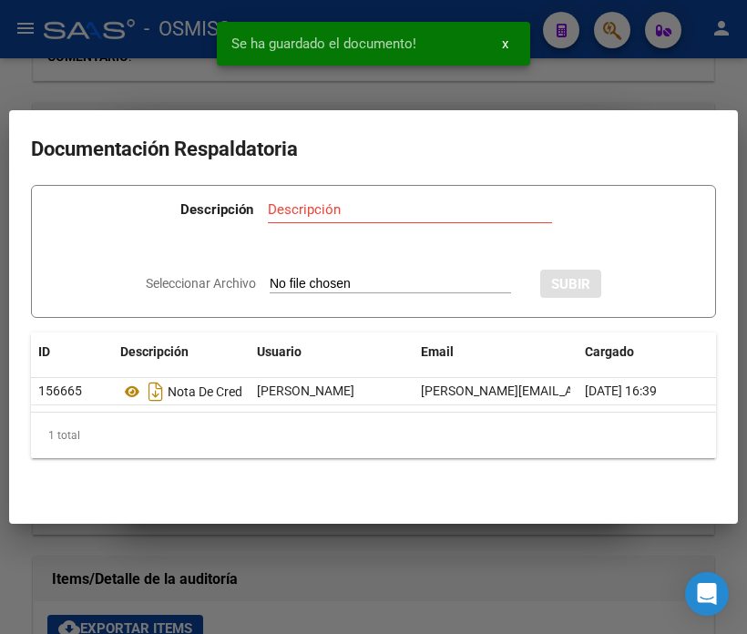
click at [117, 60] on div at bounding box center [373, 317] width 747 height 634
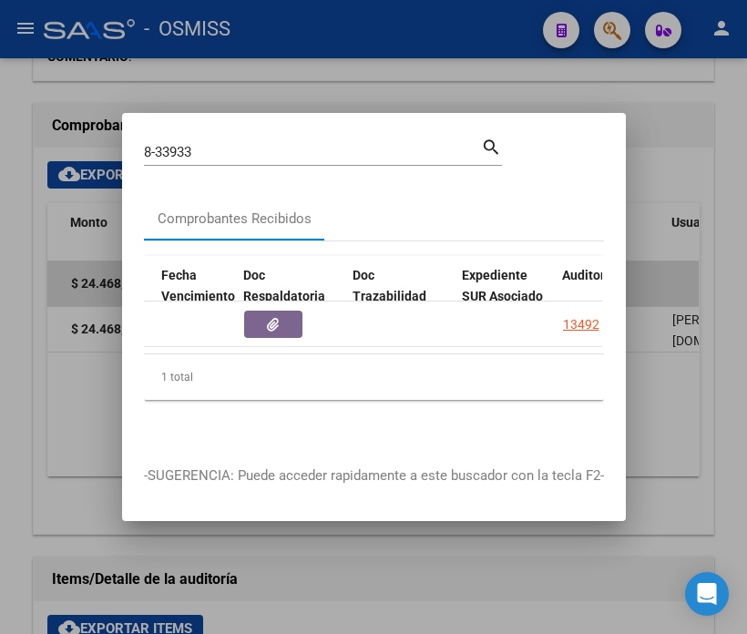
click at [208, 147] on input "8-33933" at bounding box center [312, 152] width 337 height 16
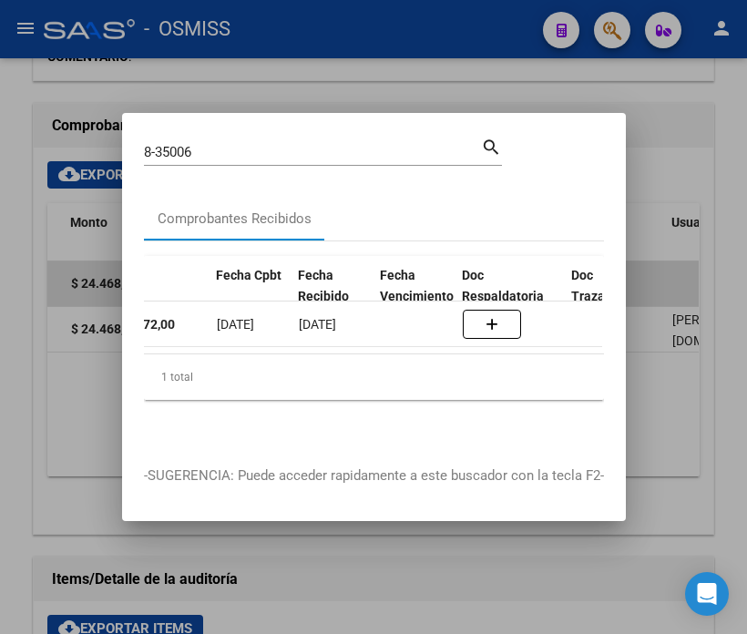
scroll to position [0, 913]
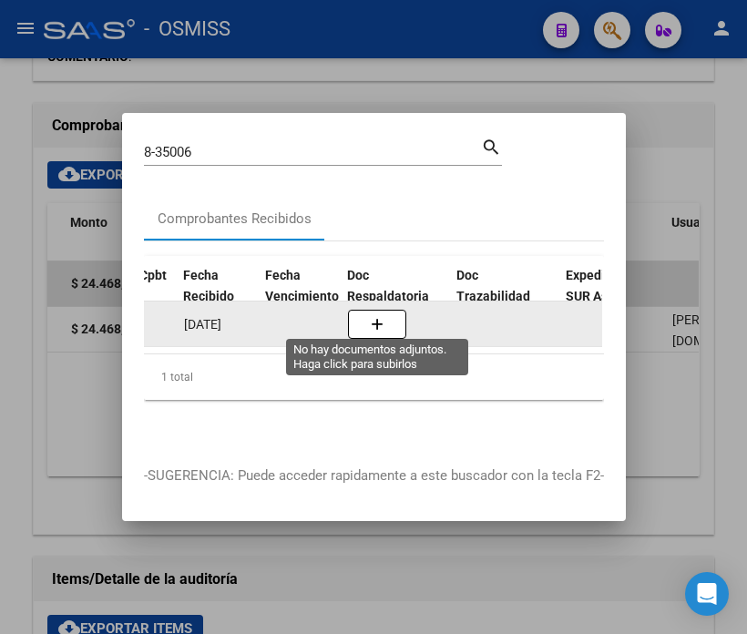
click at [383, 312] on button "button" at bounding box center [377, 324] width 58 height 29
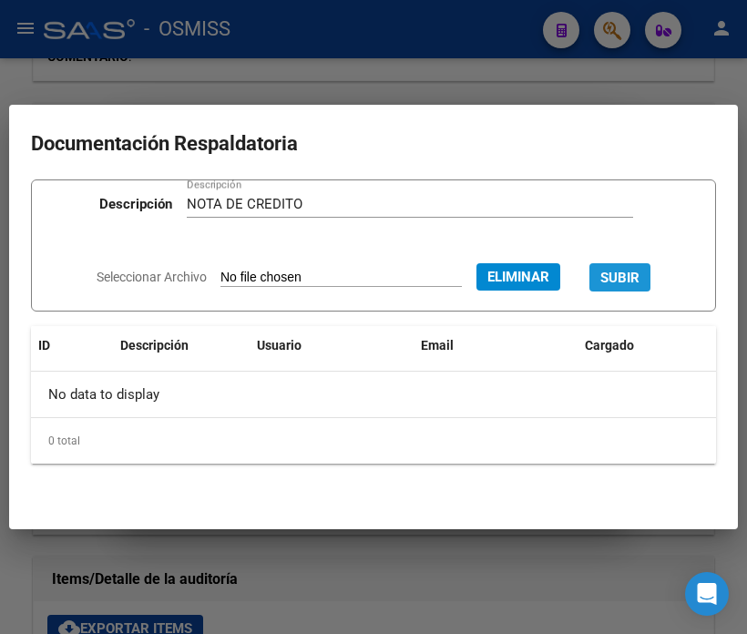
click at [621, 271] on span "SUBIR" at bounding box center [619, 278] width 39 height 16
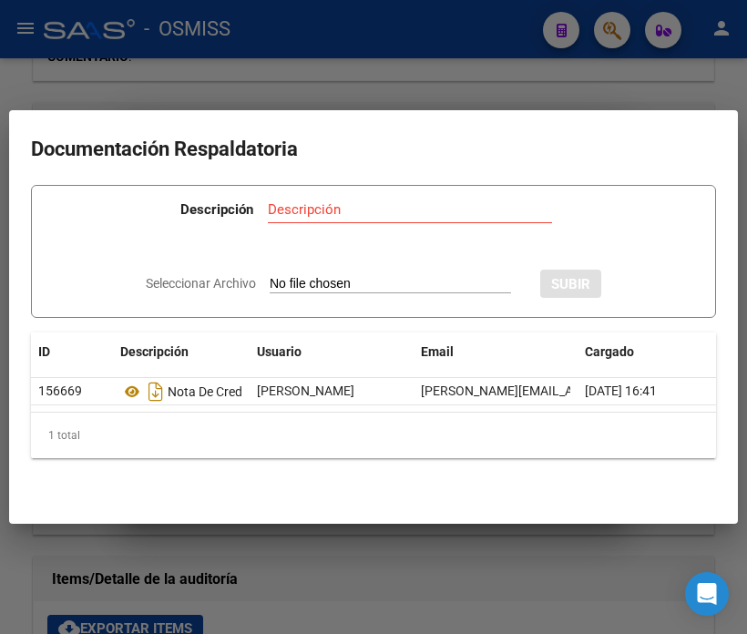
click at [139, 76] on div at bounding box center [373, 317] width 747 height 634
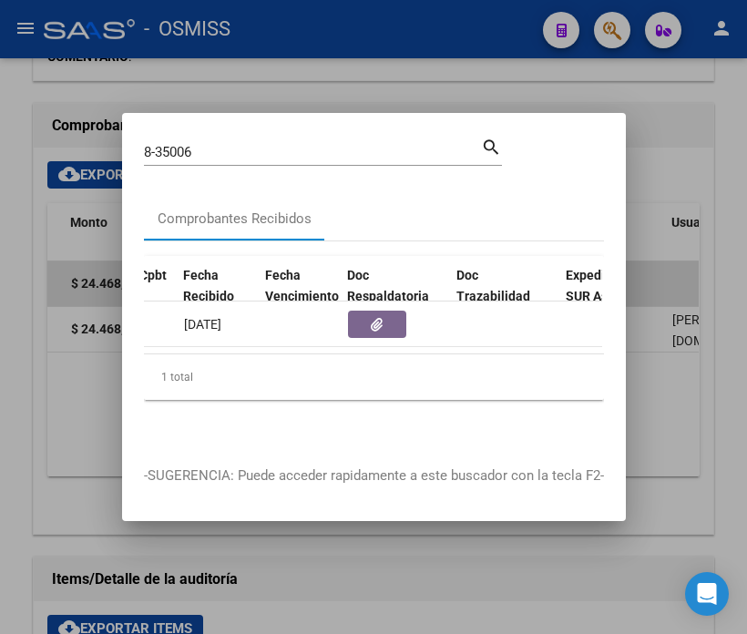
click at [204, 149] on input "8-35006" at bounding box center [312, 152] width 337 height 16
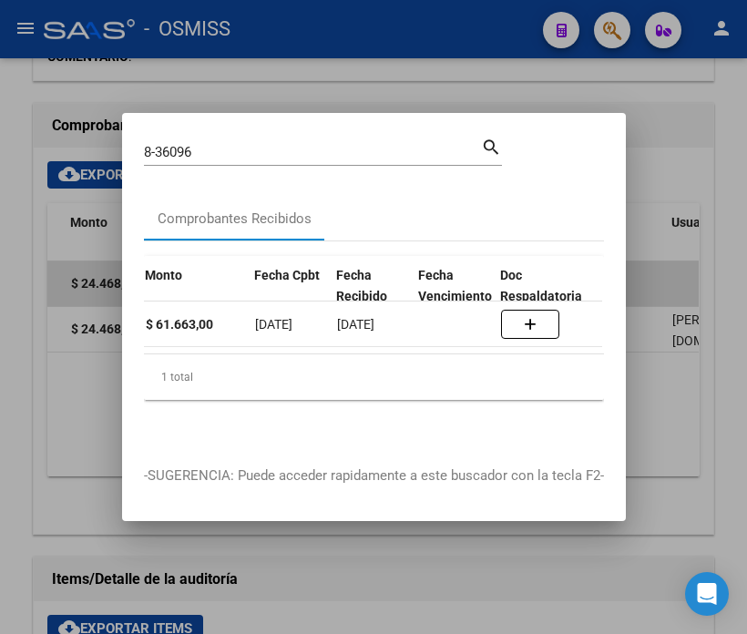
scroll to position [0, 845]
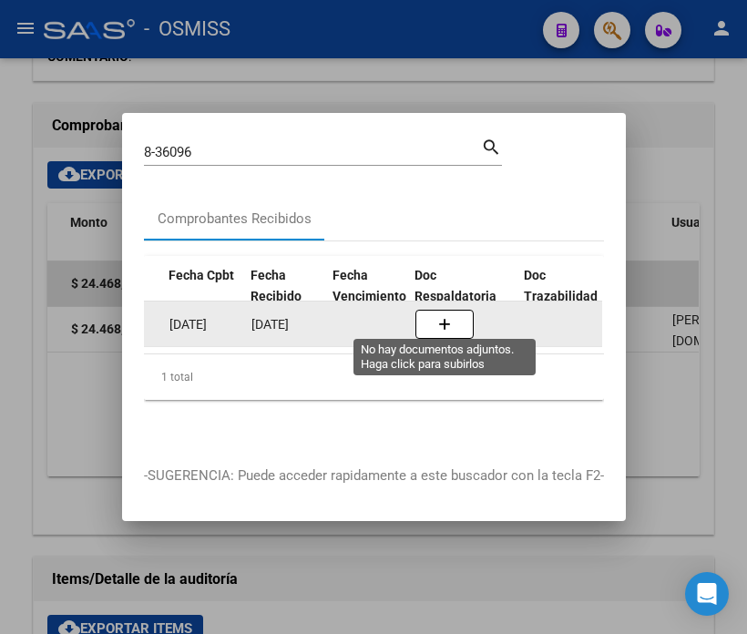
click at [432, 314] on button "button" at bounding box center [444, 324] width 58 height 29
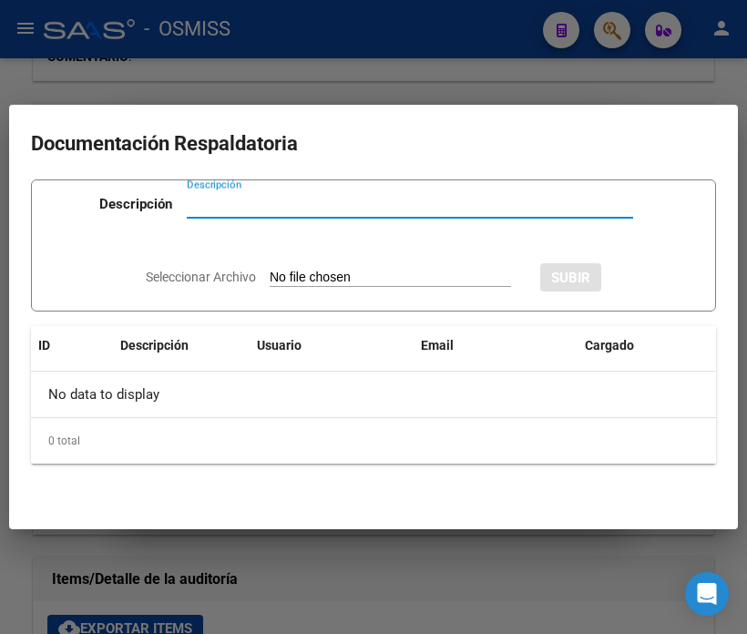
click at [215, 576] on div at bounding box center [373, 317] width 747 height 634
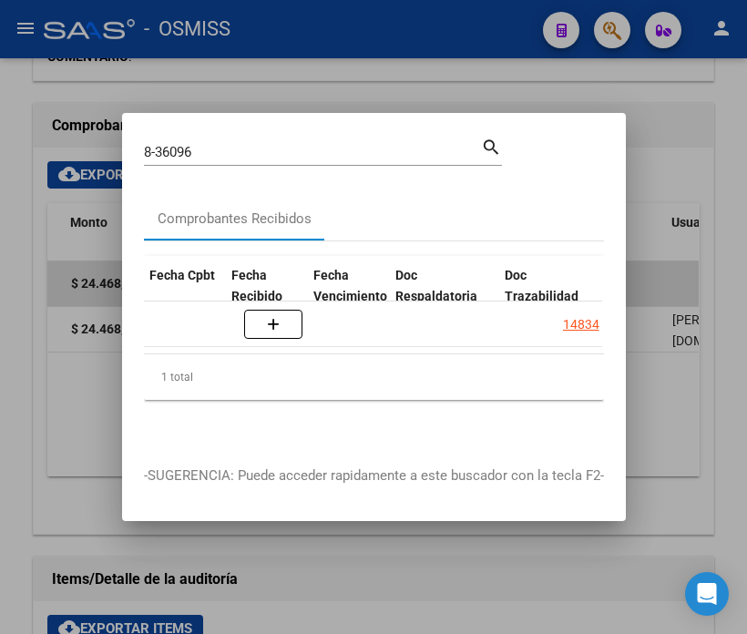
scroll to position [0, 1036]
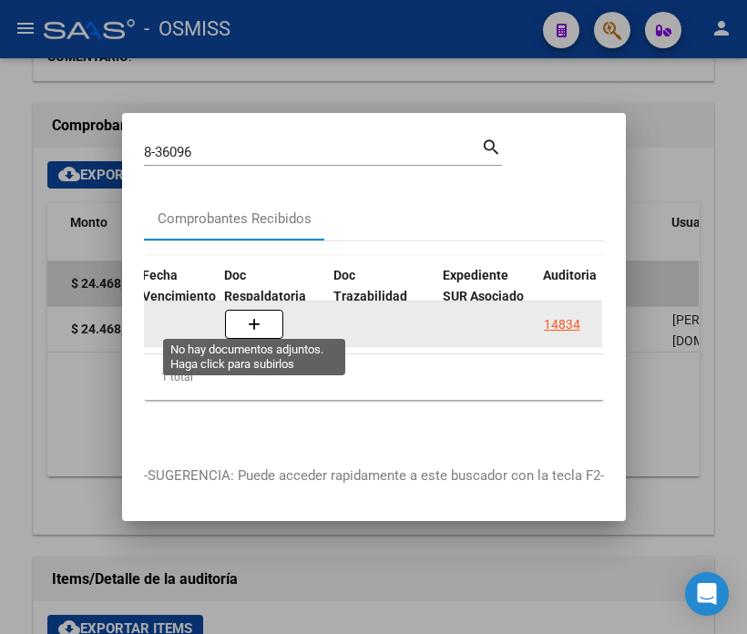
click at [261, 325] on button "button" at bounding box center [254, 324] width 58 height 29
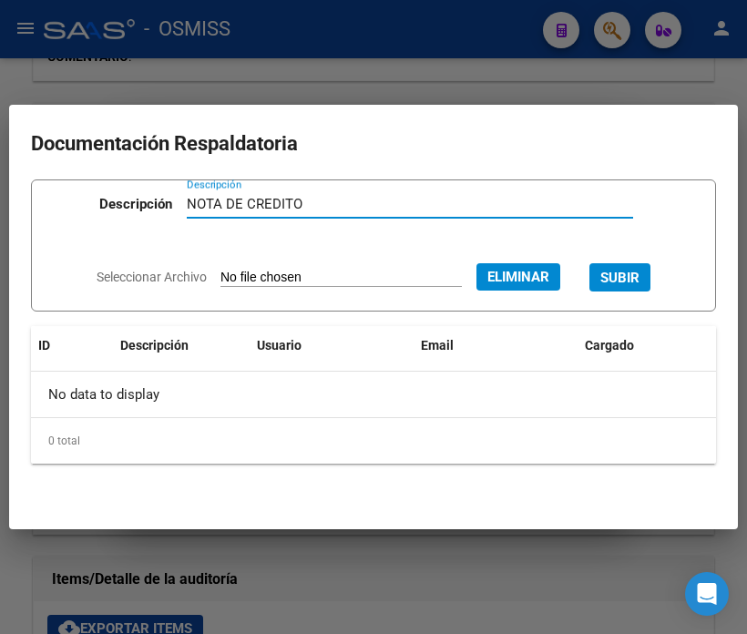
click at [639, 270] on span "SUBIR" at bounding box center [619, 278] width 39 height 16
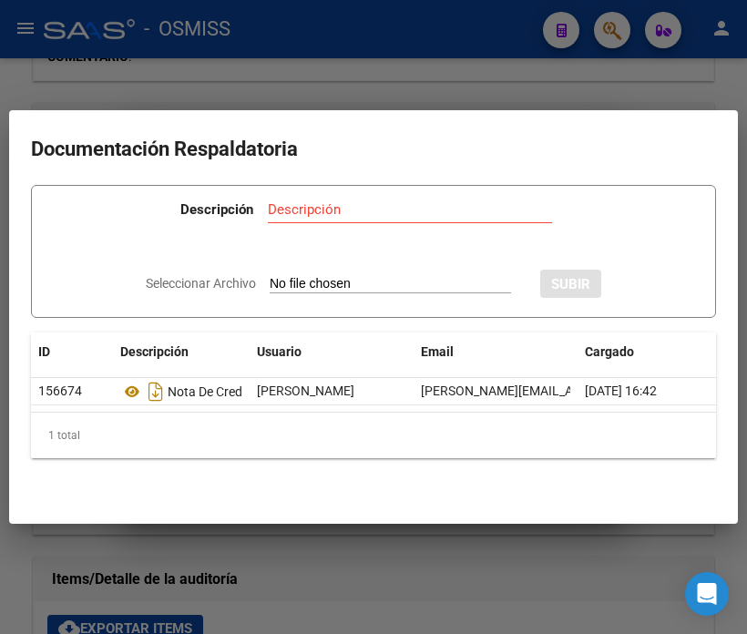
click at [141, 56] on div at bounding box center [373, 317] width 747 height 634
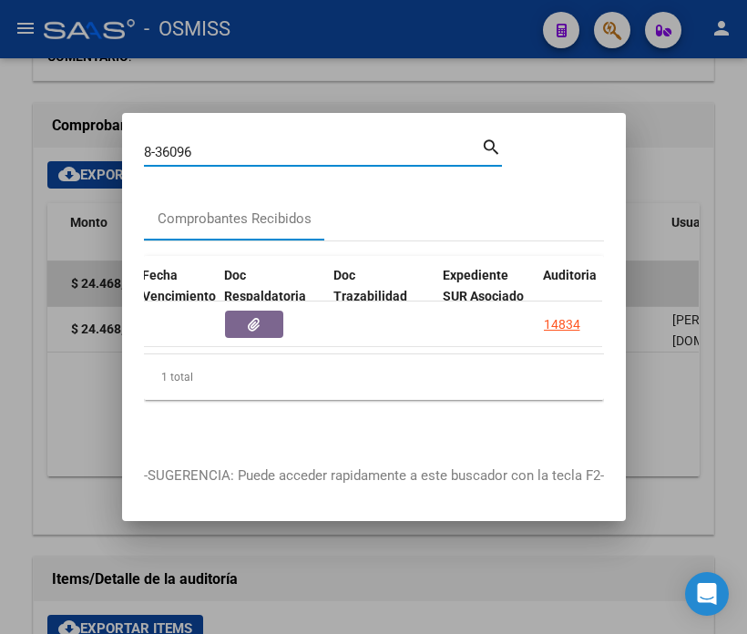
drag, startPoint x: 221, startPoint y: 143, endPoint x: 158, endPoint y: 142, distance: 63.8
click at [158, 144] on input "8-36096" at bounding box center [312, 152] width 337 height 16
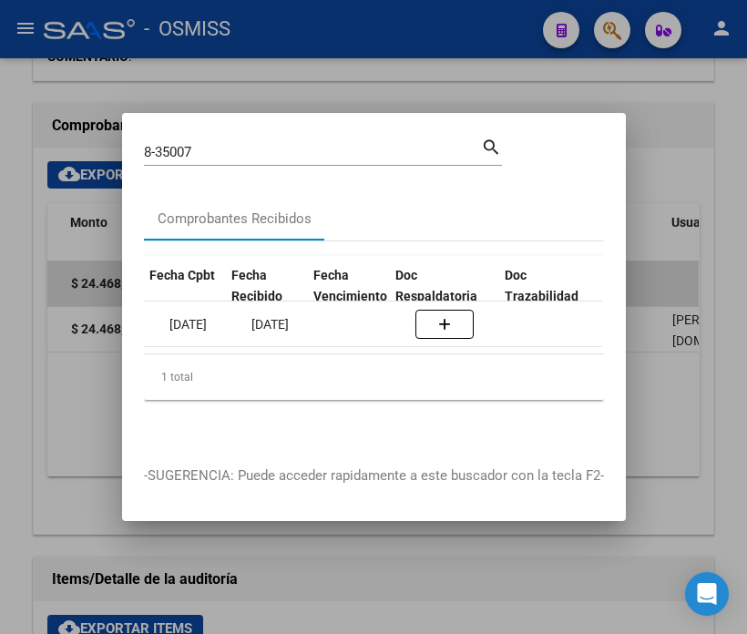
scroll to position [0, 931]
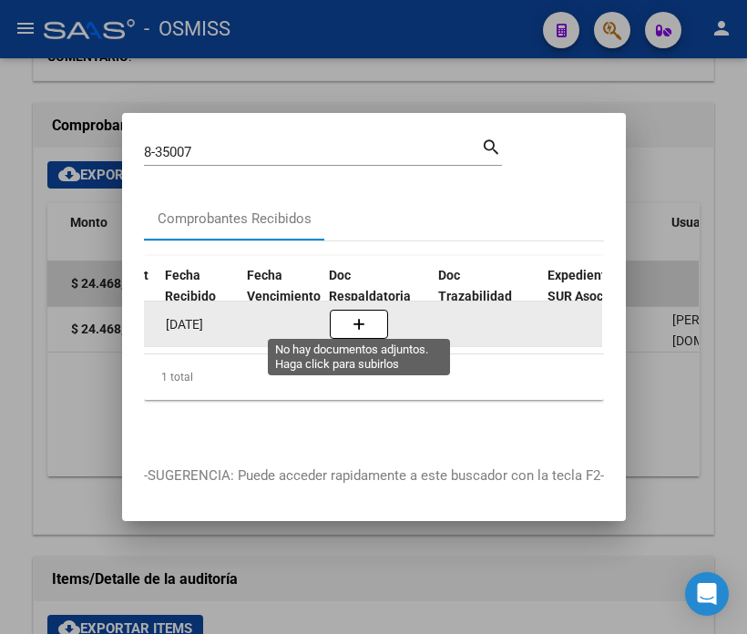
click at [335, 316] on button "button" at bounding box center [359, 324] width 58 height 29
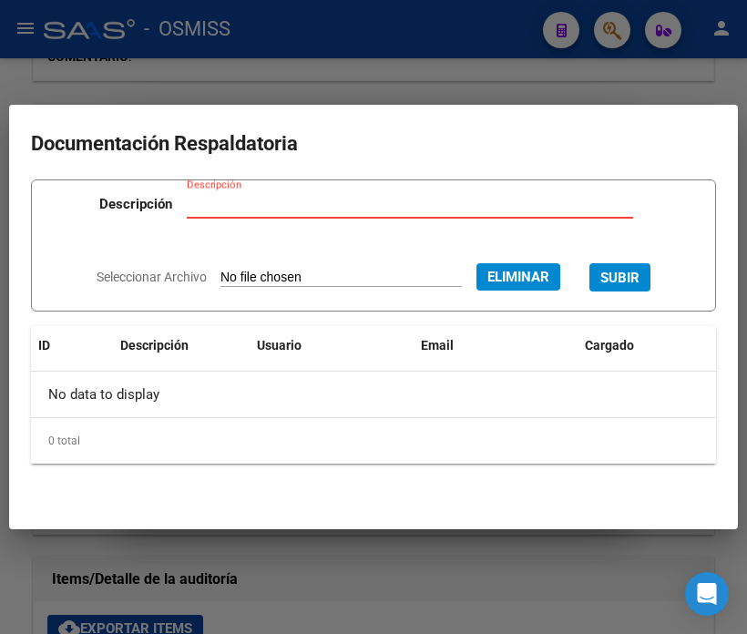
click at [262, 204] on input "Descripción" at bounding box center [410, 204] width 446 height 16
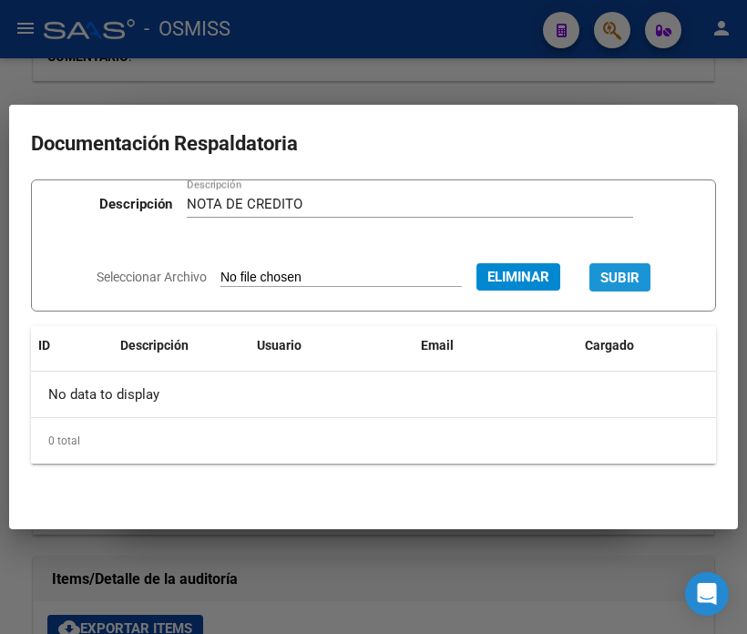
click at [619, 277] on span "SUBIR" at bounding box center [619, 278] width 39 height 16
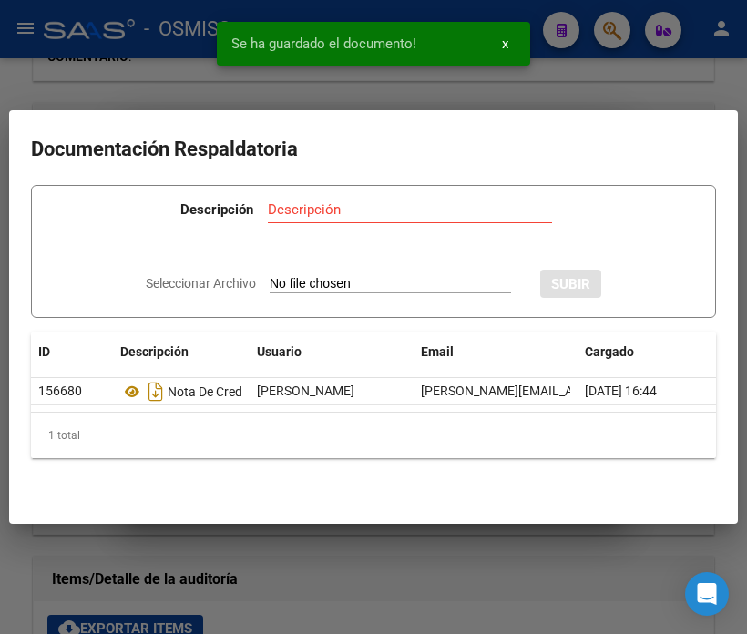
click at [142, 65] on div at bounding box center [373, 317] width 747 height 634
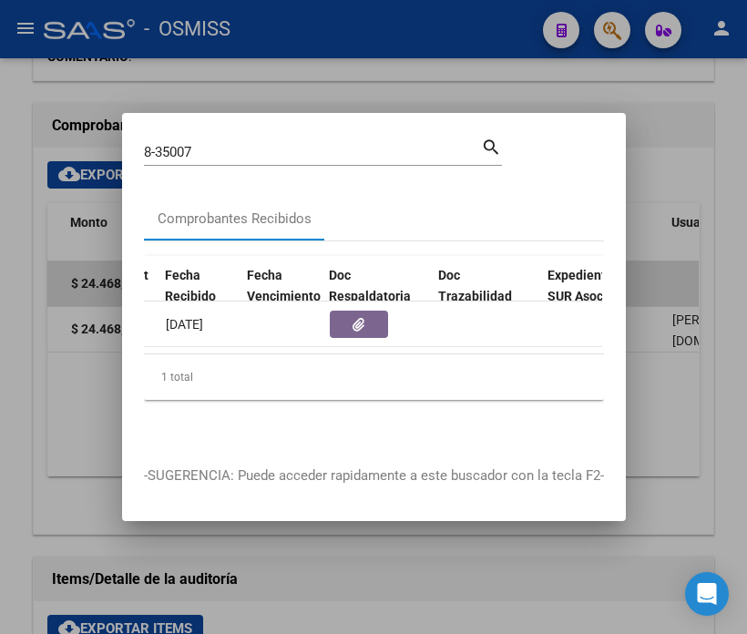
click at [211, 148] on input "8-35007" at bounding box center [312, 152] width 337 height 16
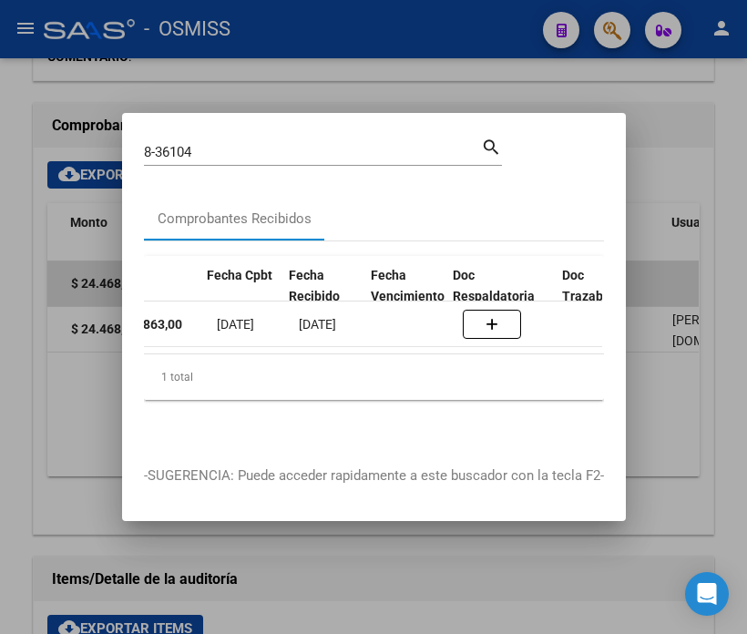
scroll to position [0, 826]
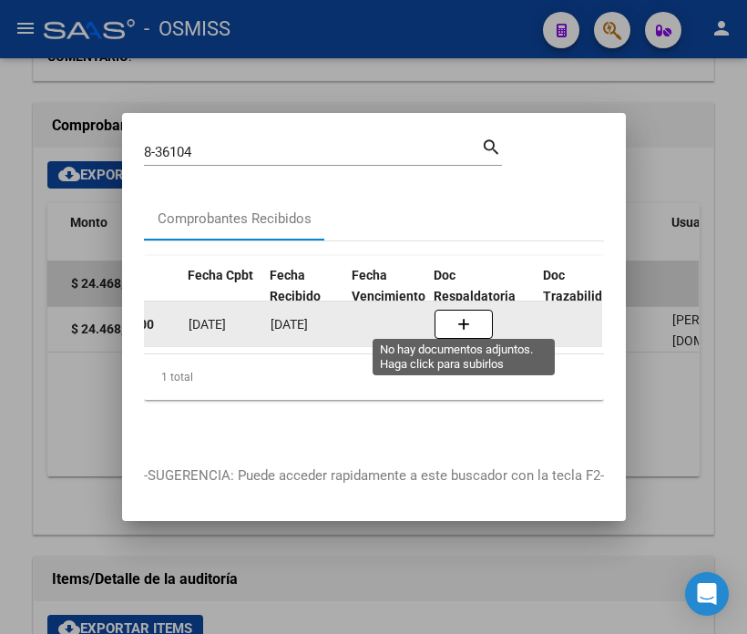
click at [481, 315] on button "button" at bounding box center [463, 324] width 58 height 29
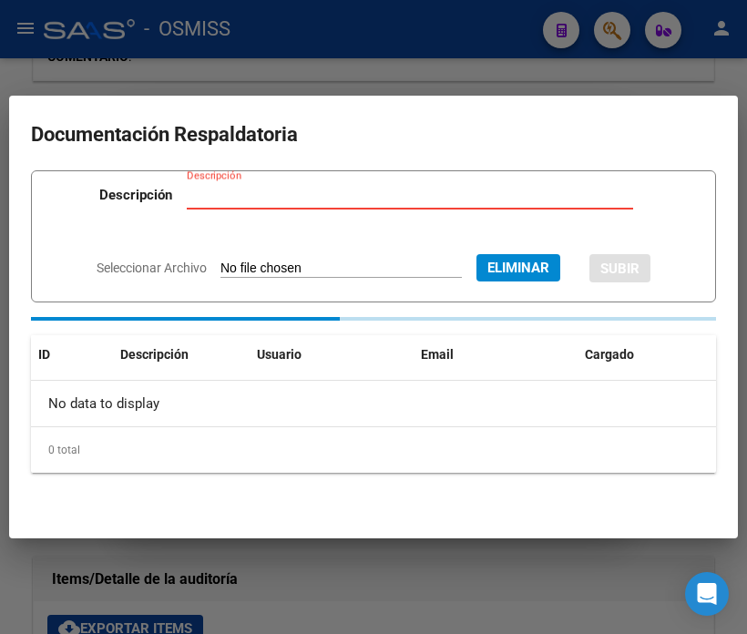
click at [279, 199] on input "Descripción" at bounding box center [410, 195] width 446 height 16
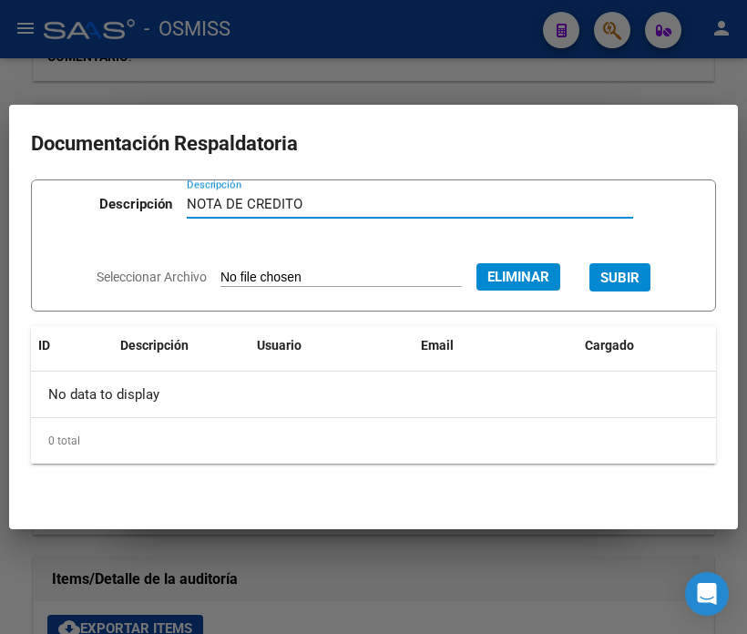
click at [630, 277] on span "SUBIR" at bounding box center [619, 278] width 39 height 16
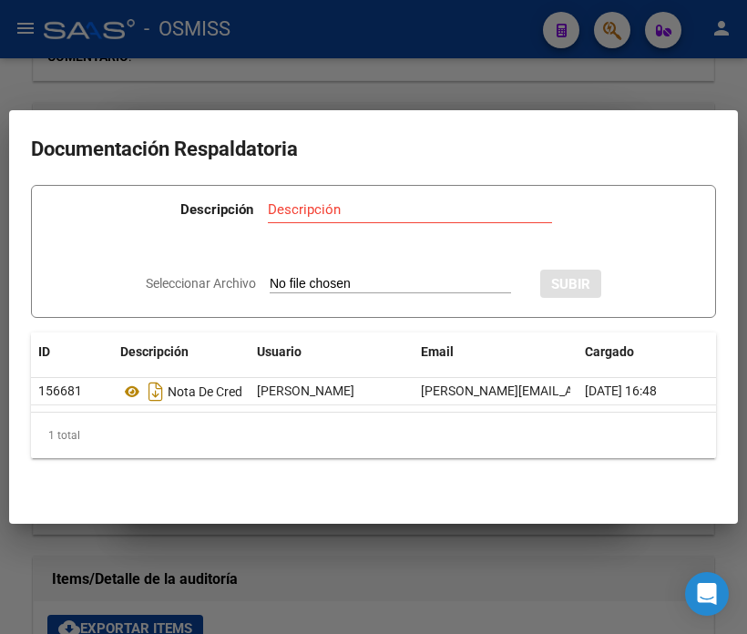
click at [179, 73] on div at bounding box center [373, 317] width 747 height 634
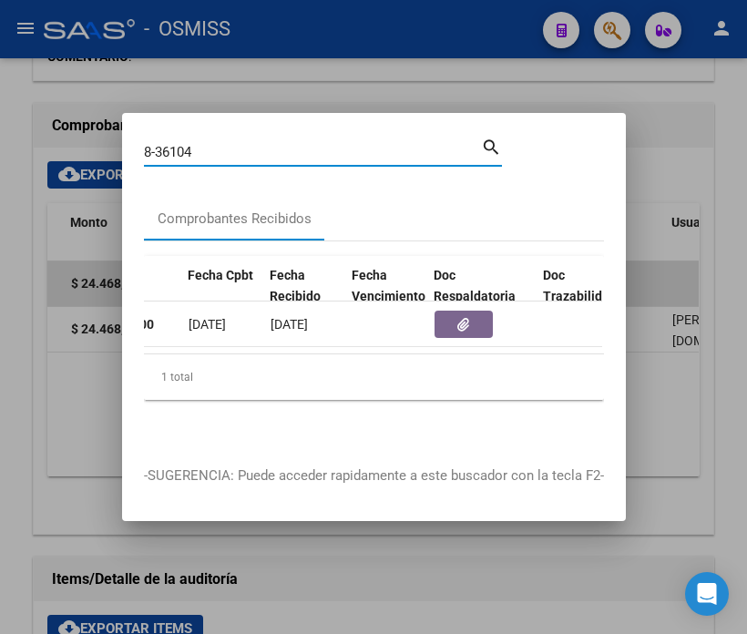
click at [221, 147] on input "8-36104" at bounding box center [312, 152] width 337 height 16
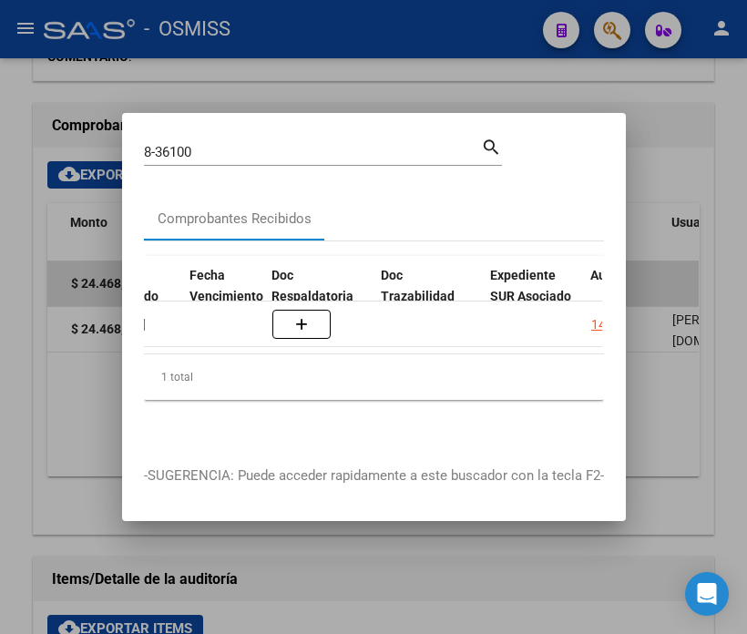
scroll to position [0, 1016]
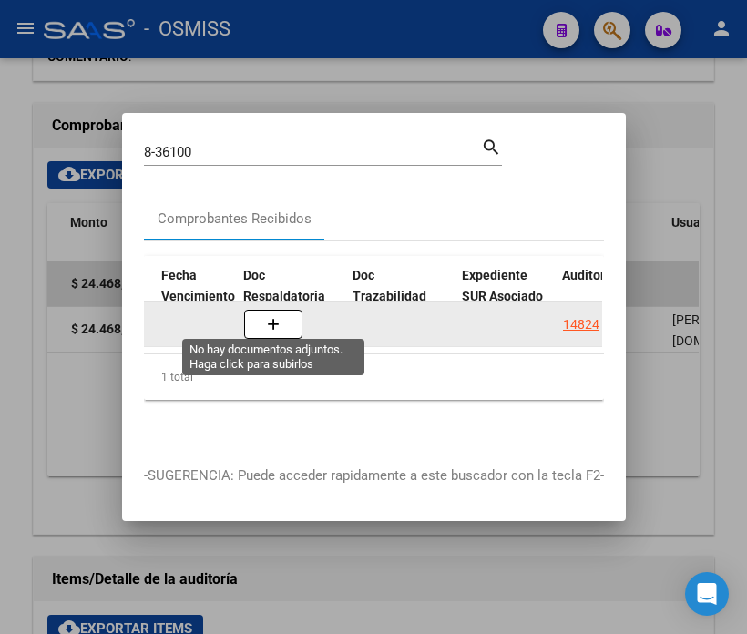
click at [288, 316] on button "button" at bounding box center [273, 324] width 58 height 29
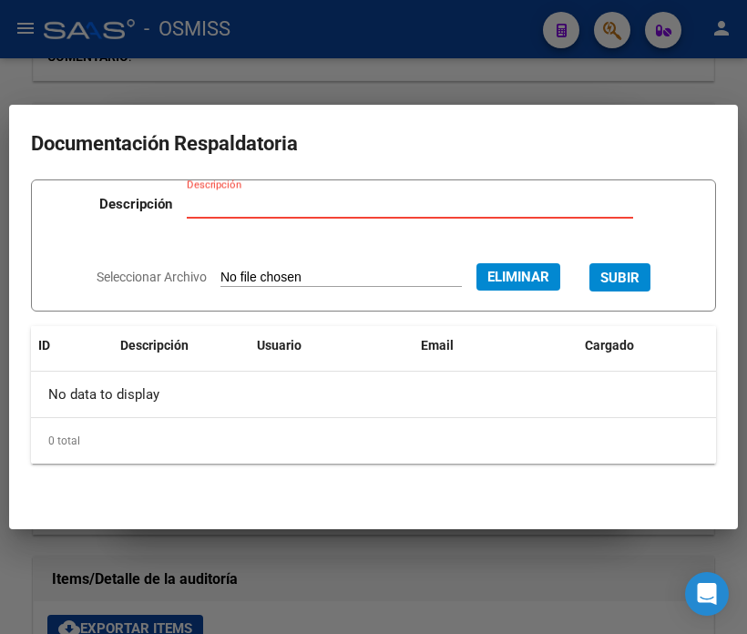
click at [247, 209] on input "Descripción" at bounding box center [410, 204] width 446 height 16
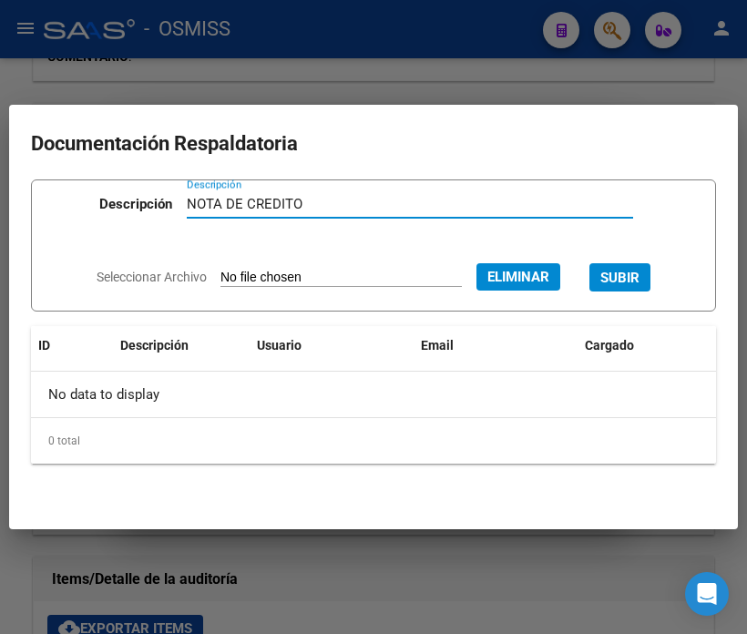
click at [617, 287] on button "SUBIR" at bounding box center [619, 277] width 61 height 28
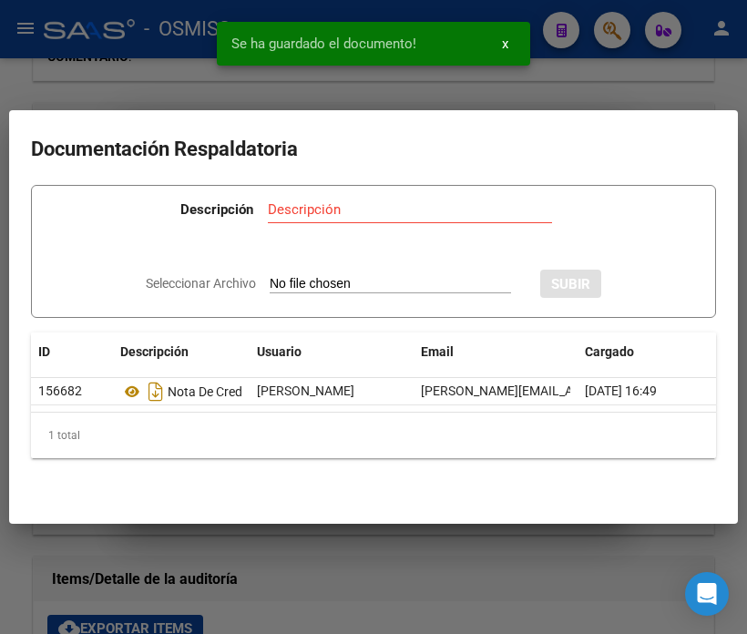
click at [105, 71] on div at bounding box center [373, 317] width 747 height 634
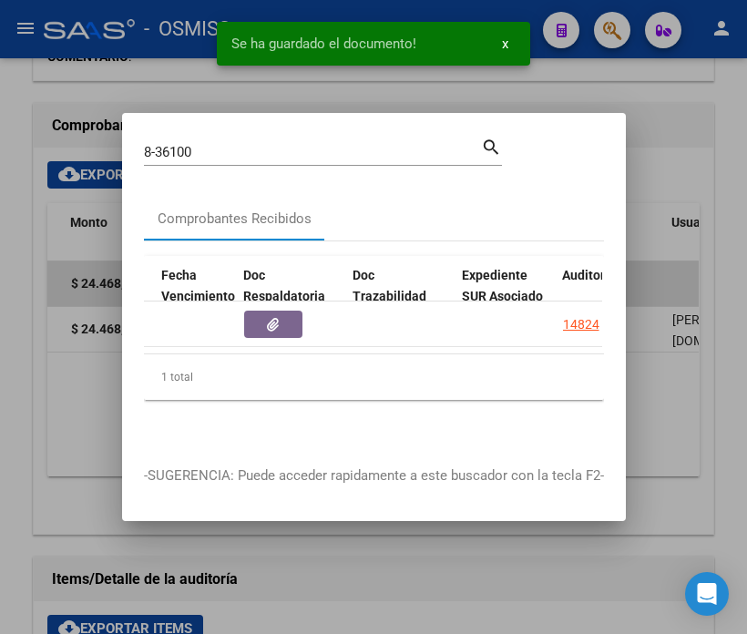
click at [240, 148] on input "8-36100" at bounding box center [312, 152] width 337 height 16
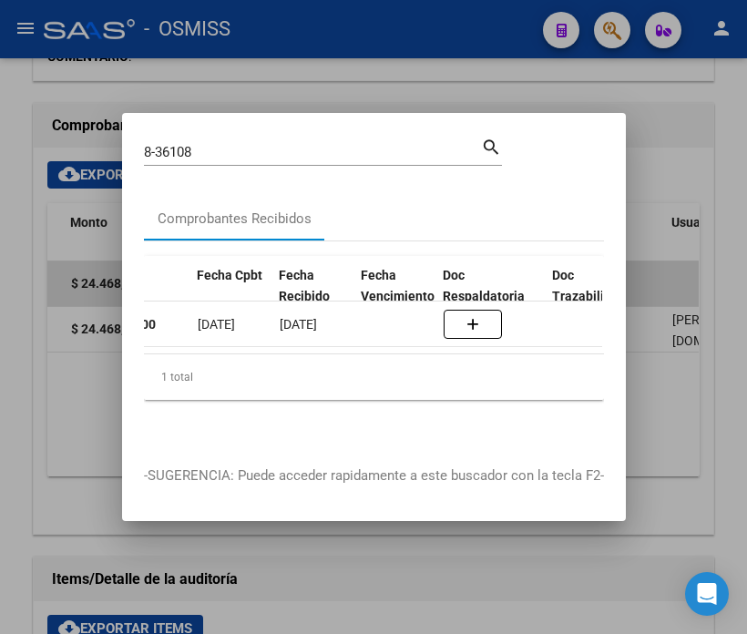
scroll to position [0, 826]
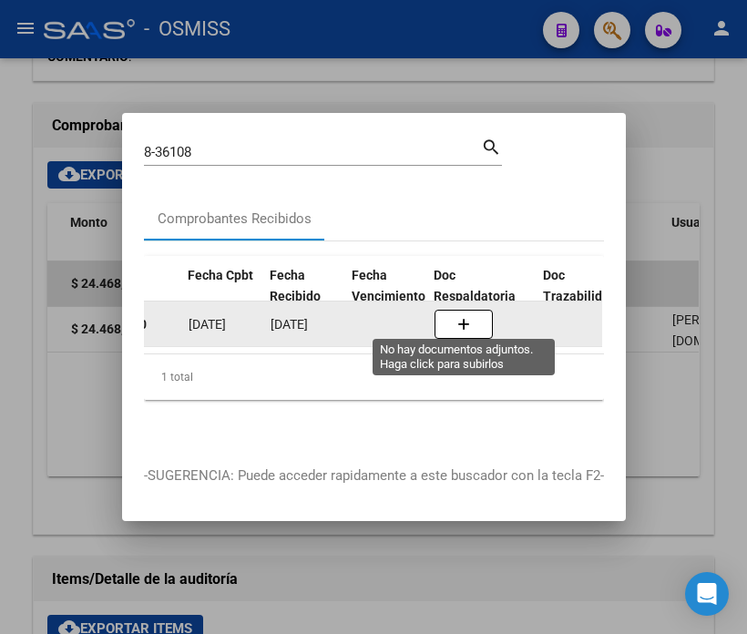
click at [458, 310] on button "button" at bounding box center [463, 324] width 58 height 29
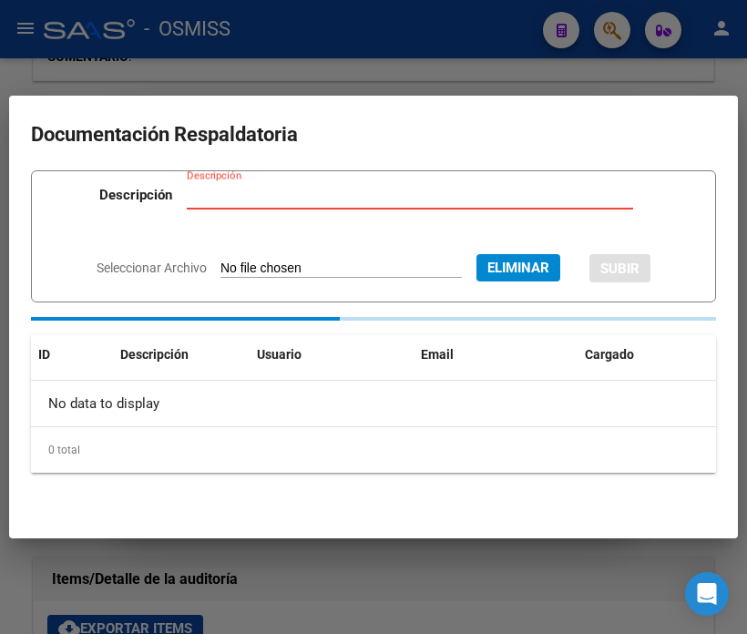
click at [348, 200] on input "Descripción" at bounding box center [410, 195] width 446 height 16
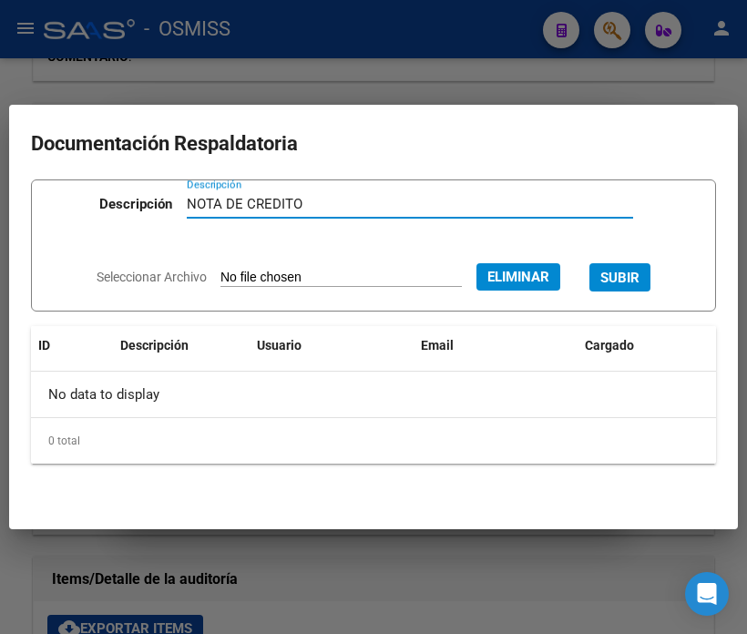
click at [639, 281] on span "SUBIR" at bounding box center [619, 278] width 39 height 16
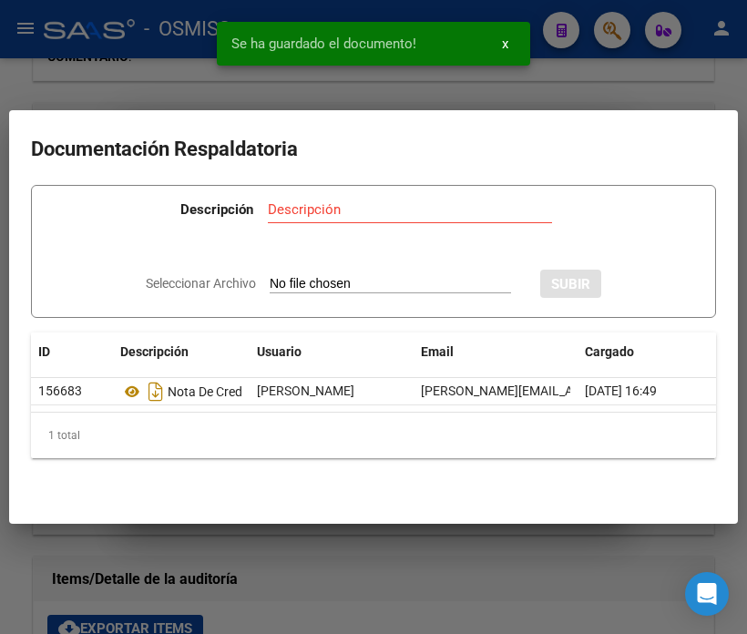
click at [115, 71] on div at bounding box center [373, 317] width 747 height 634
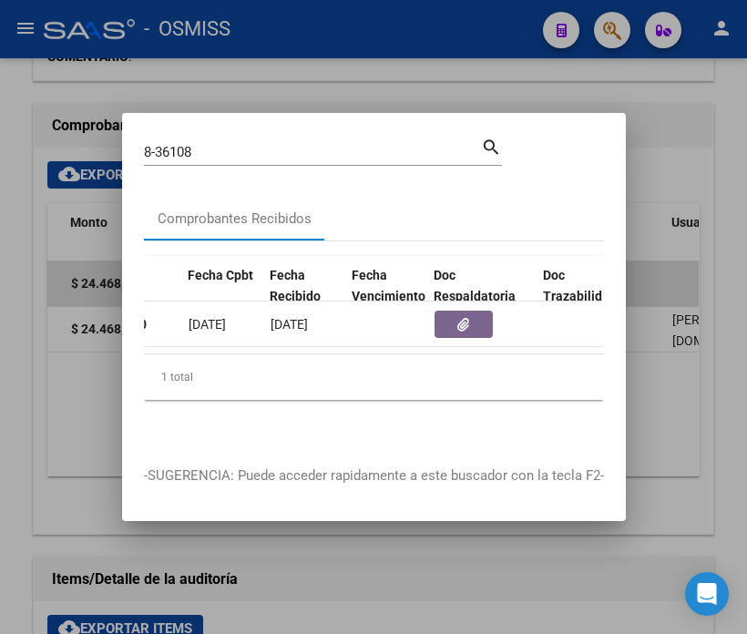
click at [224, 144] on input "8-36108" at bounding box center [312, 152] width 337 height 16
drag, startPoint x: 224, startPoint y: 144, endPoint x: 167, endPoint y: 148, distance: 57.5
click at [167, 148] on input "8-36108" at bounding box center [312, 152] width 337 height 16
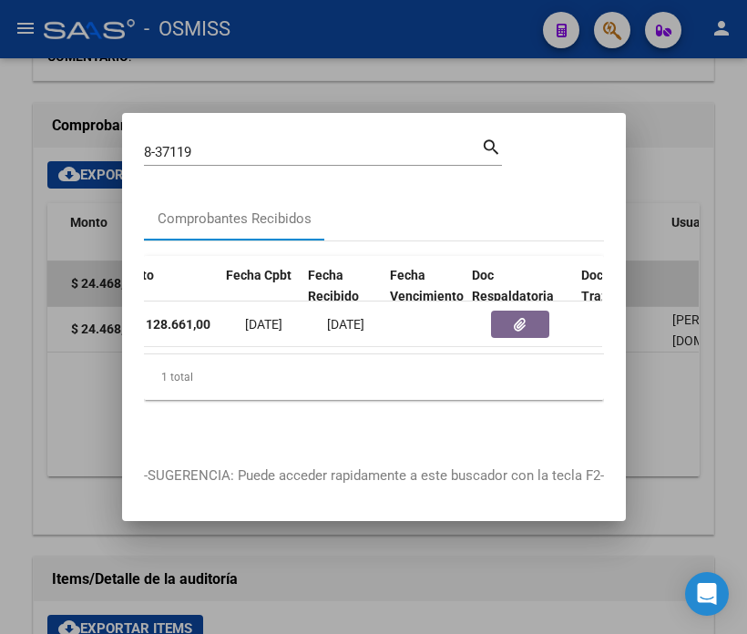
scroll to position [0, 817]
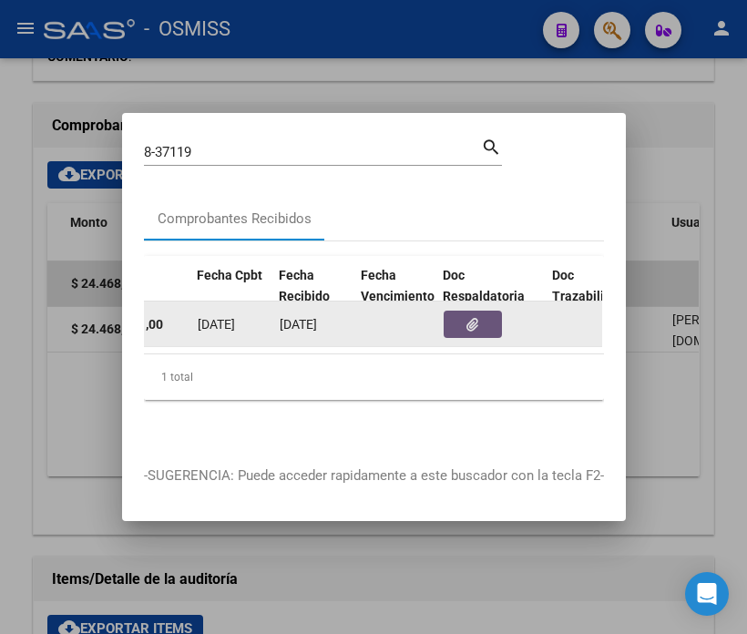
click at [474, 318] on icon "button" at bounding box center [472, 325] width 12 height 14
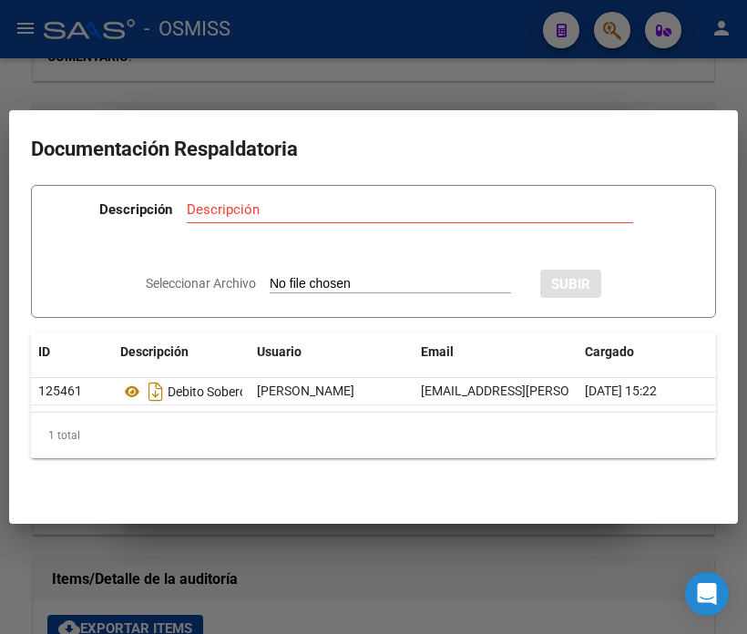
click at [383, 278] on input "Seleccionar Archivo" at bounding box center [390, 284] width 241 height 17
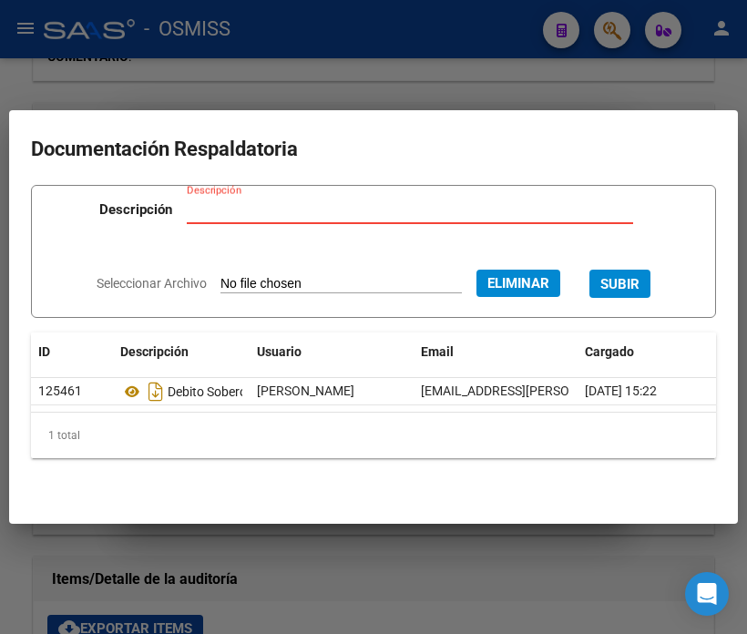
click at [299, 201] on input "Descripción" at bounding box center [410, 209] width 446 height 16
click at [639, 277] on span "SUBIR" at bounding box center [619, 284] width 39 height 16
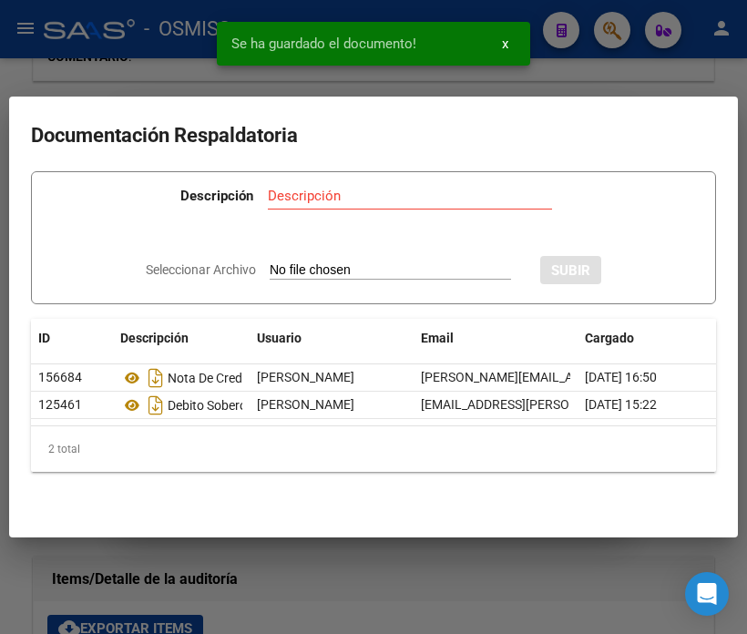
click at [138, 65] on div at bounding box center [373, 317] width 747 height 634
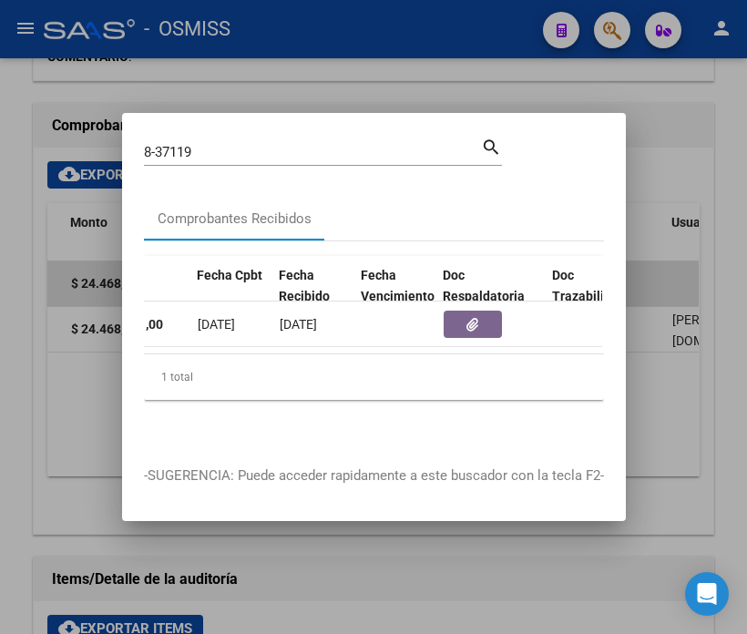
click at [210, 144] on input "8-37119" at bounding box center [312, 152] width 337 height 16
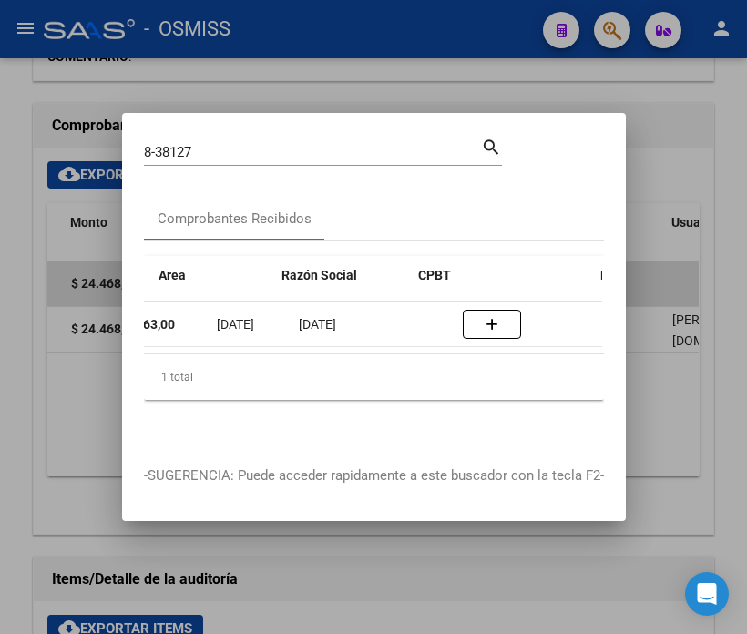
scroll to position [0, 807]
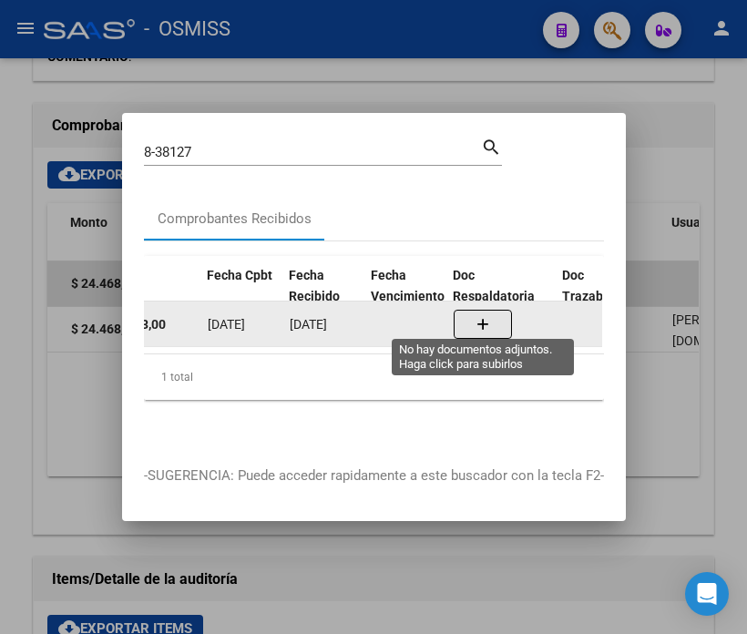
click at [504, 313] on button "button" at bounding box center [483, 324] width 58 height 29
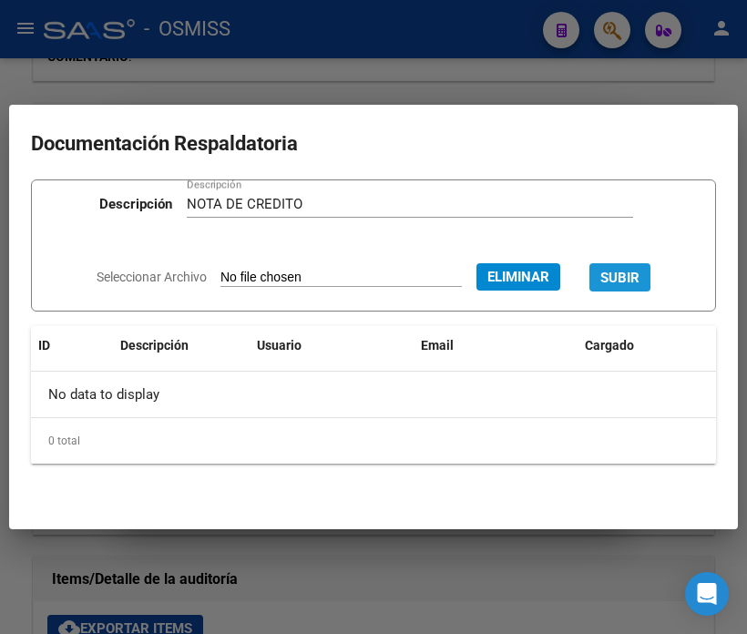
click at [639, 280] on span "SUBIR" at bounding box center [619, 278] width 39 height 16
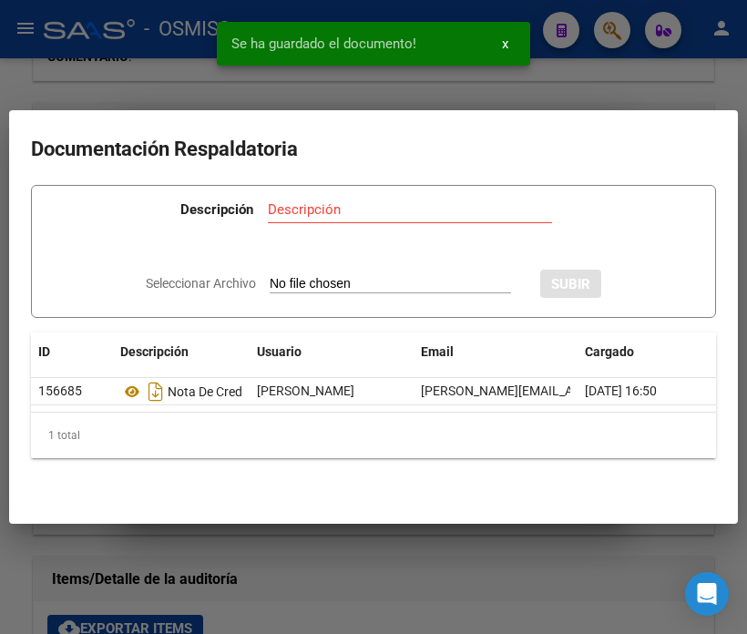
click at [532, 58] on div "Se ha guardado el documento! x" at bounding box center [373, 43] width 357 height 87
